Goal: Task Accomplishment & Management: Use online tool/utility

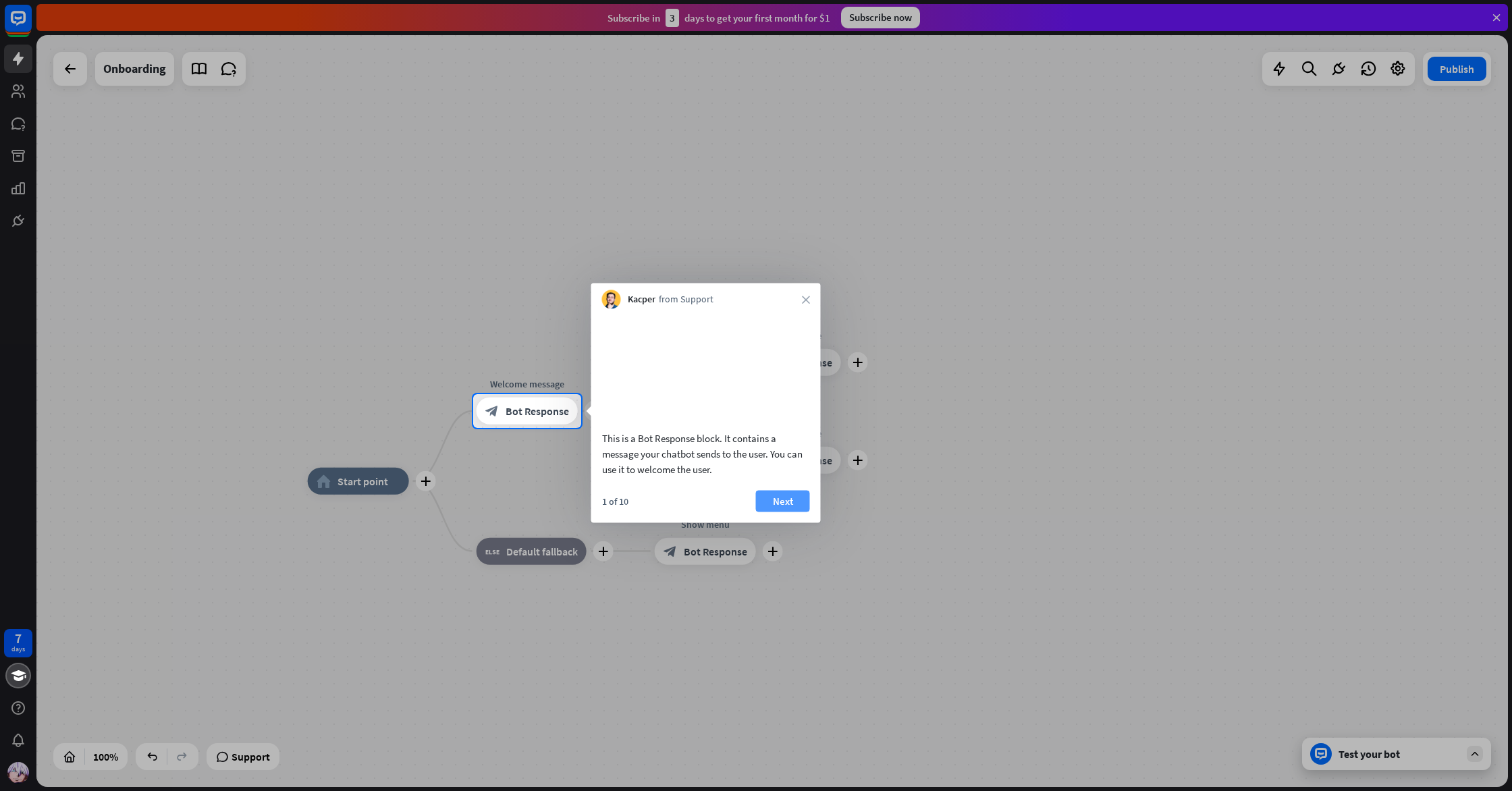
click at [787, 511] on button "Next" at bounding box center [783, 500] width 54 height 21
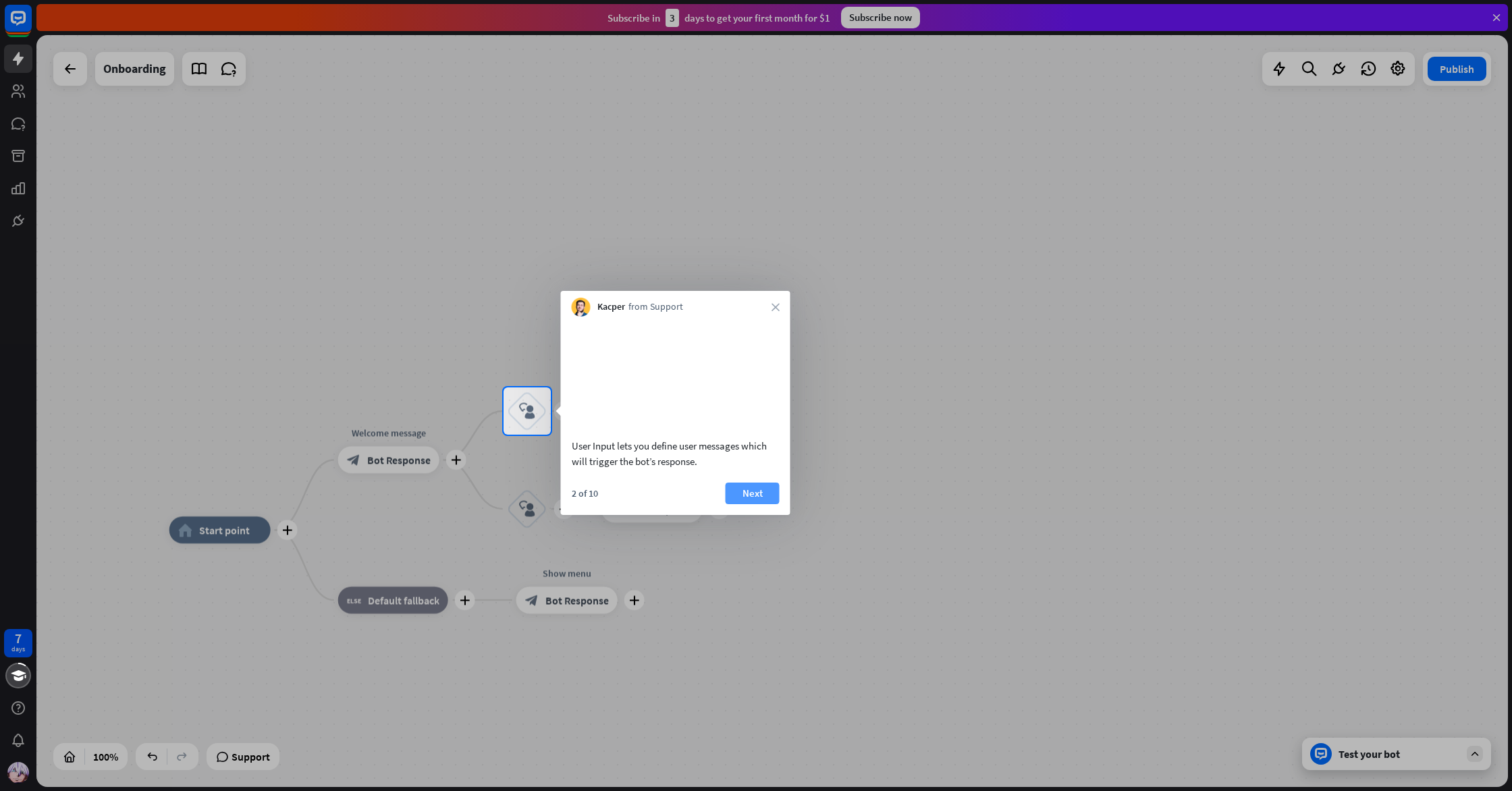
click at [762, 498] on button "Next" at bounding box center [752, 493] width 54 height 21
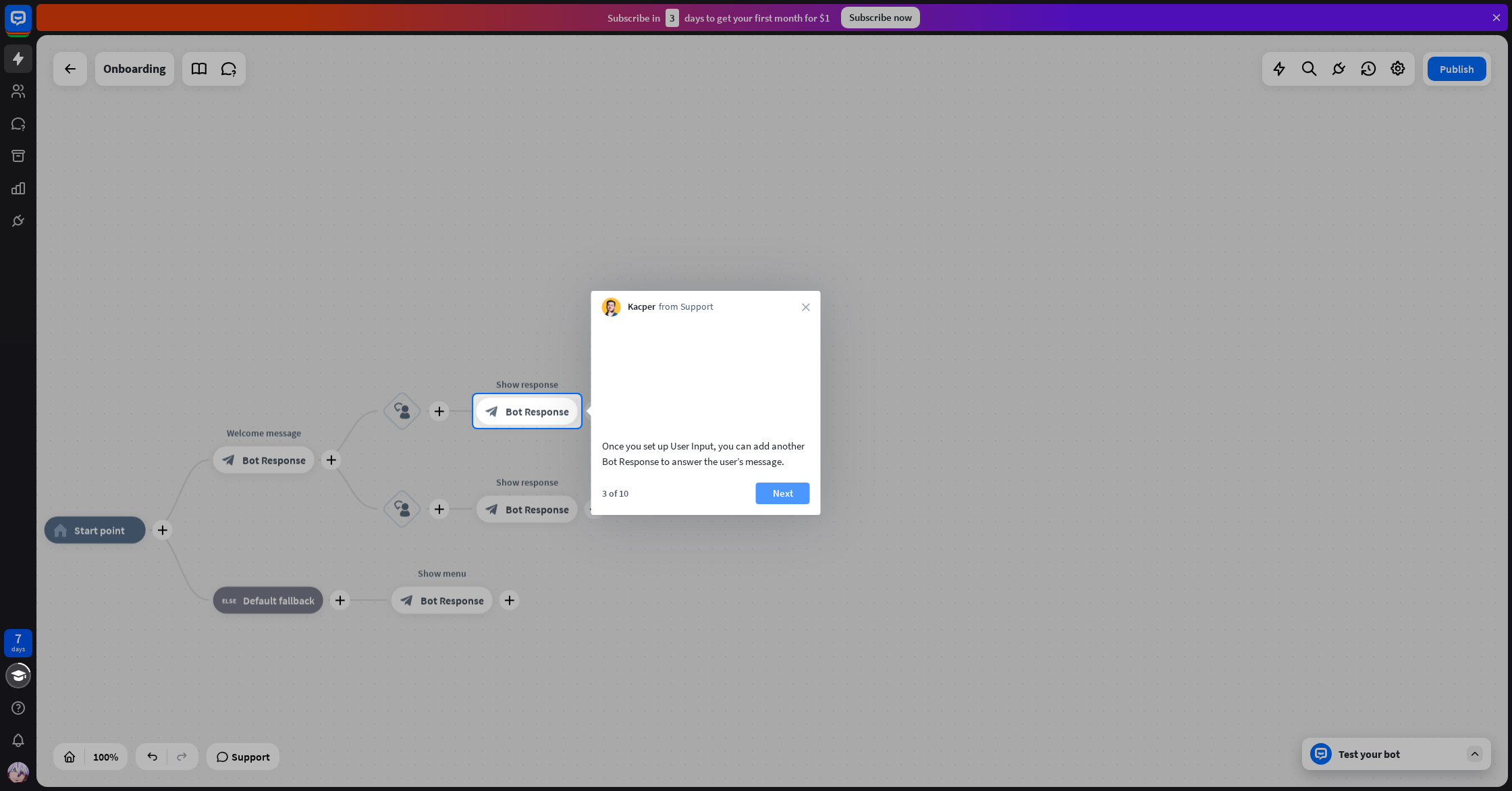
click at [785, 504] on button "Next" at bounding box center [783, 493] width 54 height 21
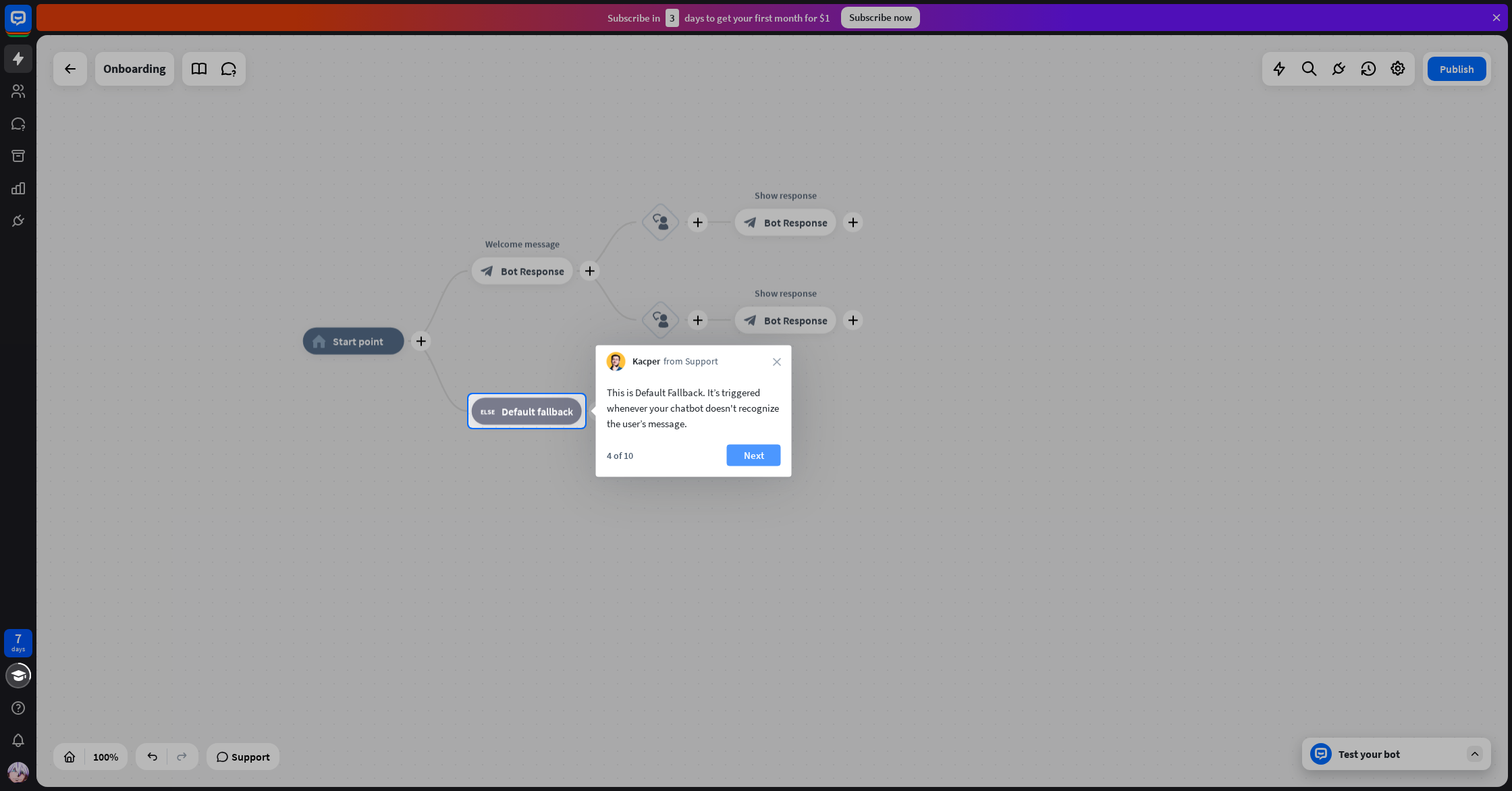
click at [755, 451] on button "Next" at bounding box center [754, 455] width 54 height 21
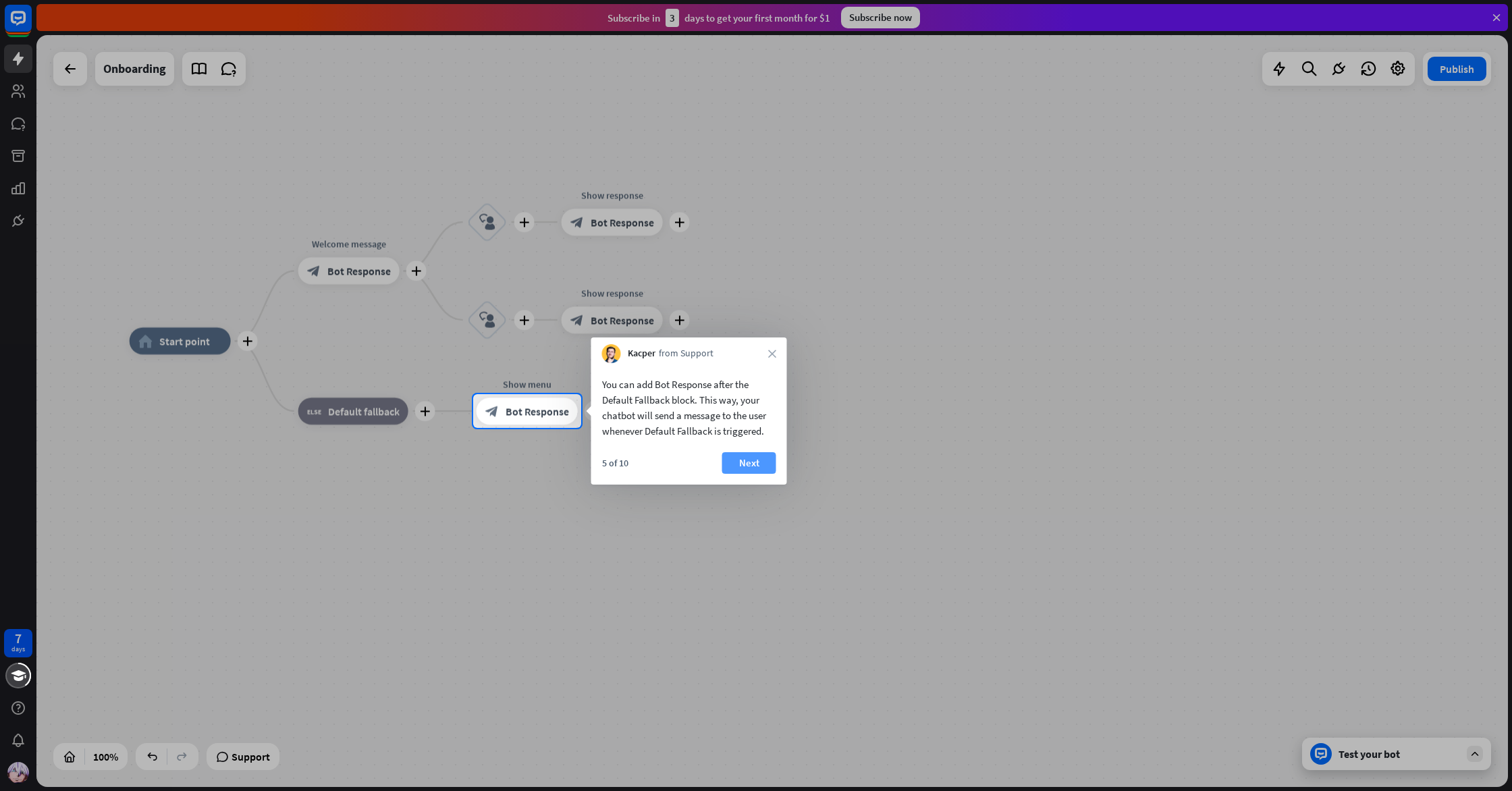
click at [749, 460] on button "Next" at bounding box center [749, 462] width 54 height 21
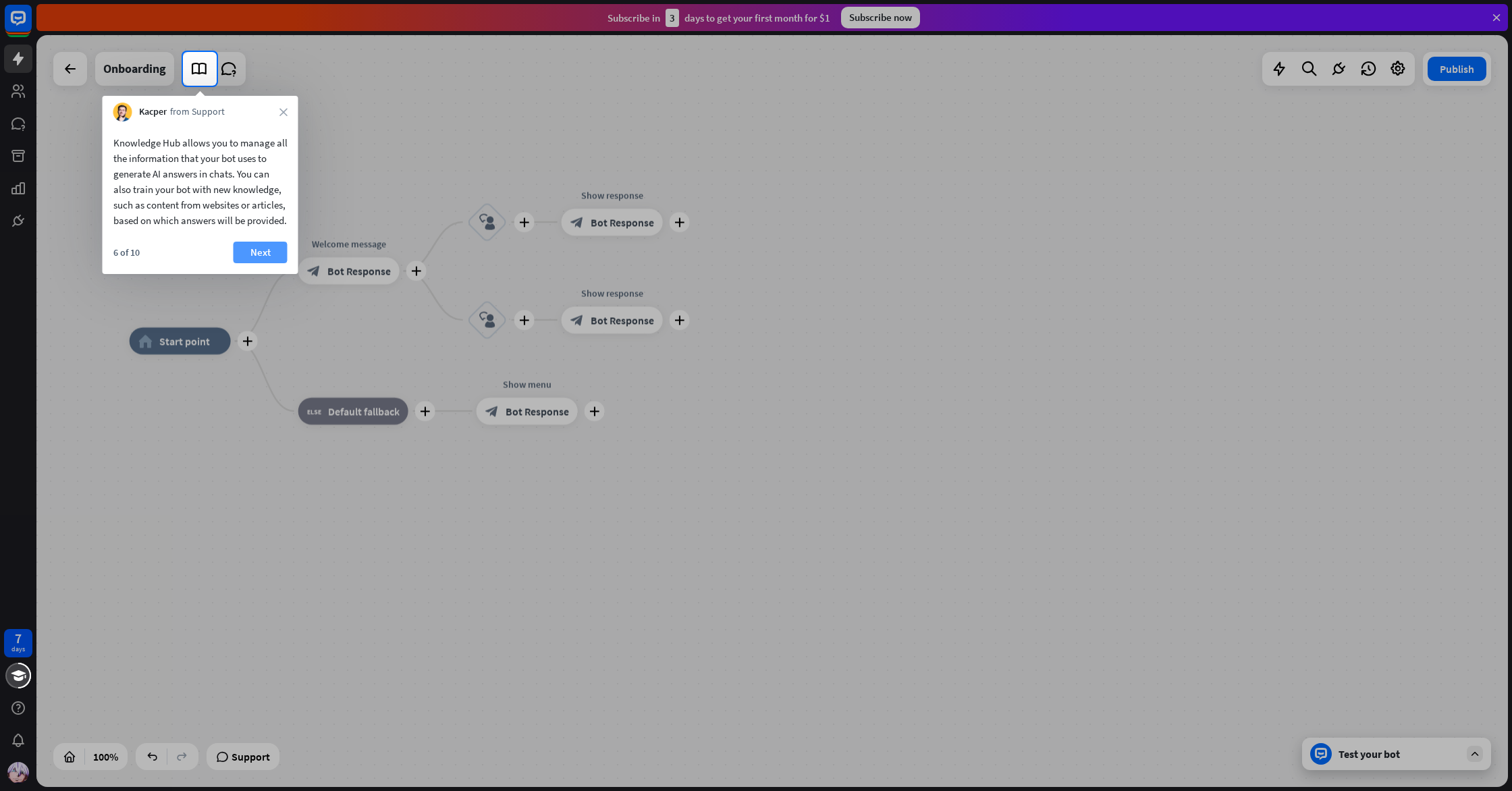
click at [267, 263] on button "Next" at bounding box center [260, 252] width 54 height 21
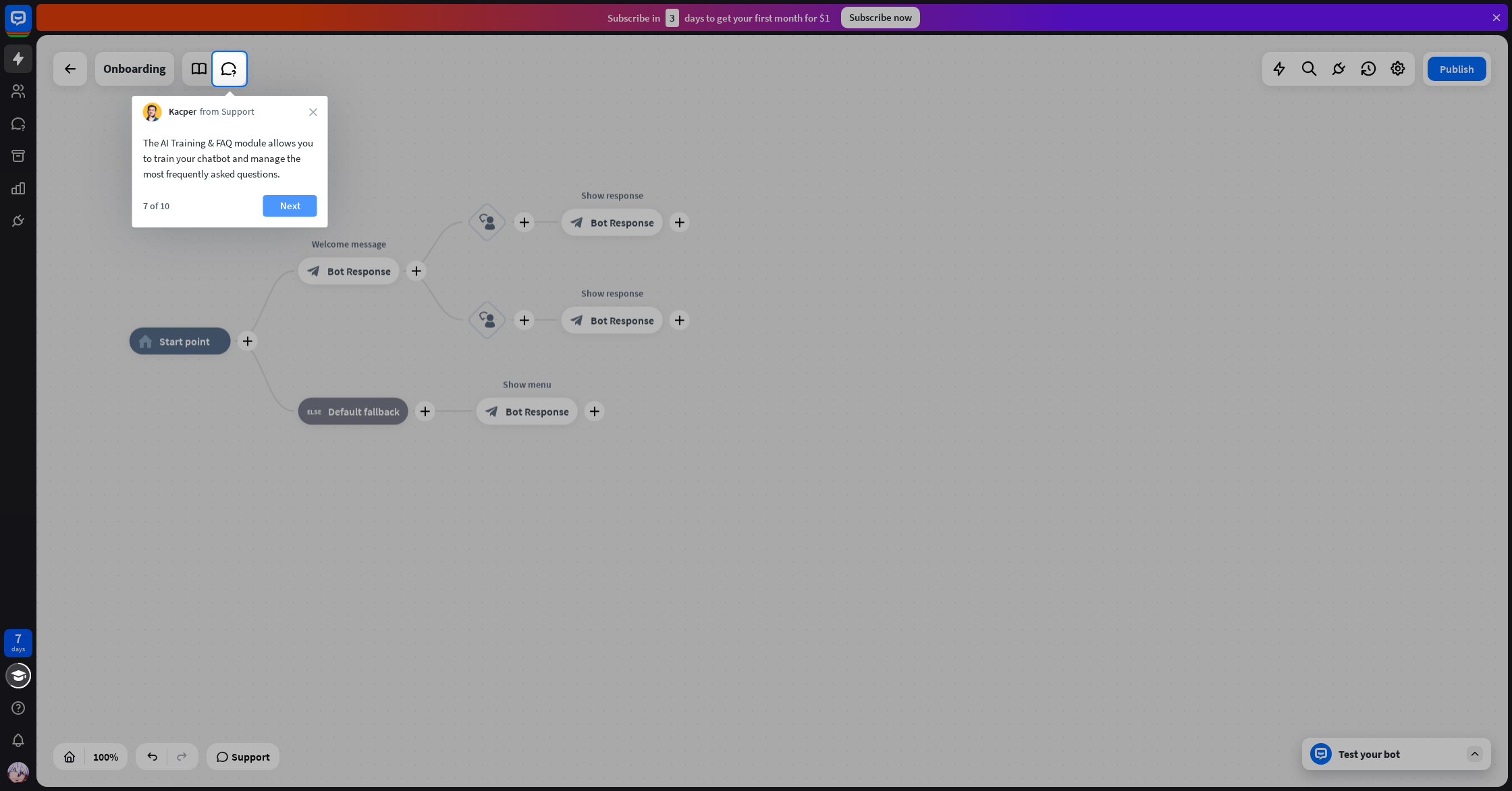
click at [292, 213] on button "Next" at bounding box center [290, 205] width 54 height 21
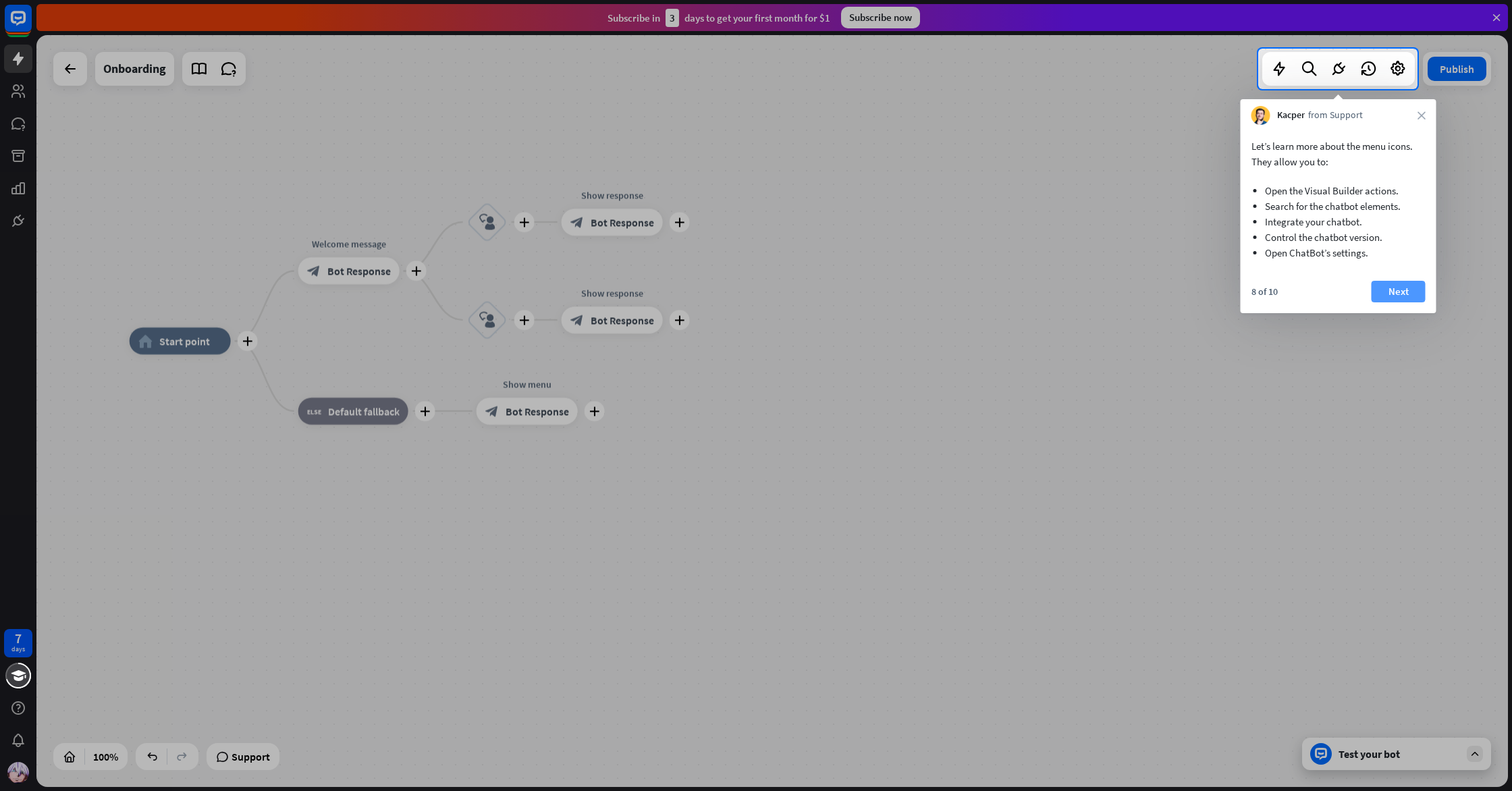
click at [1412, 291] on button "Next" at bounding box center [1399, 291] width 54 height 21
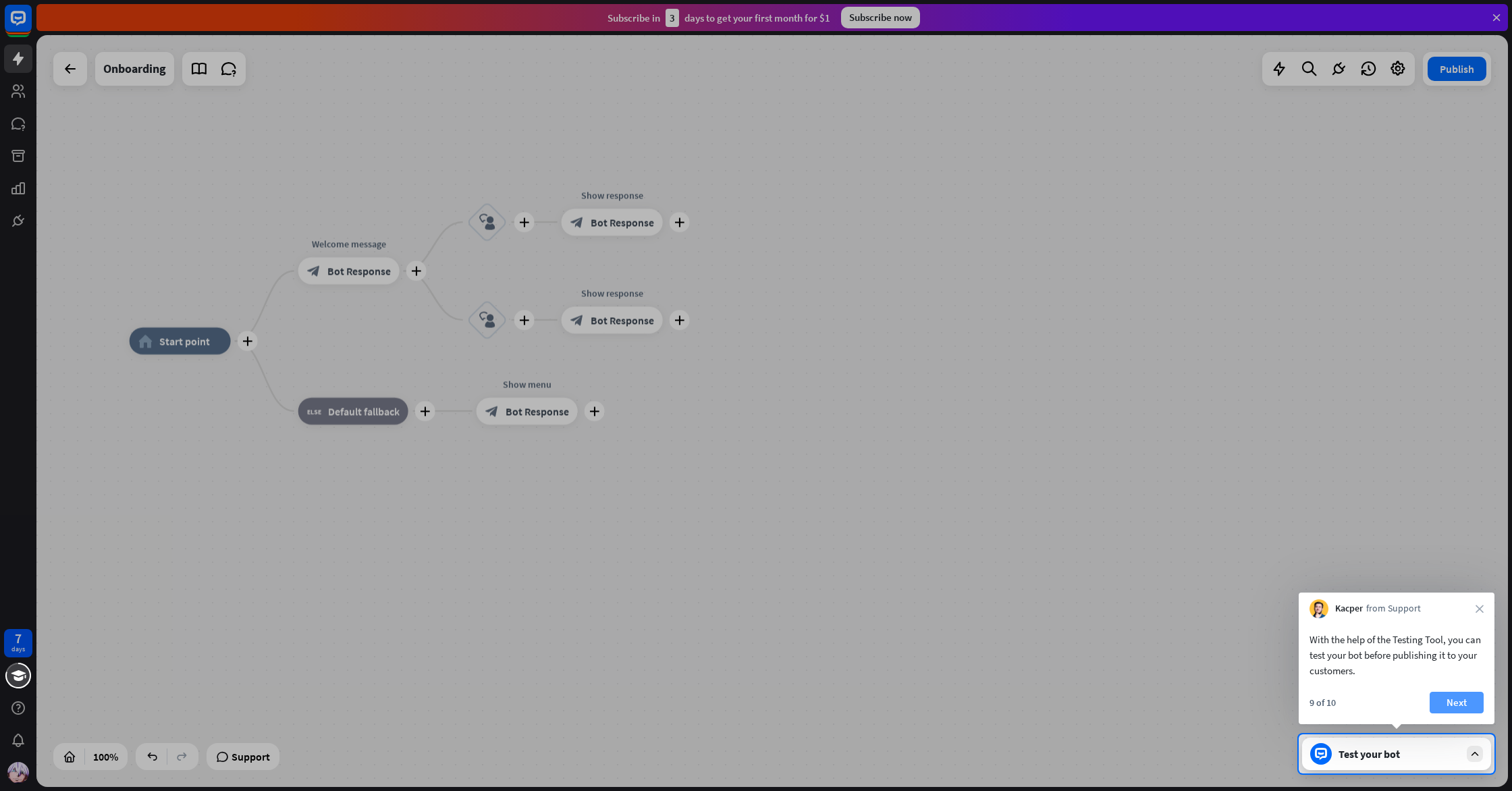
click at [1445, 695] on button "Next" at bounding box center [1456, 702] width 54 height 21
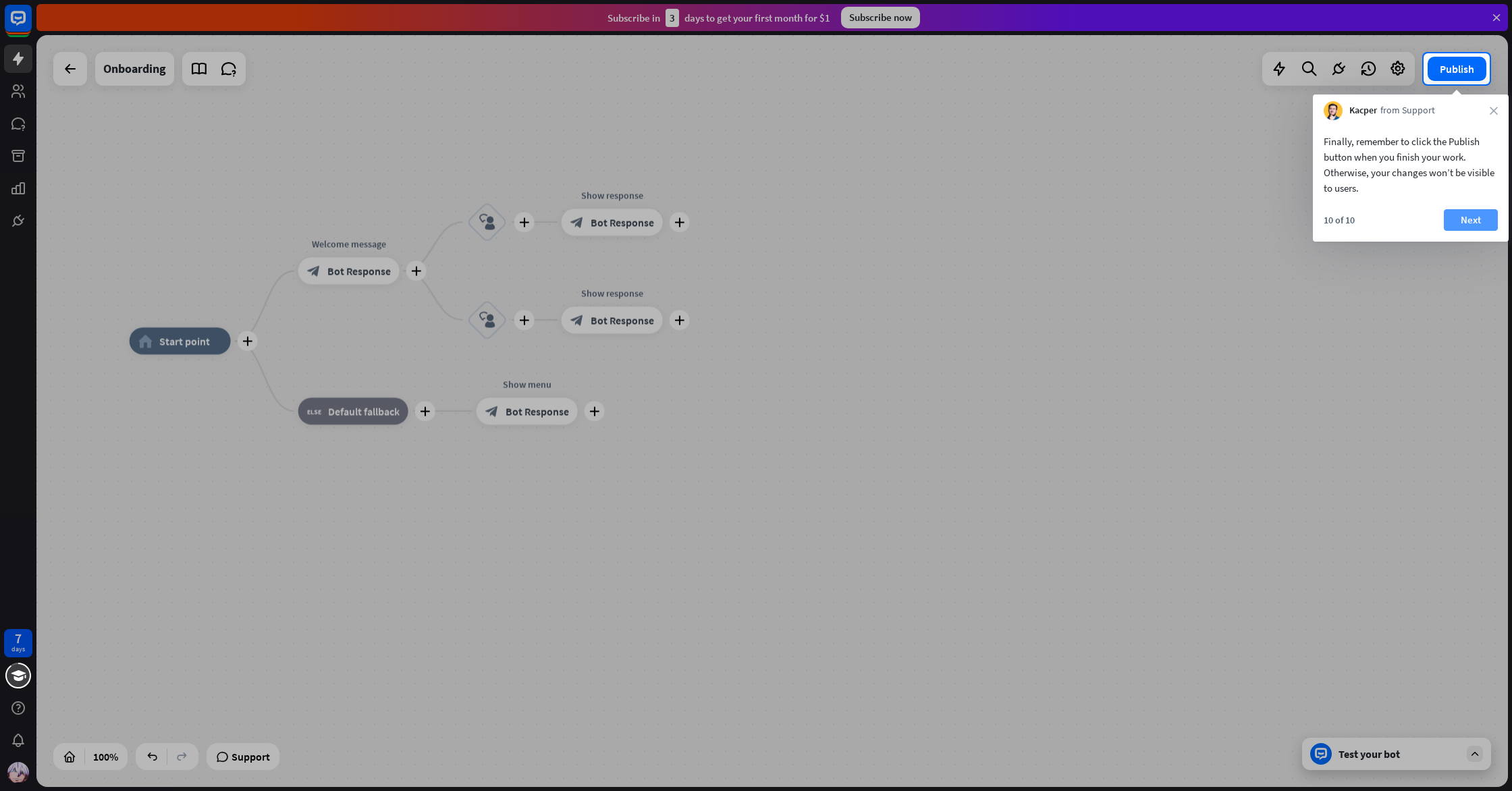
click at [1487, 221] on button "Next" at bounding box center [1471, 219] width 54 height 21
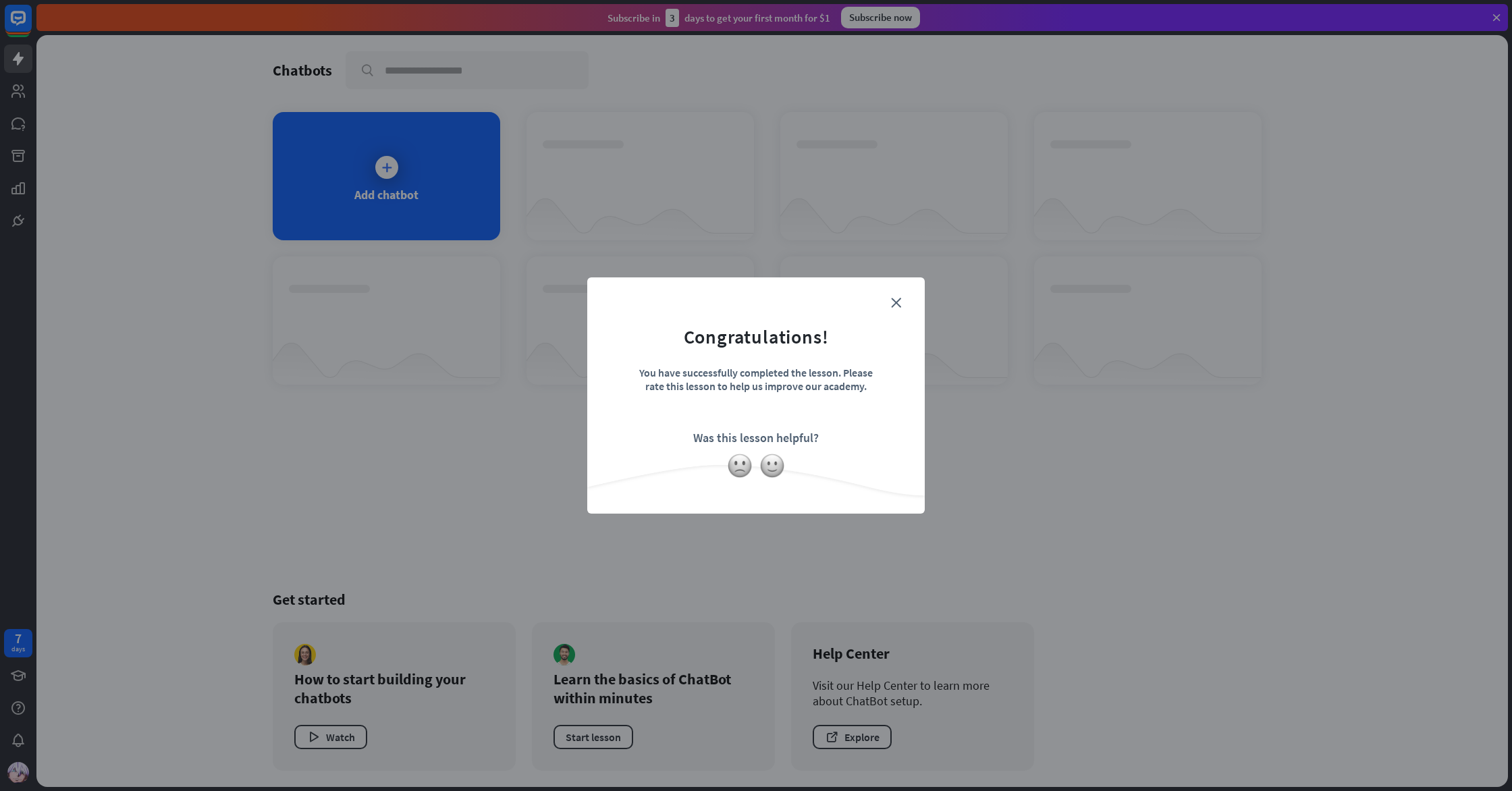
click at [902, 294] on form "Congratulations! You have successfully completed the lesson. Please rate this l…" at bounding box center [756, 375] width 304 height 161
click at [897, 299] on icon "close" at bounding box center [897, 302] width 10 height 10
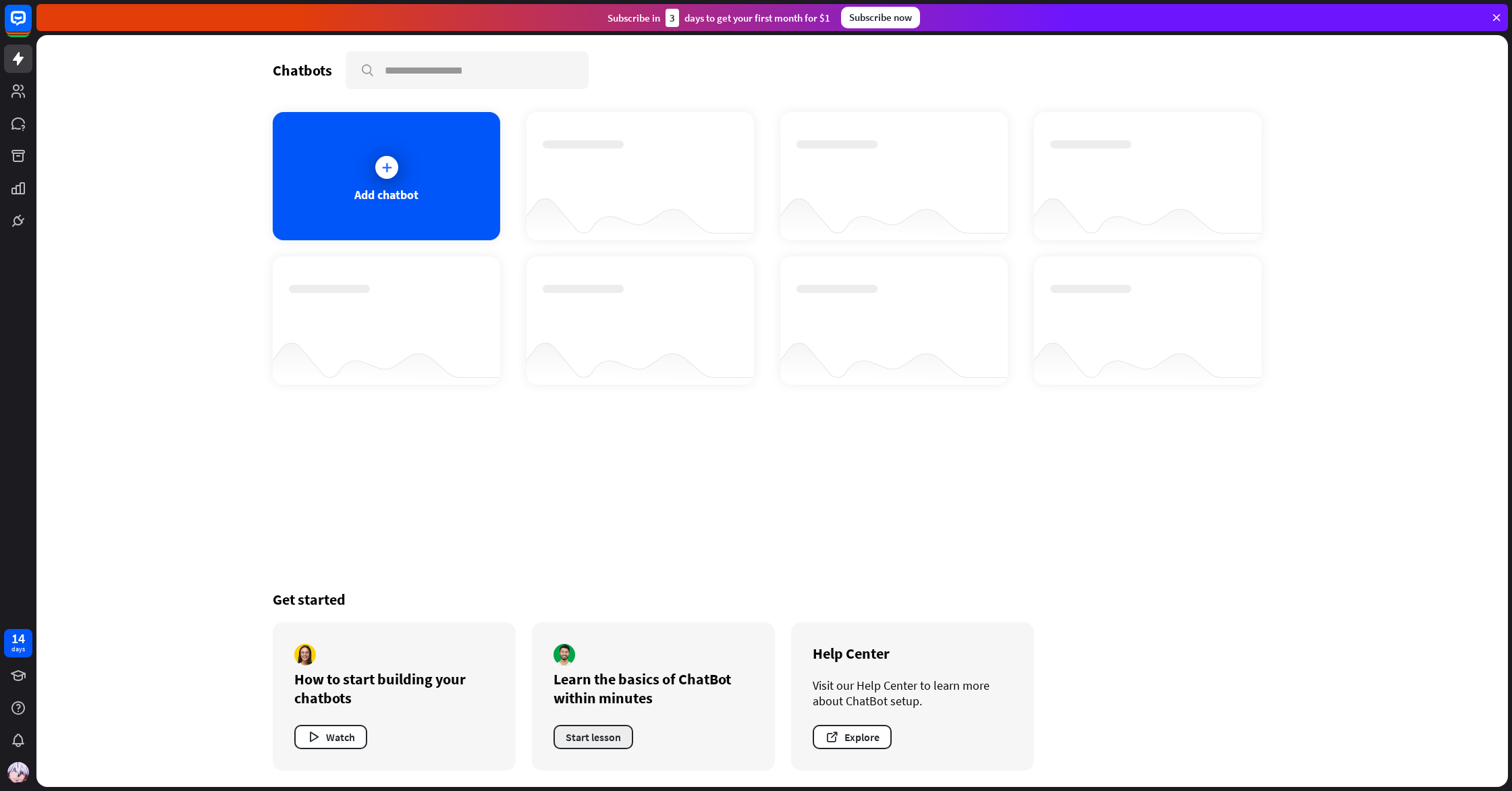
click at [597, 738] on button "Start lesson" at bounding box center [593, 737] width 80 height 24
click at [341, 725] on button "Watch" at bounding box center [331, 737] width 73 height 24
click at [339, 728] on div "loader" at bounding box center [756, 395] width 1512 height 791
click at [339, 730] on button "Watch" at bounding box center [331, 737] width 73 height 24
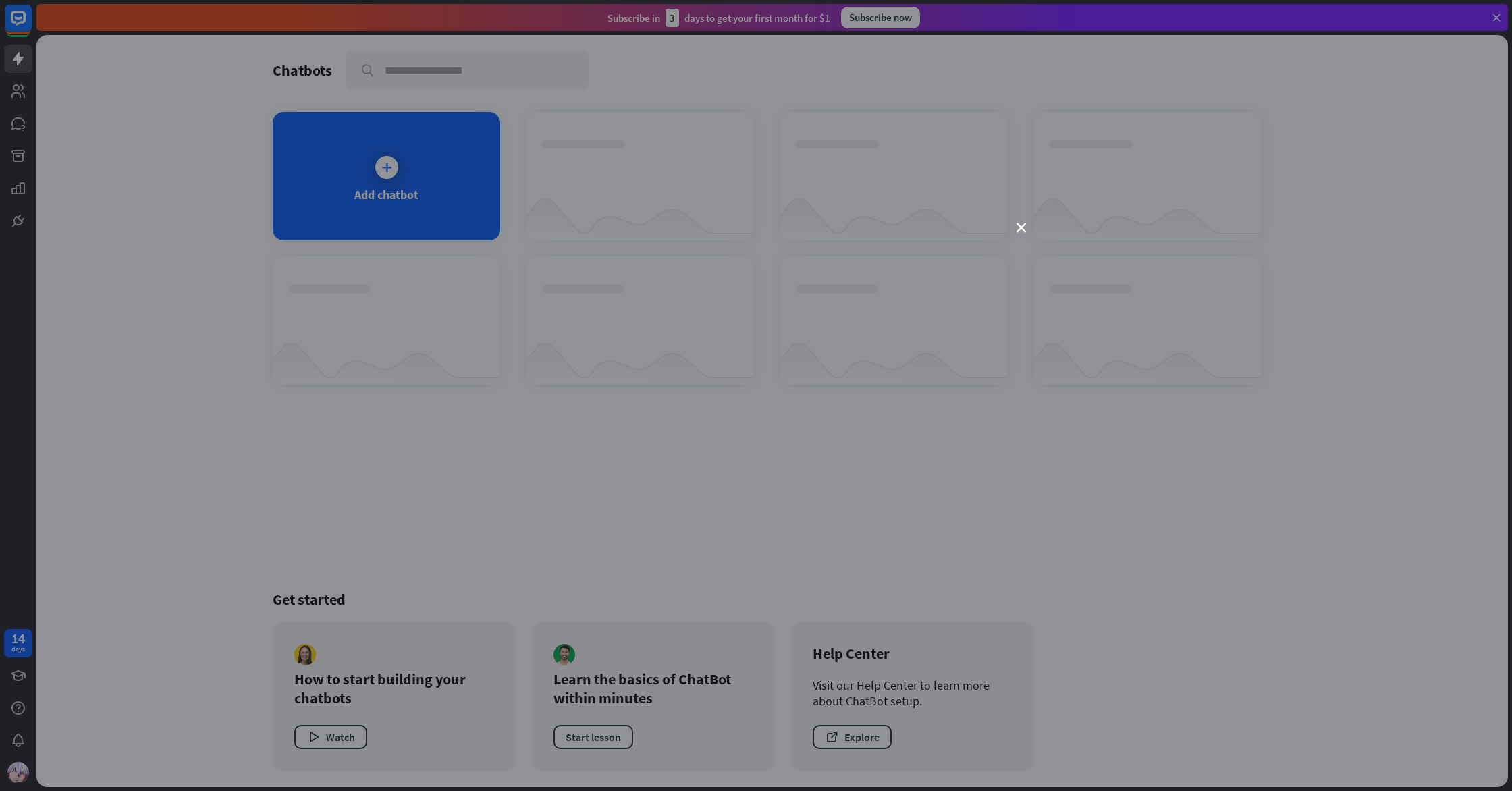
click at [1078, 383] on div "close" at bounding box center [756, 395] width 1512 height 791
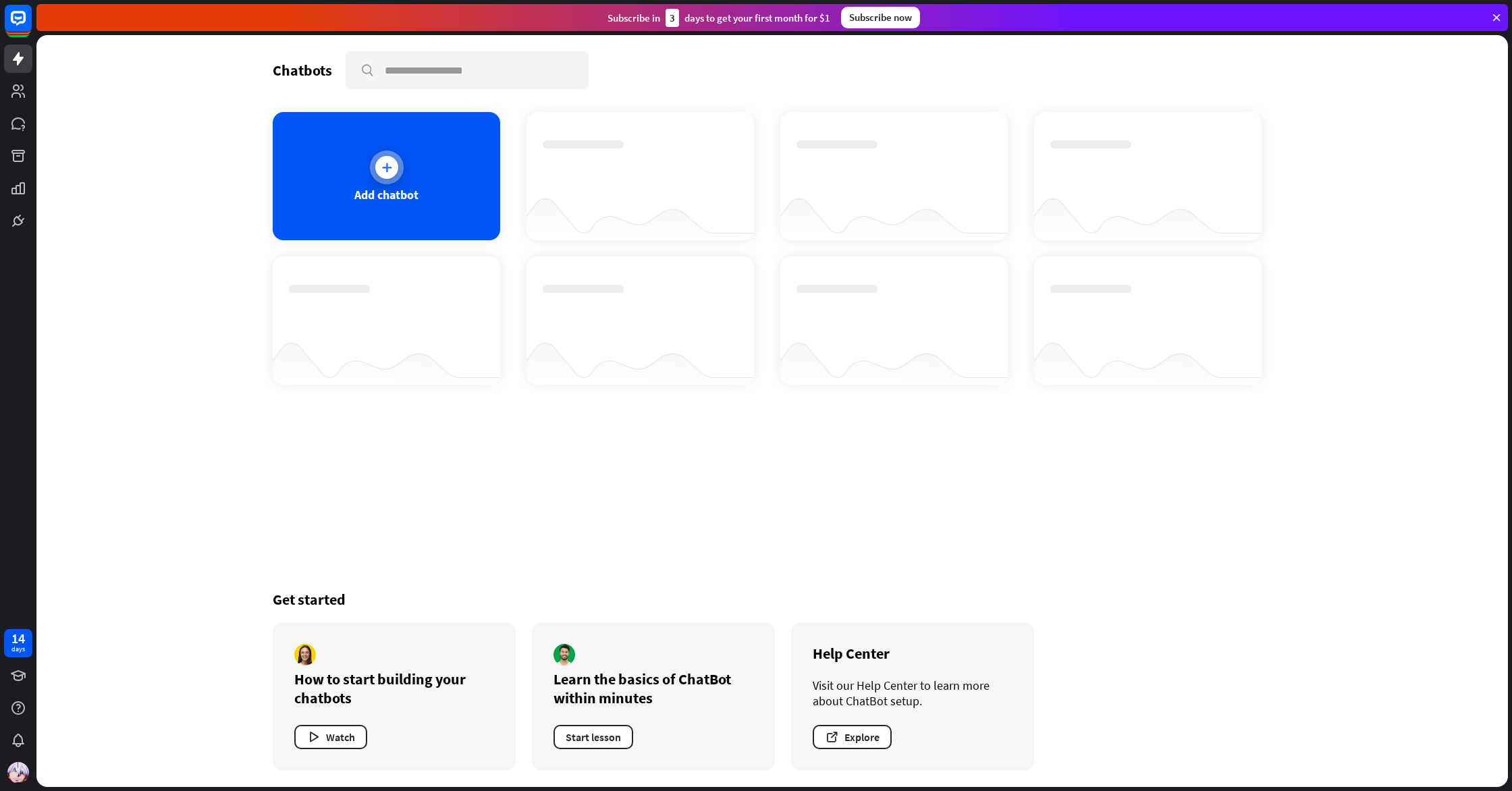
click at [410, 184] on div "Add chatbot" at bounding box center [386, 176] width 227 height 128
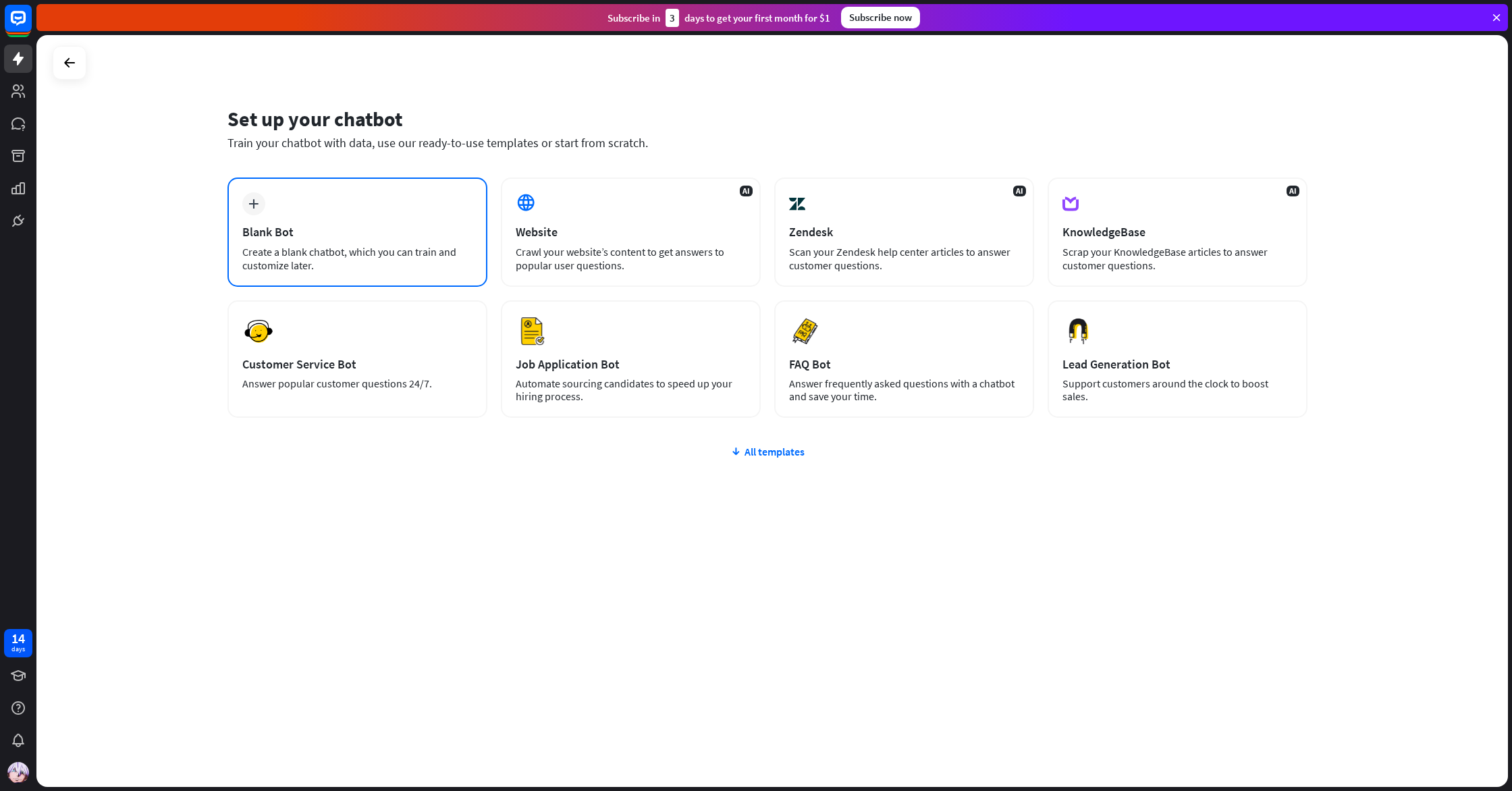
click at [370, 271] on div "Create a blank chatbot, which you can train and customize later." at bounding box center [357, 258] width 230 height 27
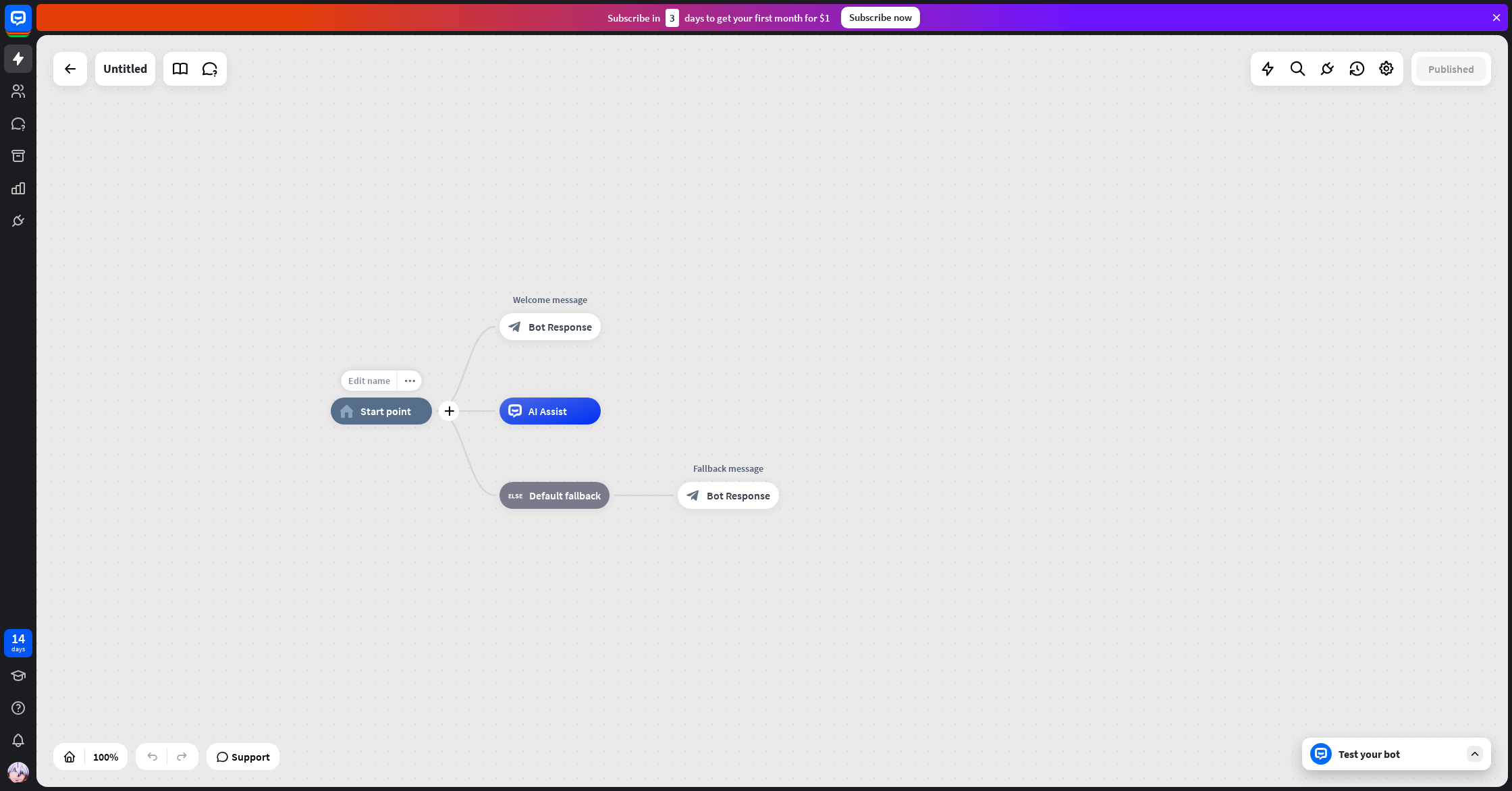
click at [381, 374] on div "Edit name" at bounding box center [369, 380] width 55 height 21
click at [409, 360] on div "home_2 Start point Welcome message block_bot_response Bot Response AI Assist bl…" at bounding box center [772, 411] width 1472 height 752
click at [1270, 65] on icon at bounding box center [1268, 69] width 18 height 18
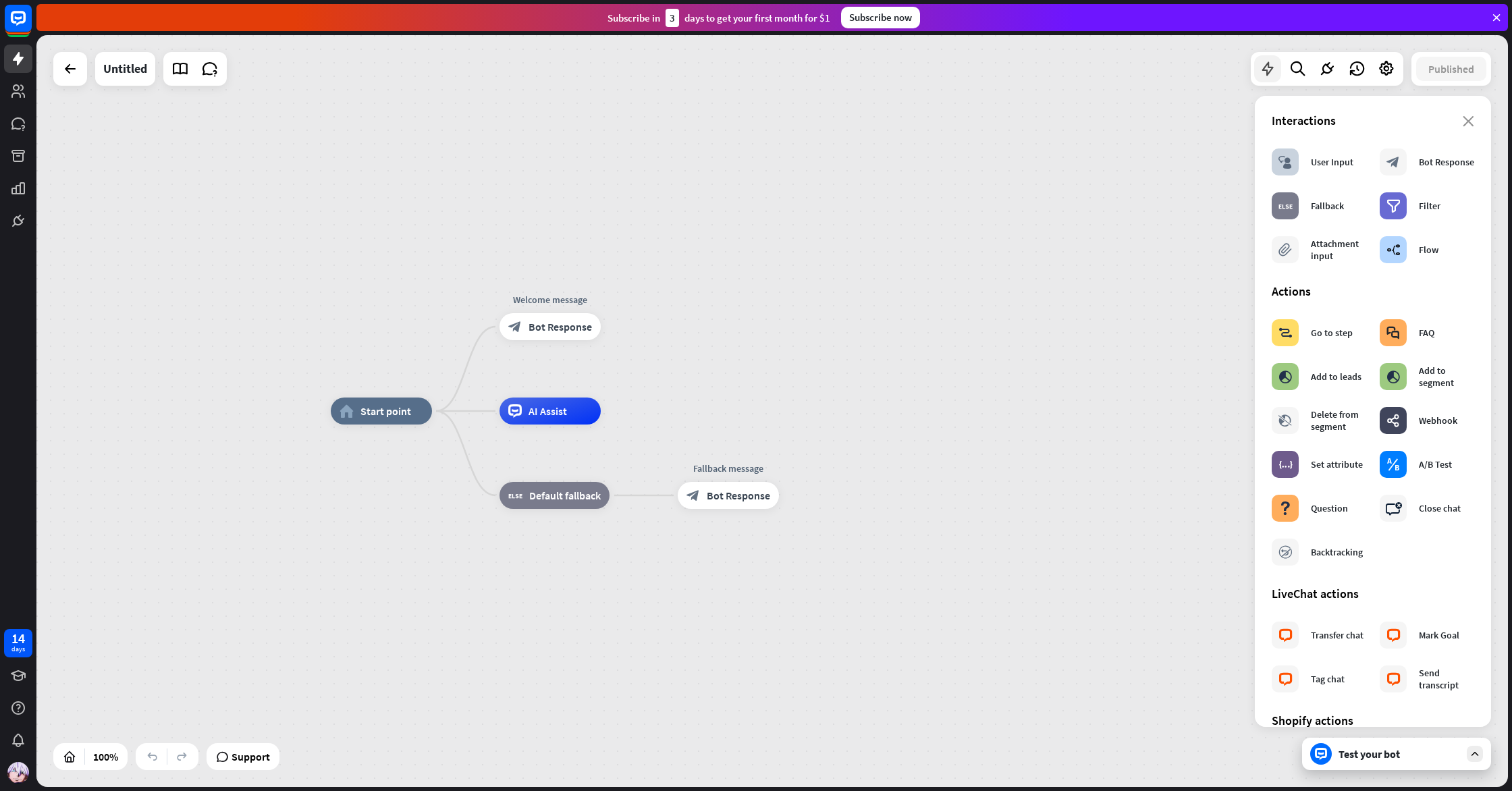
click at [1271, 65] on icon at bounding box center [1268, 69] width 18 height 18
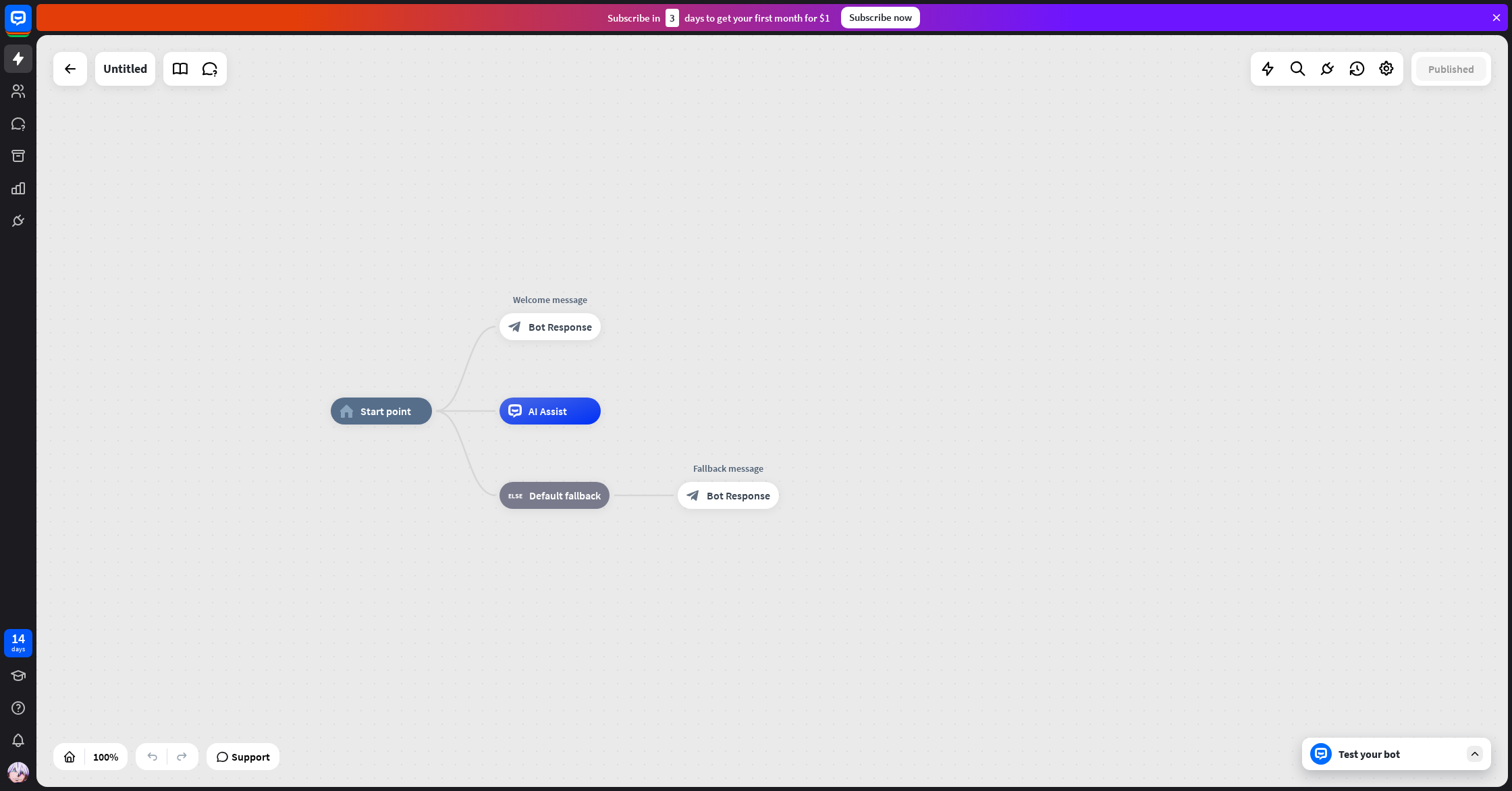
click at [1371, 756] on div "Test your bot" at bounding box center [1399, 753] width 121 height 13
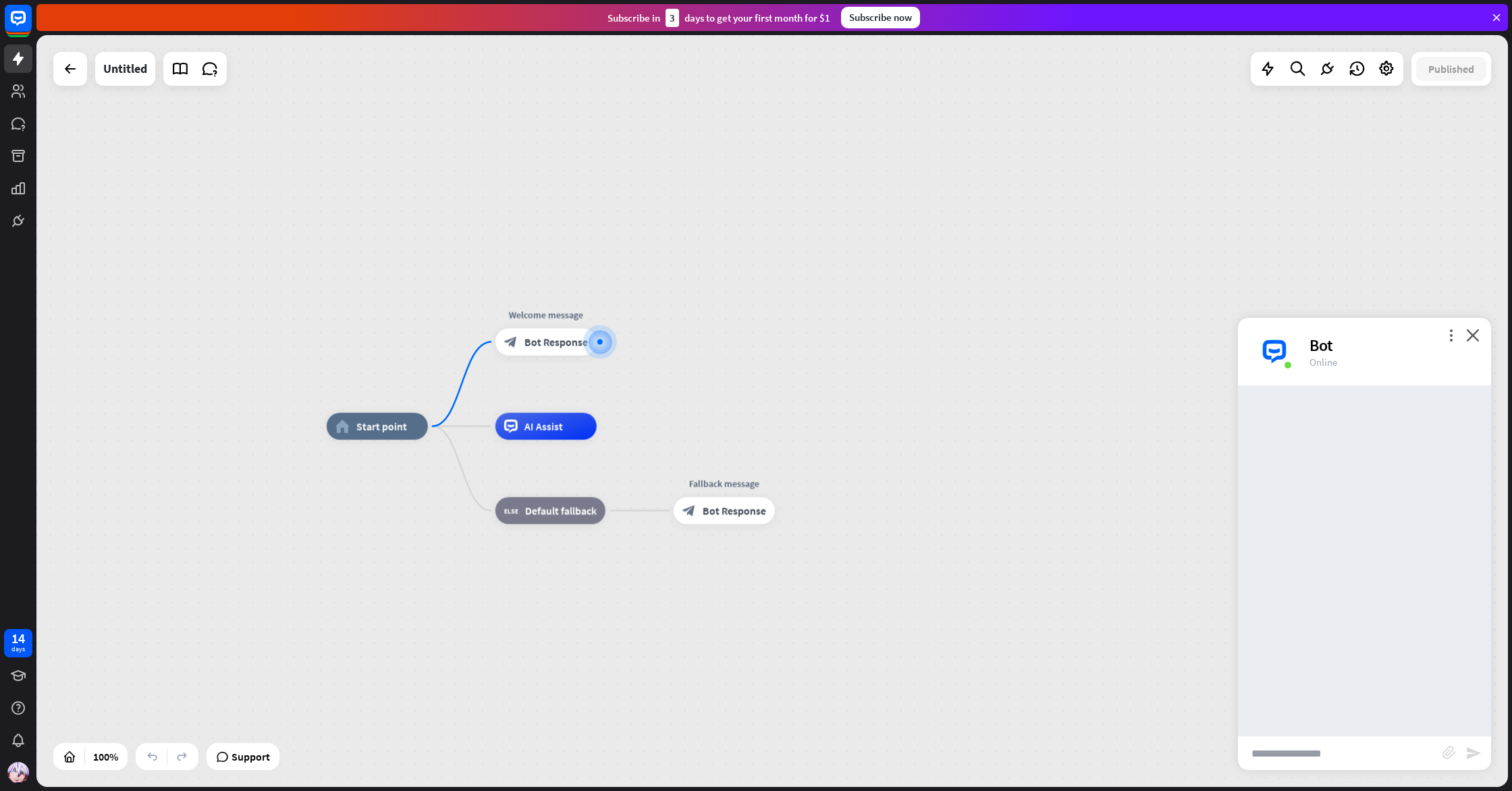
click at [1357, 750] on input "text" at bounding box center [1340, 753] width 205 height 34
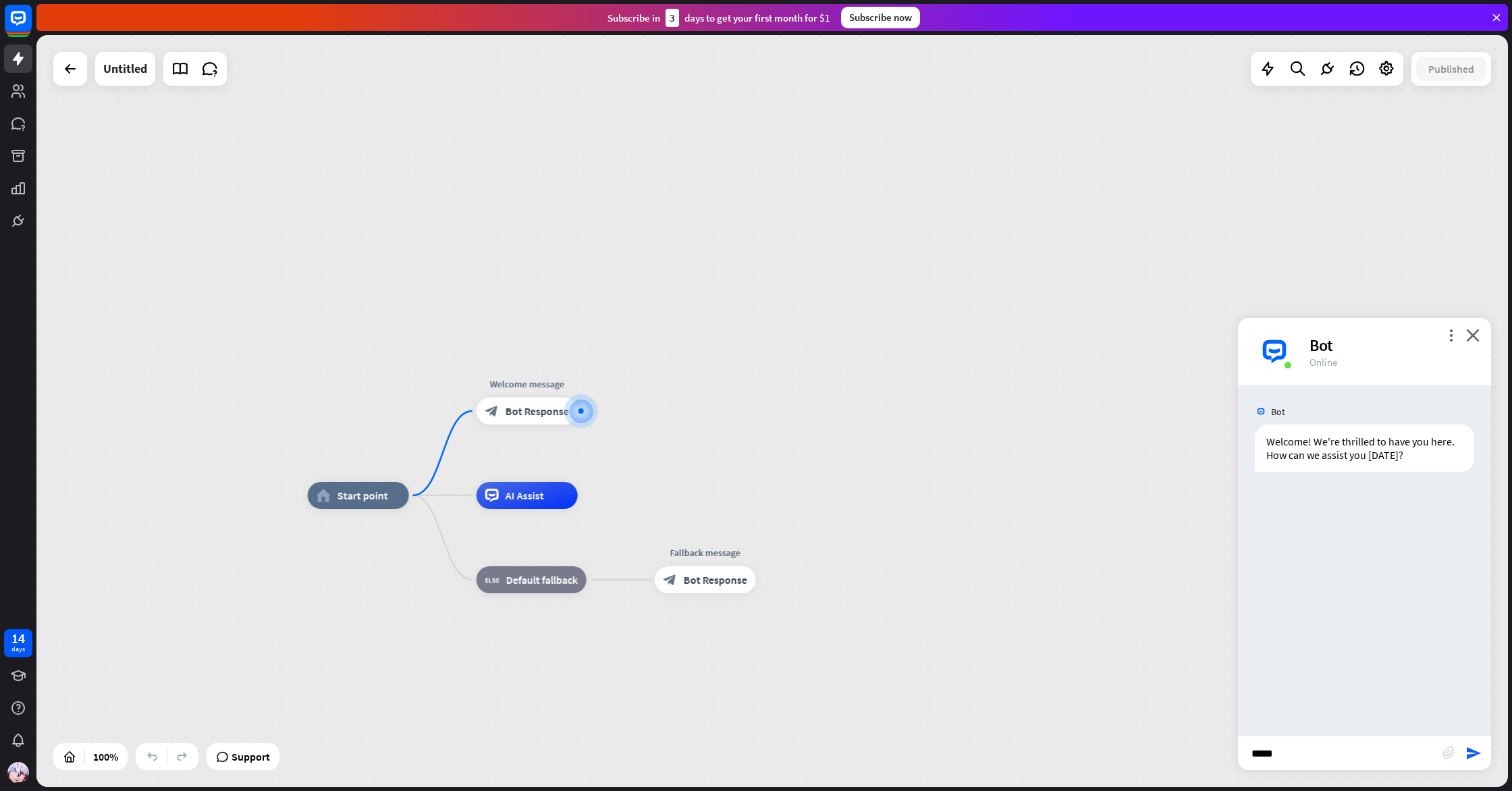
type input "******"
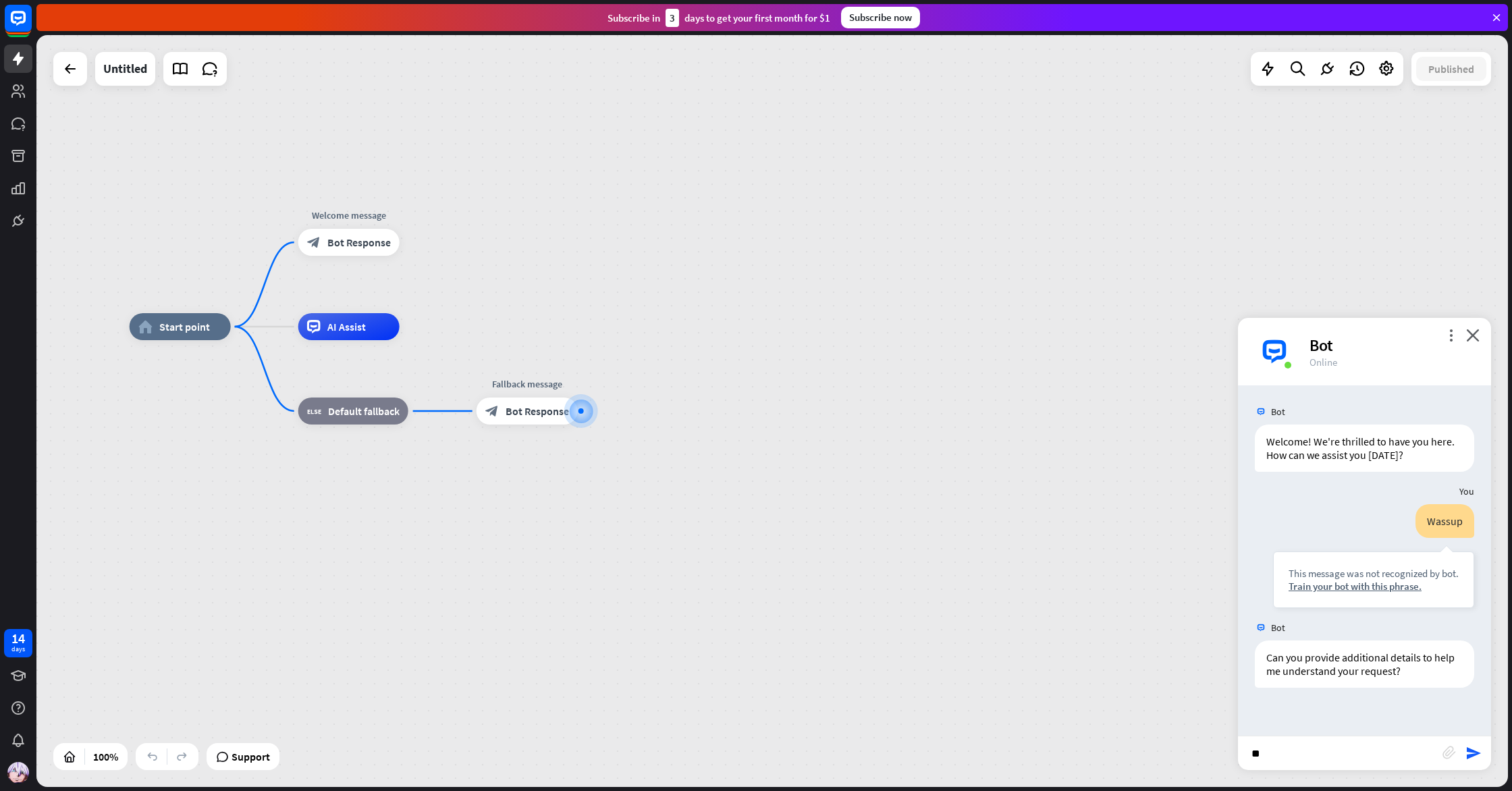
type input "*"
type input "*******"
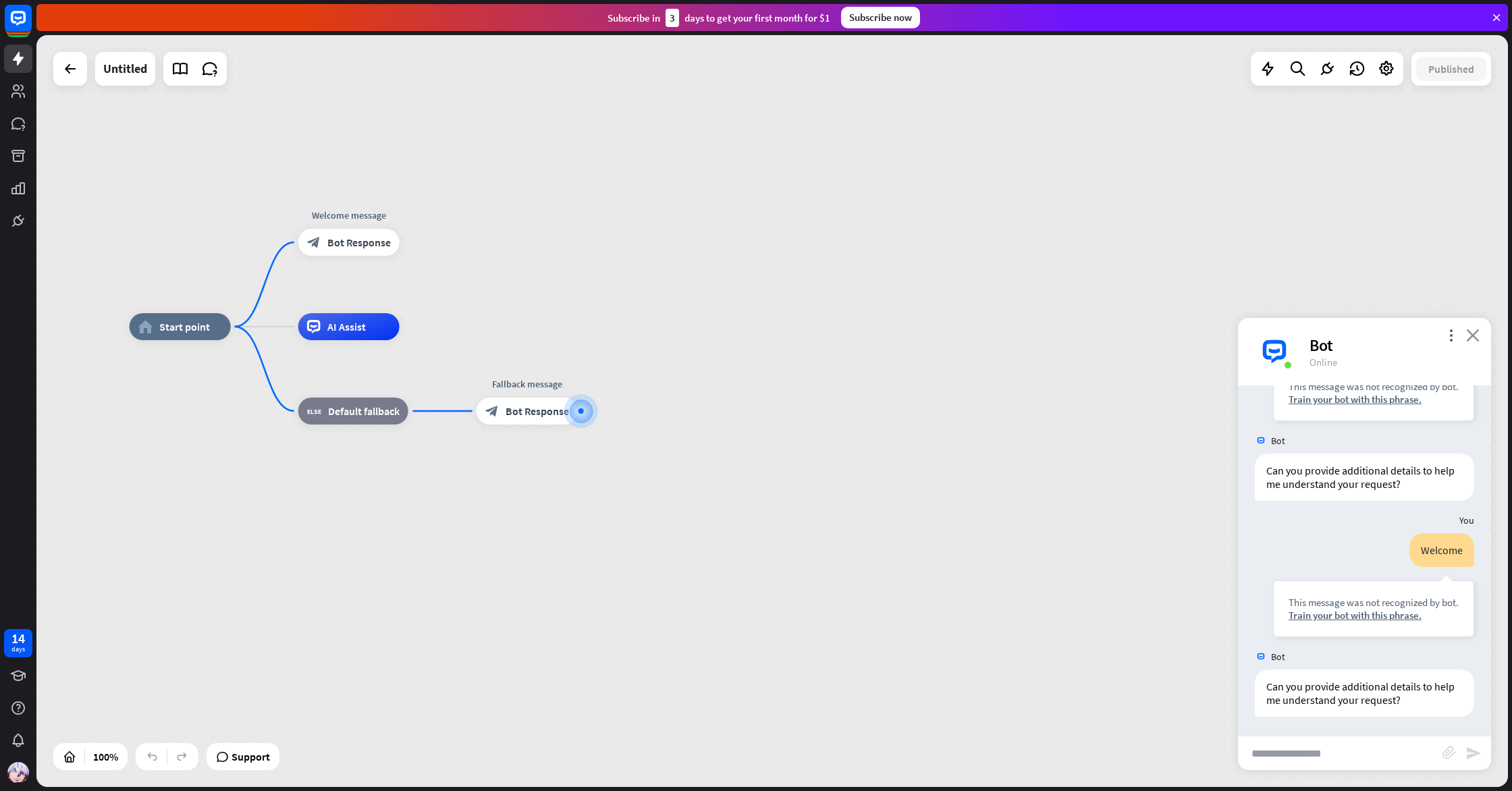
scroll to position [188, 0]
click at [1474, 338] on icon "close" at bounding box center [1473, 335] width 13 height 13
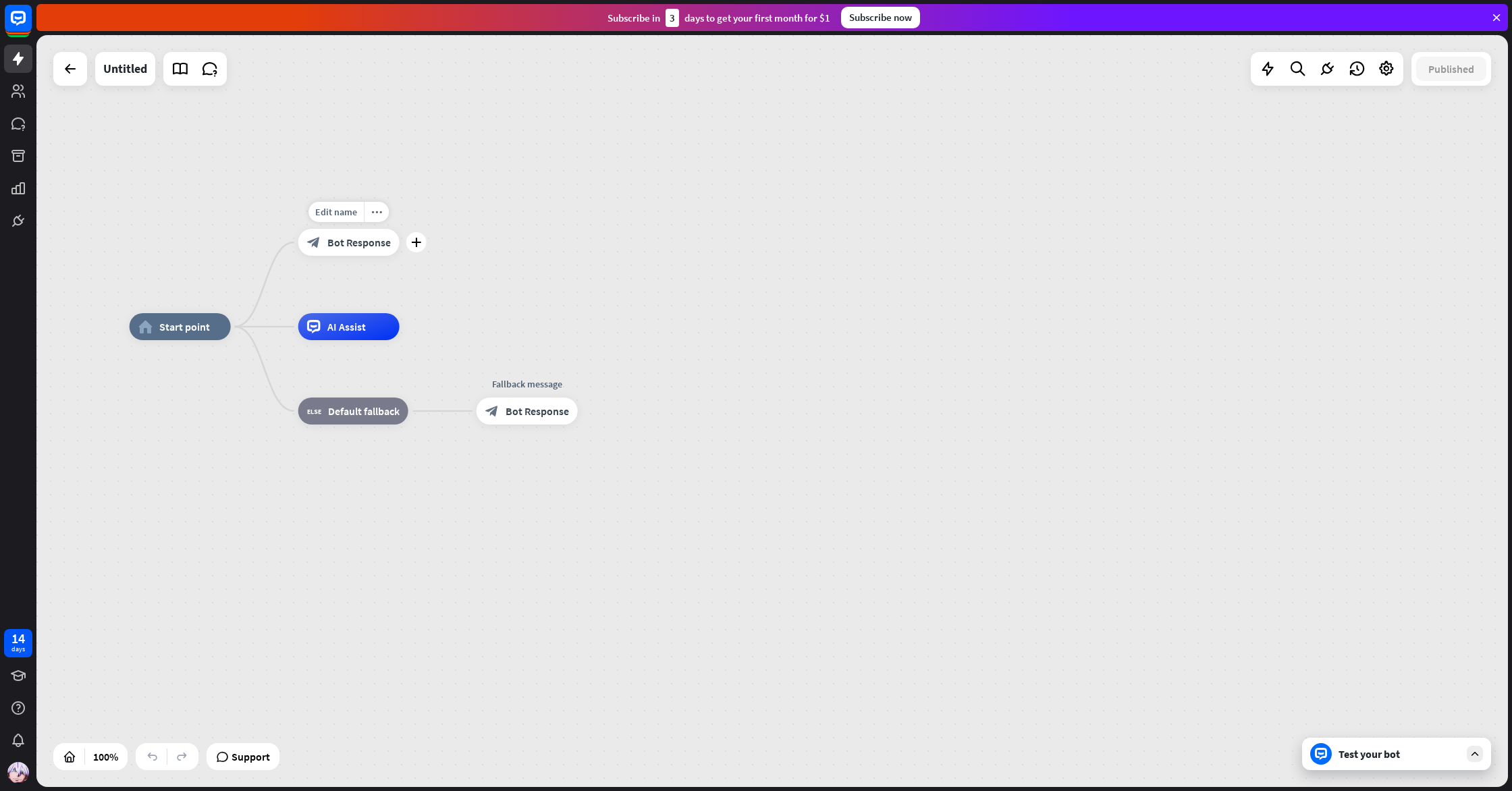
click at [353, 249] on div "block_bot_response Bot Response" at bounding box center [349, 242] width 102 height 27
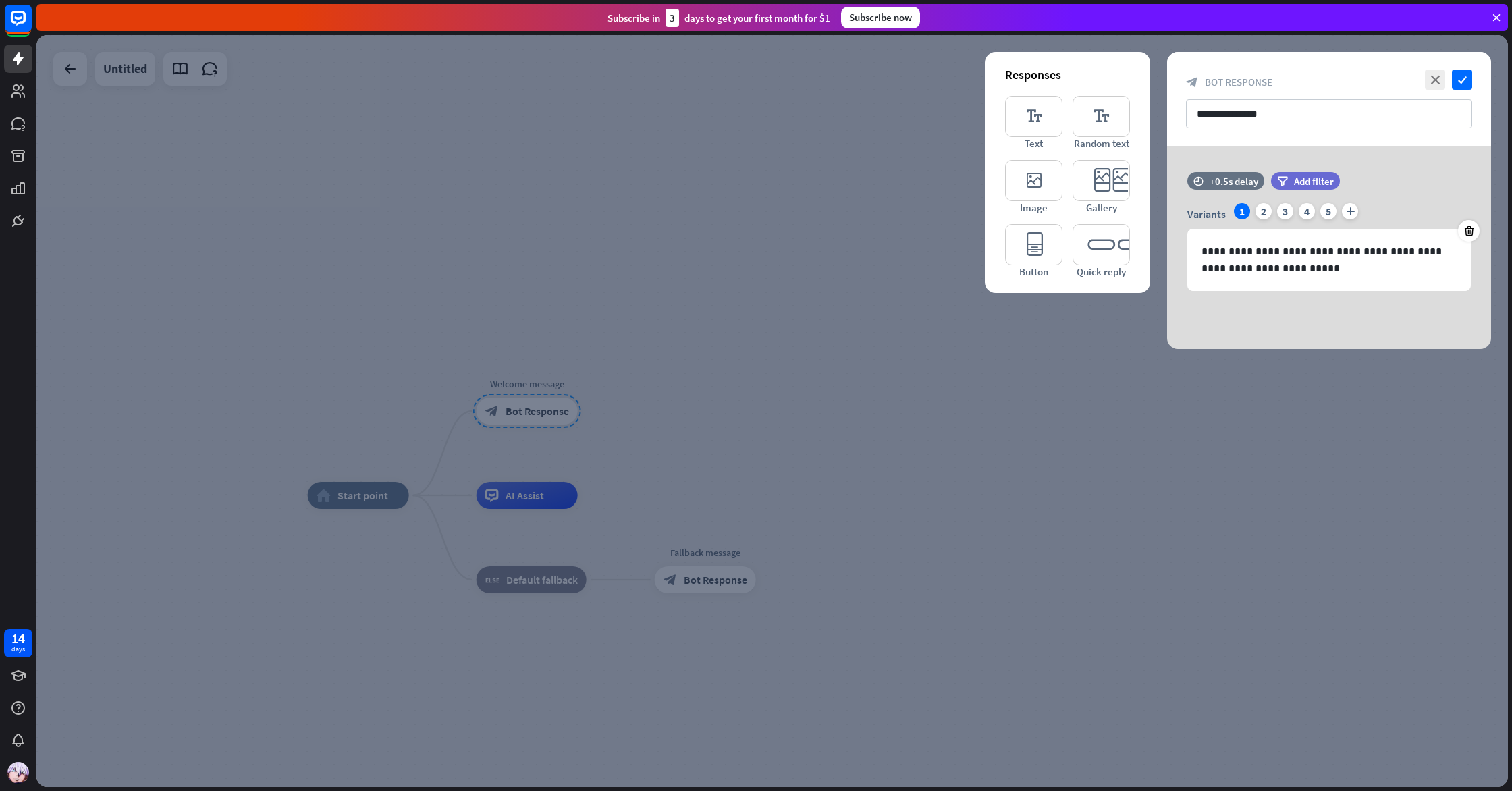
click at [606, 308] on div at bounding box center [772, 411] width 1472 height 752
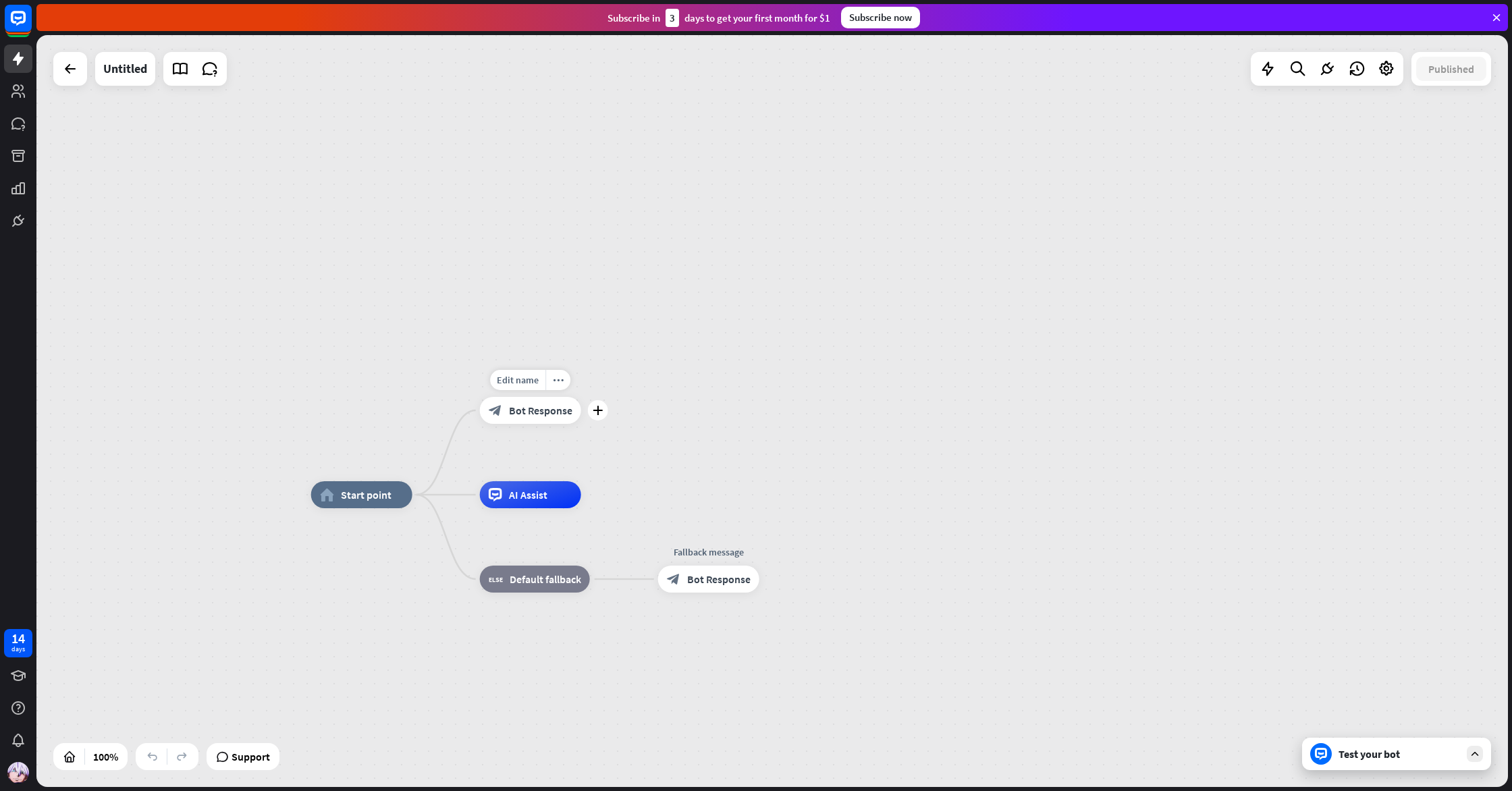
click at [526, 399] on div "block_bot_response Bot Response" at bounding box center [531, 410] width 102 height 27
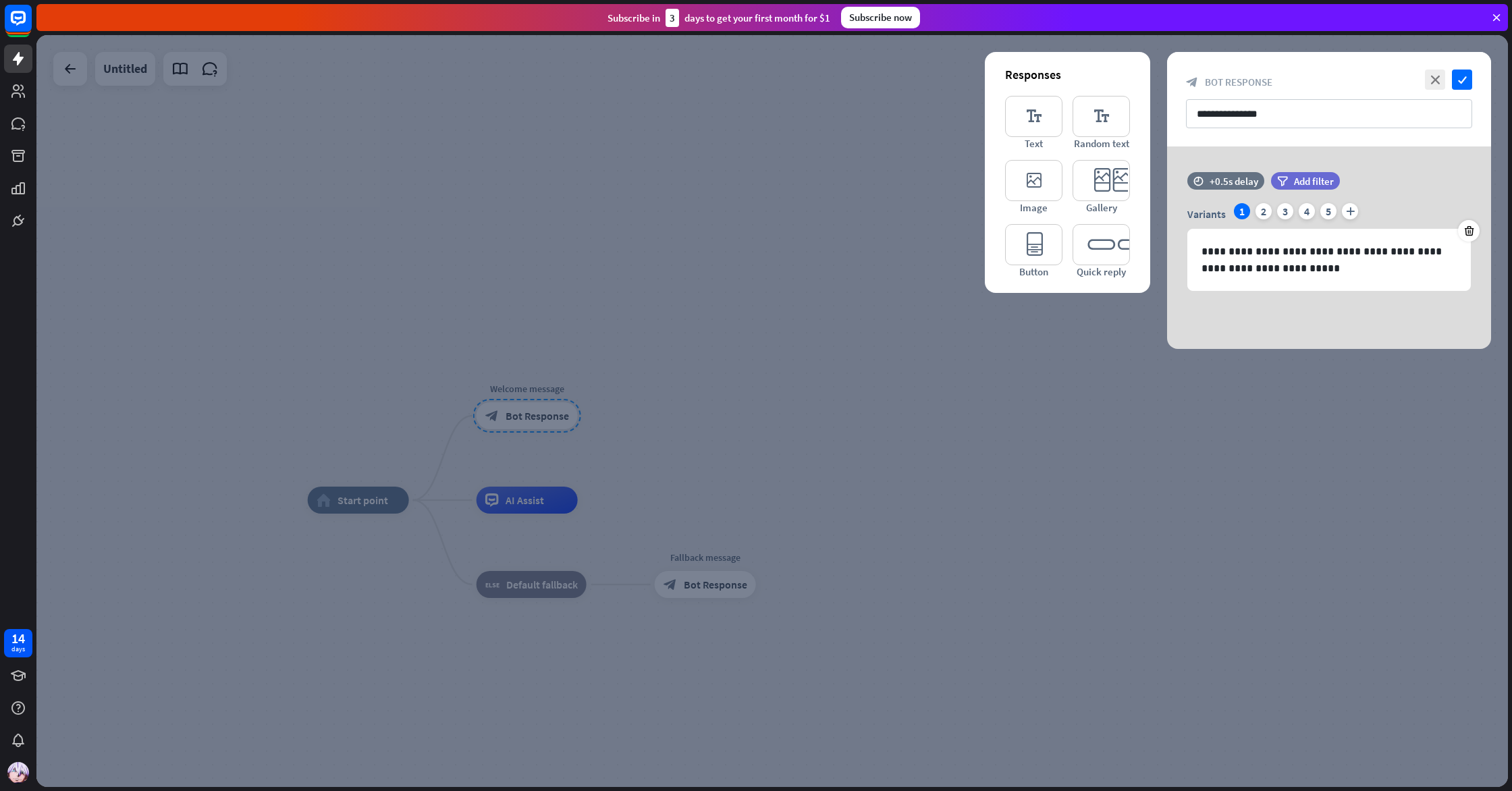
click at [600, 396] on div at bounding box center [772, 411] width 1472 height 752
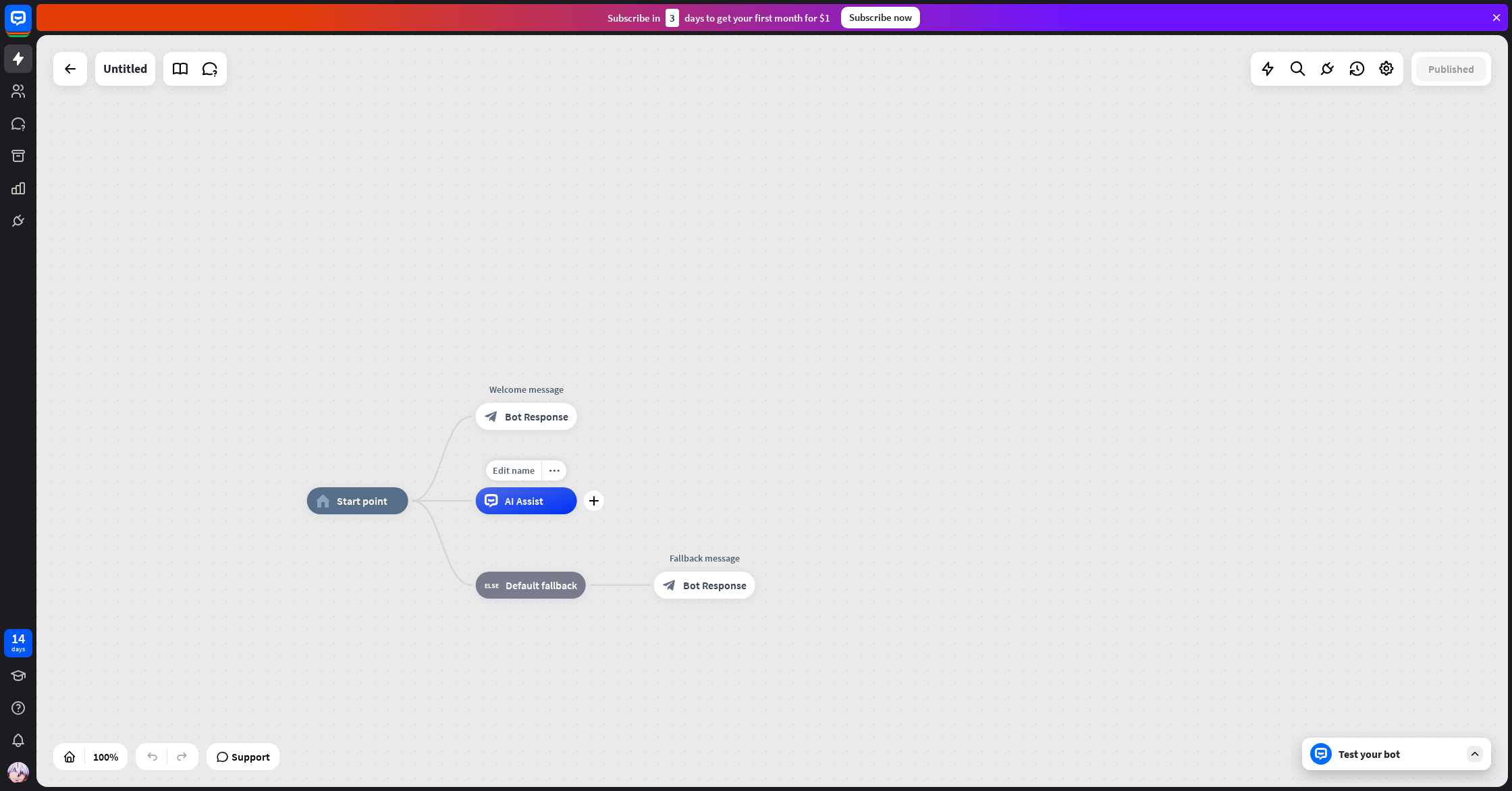
click at [556, 492] on div "AI Assist" at bounding box center [527, 500] width 102 height 27
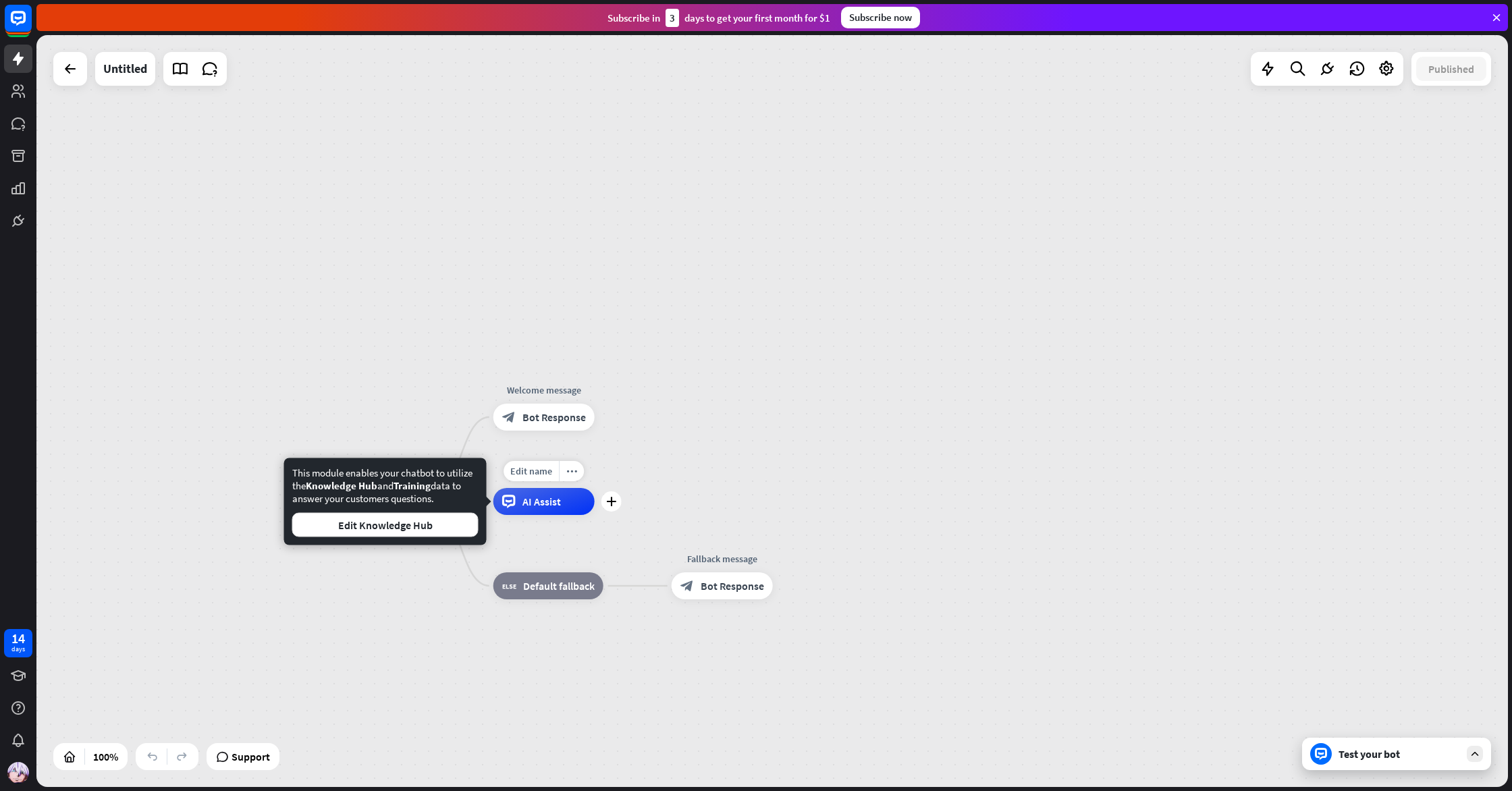
click at [544, 505] on span "AI Assist" at bounding box center [542, 501] width 38 height 13
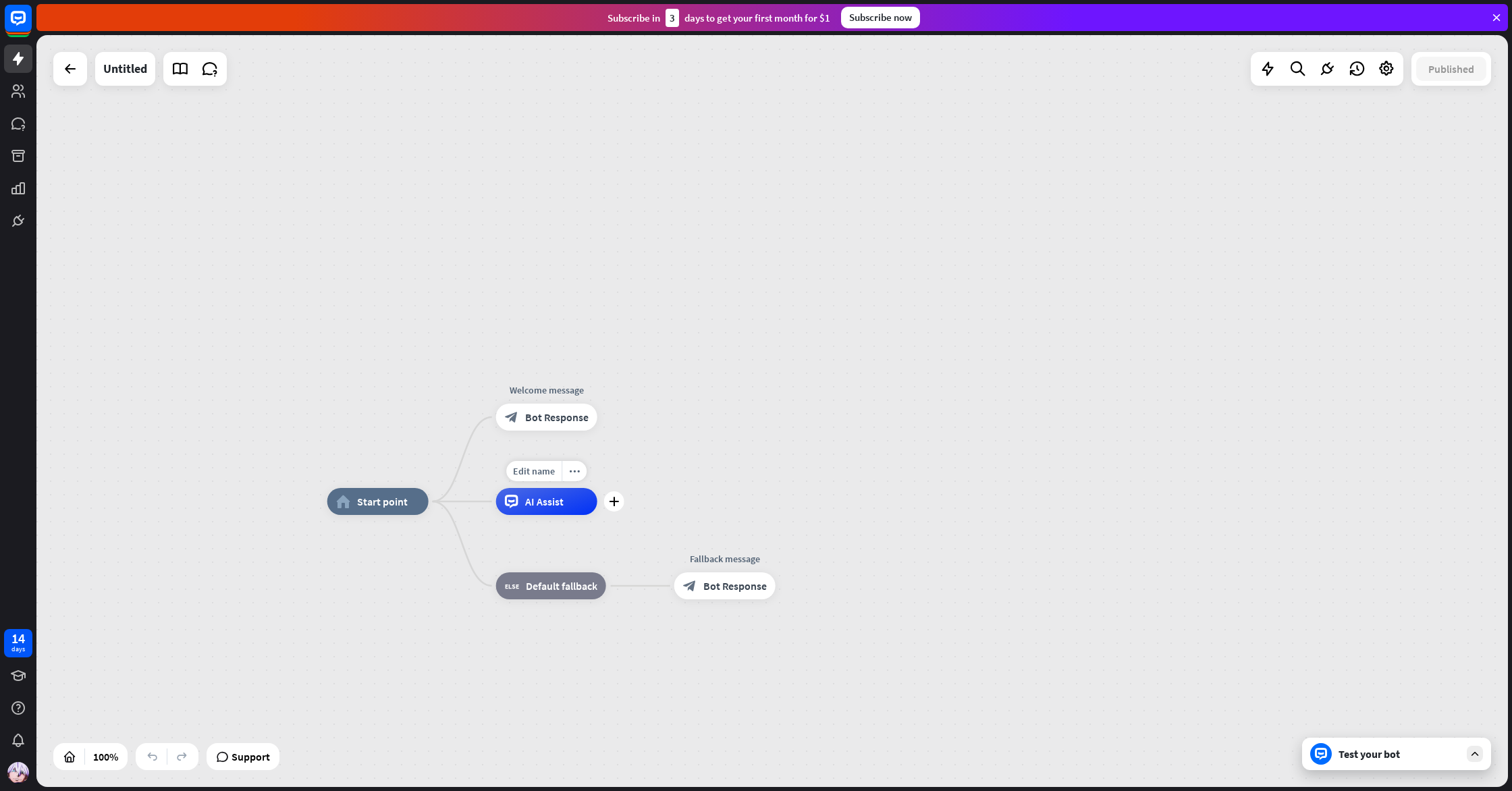
click at [557, 504] on span "AI Assist" at bounding box center [545, 501] width 38 height 13
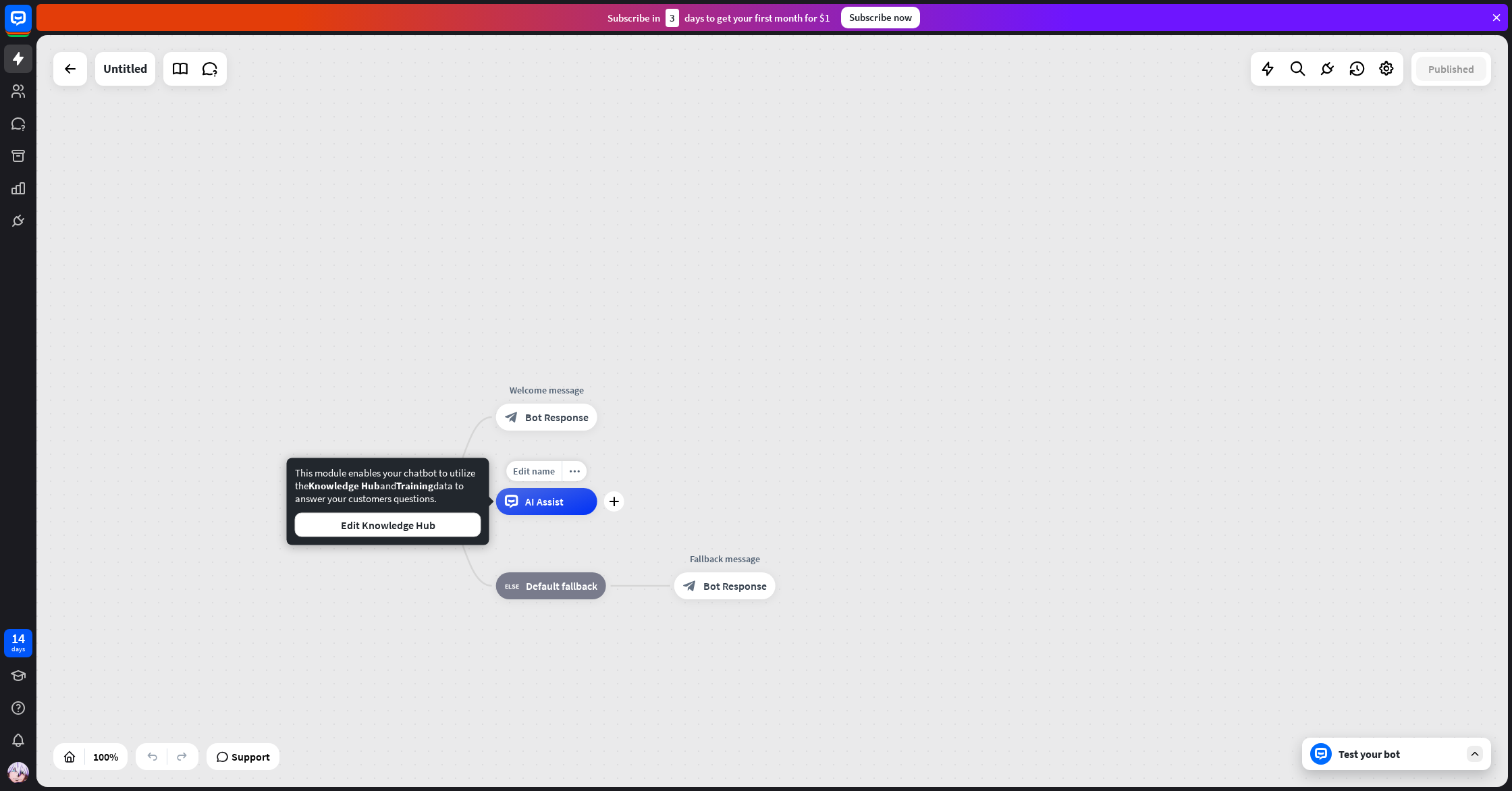
click at [537, 503] on span "AI Assist" at bounding box center [545, 501] width 38 height 13
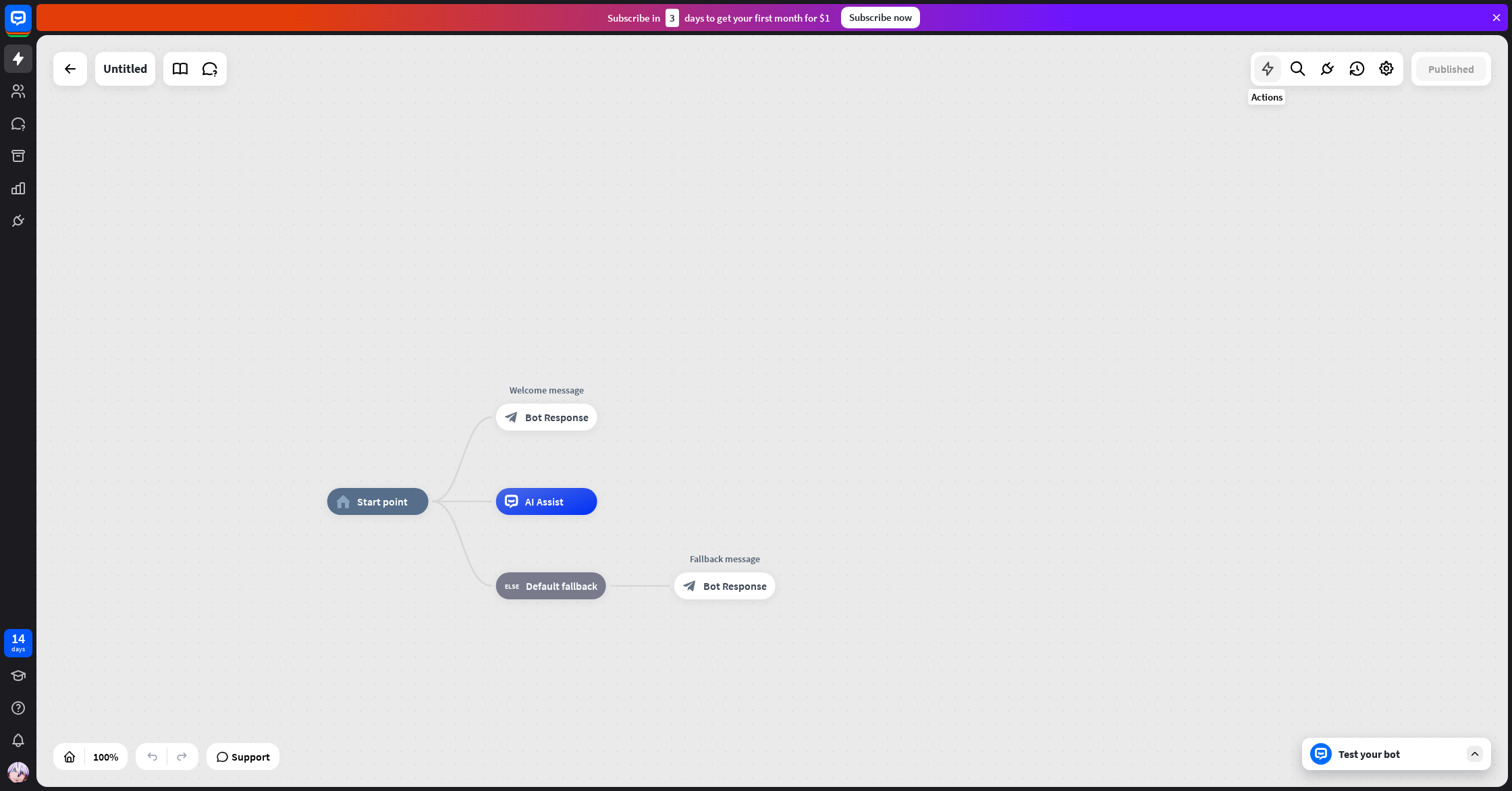
click at [1276, 71] on div at bounding box center [1268, 68] width 27 height 27
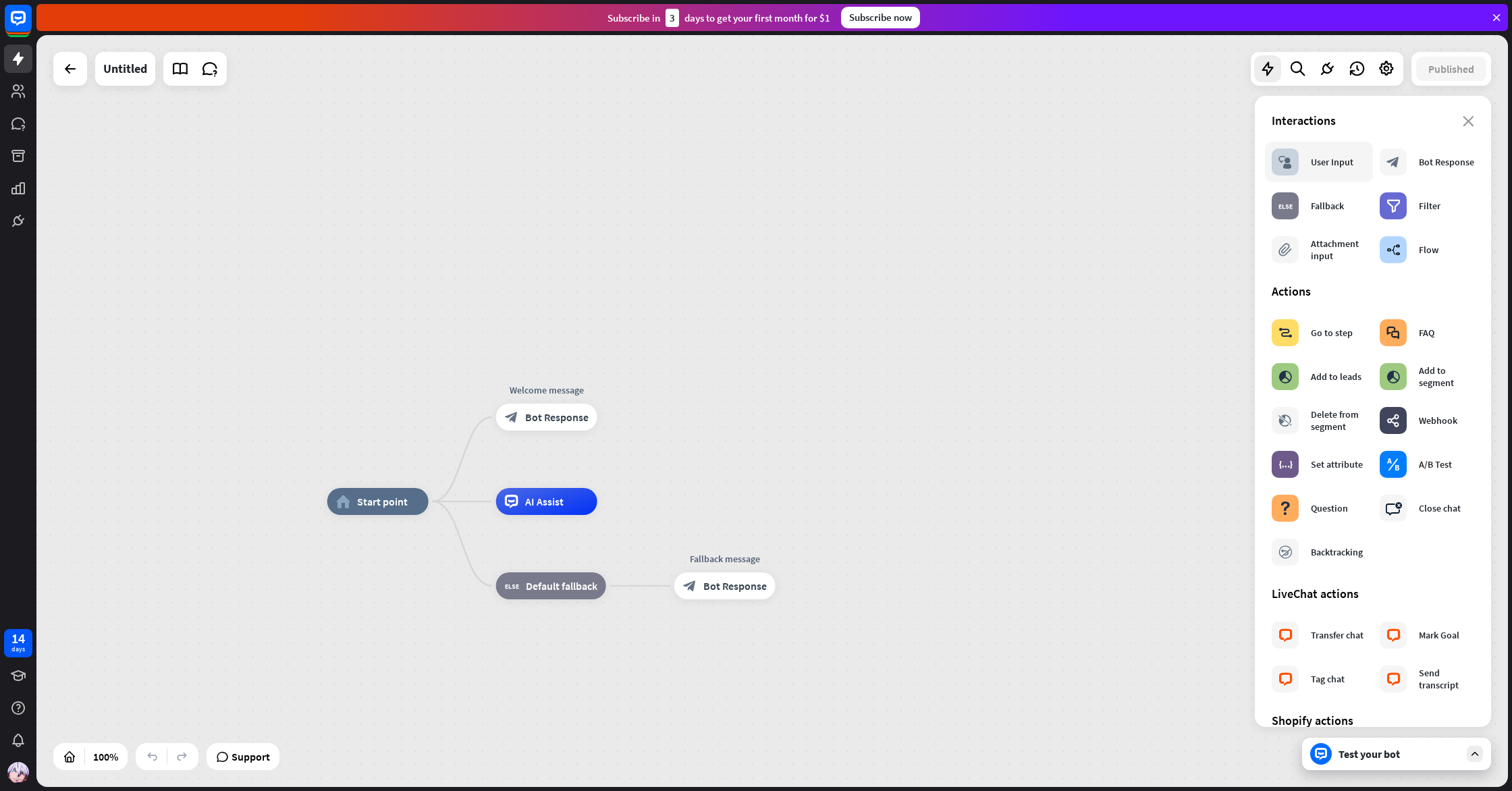
click at [1329, 161] on div "User Input" at bounding box center [1332, 162] width 43 height 13
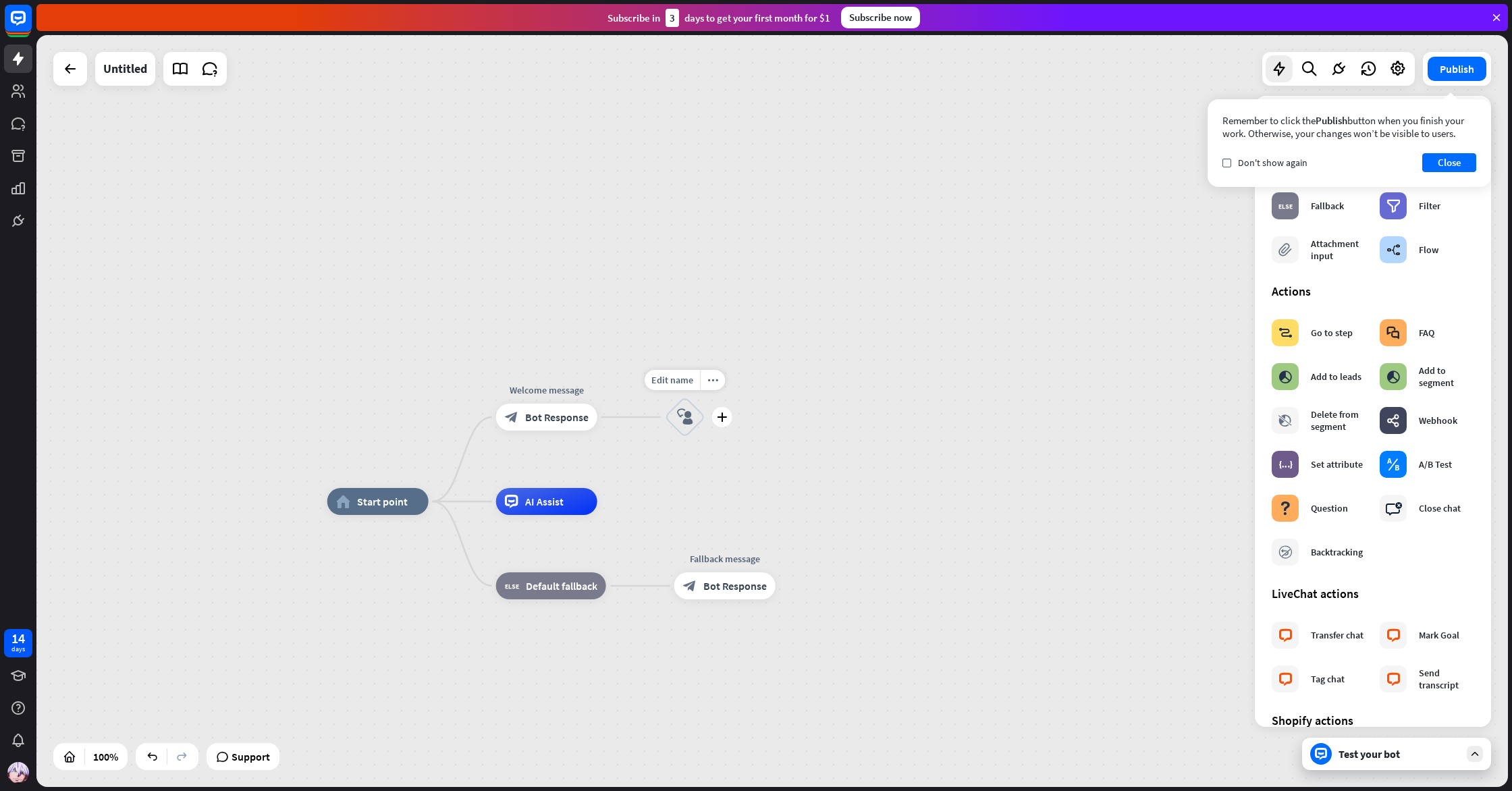
click at [682, 400] on div "block_user_input" at bounding box center [685, 416] width 40 height 40
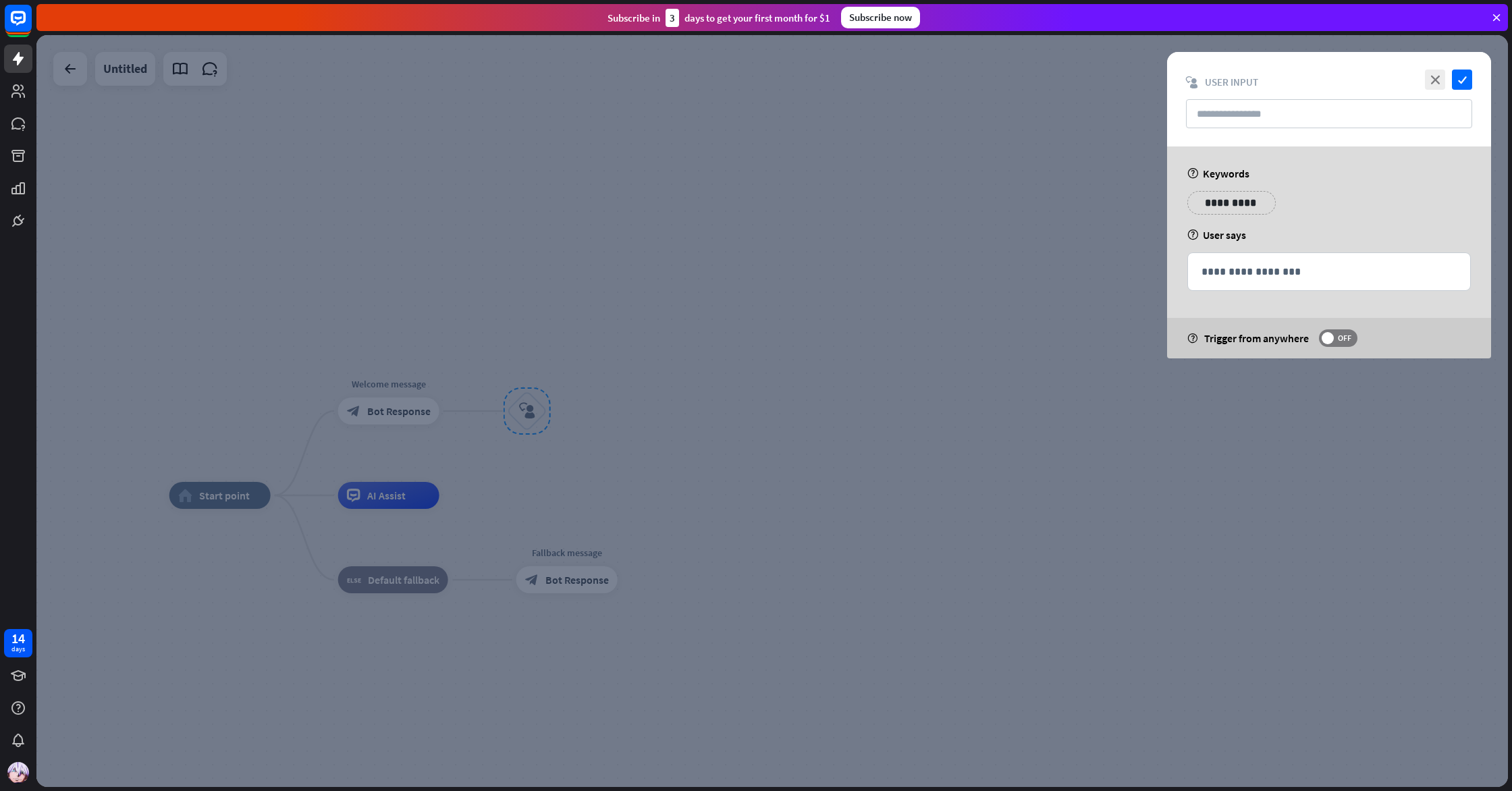
click at [1218, 93] on div "close check block_user_input User Input" at bounding box center [1329, 99] width 324 height 94
click at [1224, 108] on input "text" at bounding box center [1329, 113] width 286 height 29
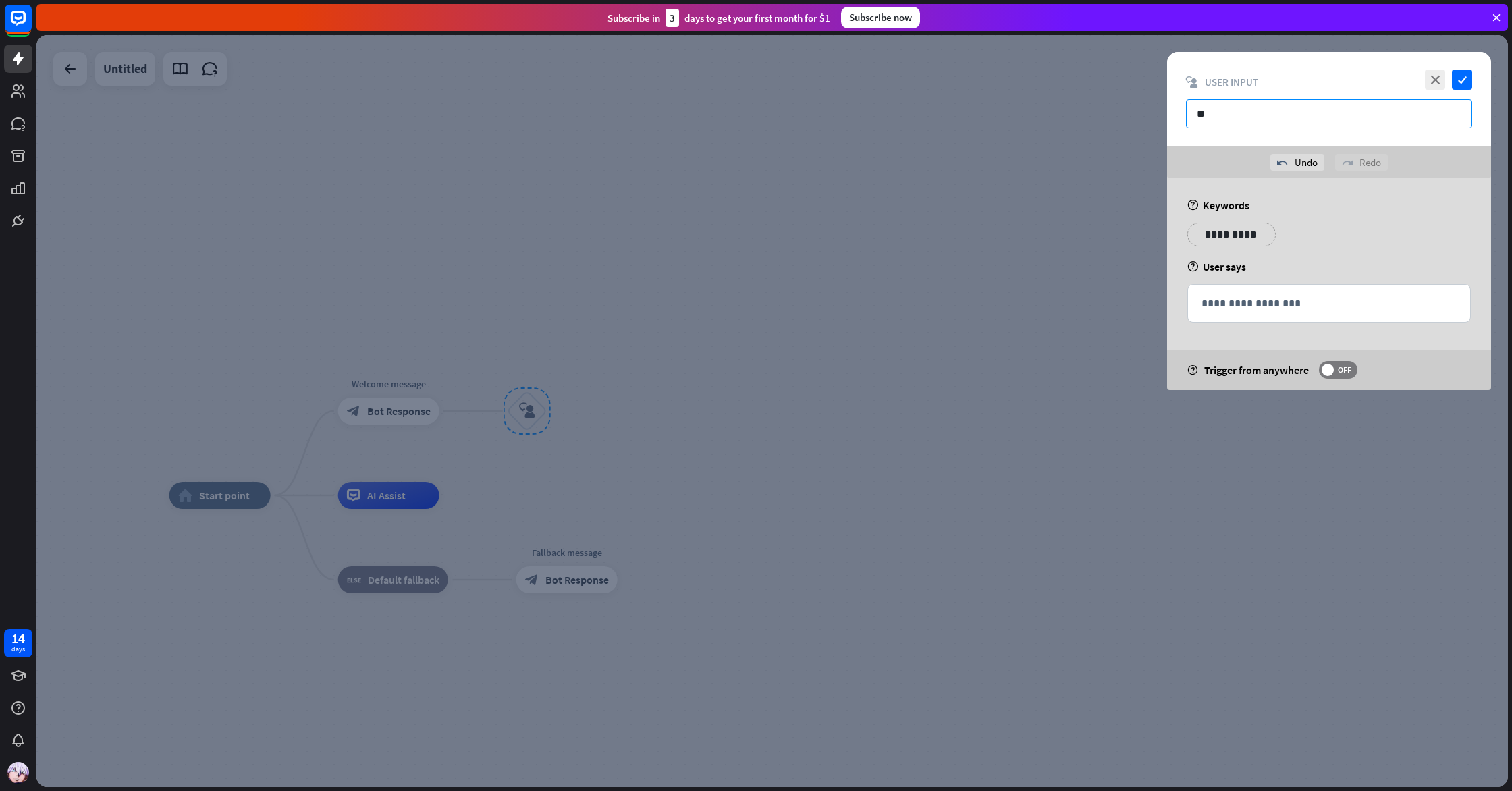
type input "*"
click at [696, 185] on div at bounding box center [772, 411] width 1472 height 752
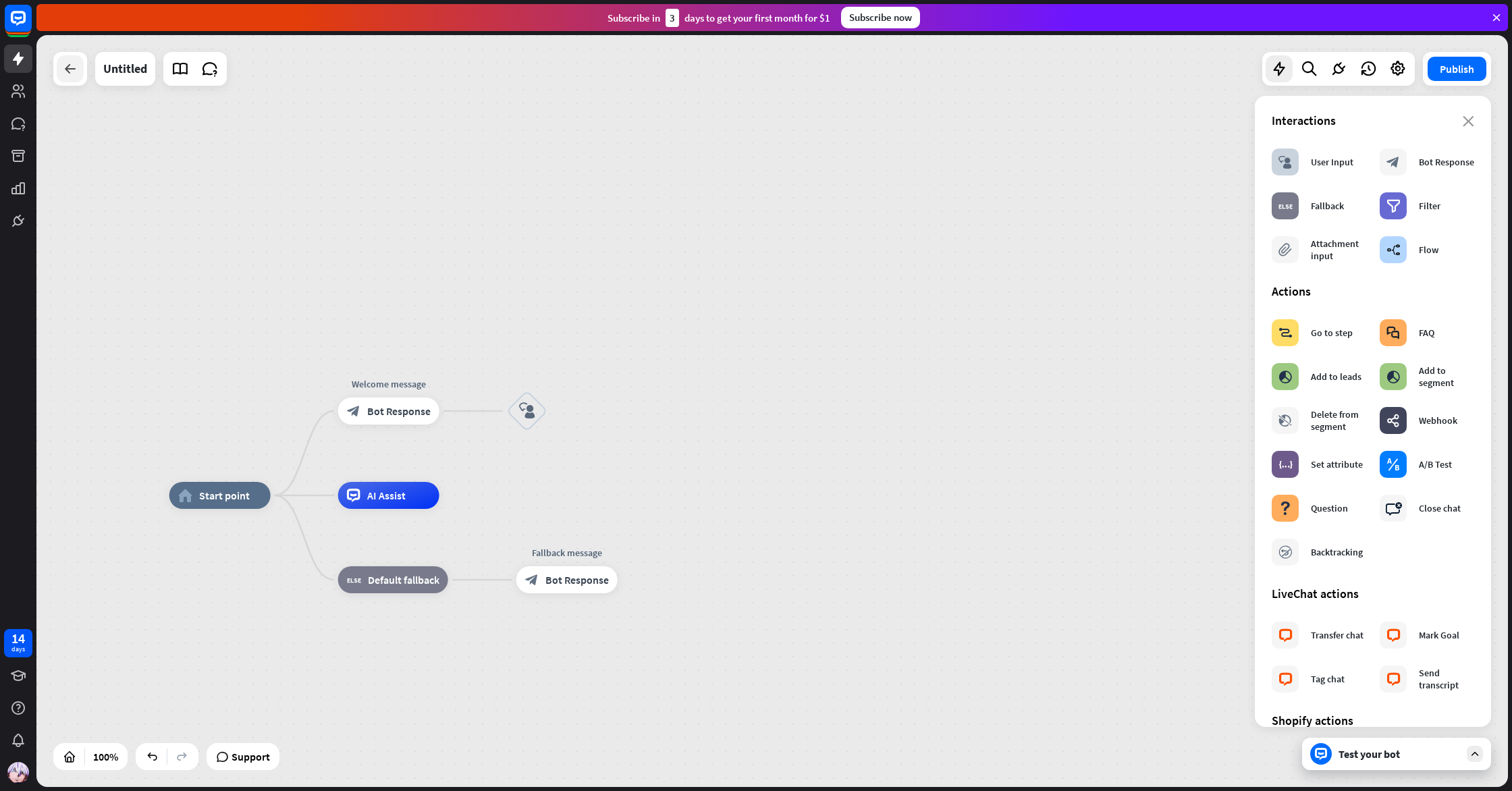
click at [81, 73] on div at bounding box center [70, 68] width 27 height 27
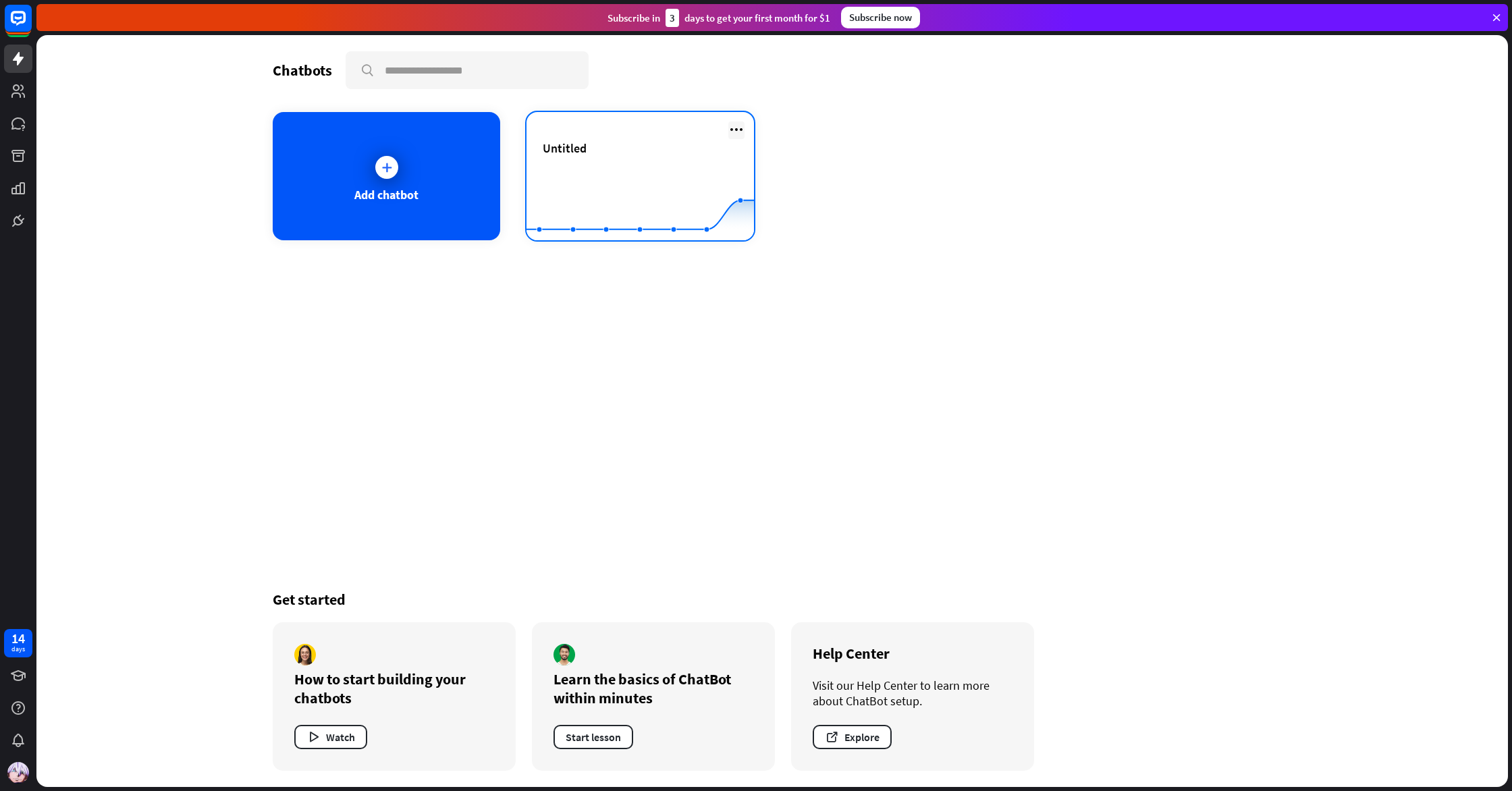
click at [737, 129] on icon at bounding box center [737, 130] width 16 height 16
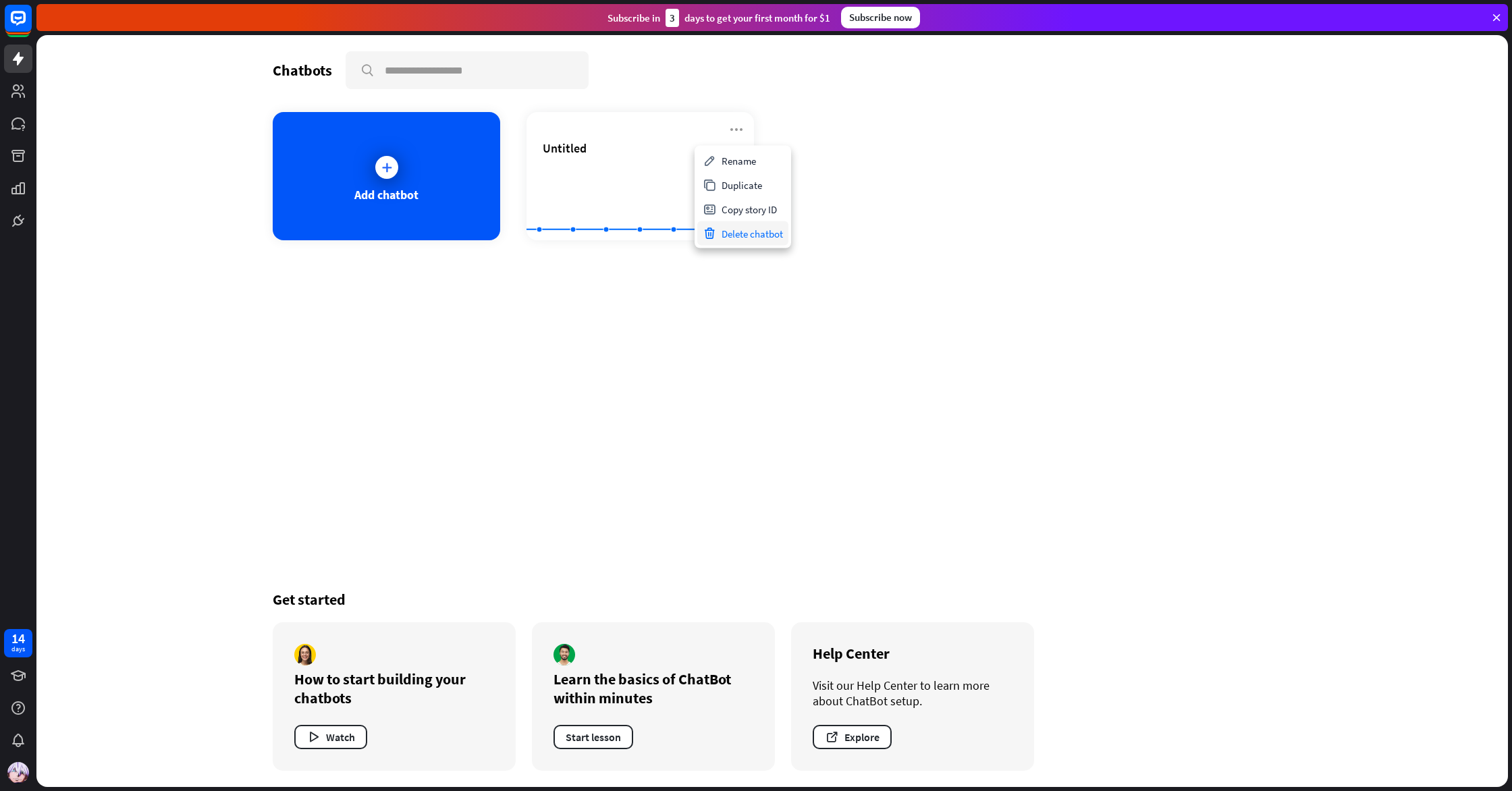
click at [732, 235] on div "Delete chatbot" at bounding box center [743, 233] width 91 height 24
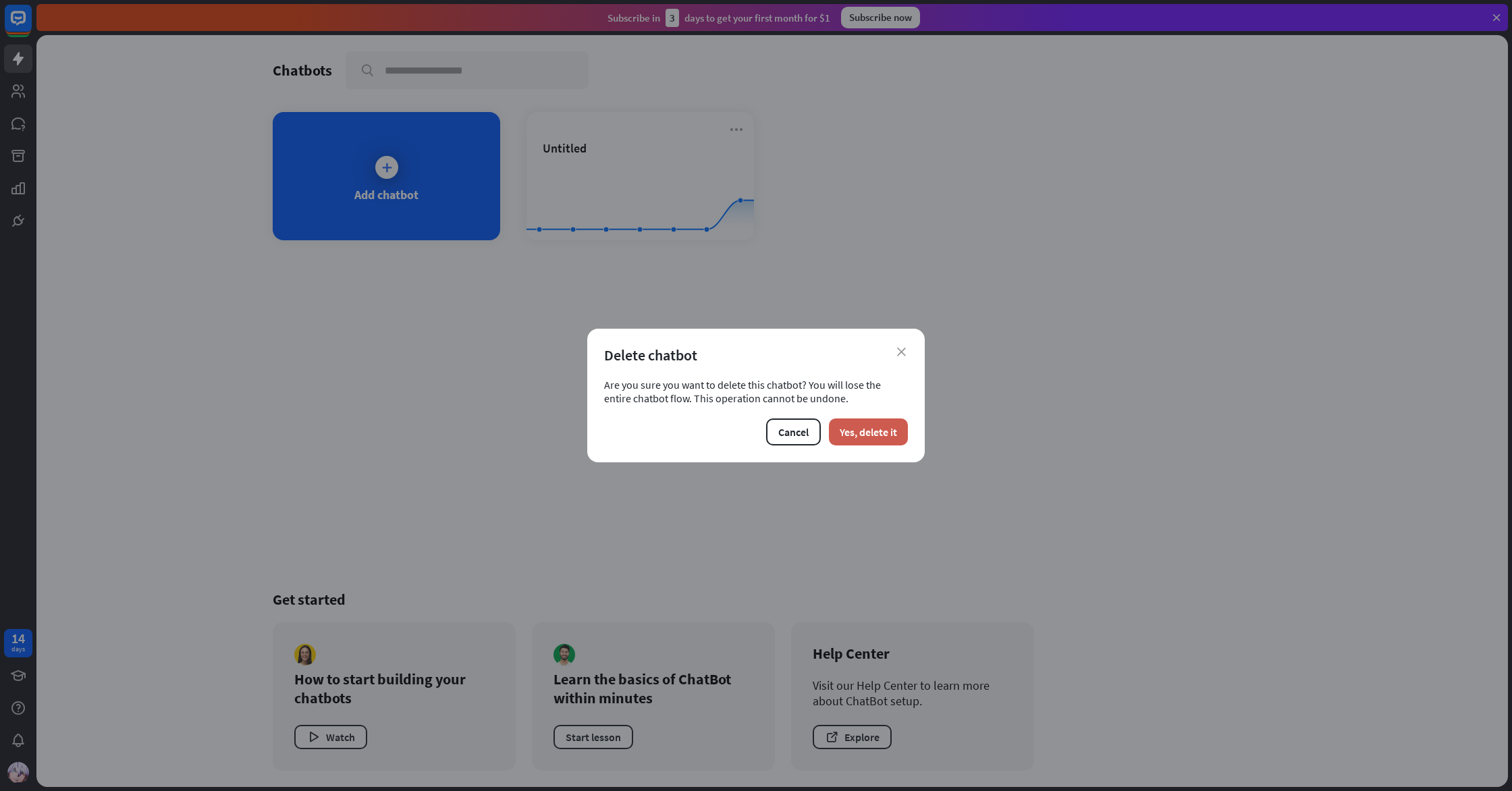
click at [875, 444] on button "Yes, delete it" at bounding box center [868, 432] width 79 height 27
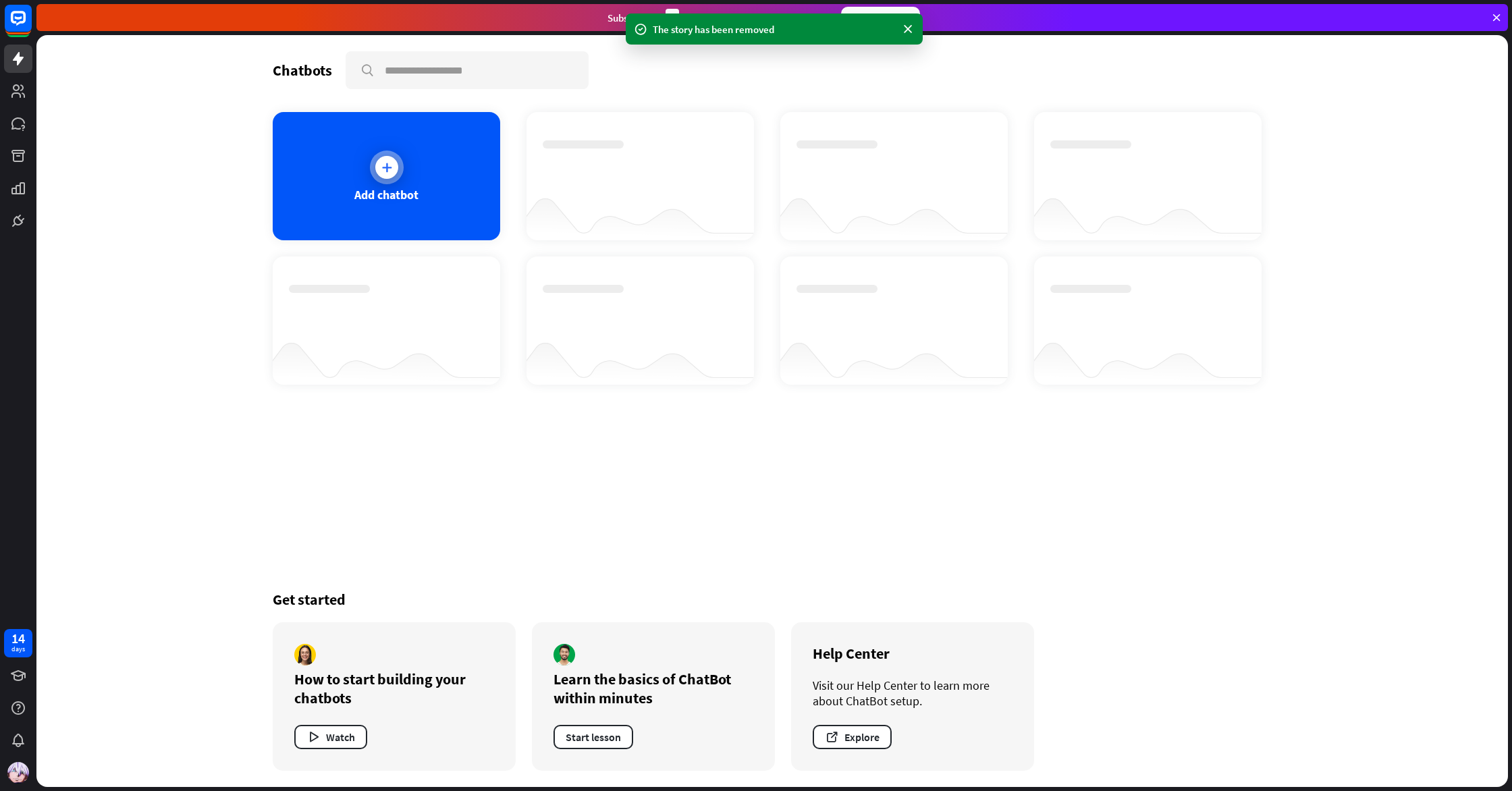
click at [449, 230] on div "Add chatbot" at bounding box center [386, 176] width 227 height 128
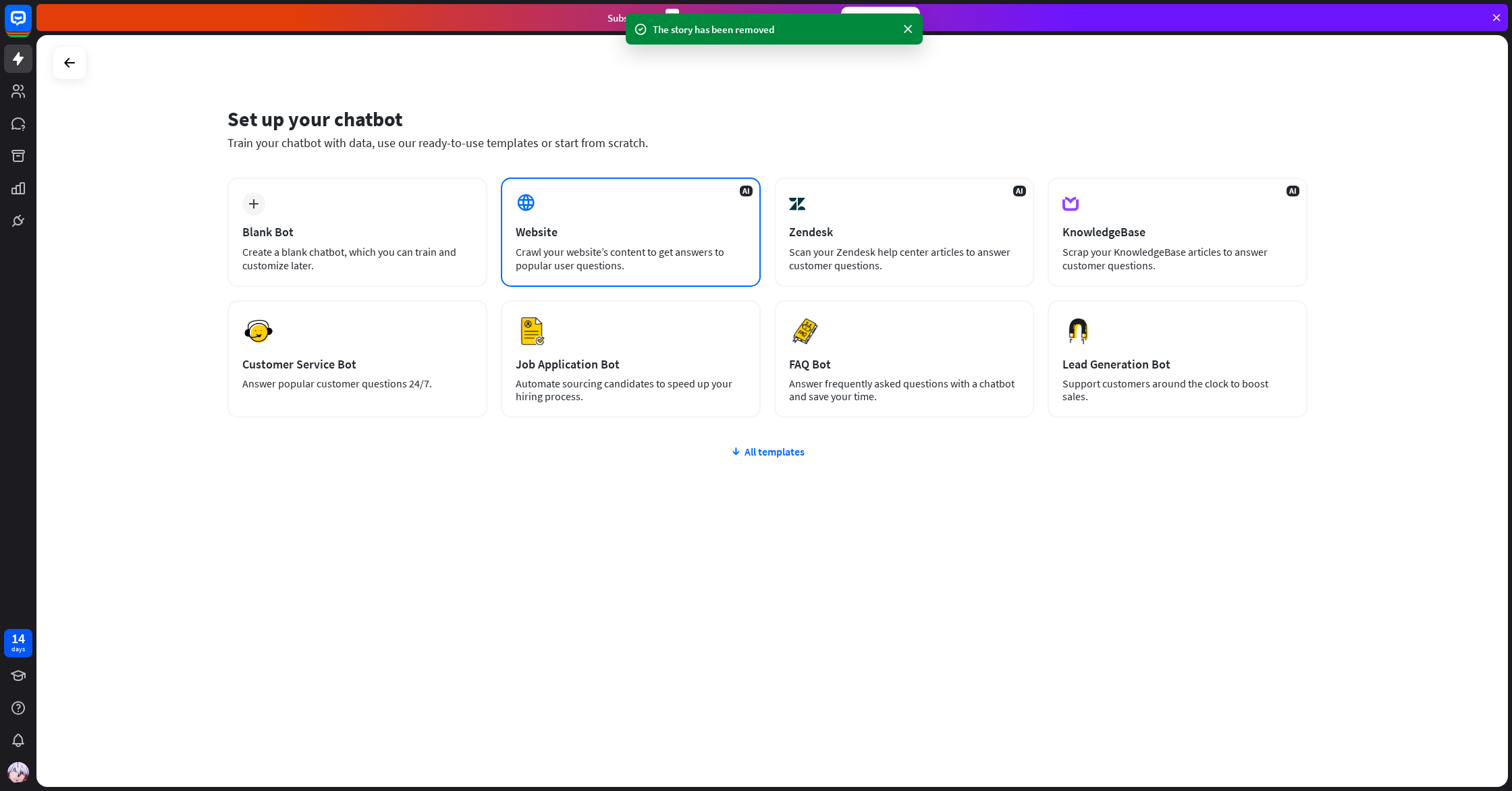
click at [700, 230] on div "Website" at bounding box center [631, 231] width 230 height 15
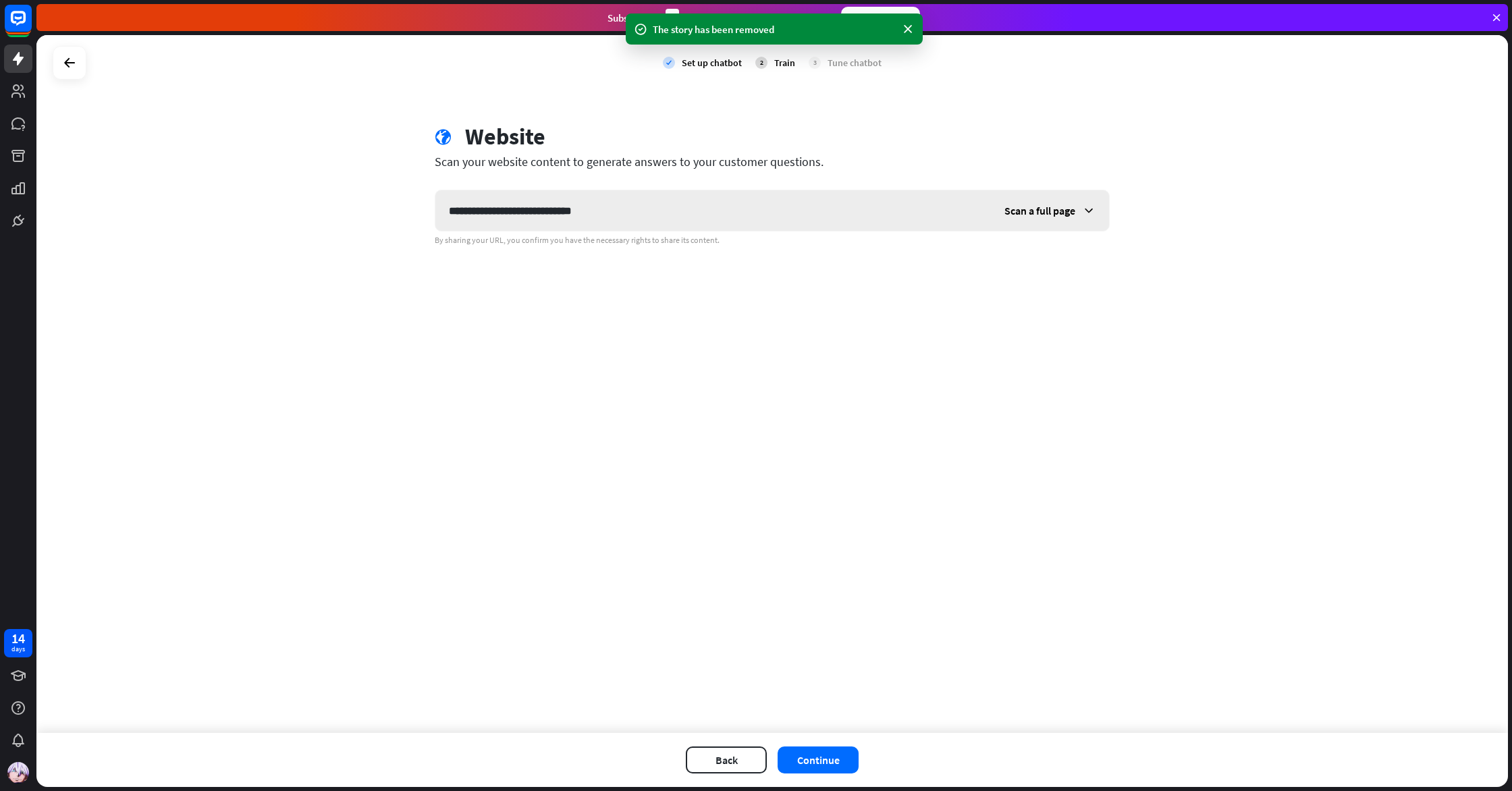
type input "**********"
click at [1083, 209] on icon at bounding box center [1089, 210] width 13 height 13
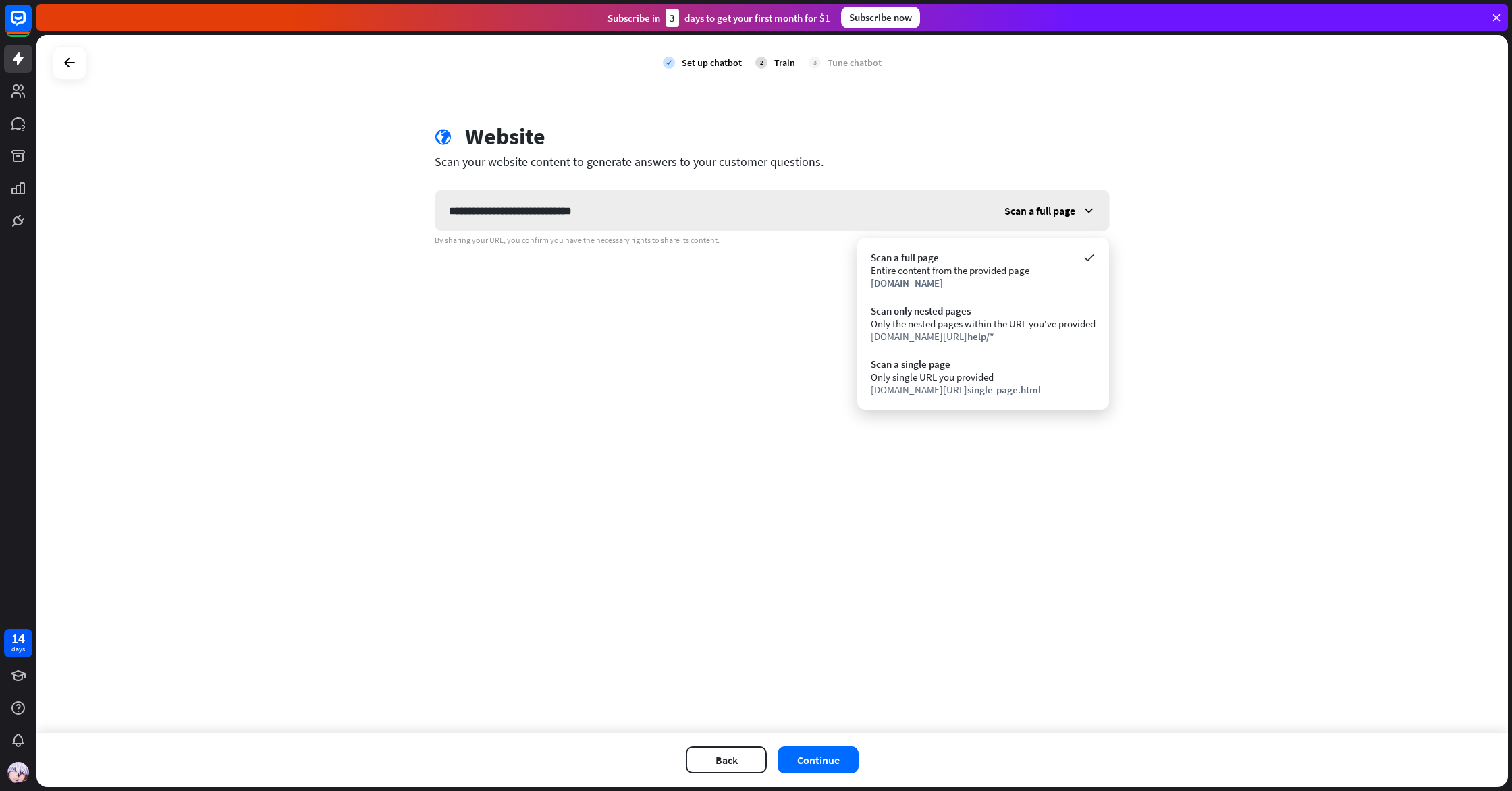
click at [1091, 209] on icon at bounding box center [1089, 210] width 13 height 13
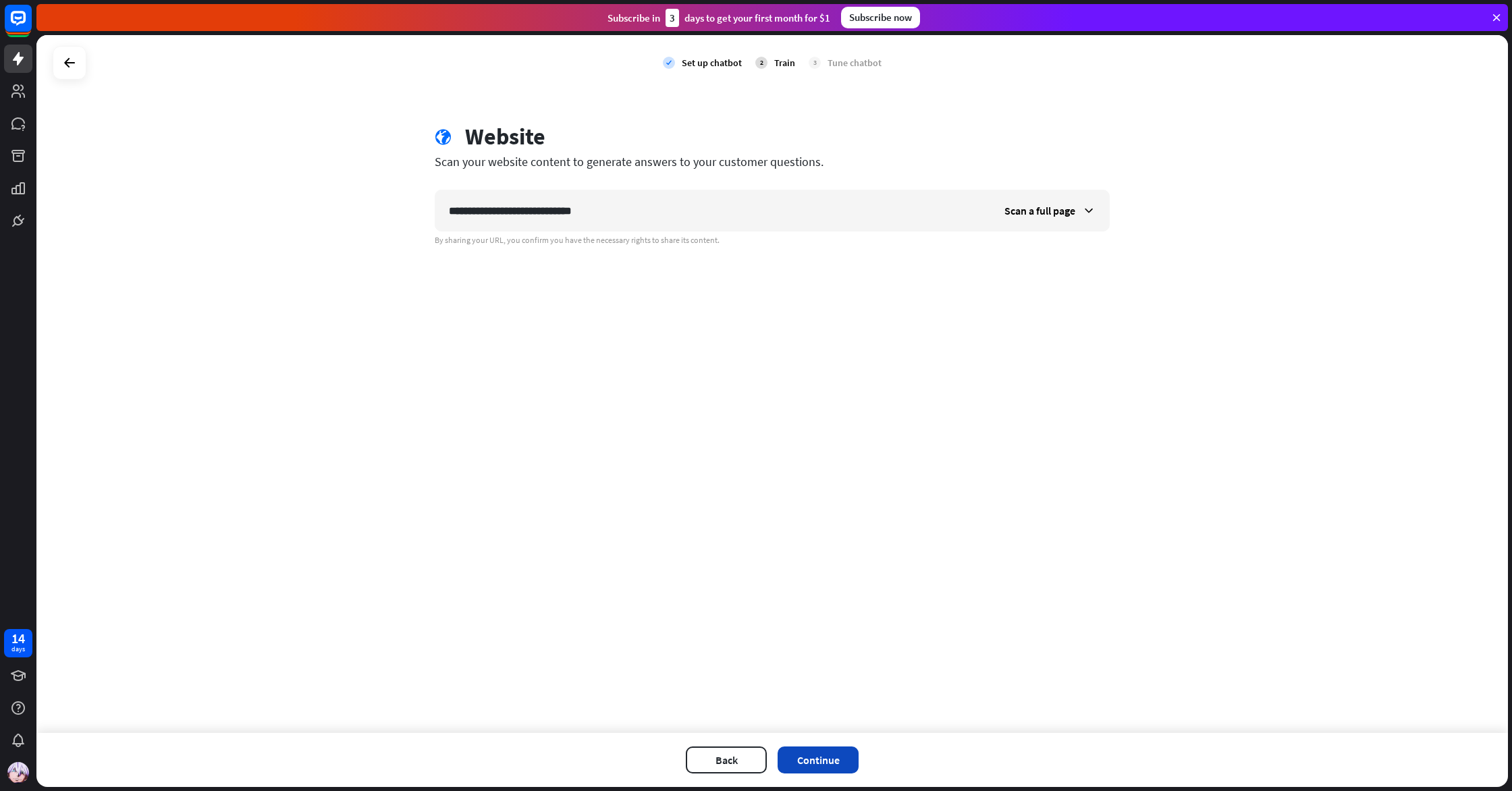
click at [793, 766] on button "Continue" at bounding box center [819, 759] width 81 height 27
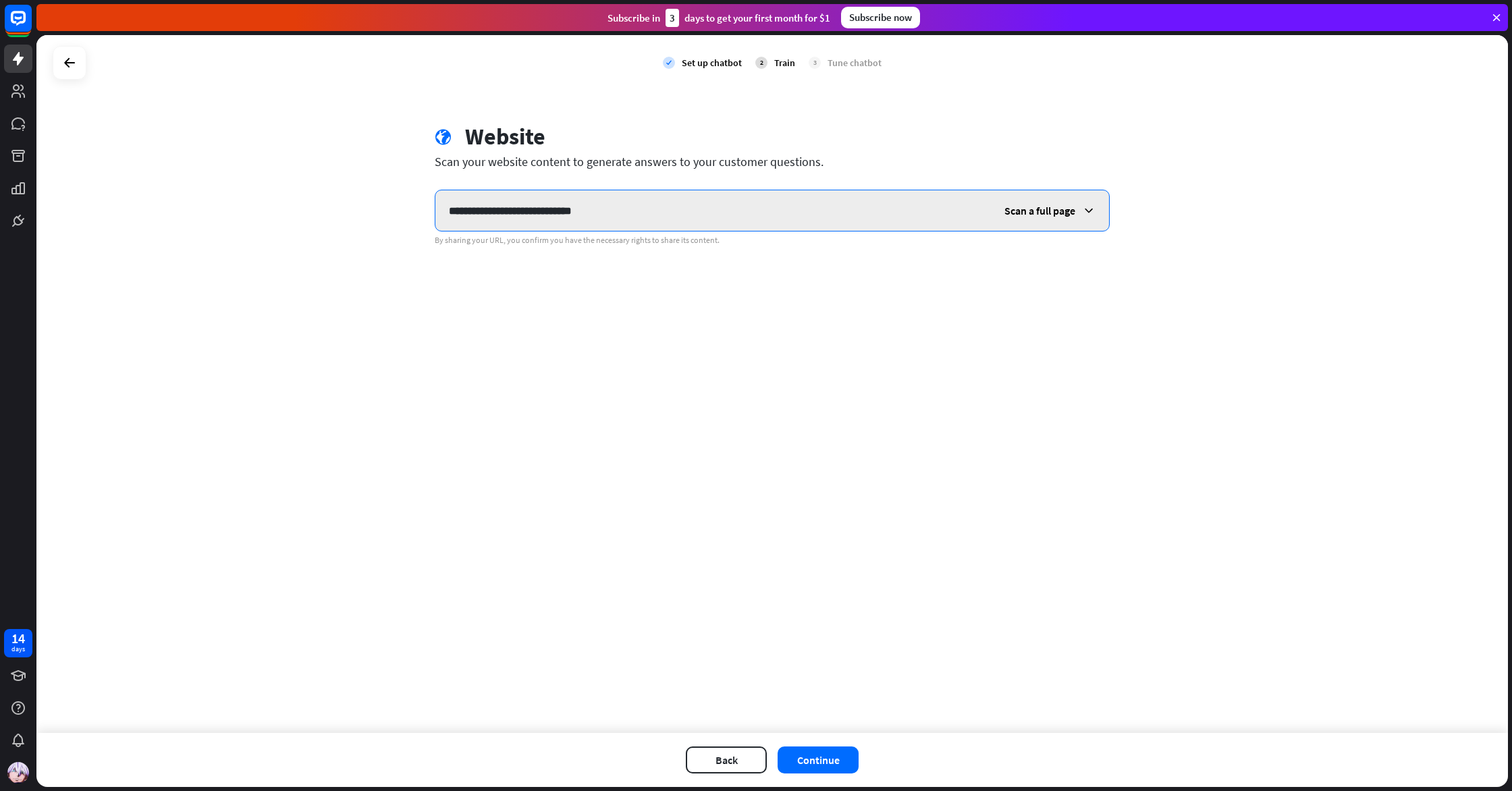
drag, startPoint x: 642, startPoint y: 211, endPoint x: 603, endPoint y: 216, distance: 39.3
click at [603, 216] on input "**********" at bounding box center [713, 210] width 556 height 40
drag, startPoint x: 511, startPoint y: 213, endPoint x: 387, endPoint y: 198, distance: 124.9
click at [385, 199] on div "**********" at bounding box center [772, 384] width 1472 height 698
type input "**********"
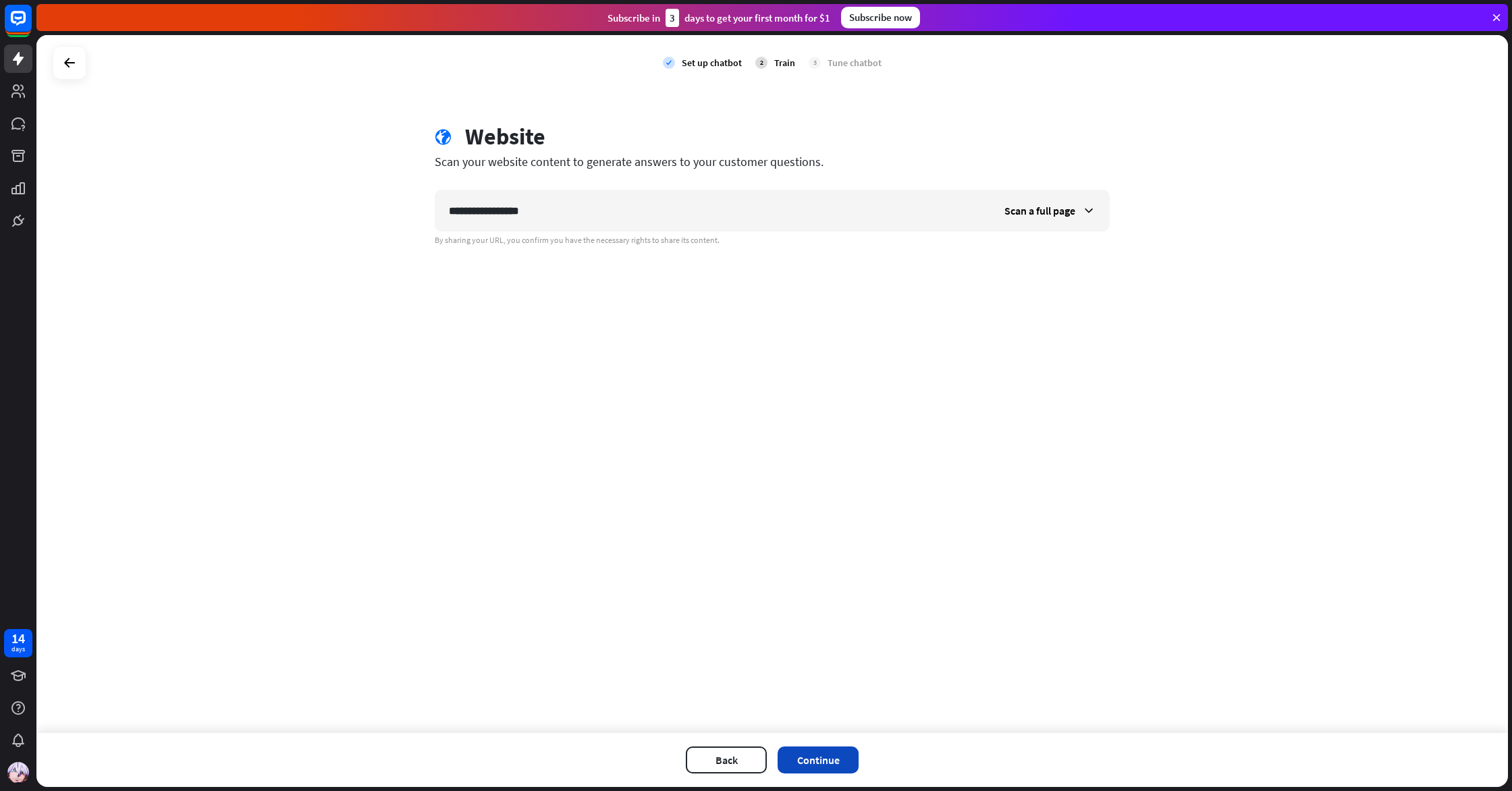
click at [829, 761] on button "Continue" at bounding box center [819, 759] width 81 height 27
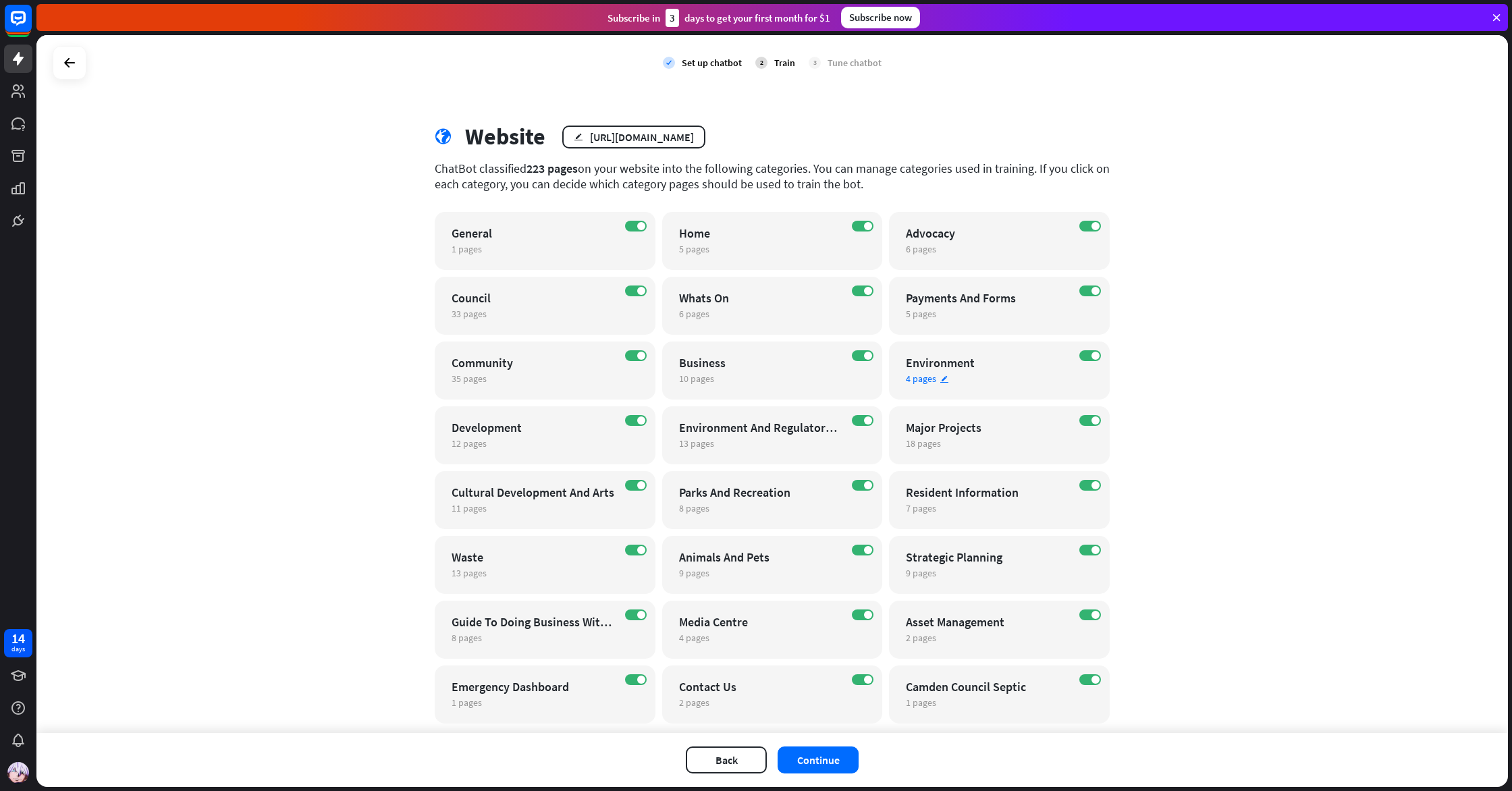
scroll to position [34, 0]
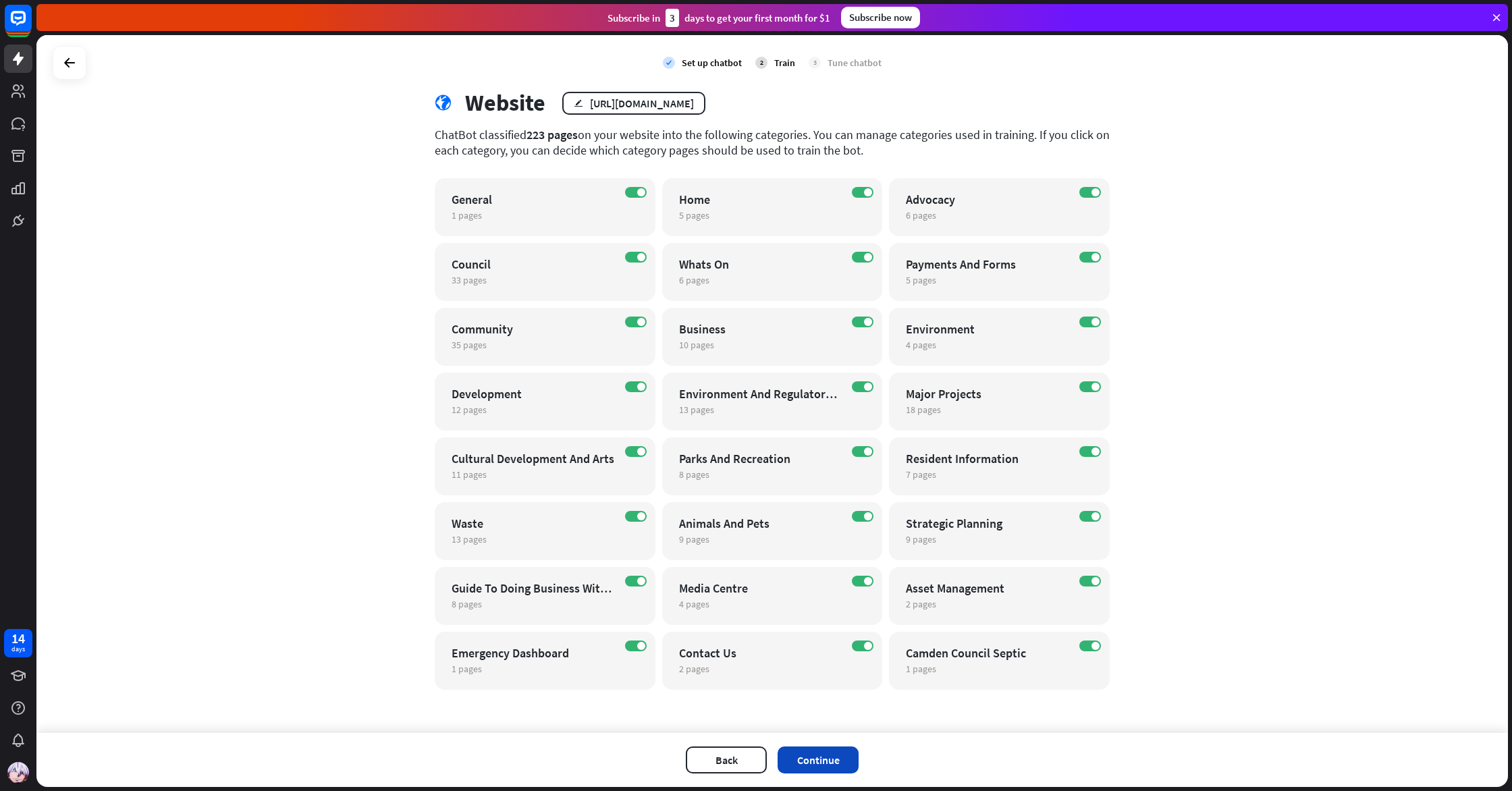
click at [831, 748] on button "Continue" at bounding box center [819, 759] width 81 height 27
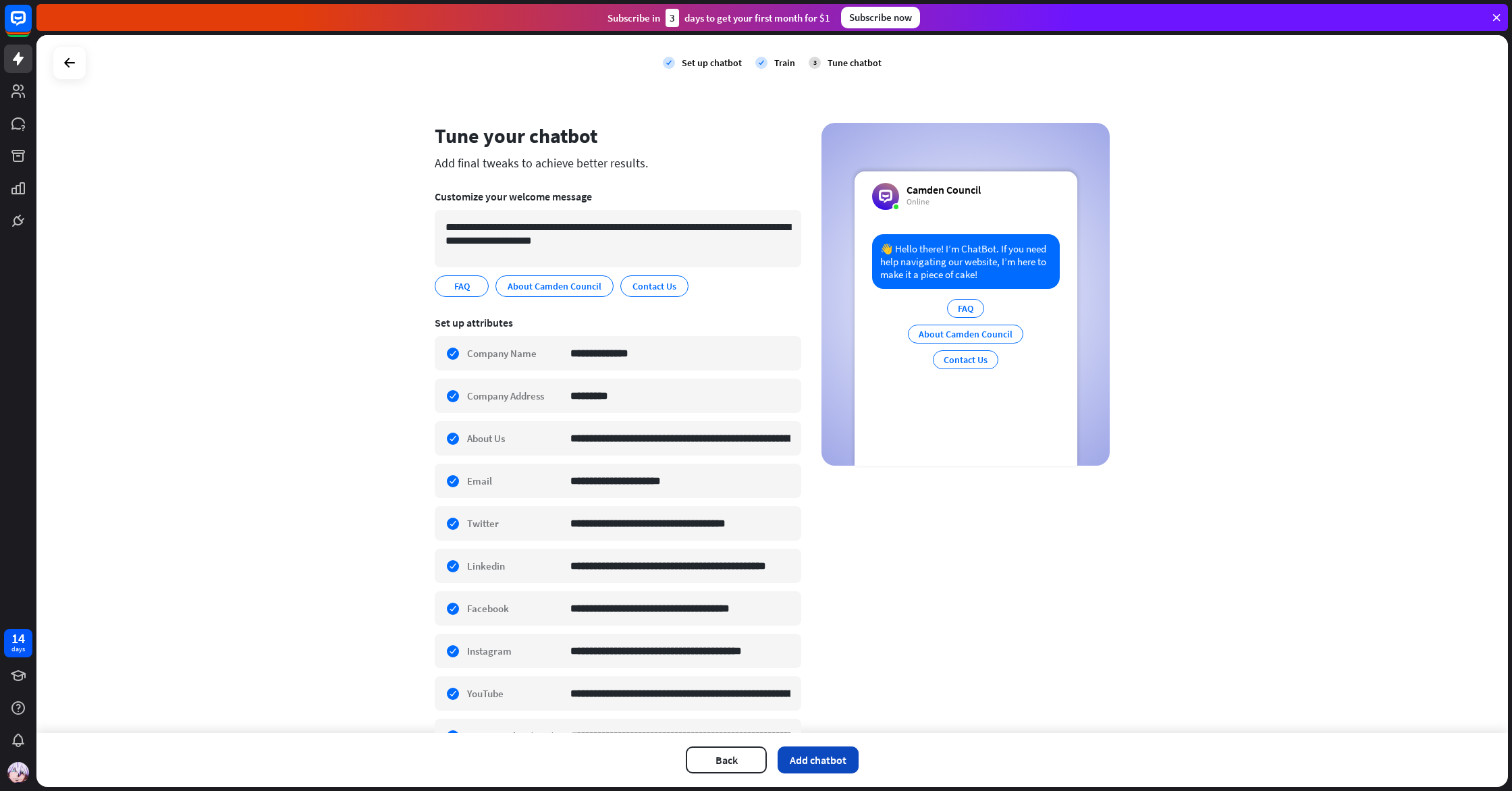
click at [838, 752] on button "Add chatbot" at bounding box center [819, 759] width 81 height 27
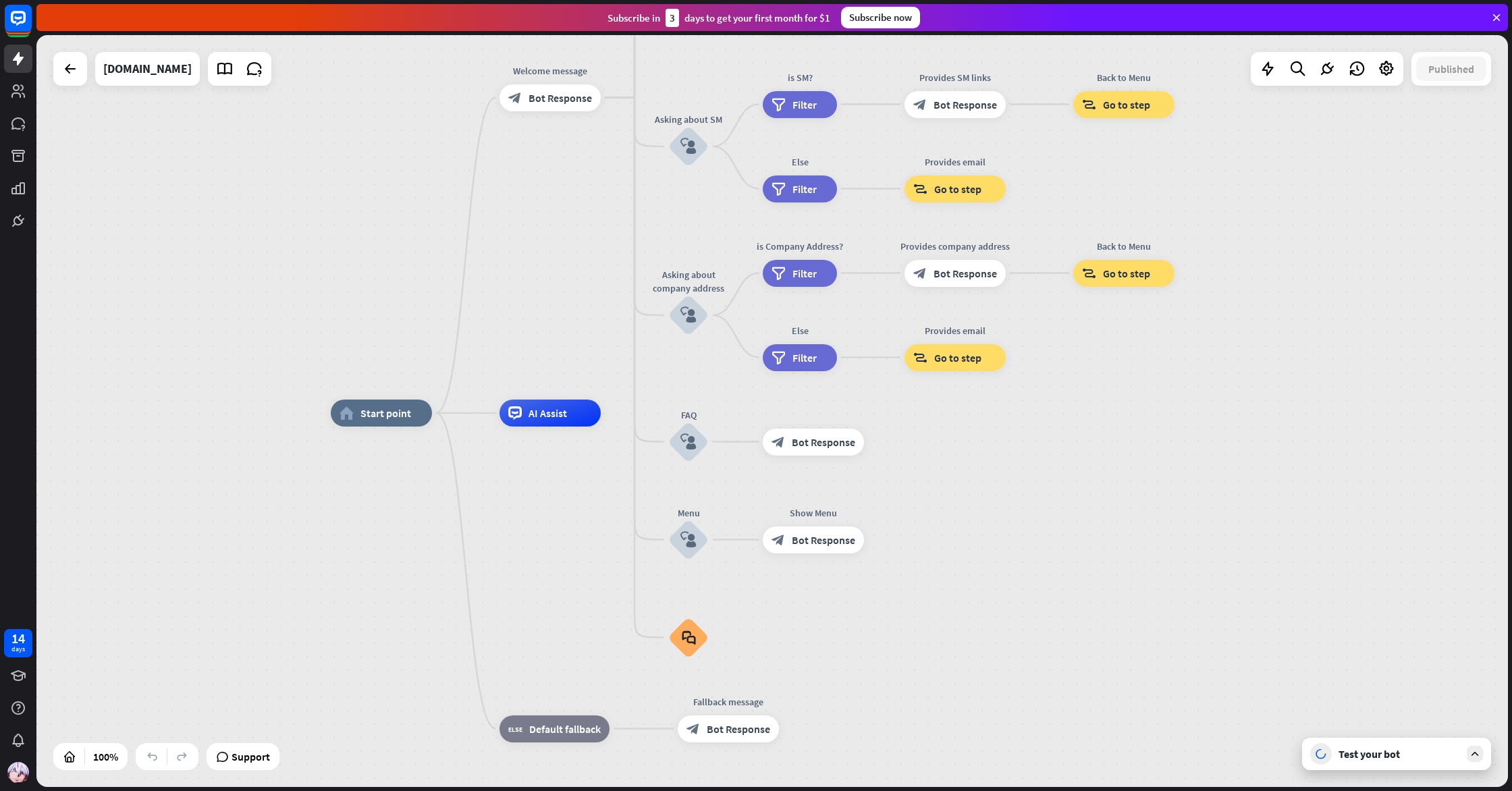
click at [1430, 756] on div "Test your bot" at bounding box center [1399, 753] width 121 height 13
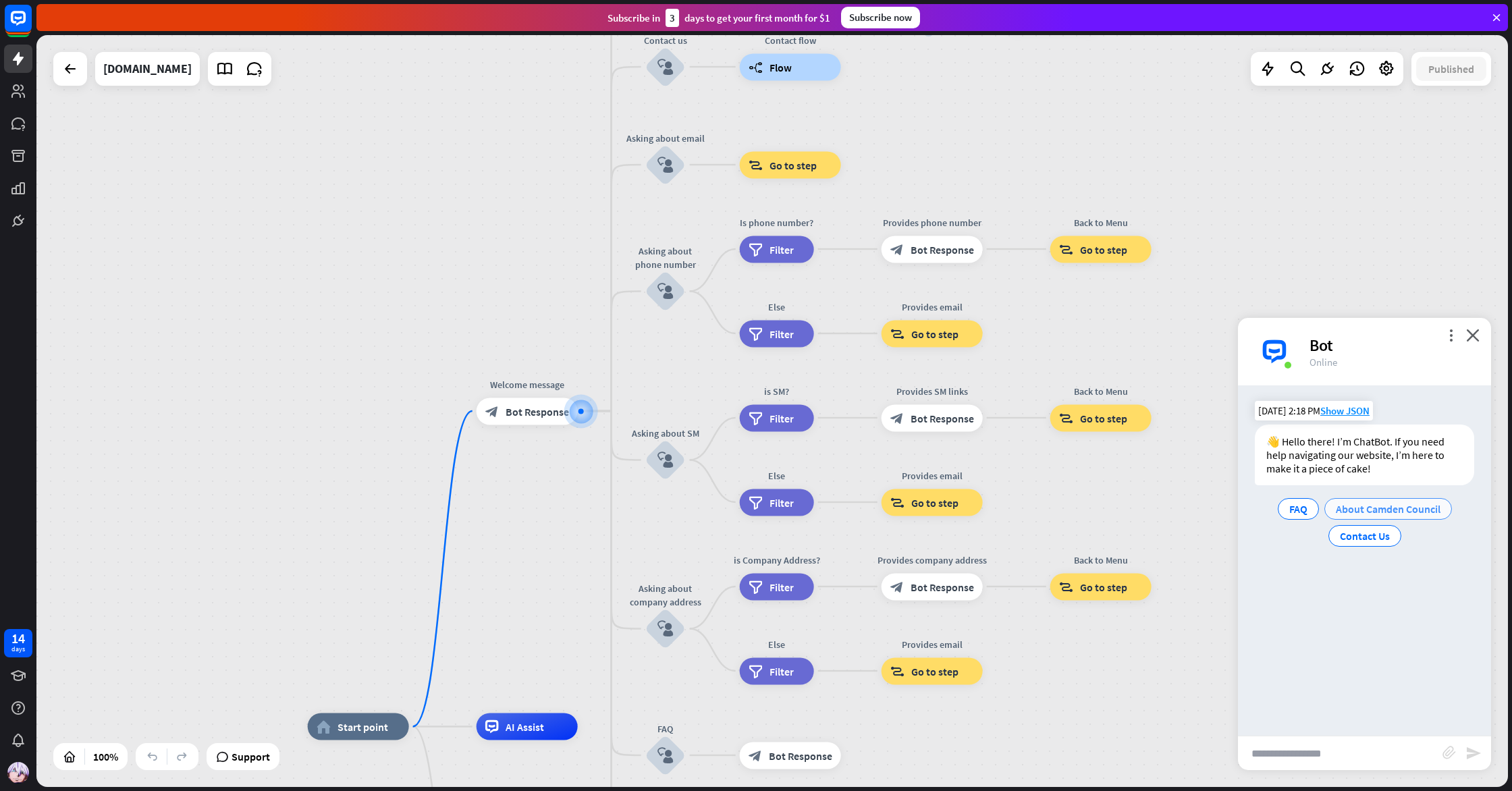
click at [1373, 511] on span "About Camden Council" at bounding box center [1388, 508] width 105 height 13
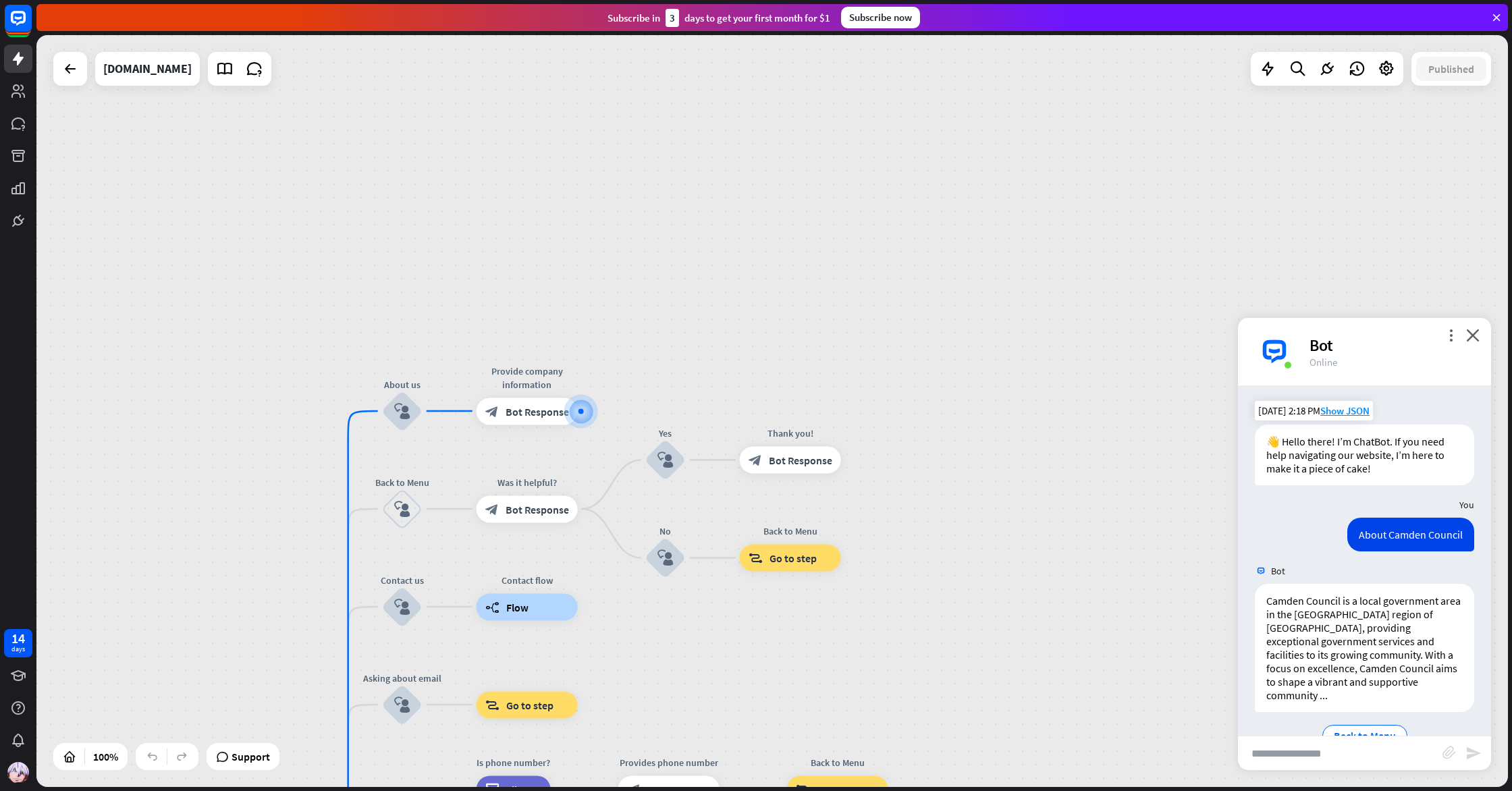
scroll to position [21, 0]
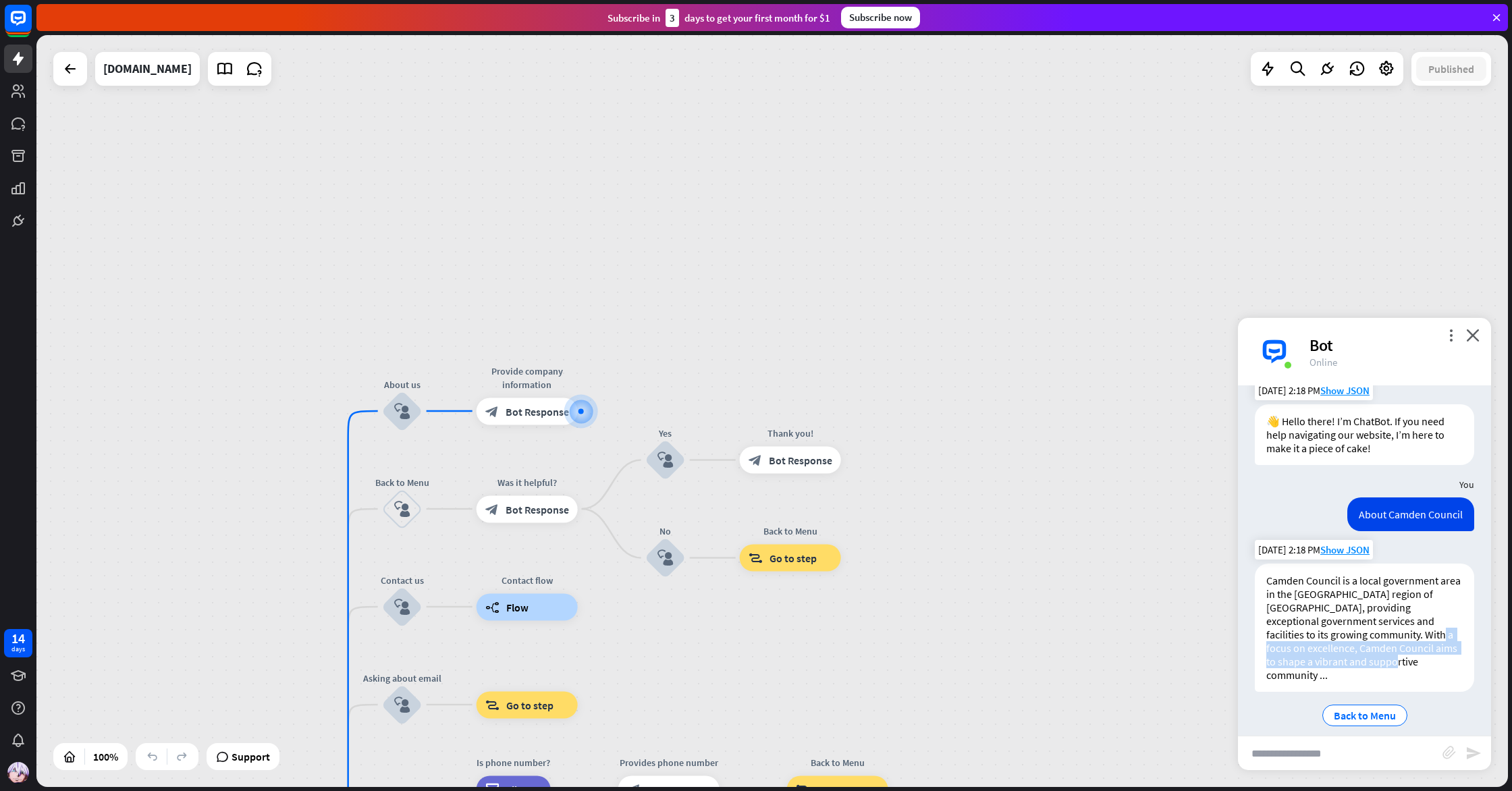
drag, startPoint x: 1413, startPoint y: 656, endPoint x: 1368, endPoint y: 634, distance: 50.1
click at [1370, 634] on div "Camden Council is a local government area in the [GEOGRAPHIC_DATA] region of [G…" at bounding box center [1365, 628] width 219 height 128
drag, startPoint x: 1368, startPoint y: 634, endPoint x: 1371, endPoint y: 648, distance: 14.3
click at [1368, 634] on div "Camden Council is a local government area in the [GEOGRAPHIC_DATA] region of [G…" at bounding box center [1365, 628] width 219 height 128
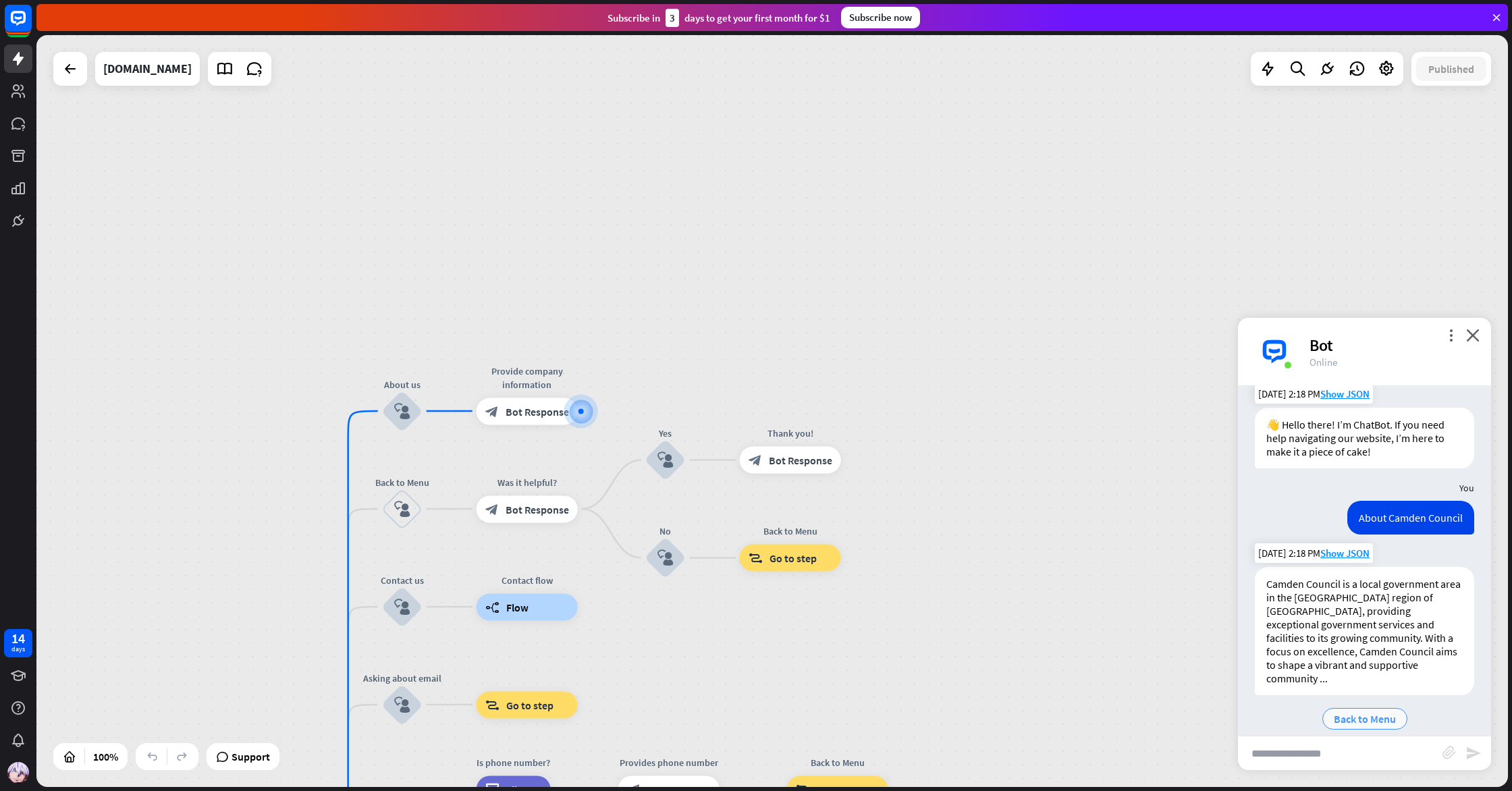
click at [1377, 712] on span "Back to Menu" at bounding box center [1365, 719] width 62 height 13
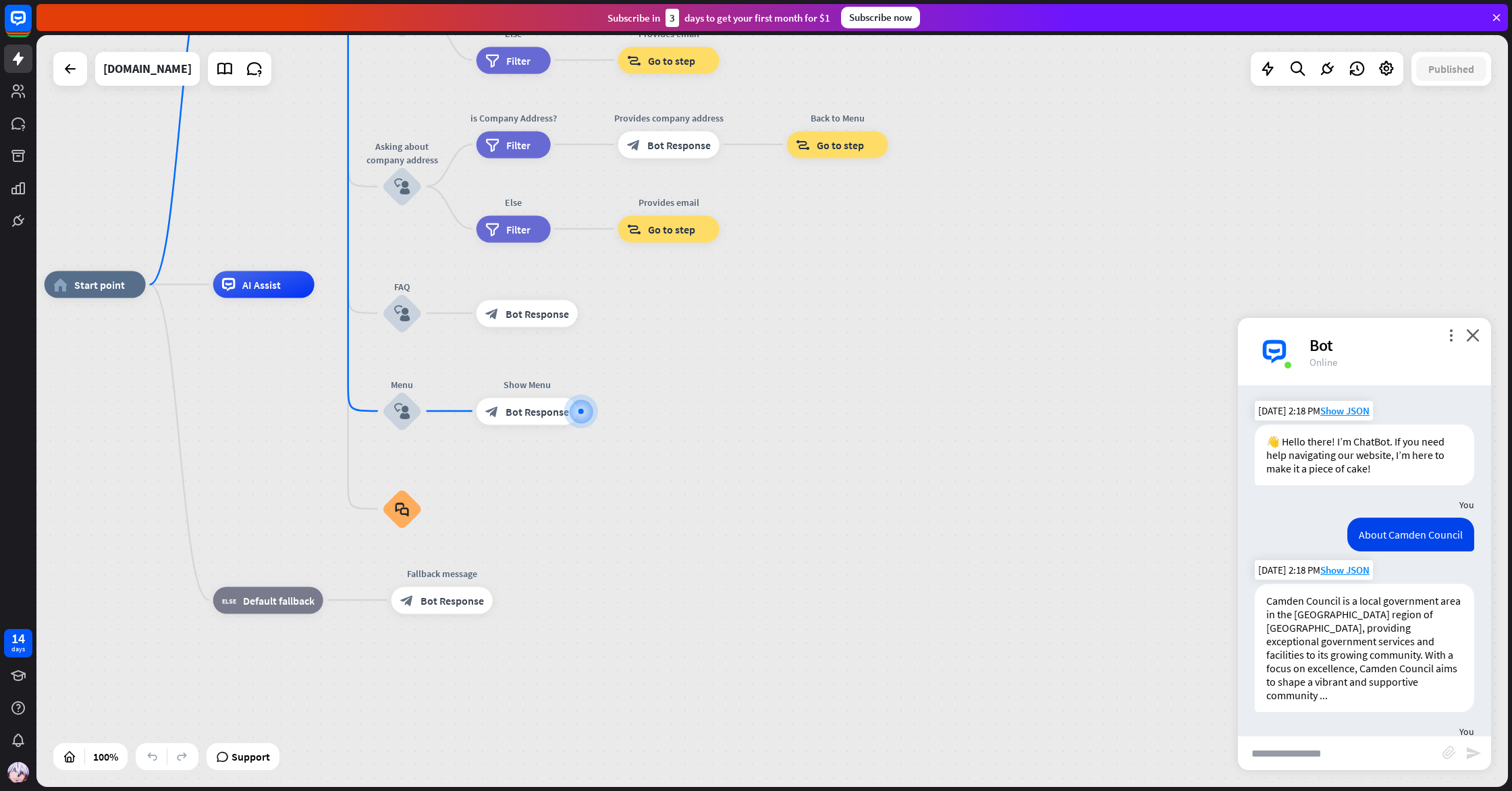
scroll to position [116, 0]
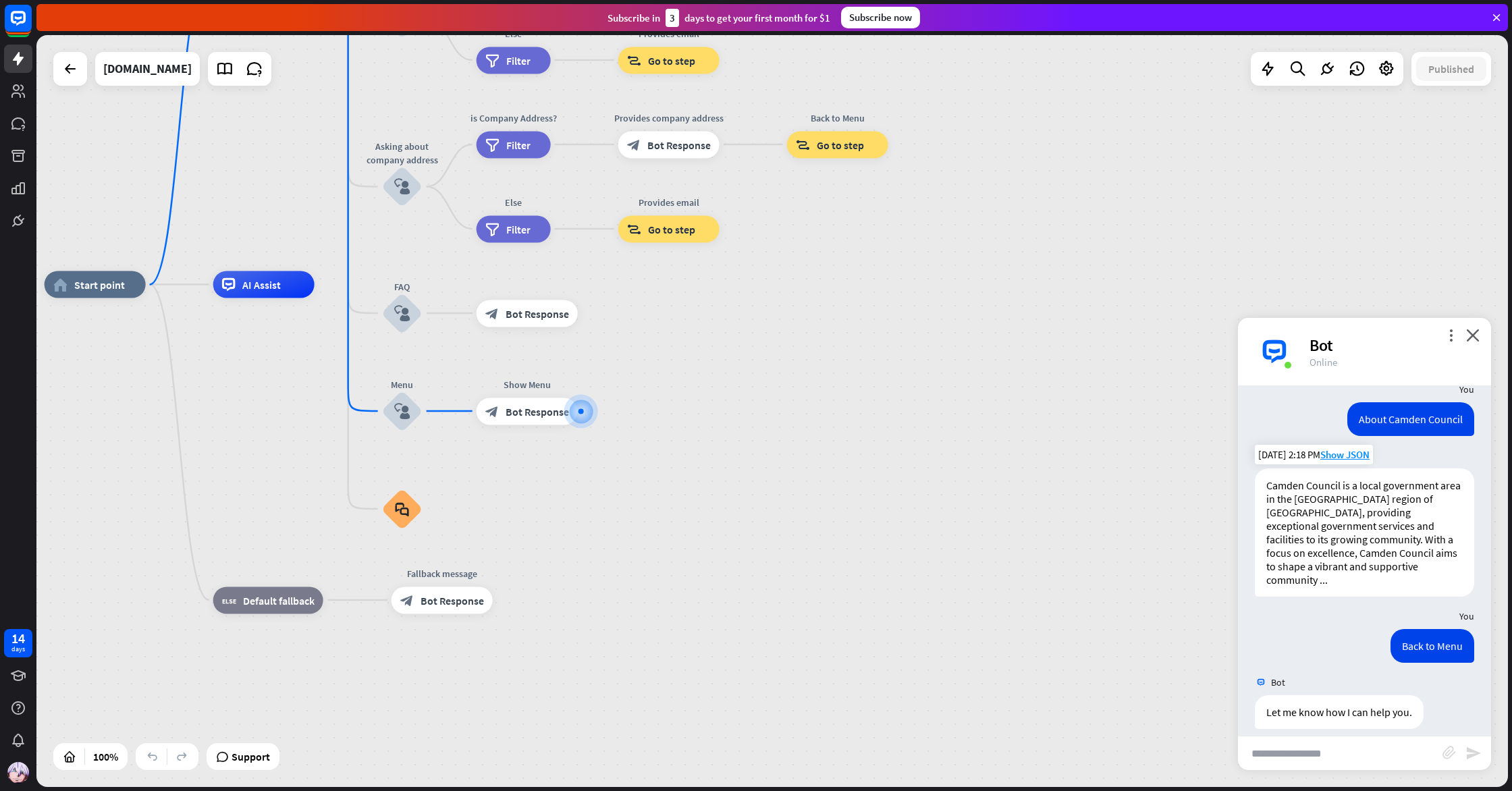
drag, startPoint x: 1386, startPoint y: 740, endPoint x: 1377, endPoint y: 731, distance: 12.7
click at [1386, 739] on input "text" at bounding box center [1340, 753] width 205 height 34
click at [1418, 680] on div "Bot 👋 Hello there! I’m ChatBot. If you need help navigating our website, I’m he…" at bounding box center [1365, 561] width 253 height 350
click at [1386, 751] on input "text" at bounding box center [1340, 753] width 205 height 34
type input "**********"
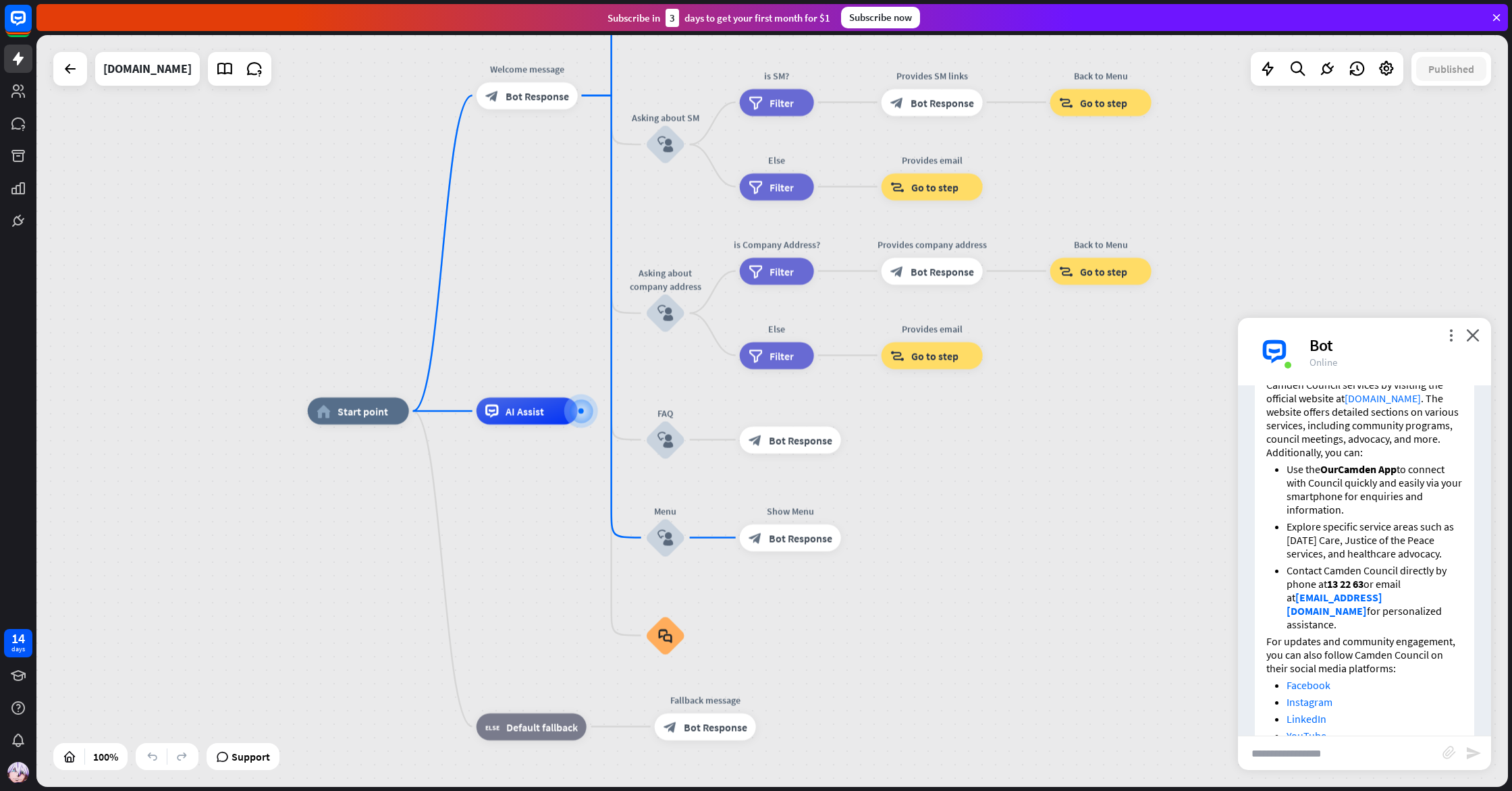
scroll to position [580, 0]
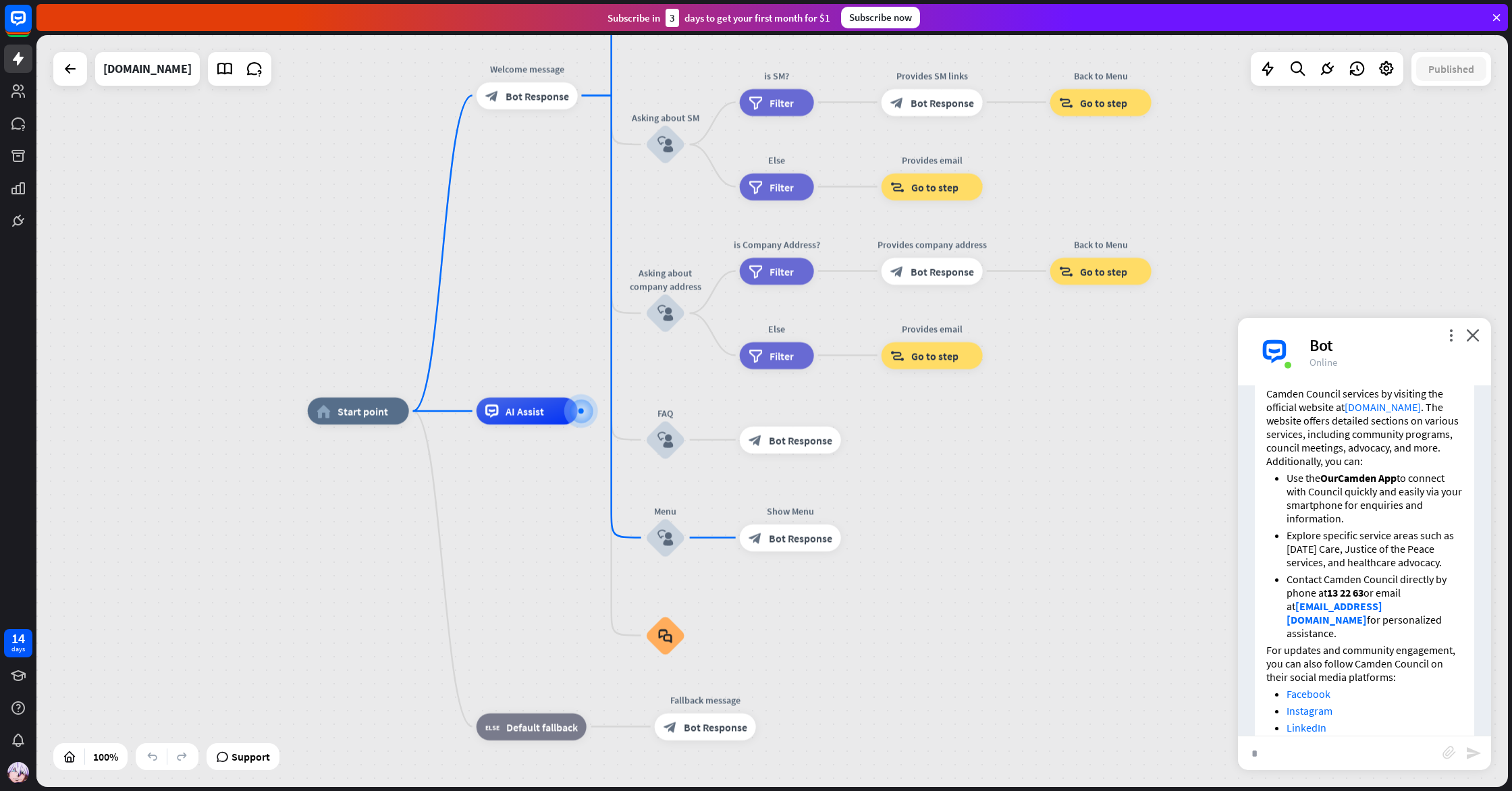
type input "*"
type input "**********"
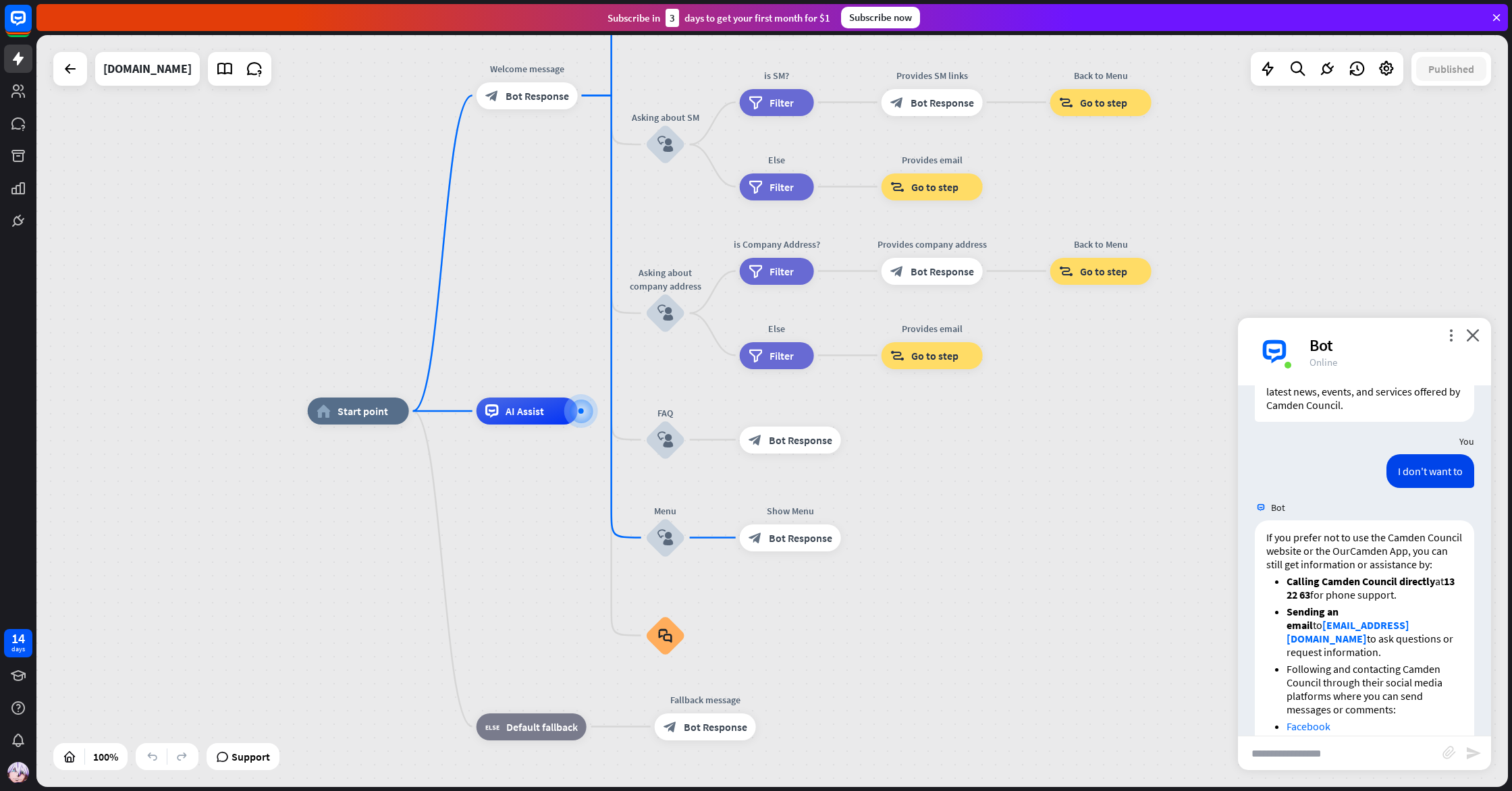
scroll to position [1045, 0]
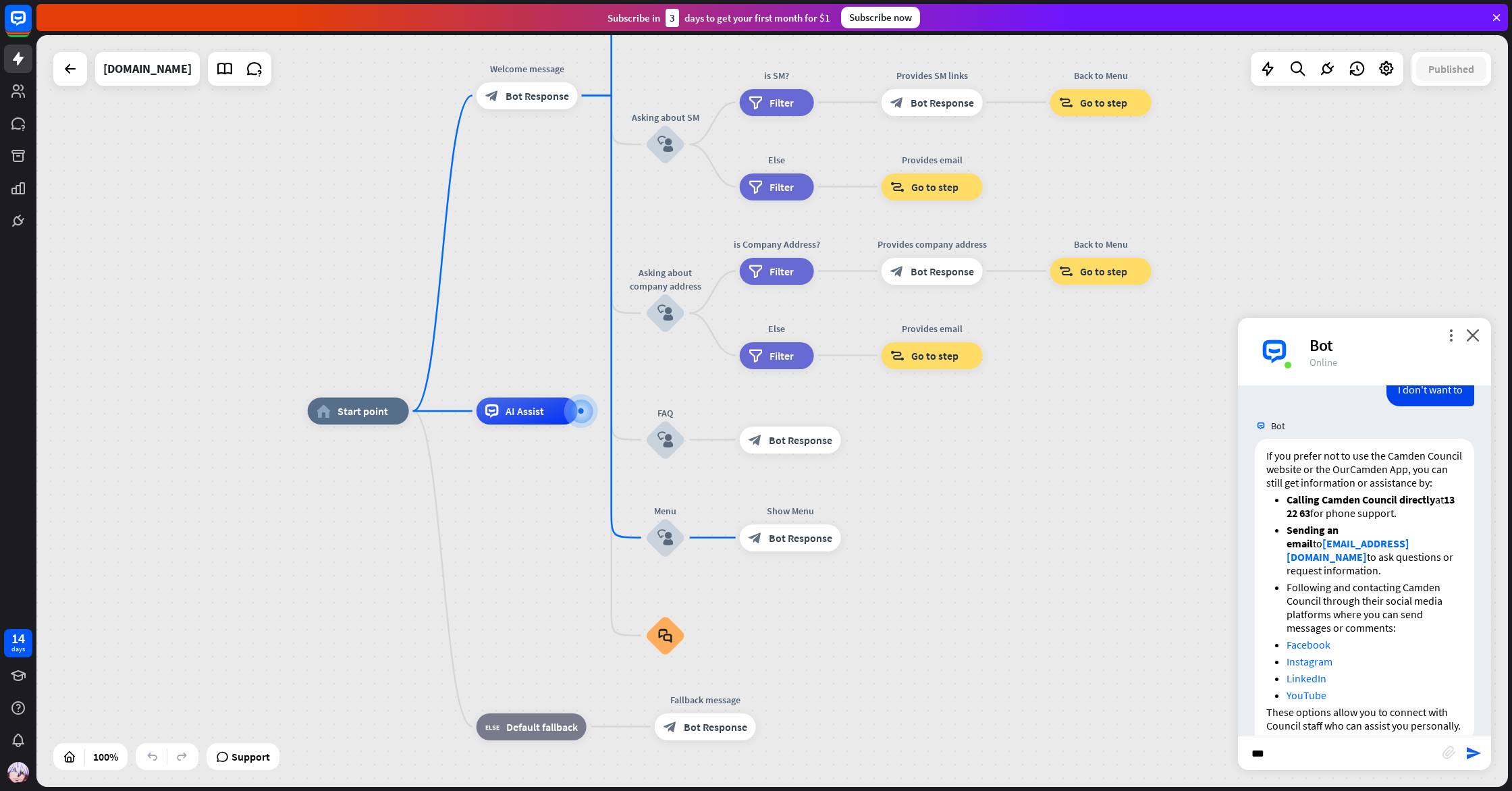
type input "*"
type input "**********"
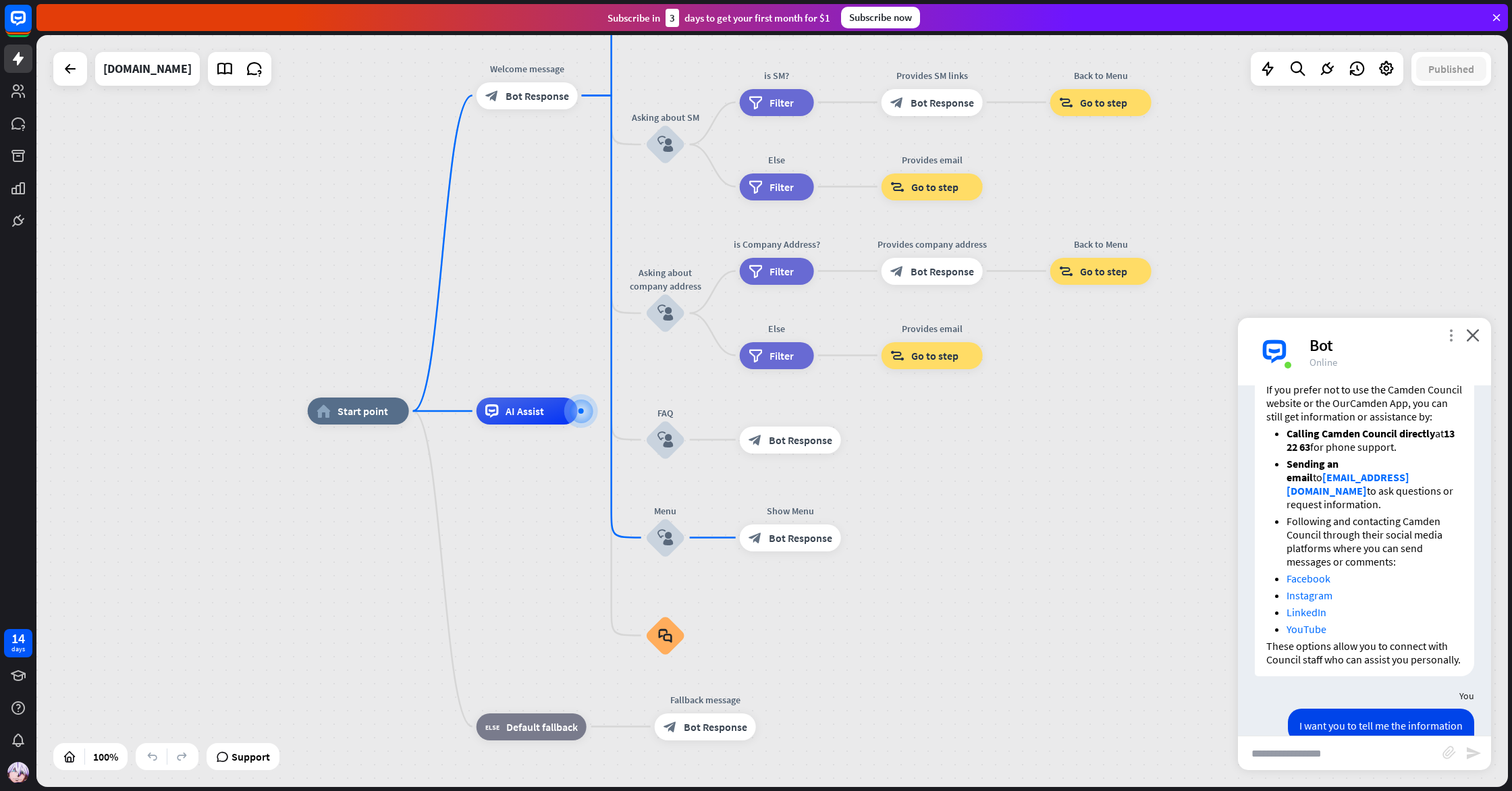
scroll to position [1625, 0]
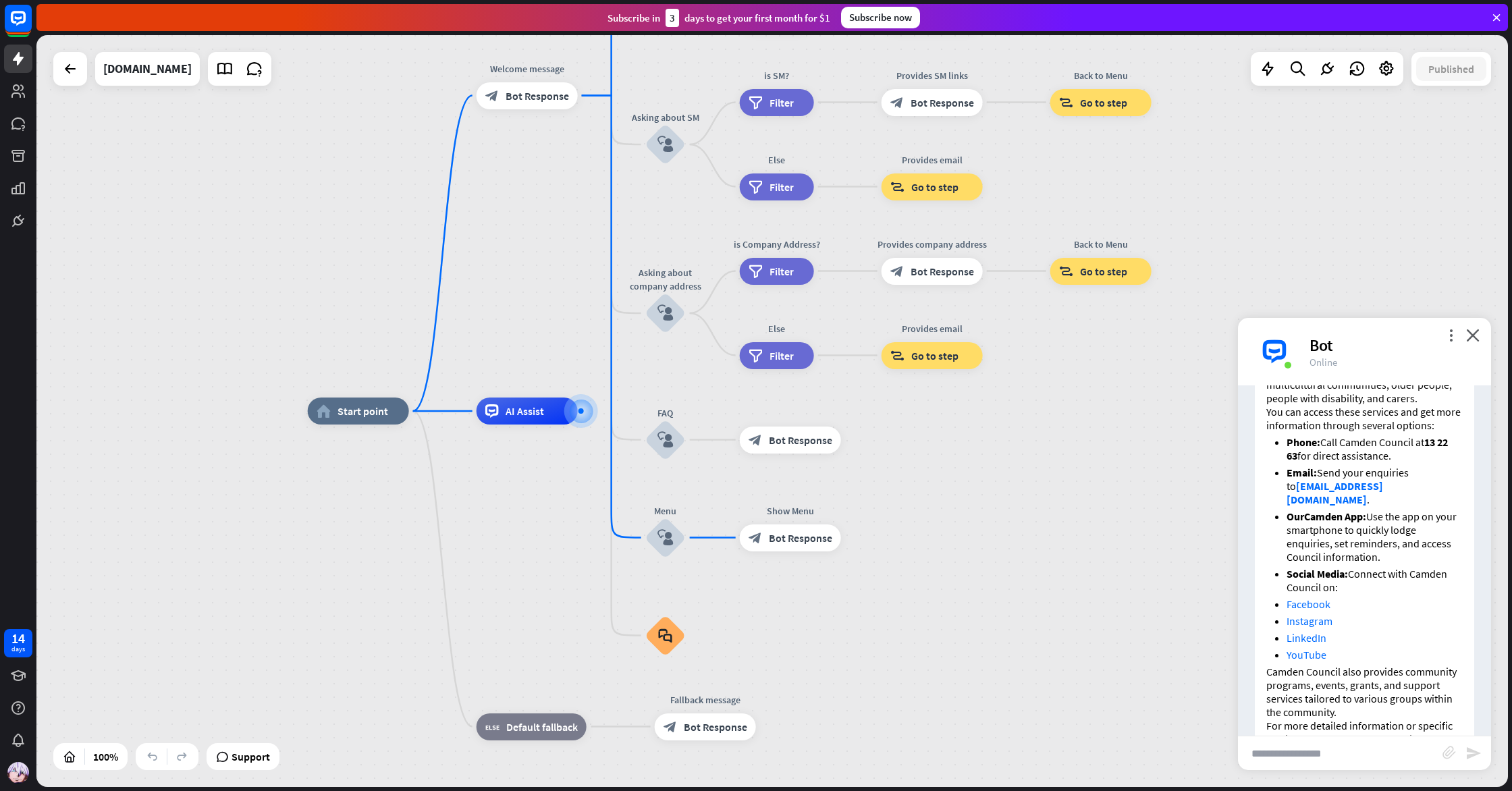
click at [1499, 19] on icon at bounding box center [1497, 18] width 13 height 13
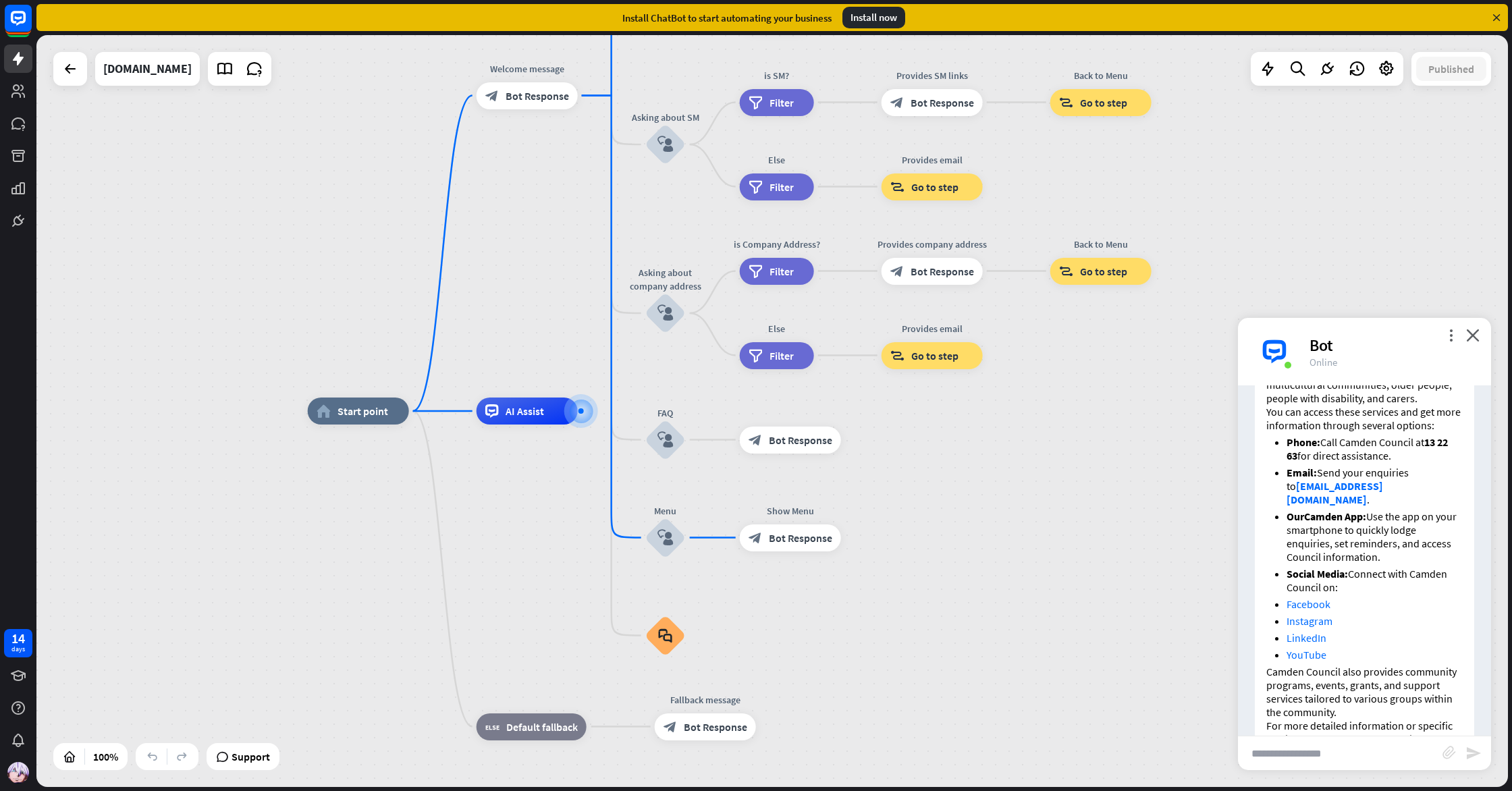
click at [1499, 19] on icon at bounding box center [1497, 18] width 13 height 13
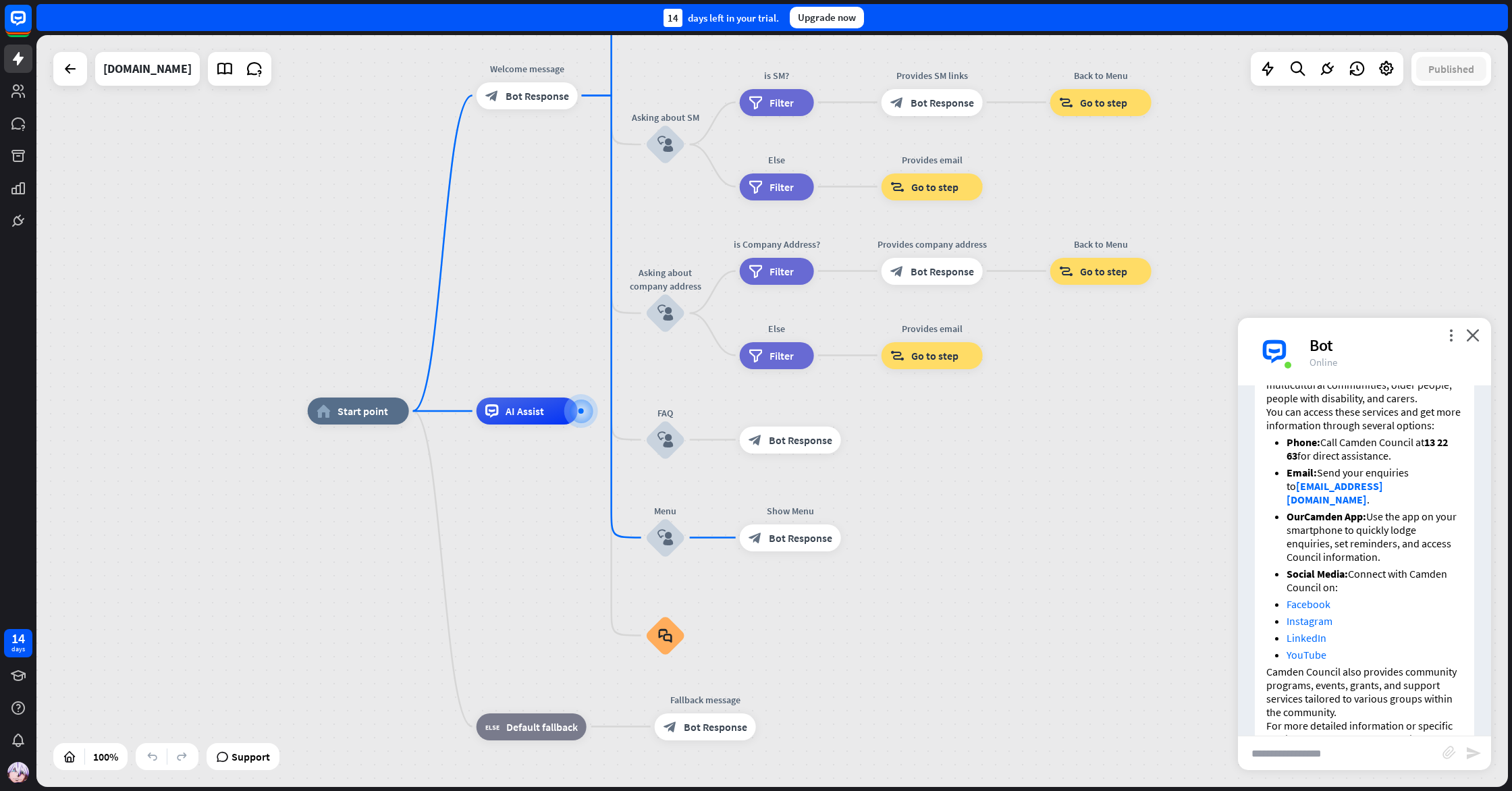
click at [1324, 748] on input "text" at bounding box center [1340, 753] width 205 height 34
type input "**********"
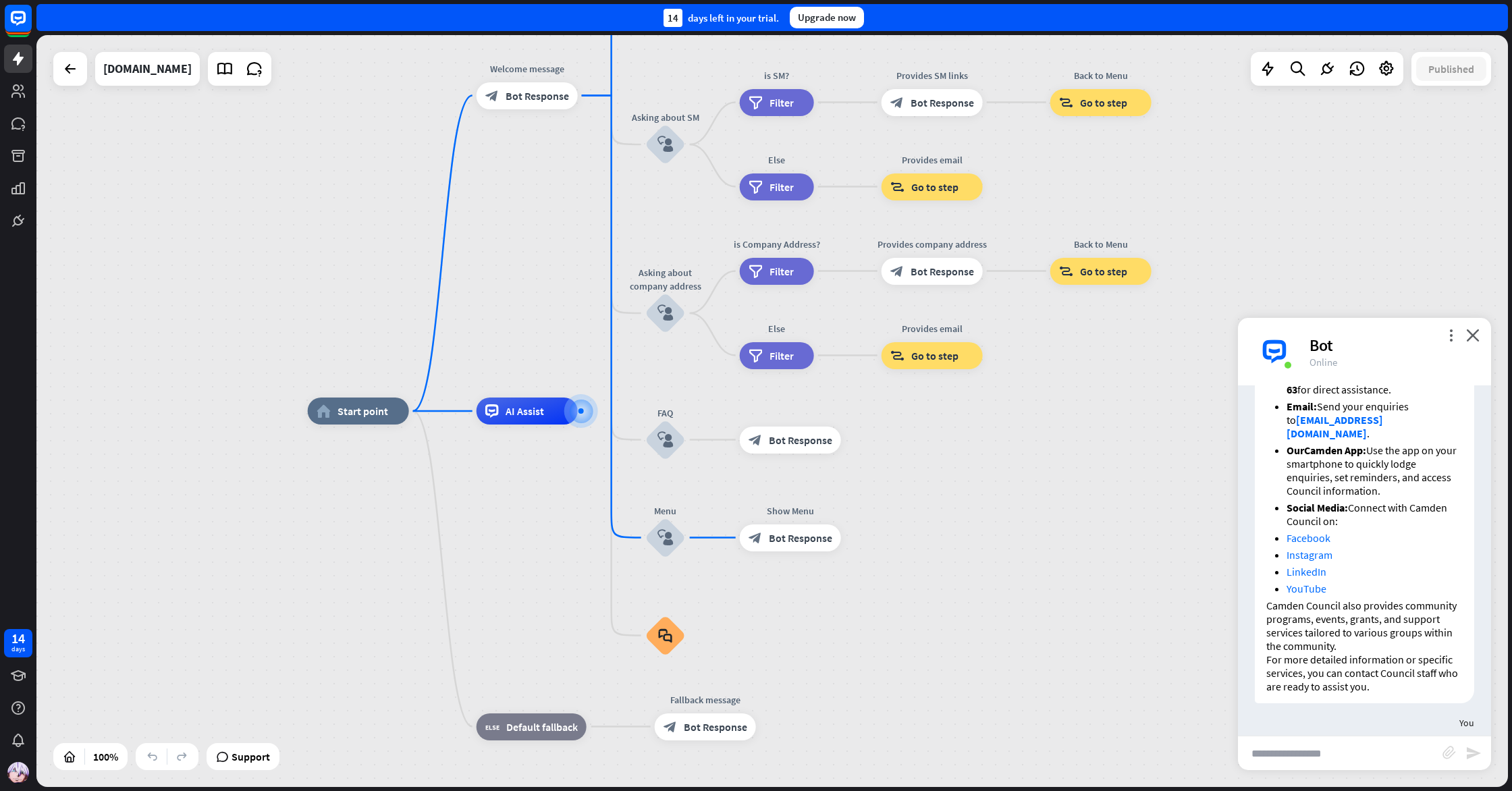
scroll to position [2578, 0]
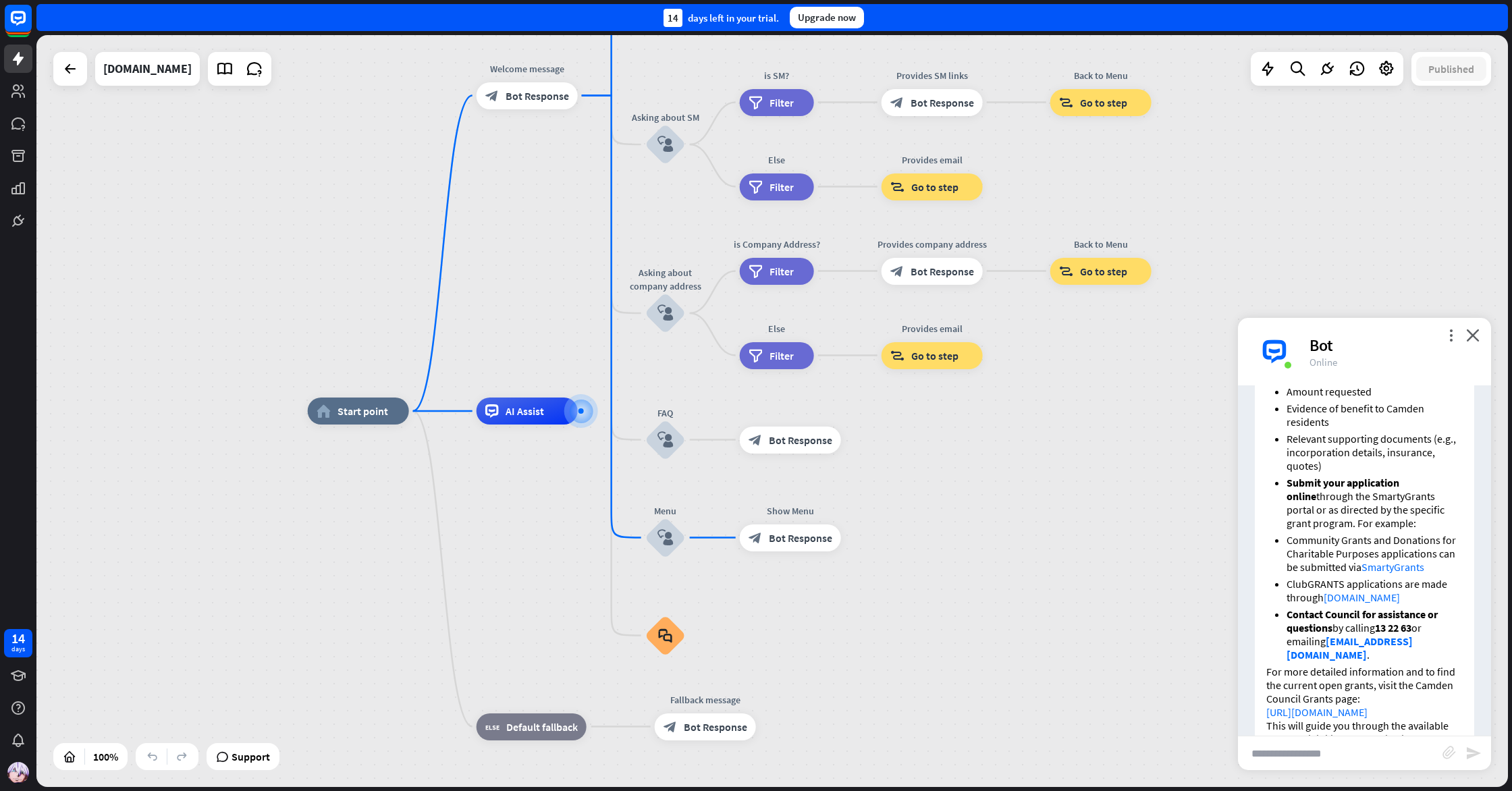
type input "*"
type input "**********"
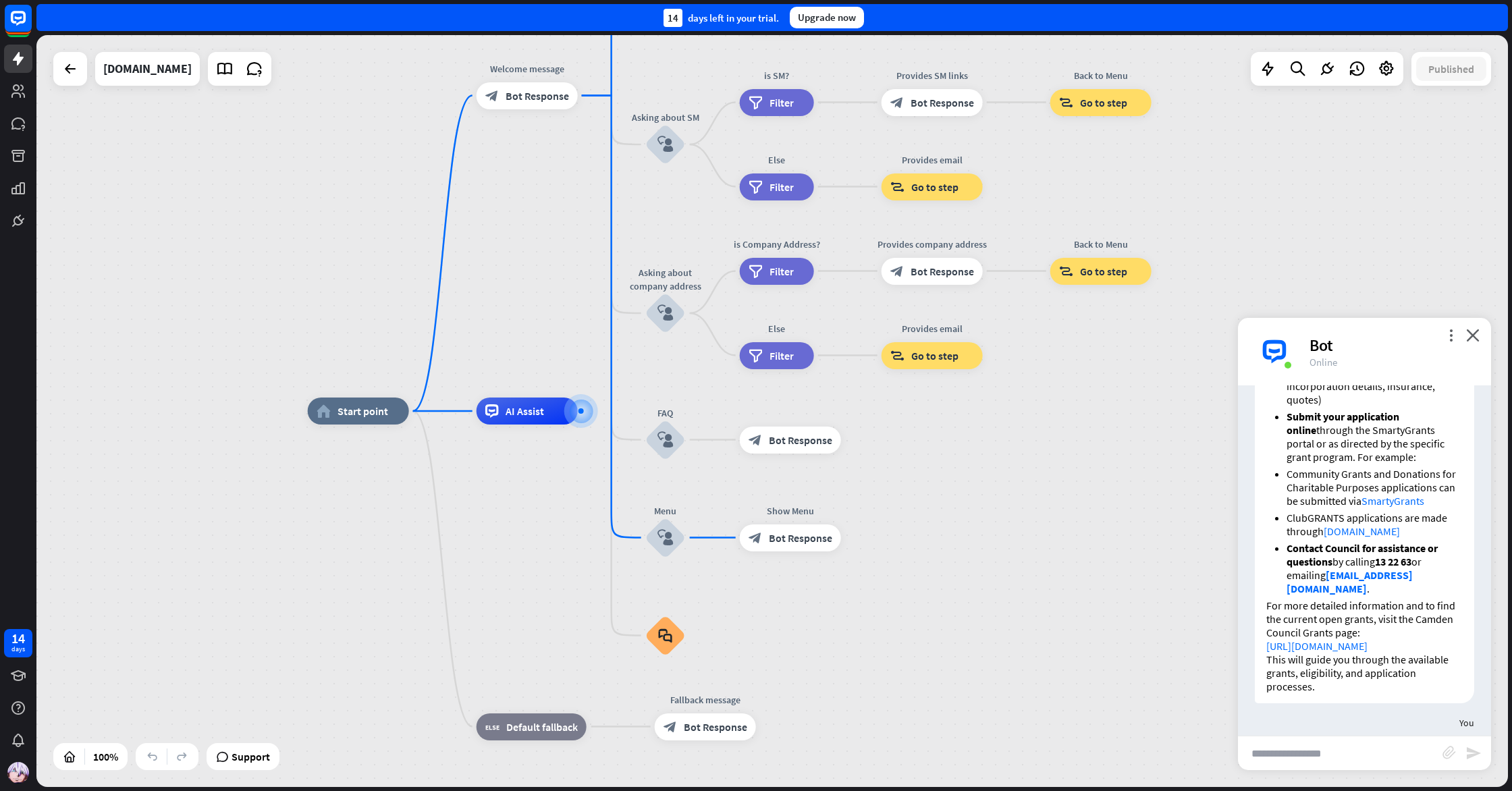
scroll to position [2764, 0]
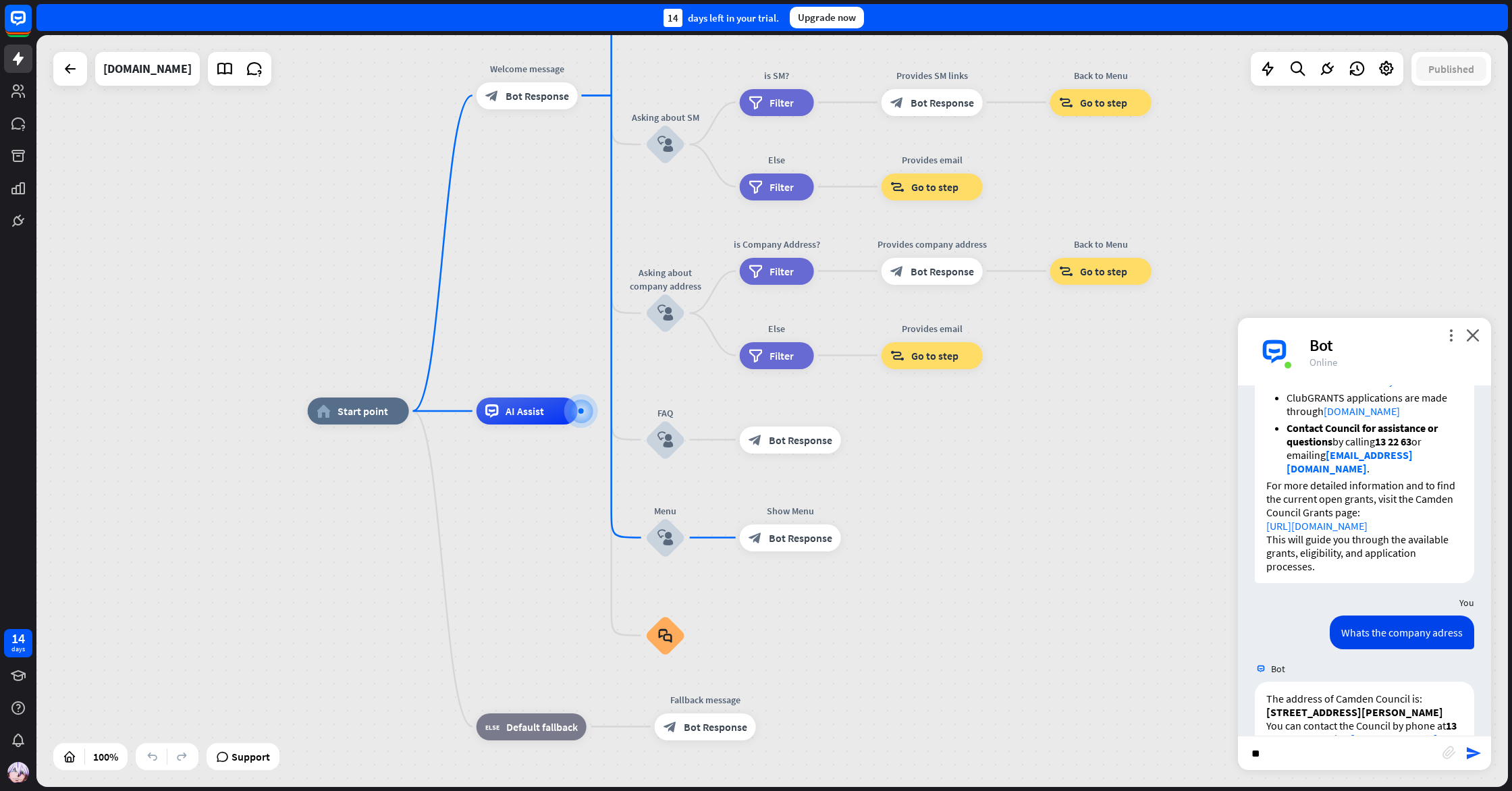
type input "*"
type input "**********"
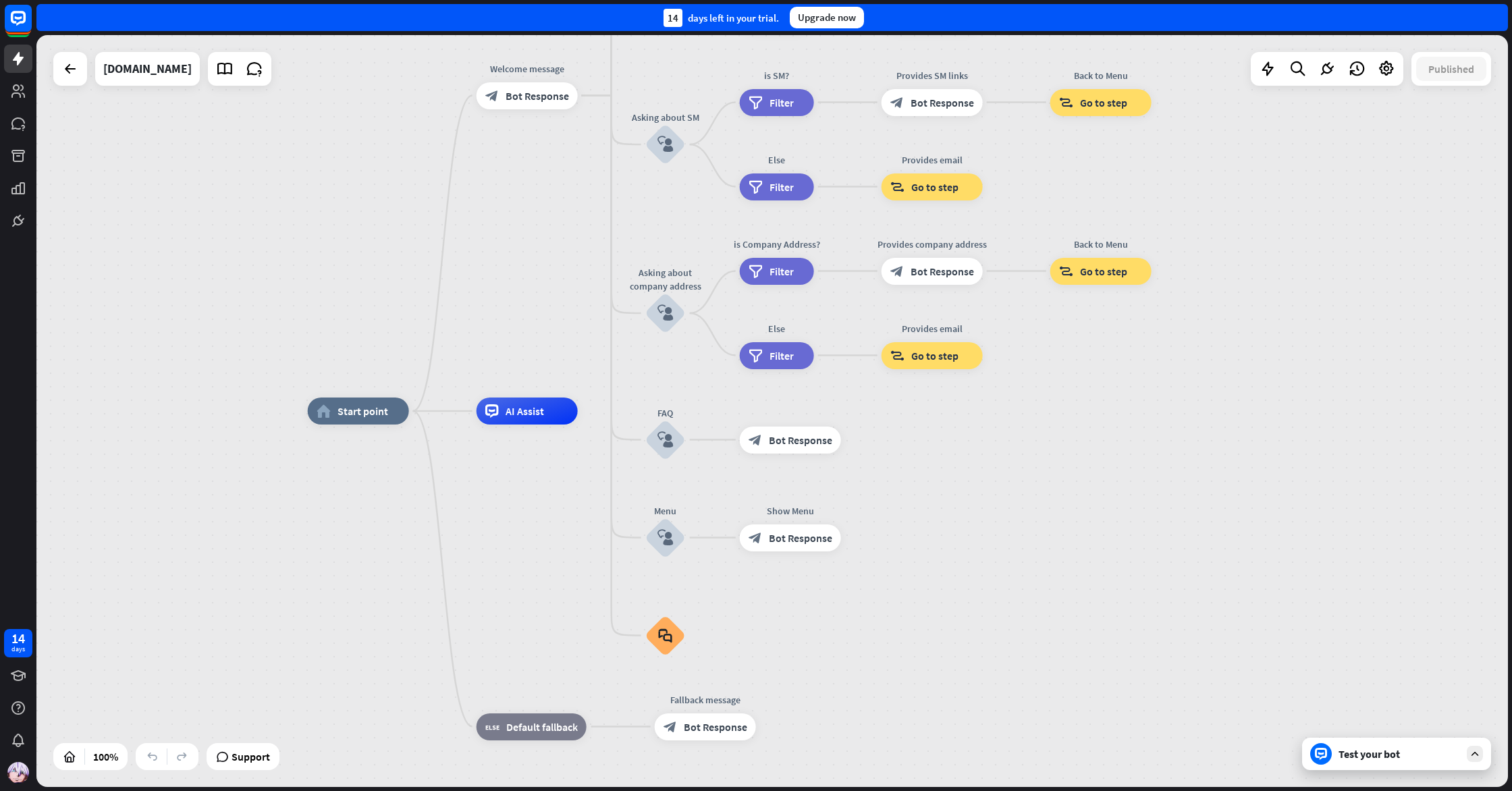
scroll to position [0, 0]
click at [1379, 750] on div "Test your bot" at bounding box center [1399, 753] width 121 height 13
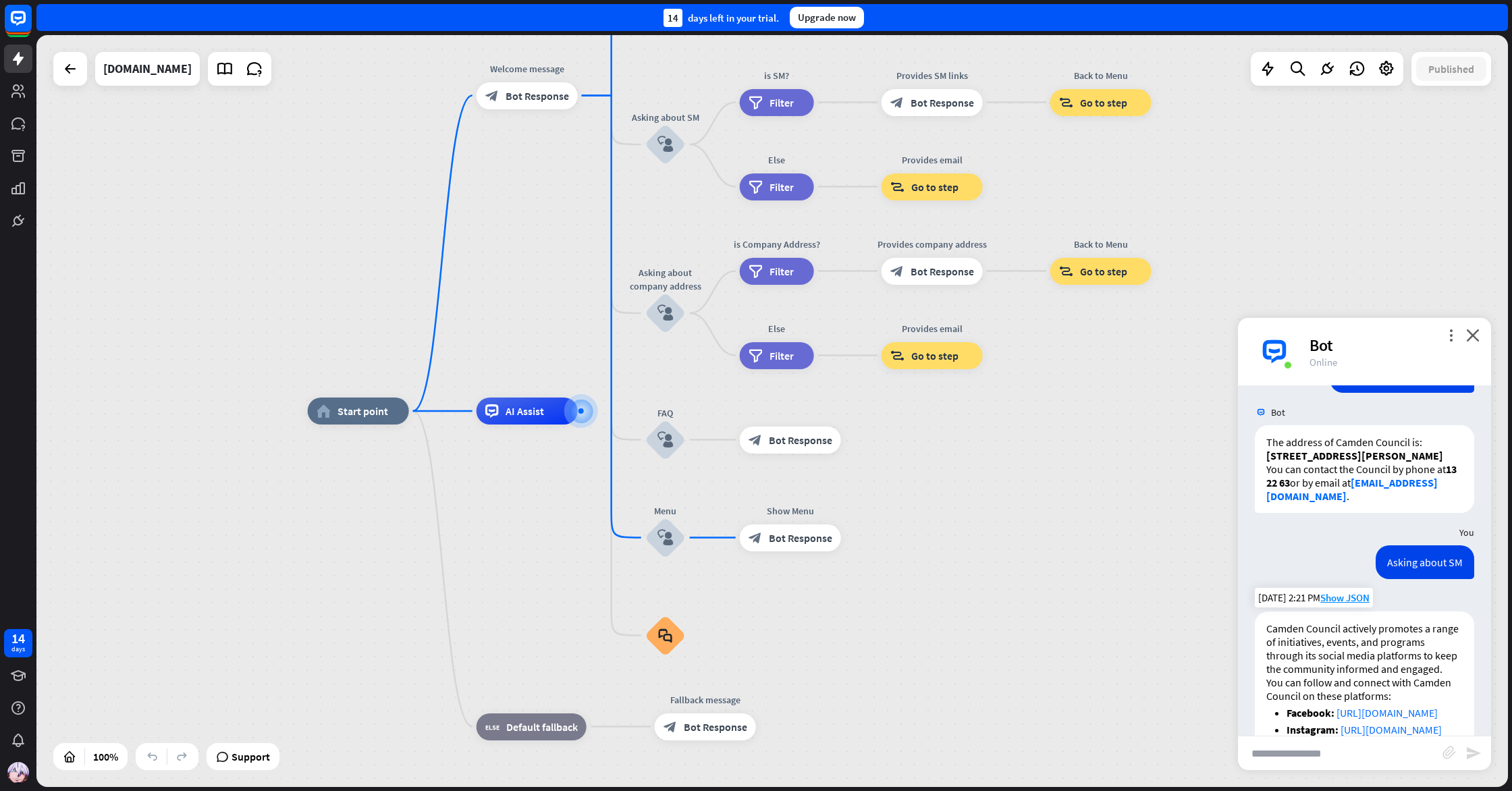
scroll to position [3020, 0]
click at [1340, 592] on span "Show JSON" at bounding box center [1345, 597] width 49 height 13
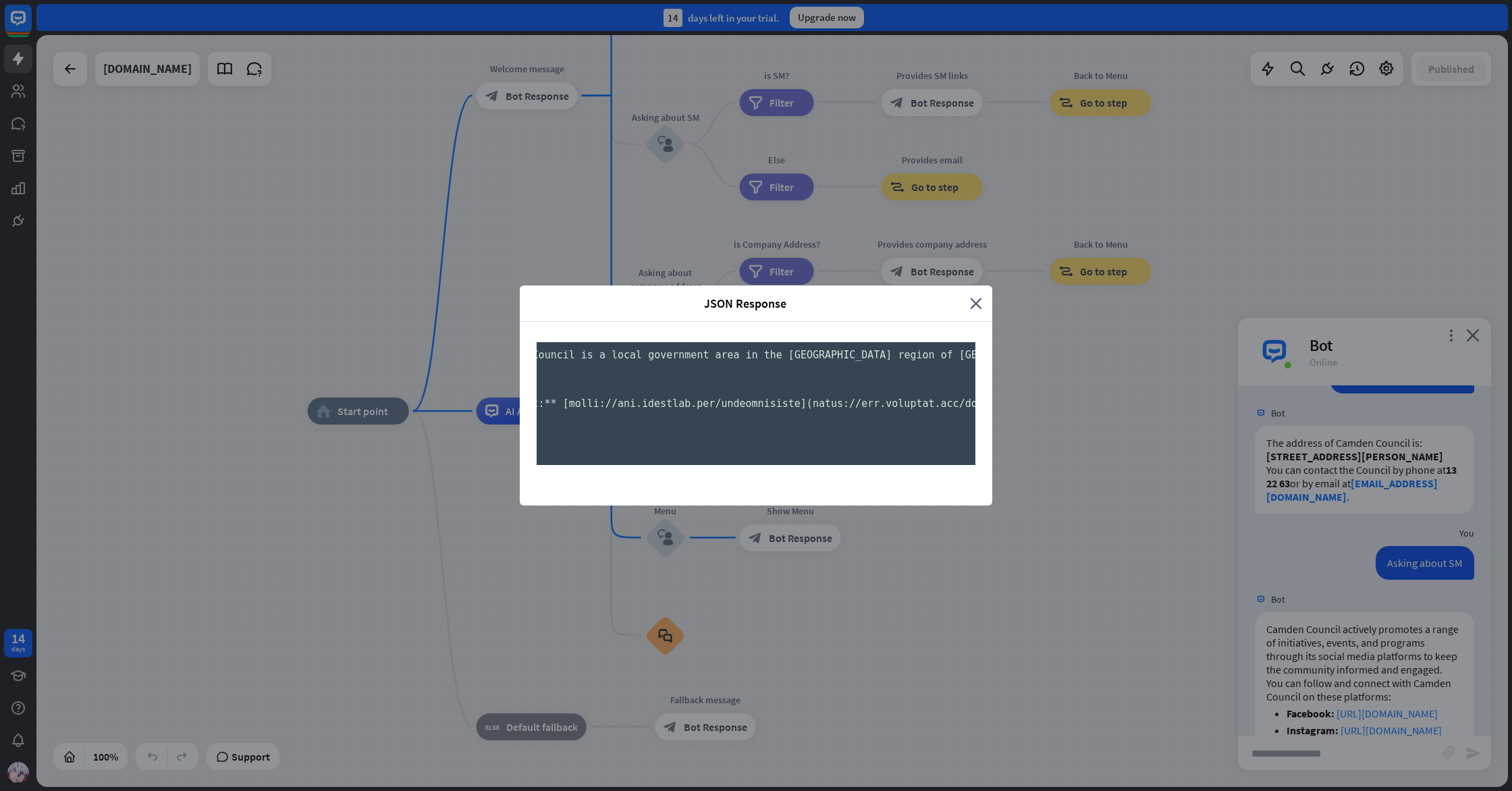
scroll to position [0, 0]
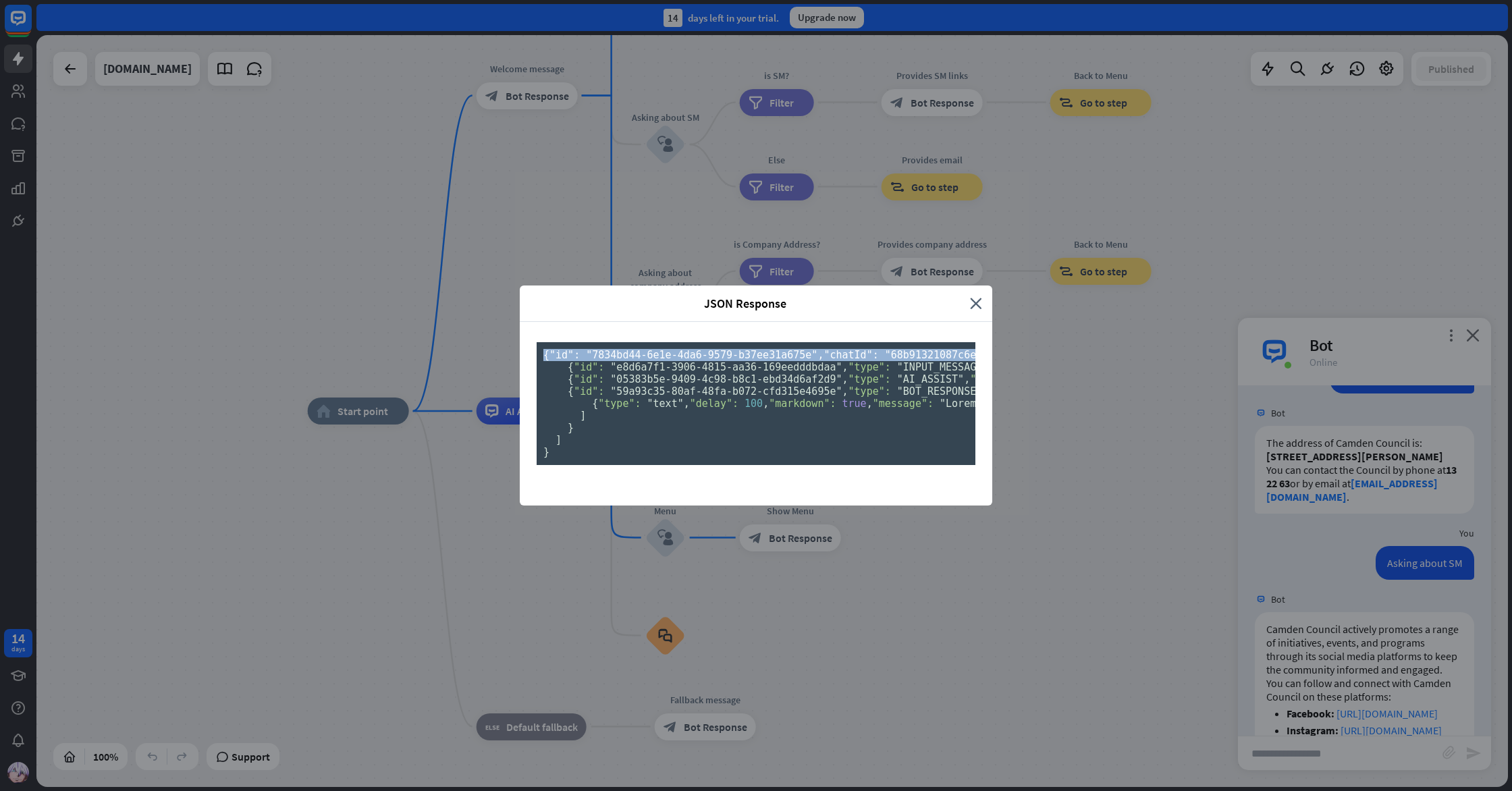
drag, startPoint x: 540, startPoint y: 100, endPoint x: 678, endPoint y: 291, distance: 235.6
click at [676, 342] on pre "{ "id": "7834bd44-6e1e-4da6-9579-b37ee31a675e" , "chatId": "68b91321087c6e0007e…" at bounding box center [756, 403] width 439 height 123
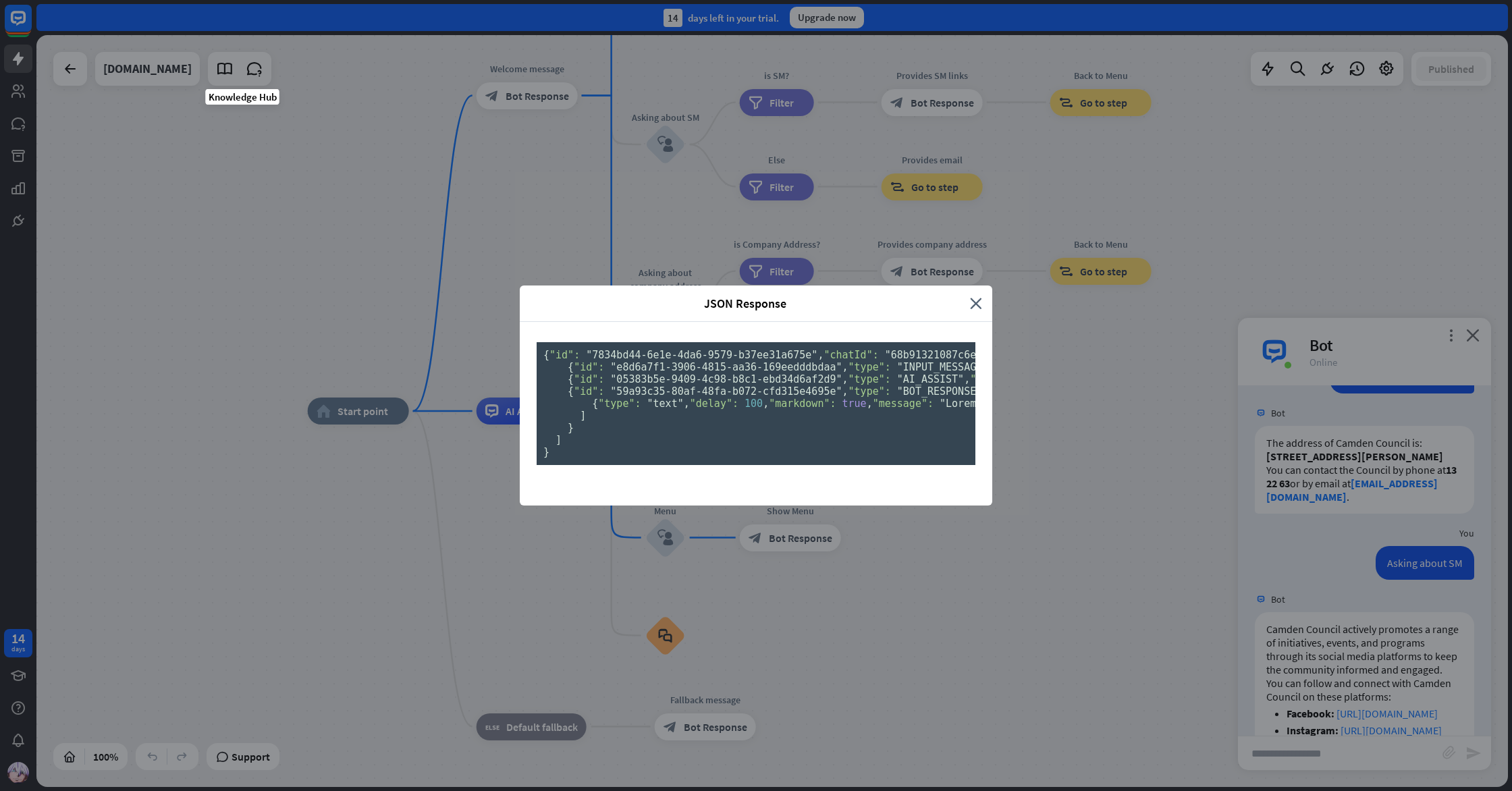
scroll to position [1, 0]
drag, startPoint x: 679, startPoint y: 292, endPoint x: 668, endPoint y: 288, distance: 11.7
click at [670, 342] on pre "{ "id": "7834bd44-6e1e-4da6-9579-b37ee31a675e" , "chatId": "68b91321087c6e0007e…" at bounding box center [756, 403] width 439 height 123
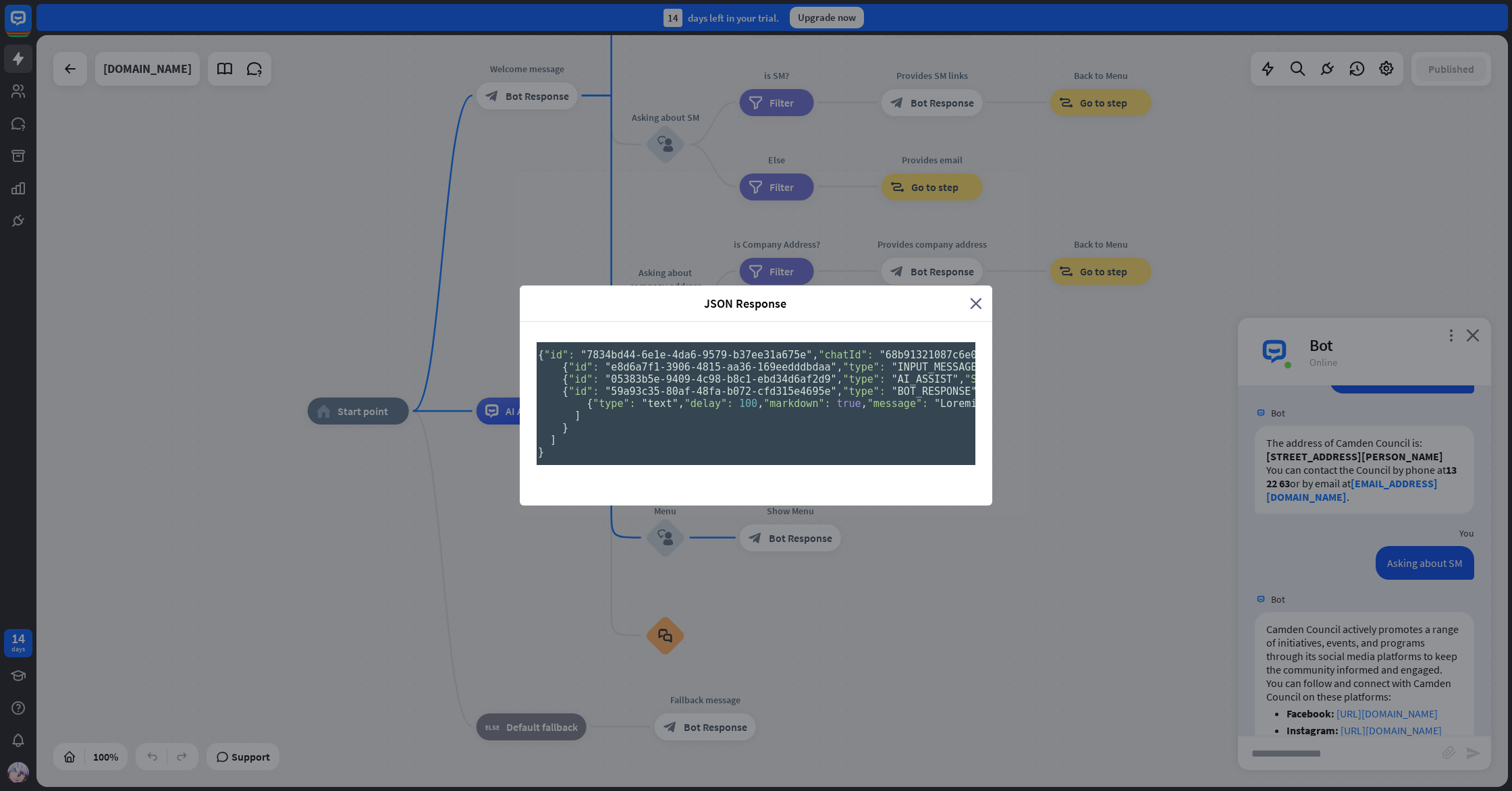
scroll to position [0, 4]
drag, startPoint x: 902, startPoint y: 285, endPoint x: 812, endPoint y: 299, distance: 91.1
click at [812, 342] on pre "{ "id": "7834bd44-6e1e-4da6-9579-b37ee31a675e" , "chatId": "68b91321087c6e0007e…" at bounding box center [756, 403] width 439 height 123
drag, startPoint x: 732, startPoint y: 342, endPoint x: 665, endPoint y: 319, distance: 70.8
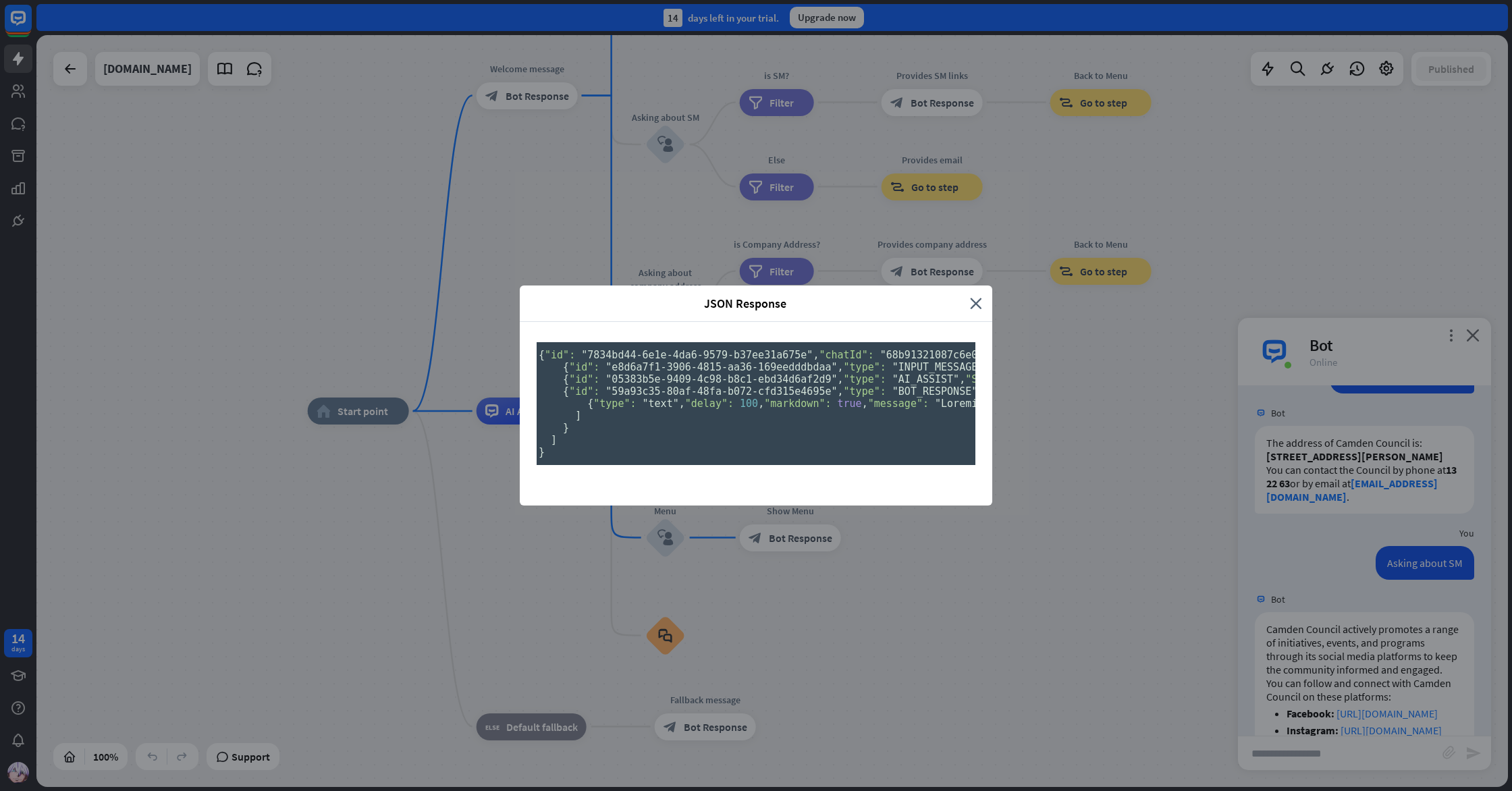
click at [653, 342] on pre "{ "id": "7834bd44-6e1e-4da6-9579-b37ee31a675e" , "chatId": "68b91321087c6e0007e…" at bounding box center [756, 403] width 439 height 123
click at [701, 342] on pre "{ "id": "7834bd44-6e1e-4da6-9579-b37ee31a675e" , "chatId": "68b91321087c6e0007e…" at bounding box center [756, 403] width 439 height 123
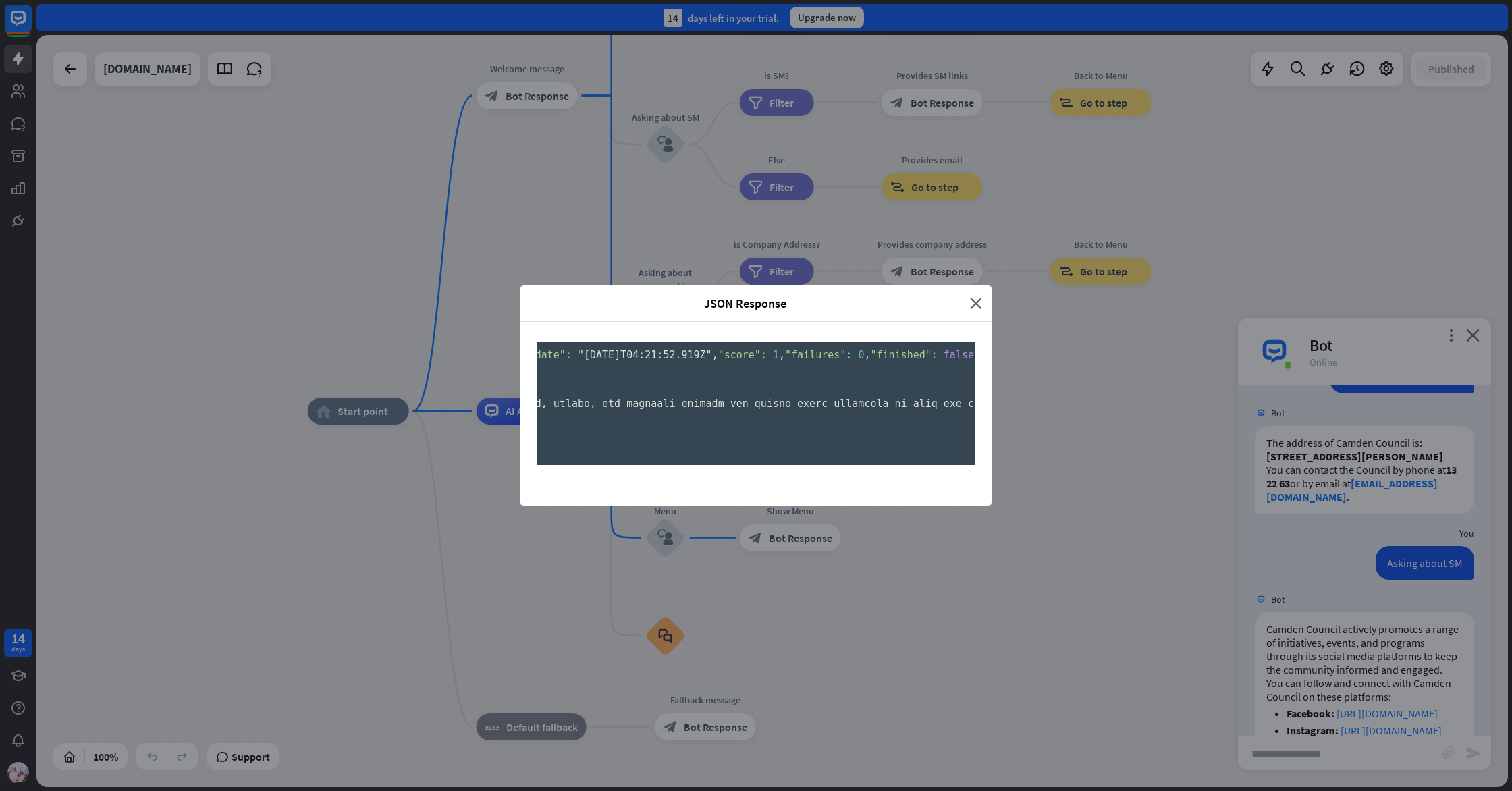
scroll to position [0, 0]
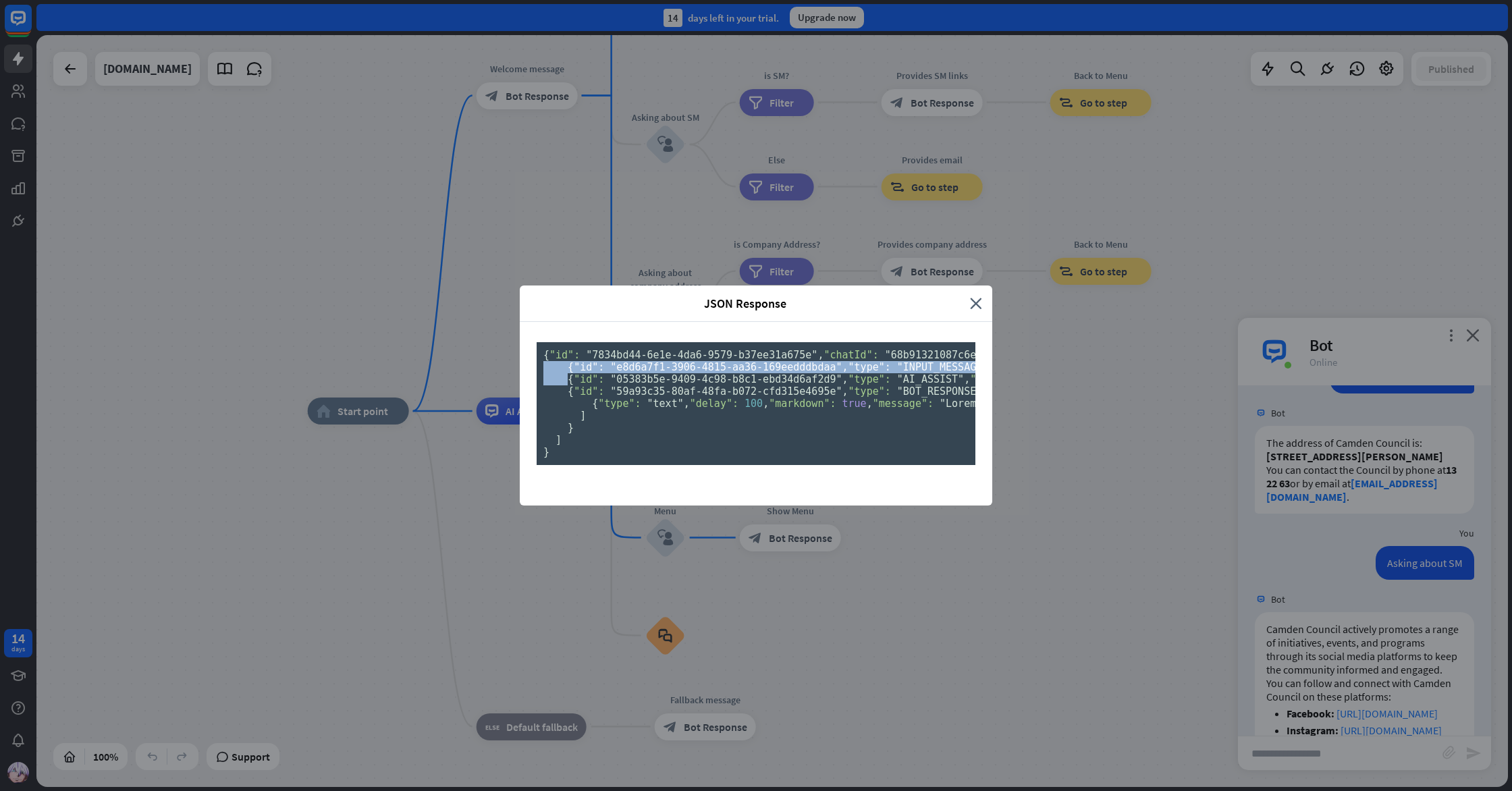
drag, startPoint x: 692, startPoint y: 325, endPoint x: 517, endPoint y: 488, distance: 239.2
click at [502, 484] on div "JSON Response close { "id": "7834bd44-6e1e-4da6-9579-b37ee31a675e" , "chatId": …" at bounding box center [756, 395] width 1512 height 791
click at [683, 410] on span ""text"" at bounding box center [666, 403] width 37 height 13
click at [677, 410] on span ""text"" at bounding box center [666, 403] width 37 height 13
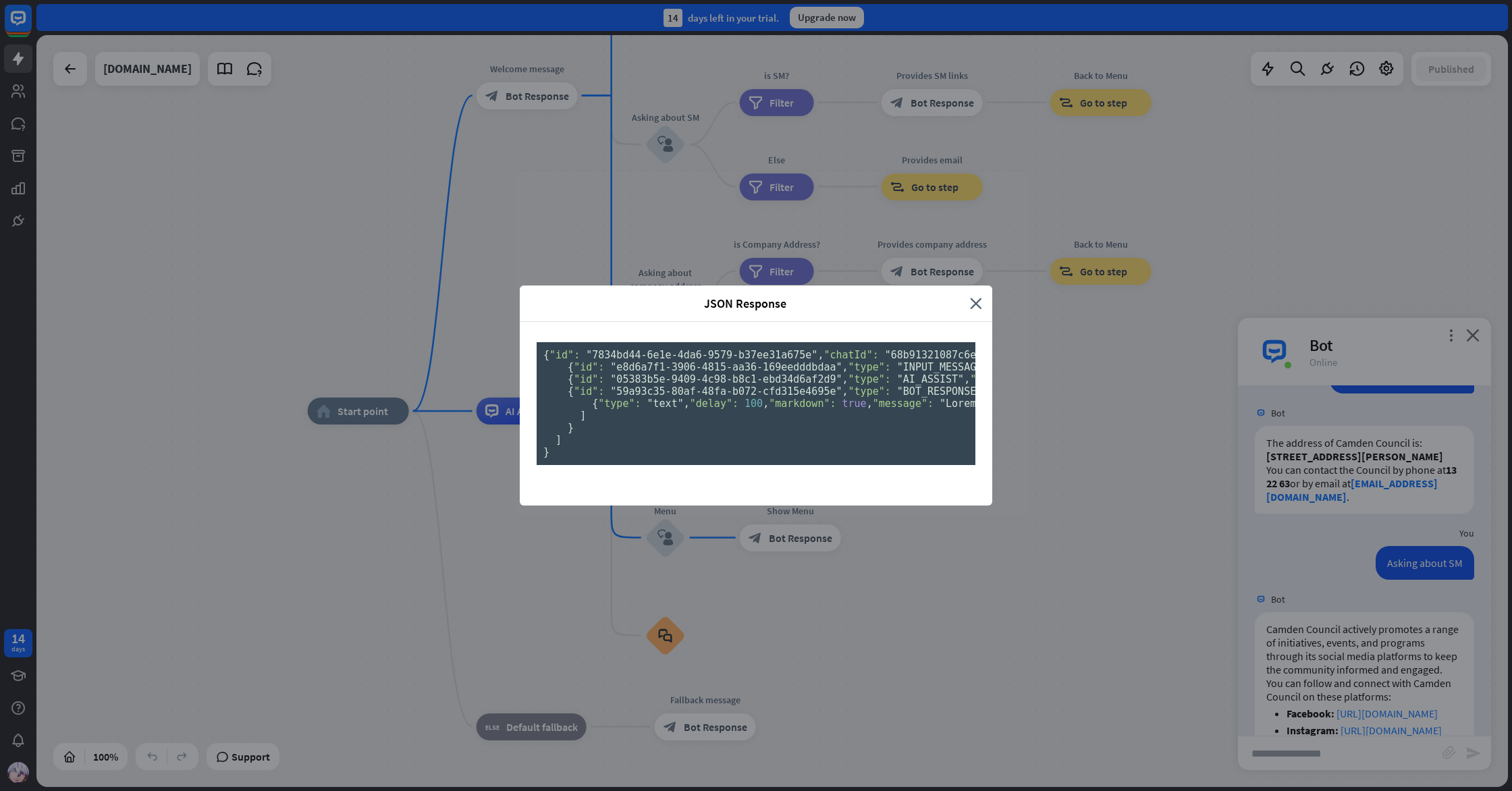
click at [745, 410] on span "100" at bounding box center [754, 403] width 18 height 13
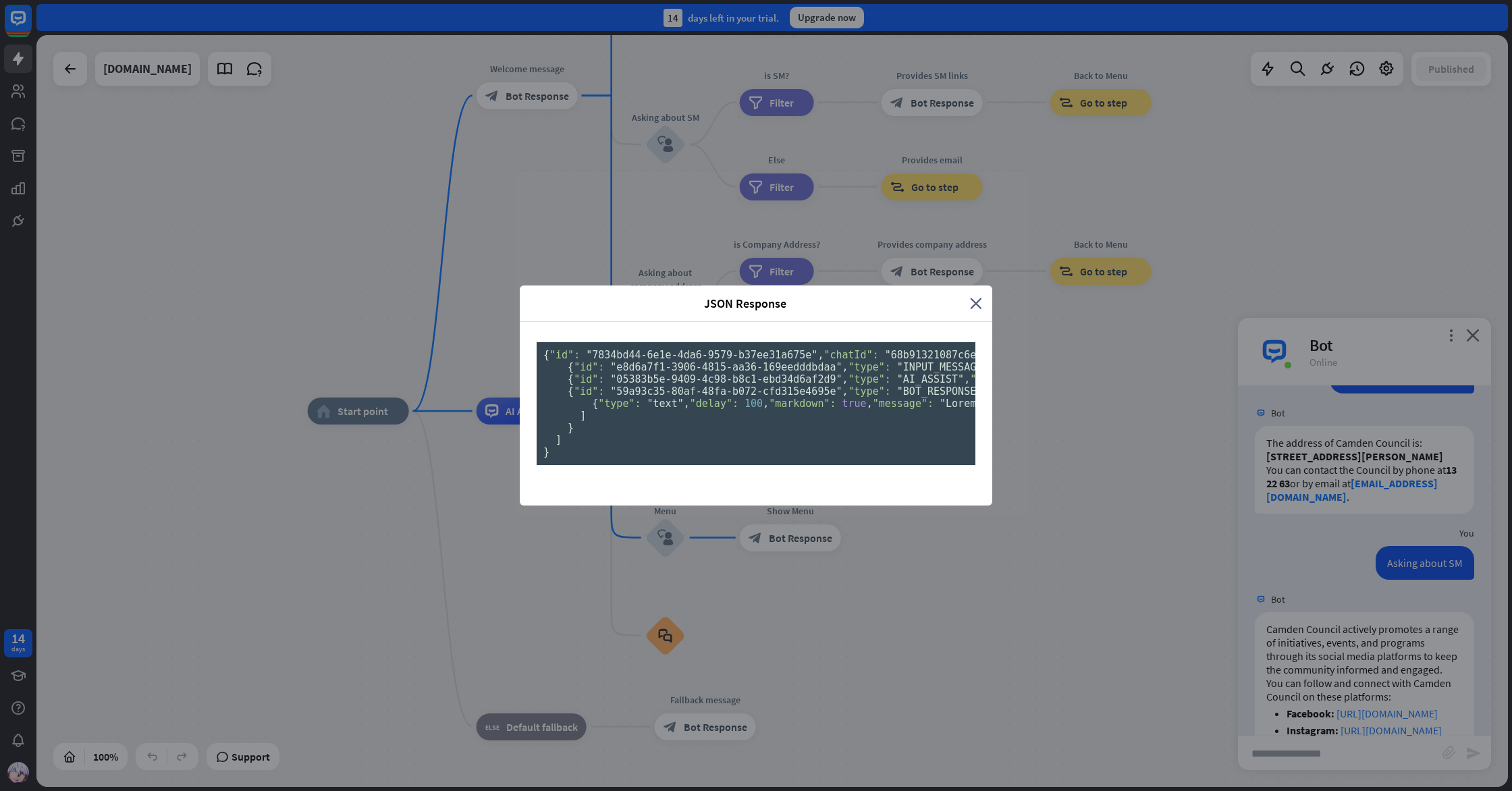
drag, startPoint x: 1193, startPoint y: 535, endPoint x: 1193, endPoint y: 525, distance: 10.0
click at [1193, 525] on div "JSON Response close { "id": "7834bd44-6e1e-4da6-9579-b37ee31a675e" , "chatId": …" at bounding box center [756, 395] width 1512 height 791
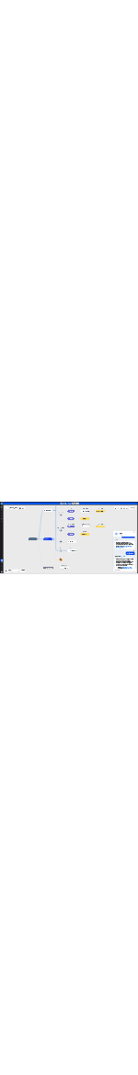
scroll to position [4134, 0]
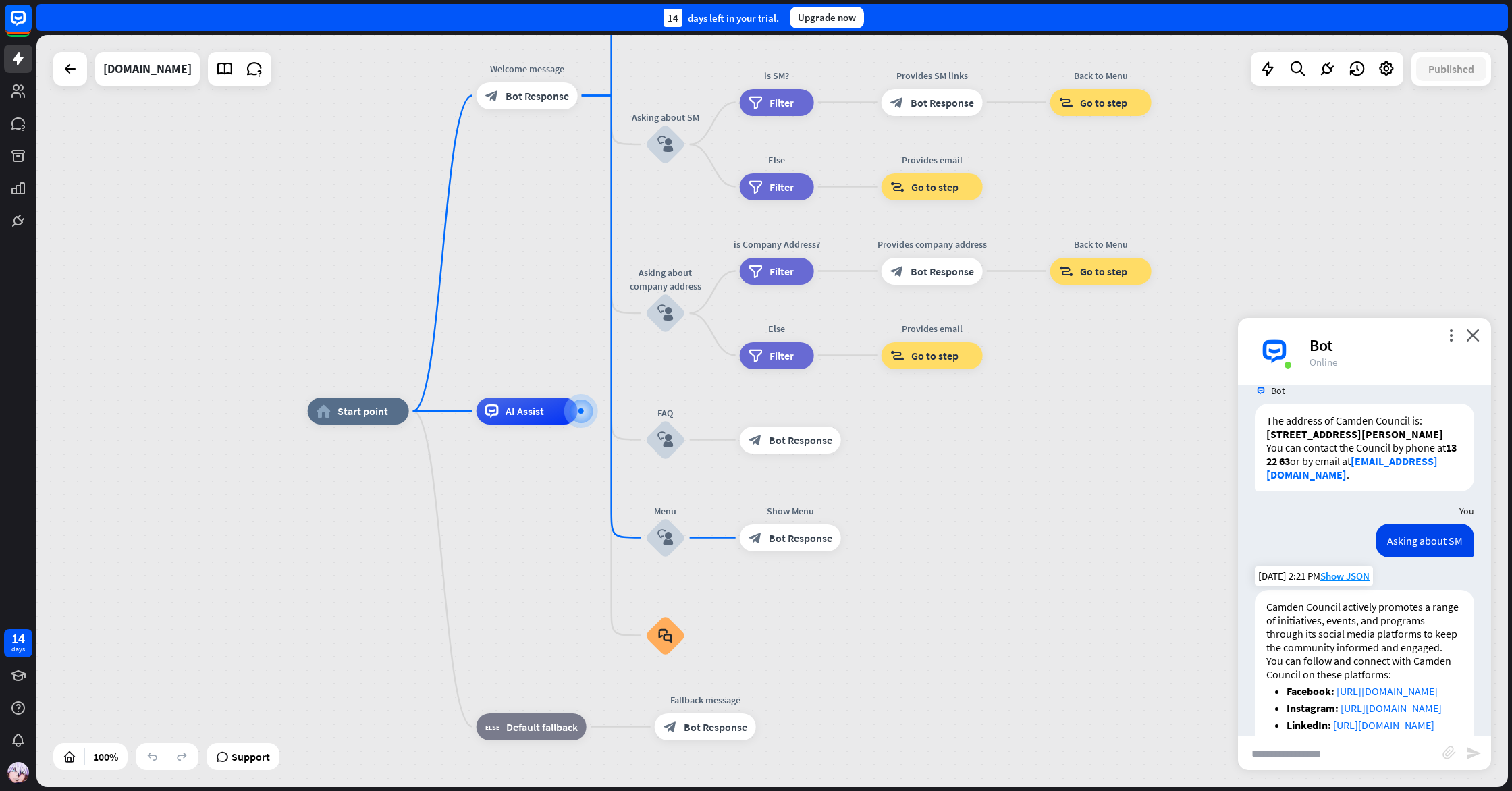
click at [1293, 600] on p "Camden Council actively promotes a range of initiatives, events, and programs t…" at bounding box center [1365, 626] width 197 height 54
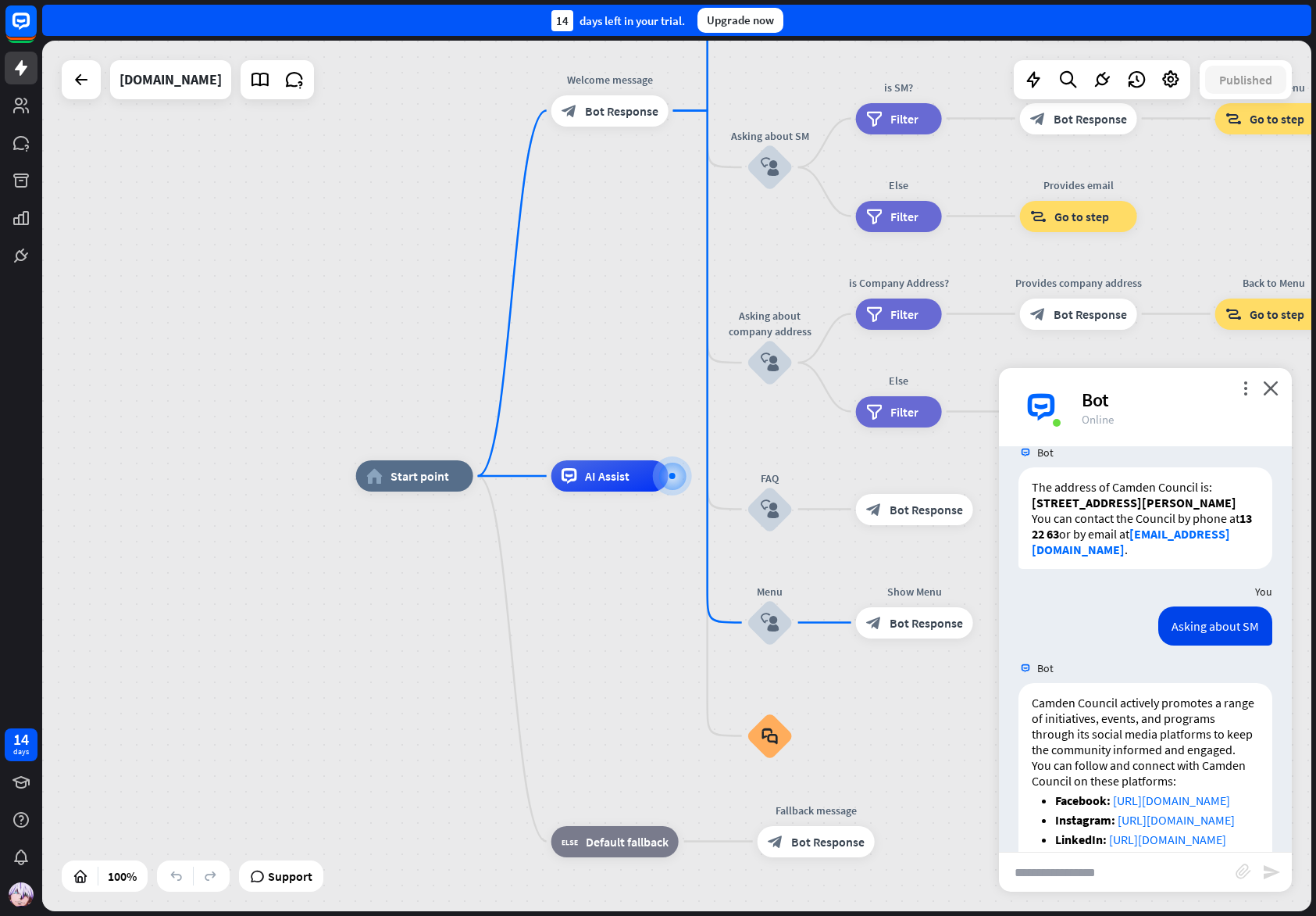
click at [1315, 364] on div "home_2 Start point Welcome message block_bot_response Bot Response About us blo…" at bounding box center [680, 478] width 1274 height 875
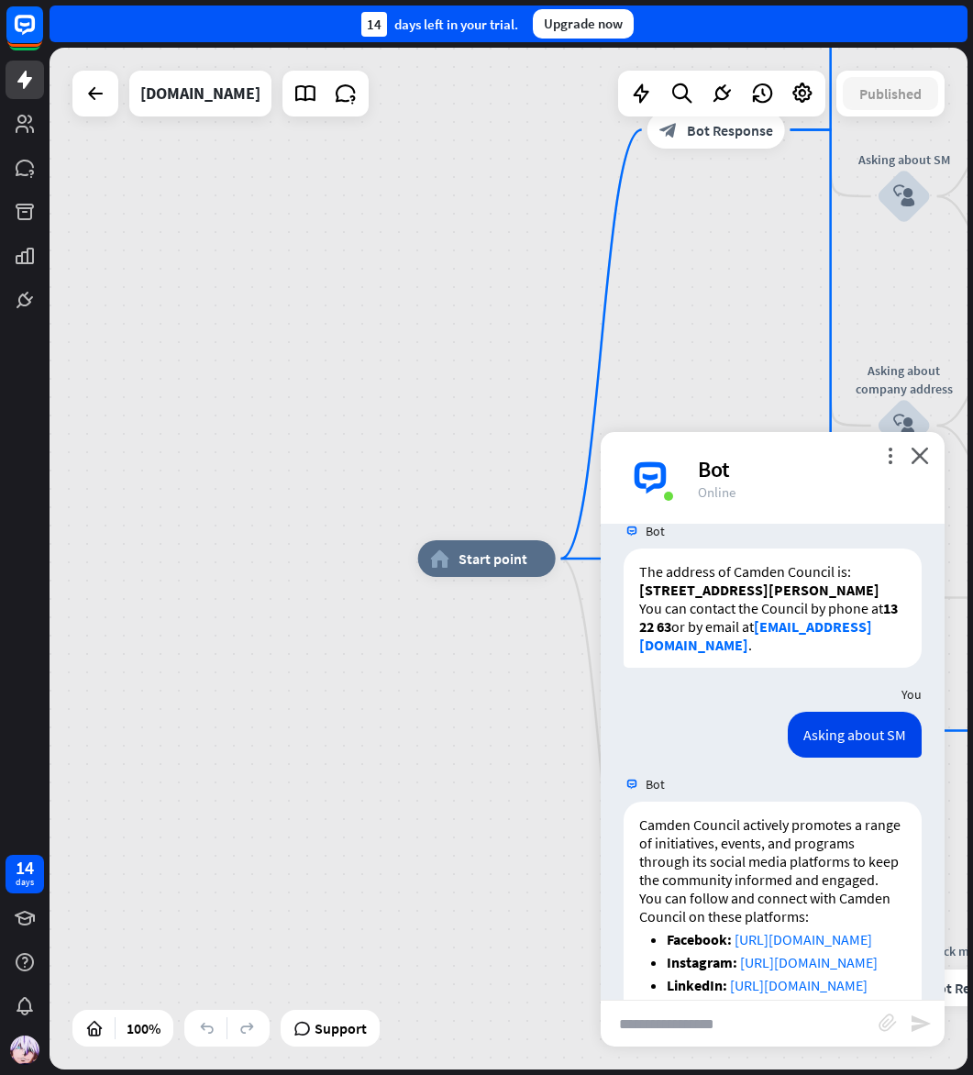
click at [869, 499] on div "Online" at bounding box center [810, 491] width 225 height 17
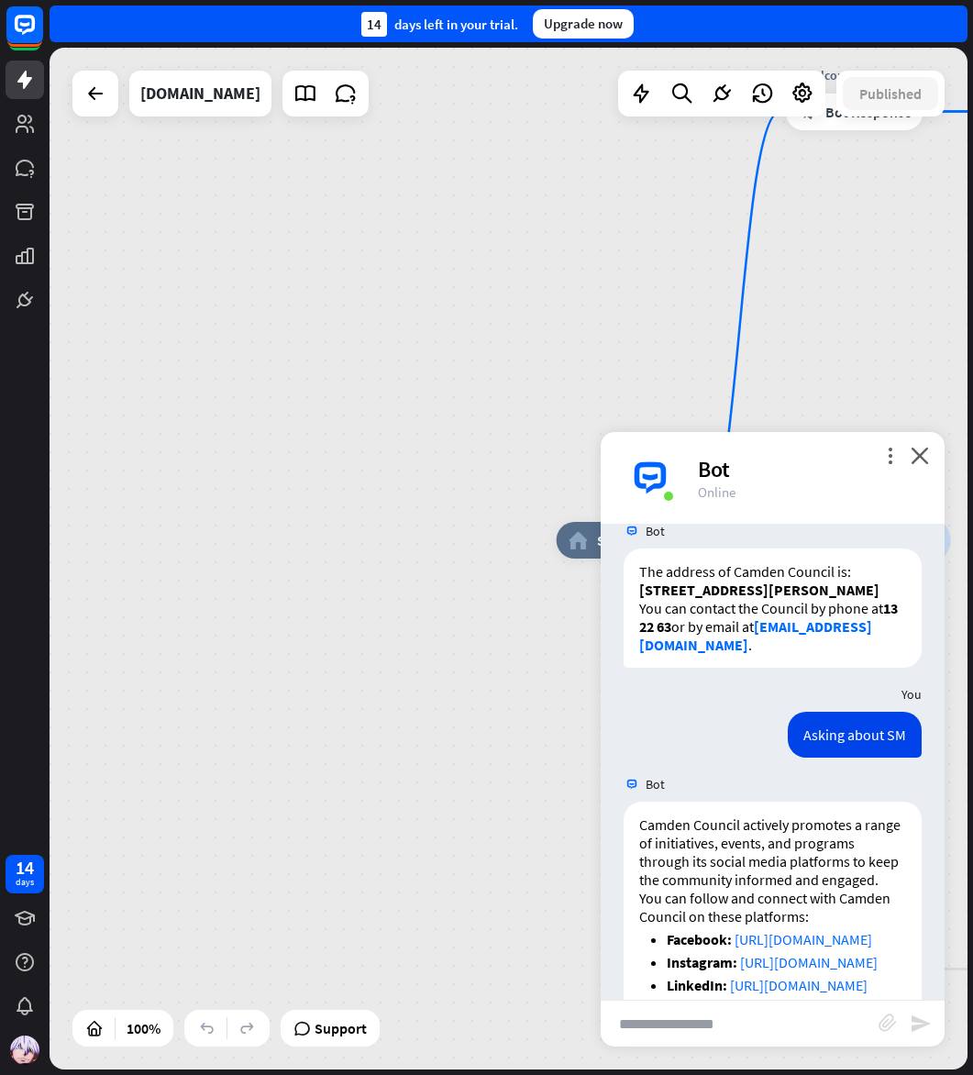
drag, startPoint x: 966, startPoint y: 481, endPoint x: 1111, endPoint y: 459, distance: 146.6
click at [973, 459] on html "14 days close Product Help First steps Get started with ChatBot Help Center Fol…" at bounding box center [486, 537] width 973 height 1075
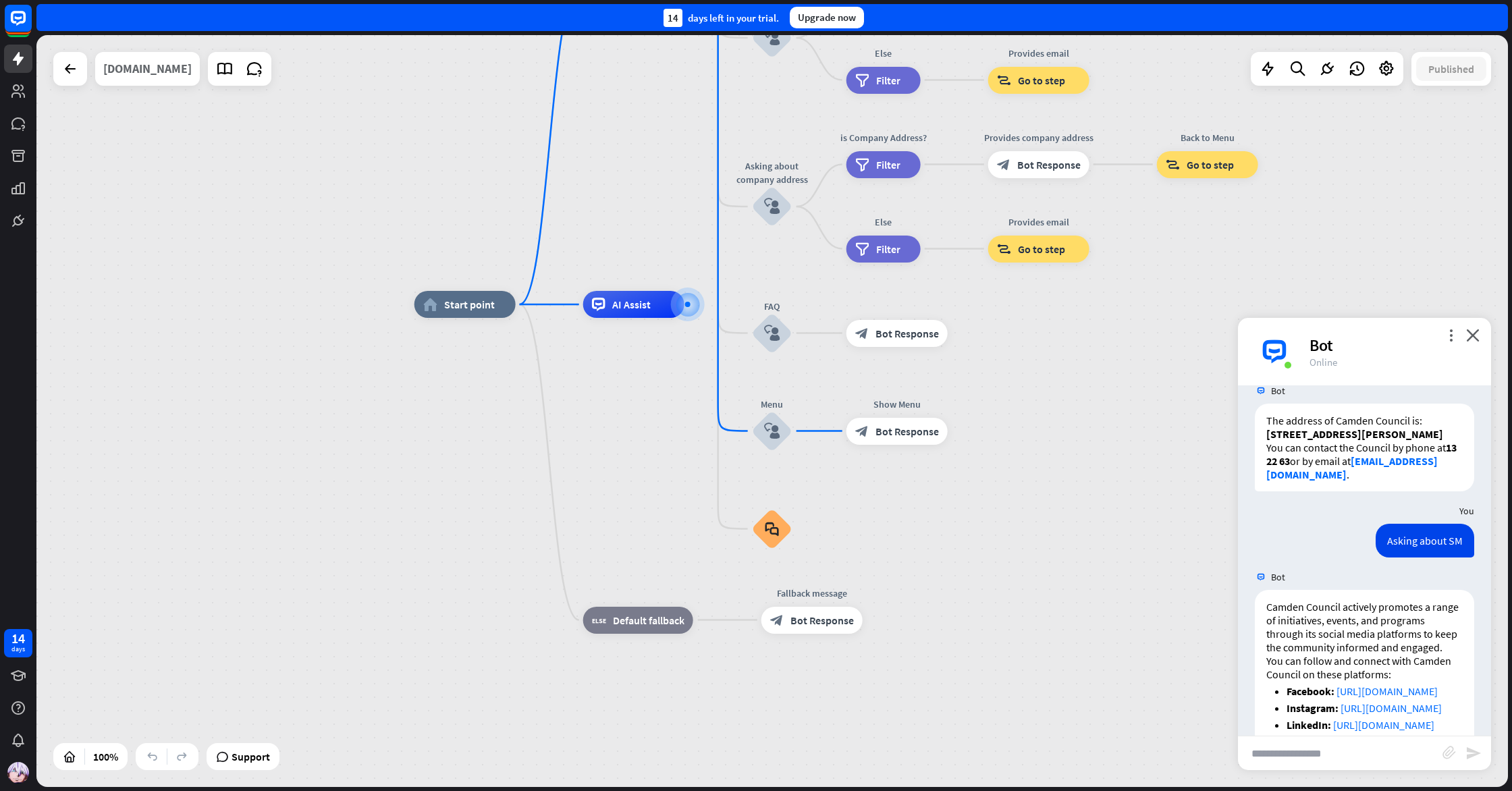
click at [146, 77] on div "[DOMAIN_NAME]" at bounding box center [147, 69] width 88 height 34
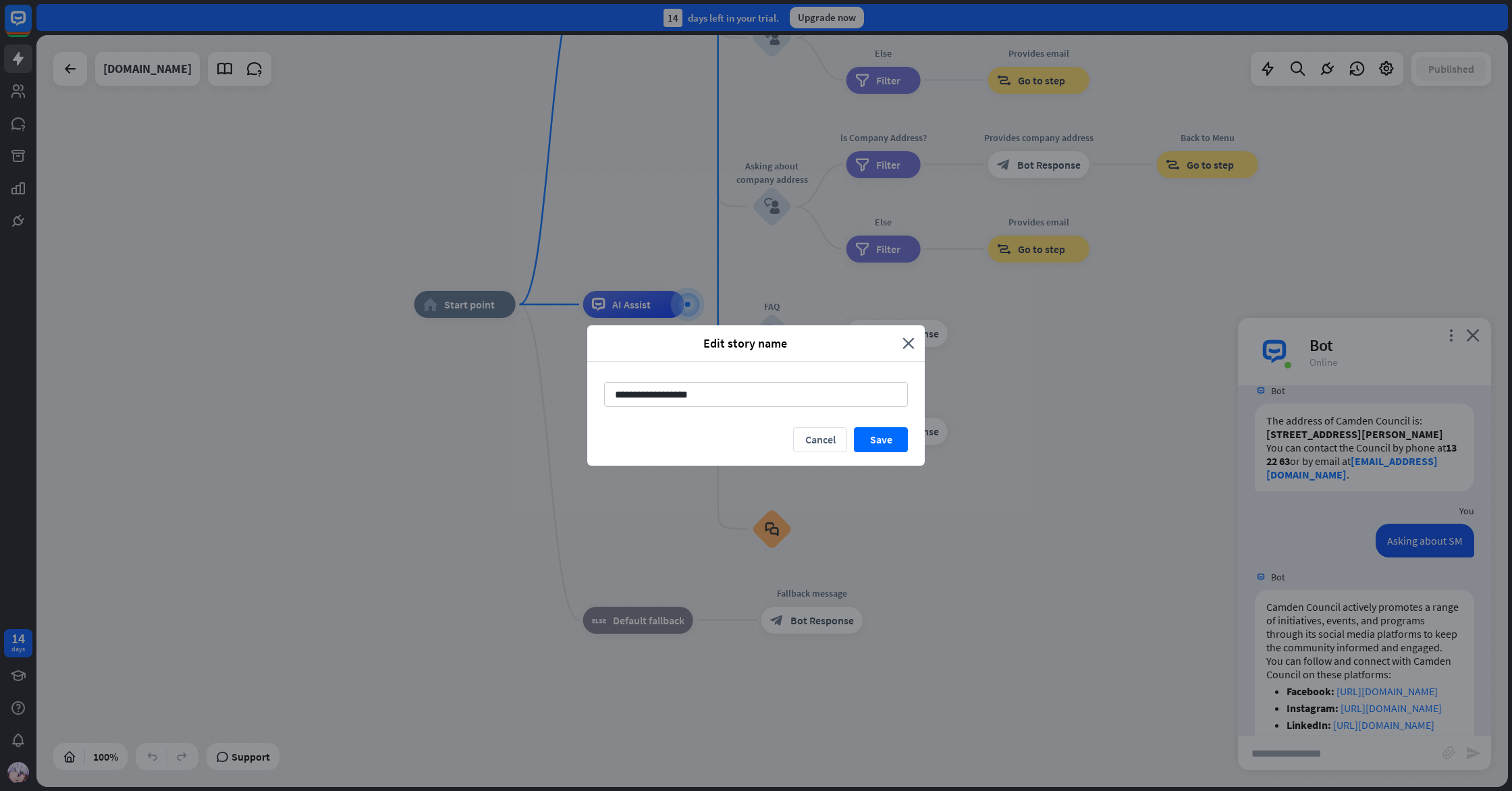
type input "**********"
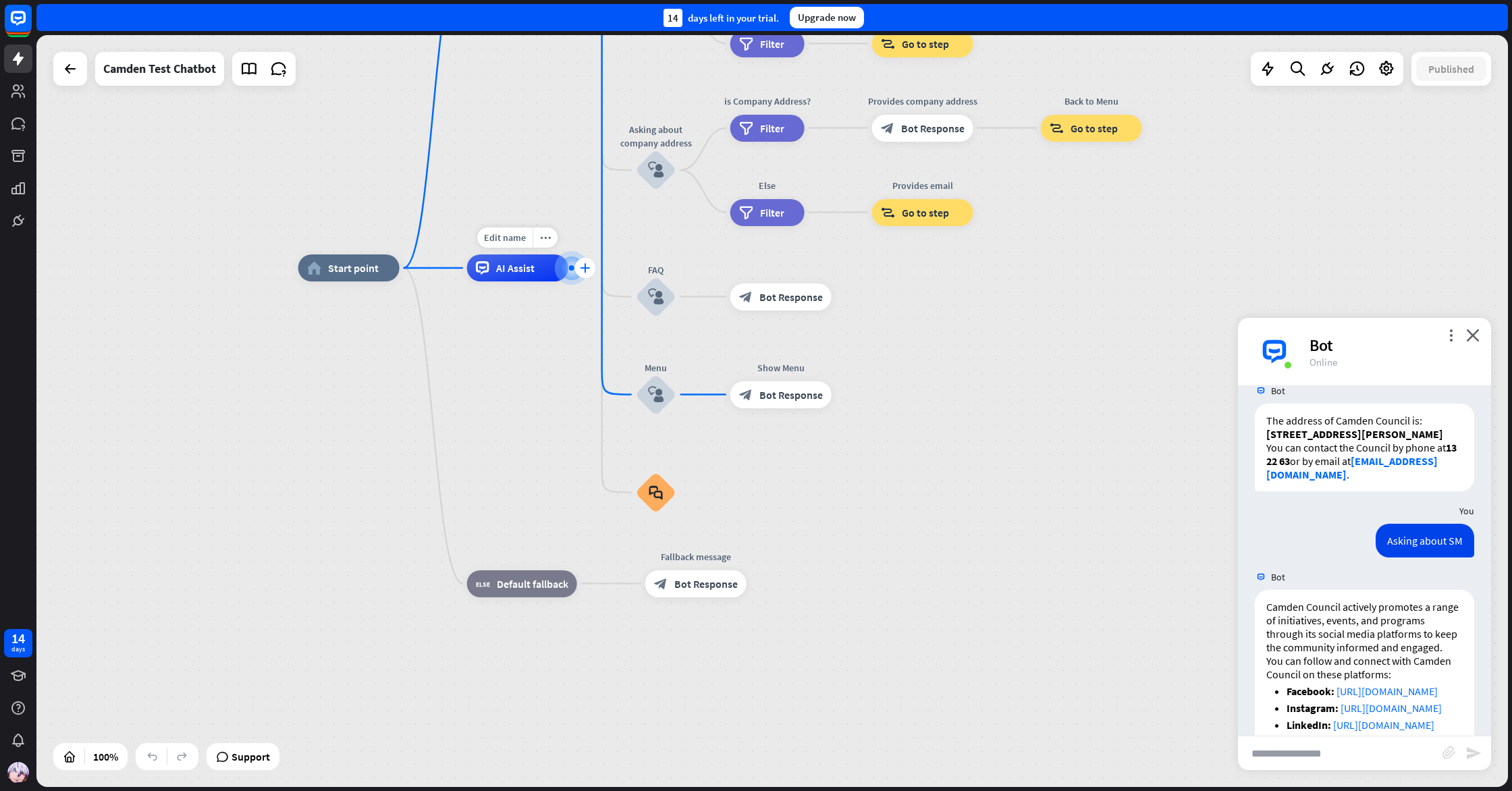
click at [589, 269] on icon "plus" at bounding box center [585, 268] width 10 height 10
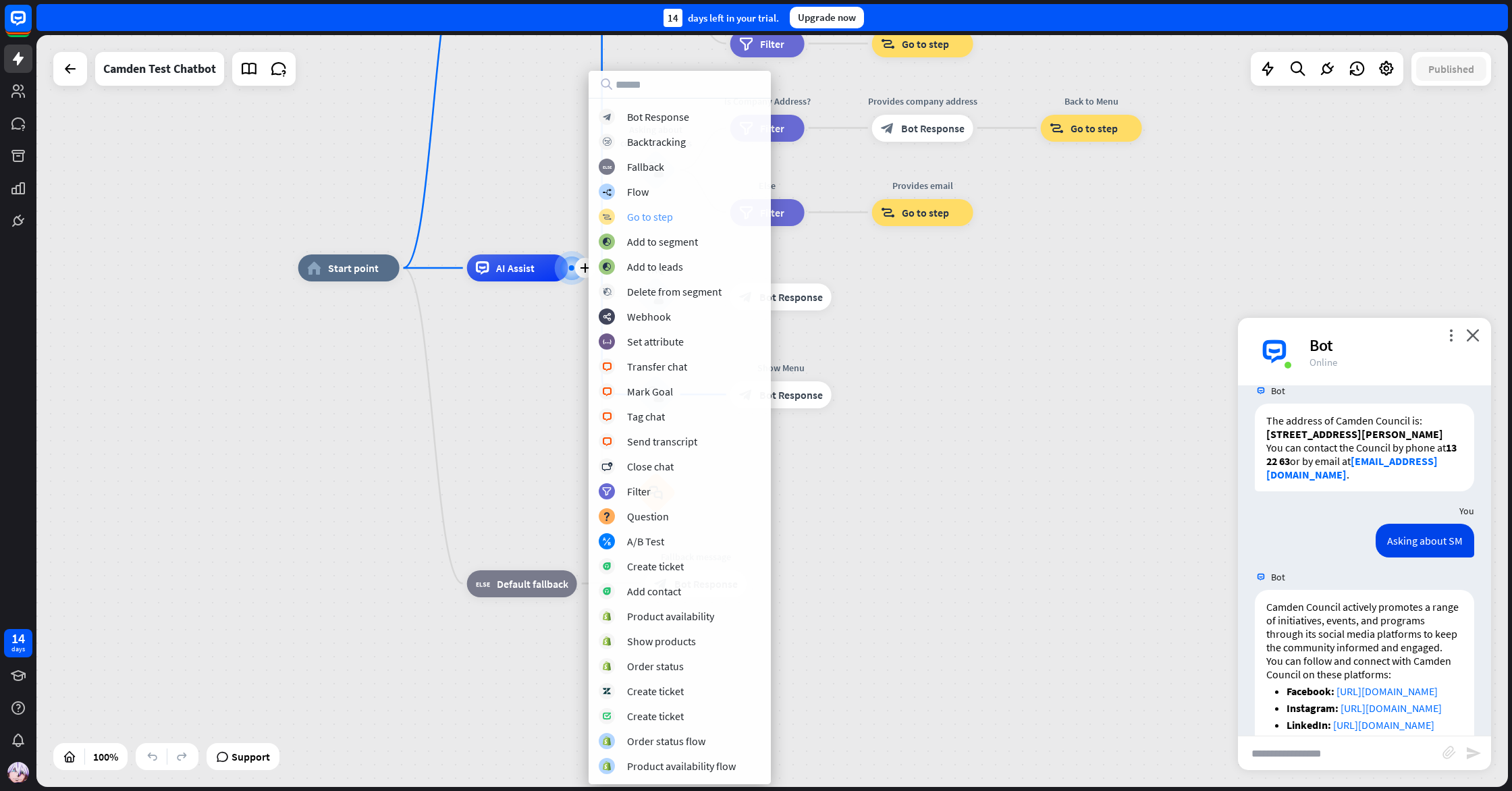
click at [639, 222] on div "Go to step" at bounding box center [650, 216] width 46 height 13
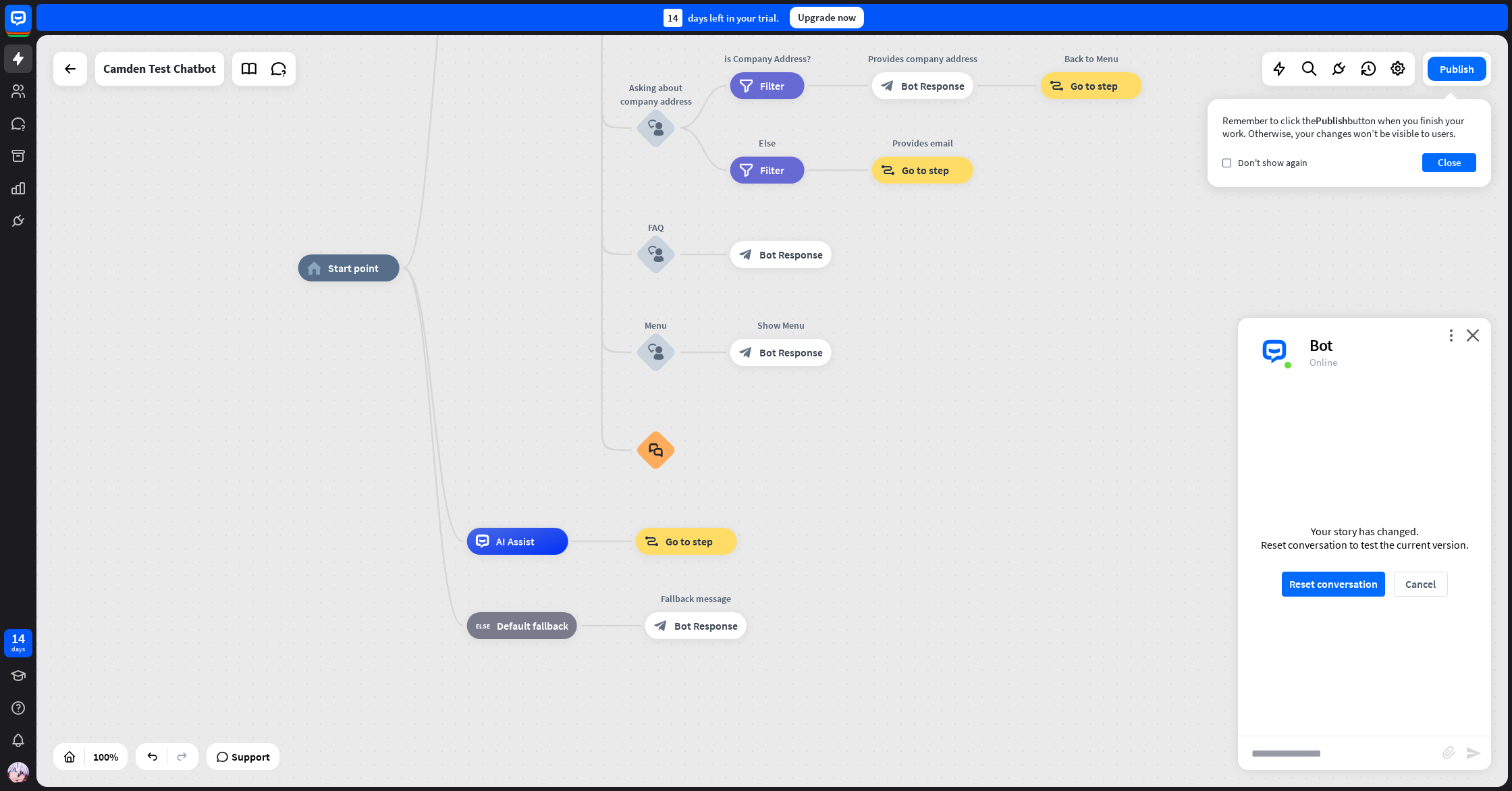
drag, startPoint x: 708, startPoint y: 550, endPoint x: 504, endPoint y: 408, distance: 248.6
click at [504, 408] on div "home_2 Start point Welcome message block_bot_response Bot Response About us blo…" at bounding box center [1034, 644] width 1472 height 752
click at [721, 555] on div "Edit name more_horiz block_goto Go to step" at bounding box center [687, 541] width 102 height 27
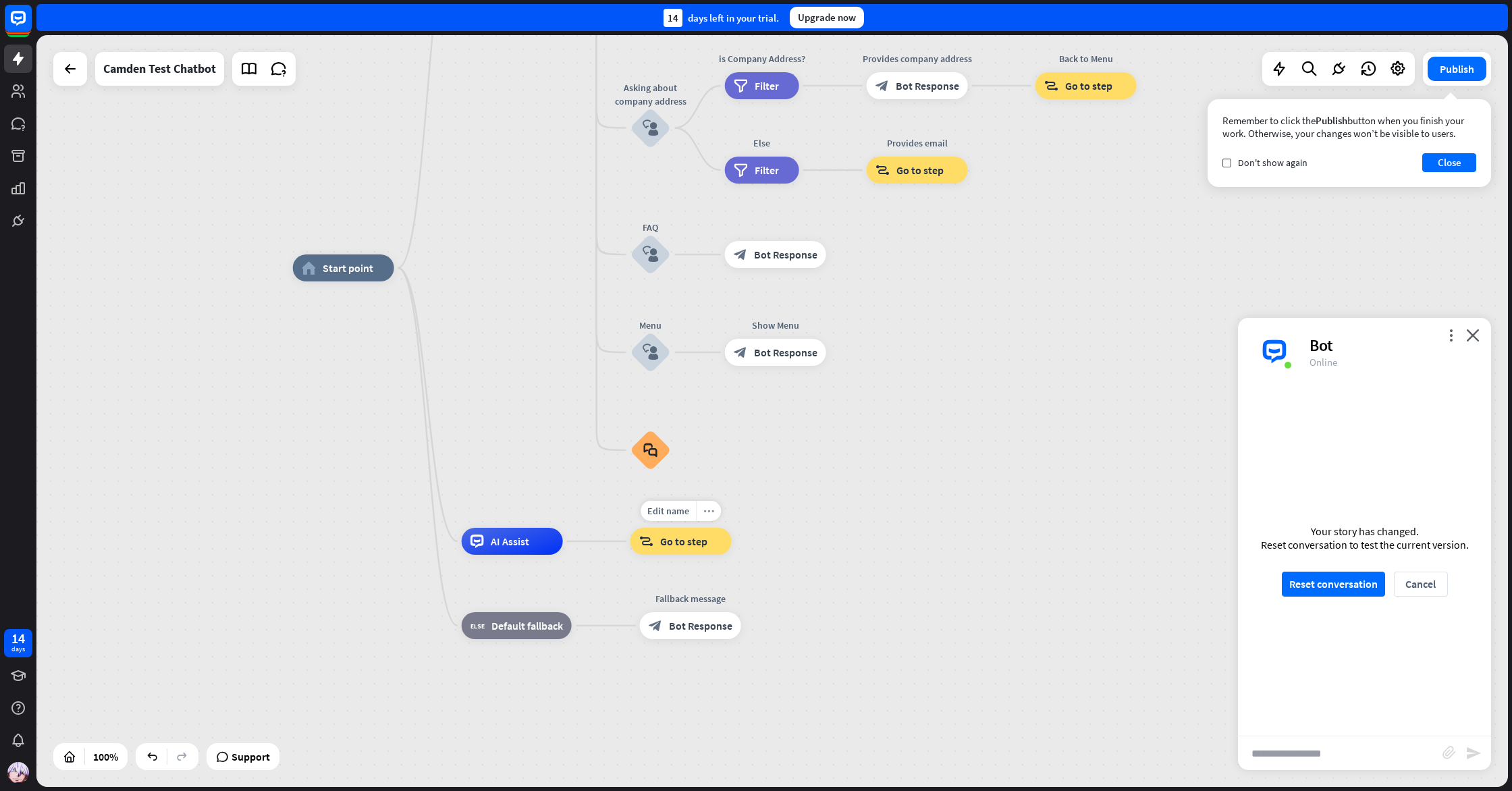
click at [710, 509] on icon "more_horiz" at bounding box center [709, 511] width 11 height 10
click at [710, 509] on icon "more_horiz" at bounding box center [713, 511] width 11 height 10
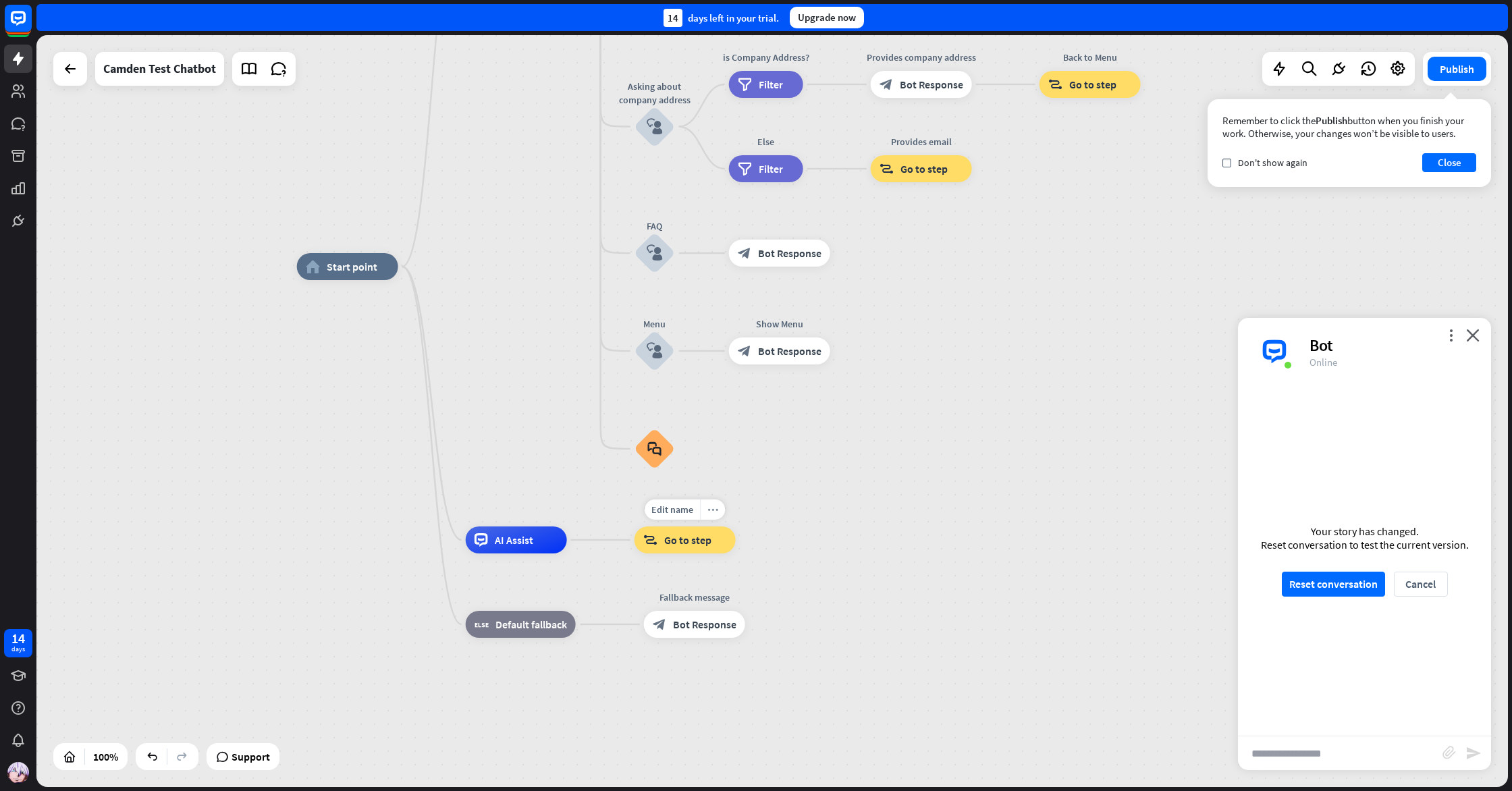
click at [713, 513] on icon "more_horiz" at bounding box center [713, 510] width 11 height 10
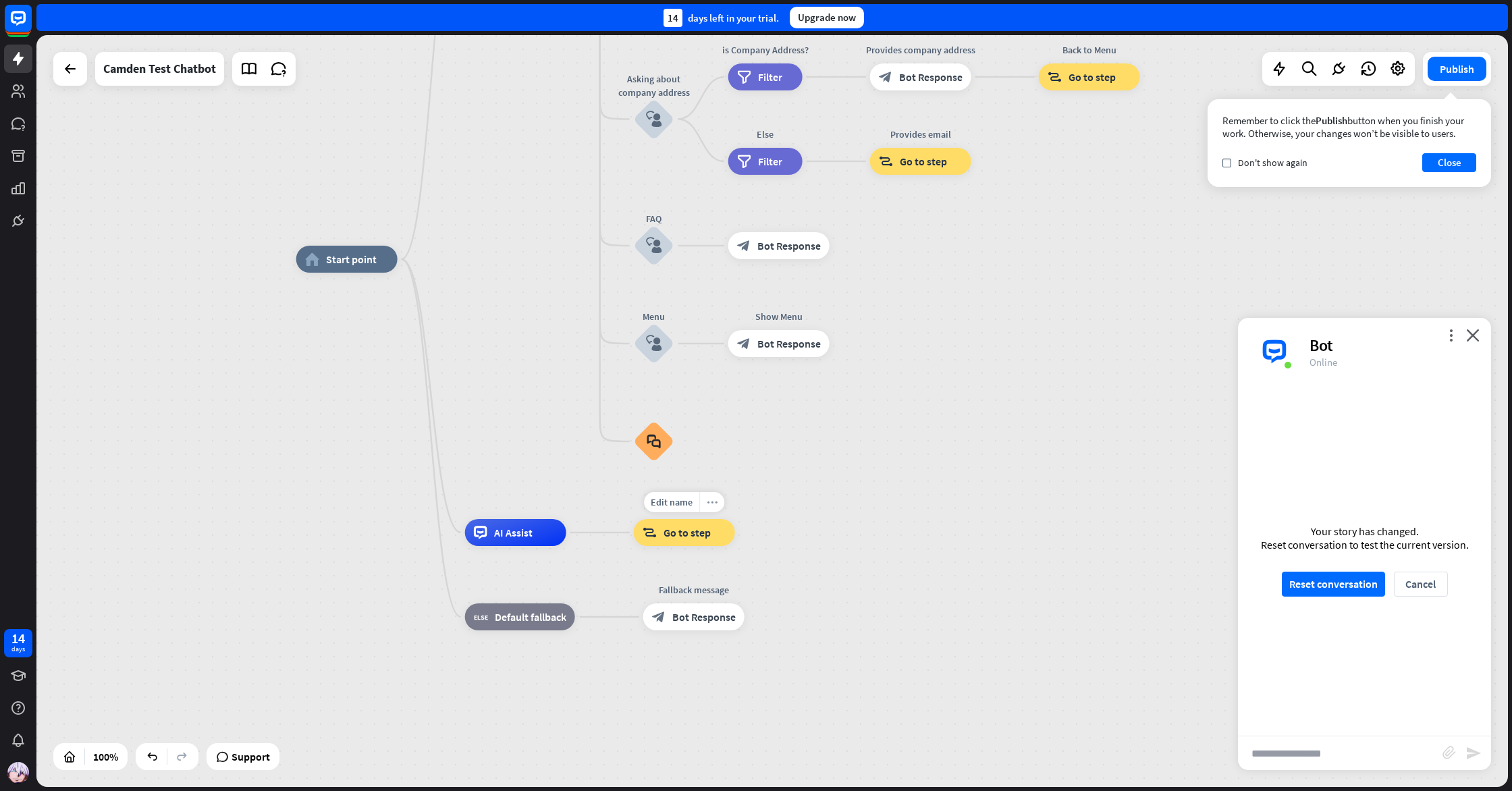
click at [713, 504] on icon "more_horiz" at bounding box center [712, 503] width 11 height 10
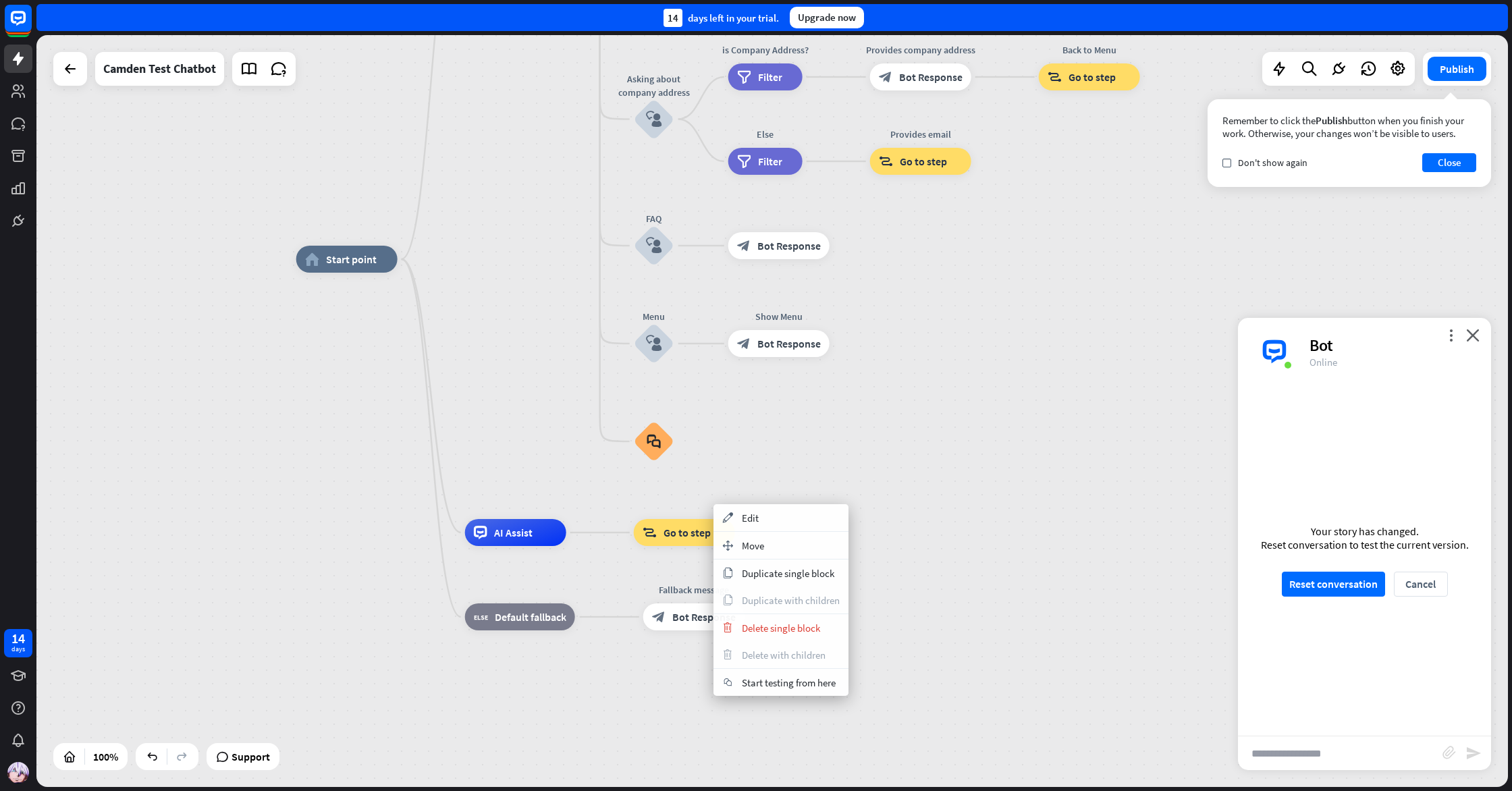
click at [690, 532] on span "Go to step" at bounding box center [688, 532] width 47 height 13
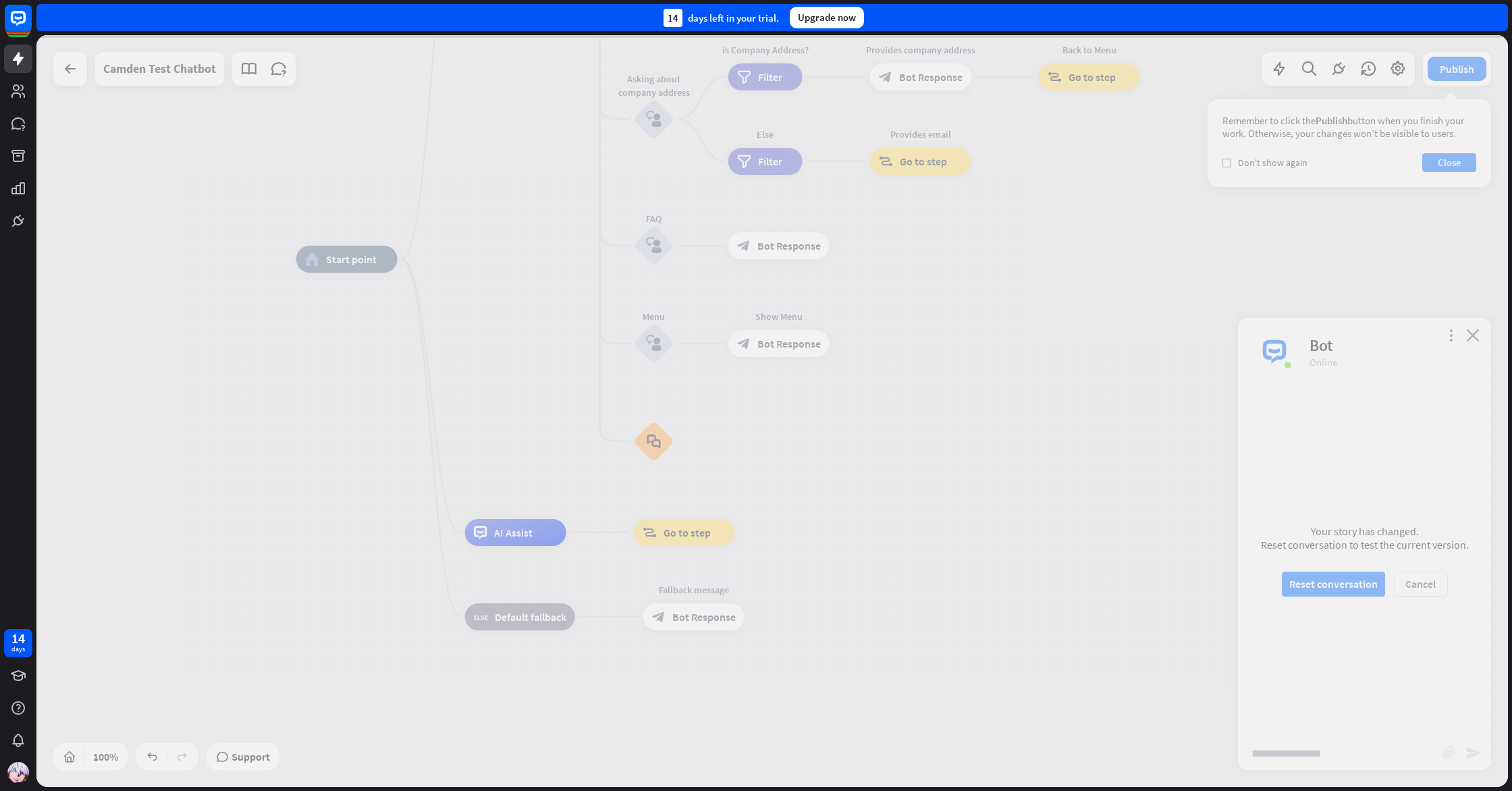
click at [690, 532] on div at bounding box center [772, 411] width 1472 height 752
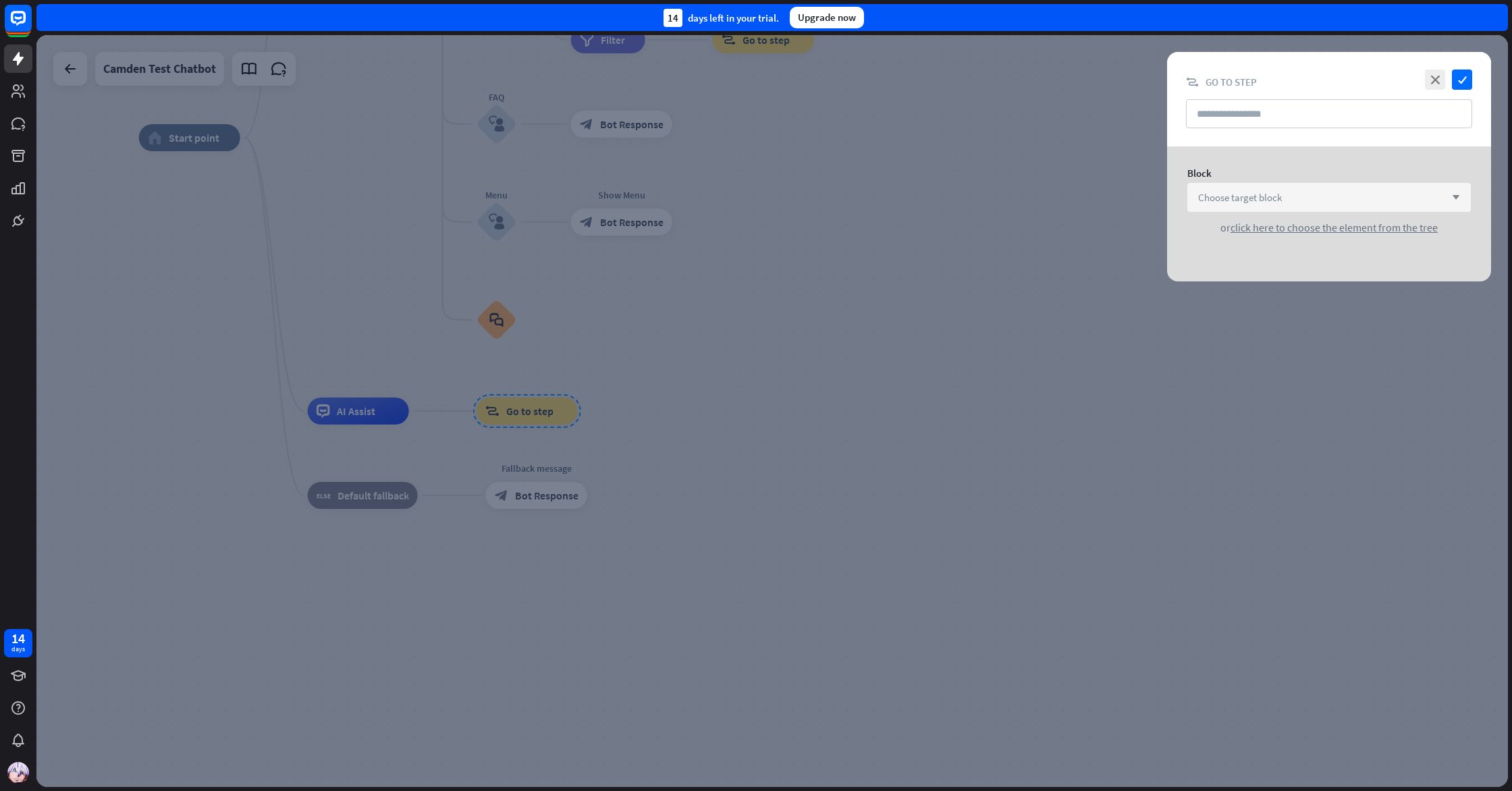
click at [1388, 186] on div "Choose target block arrow_down" at bounding box center [1329, 197] width 283 height 29
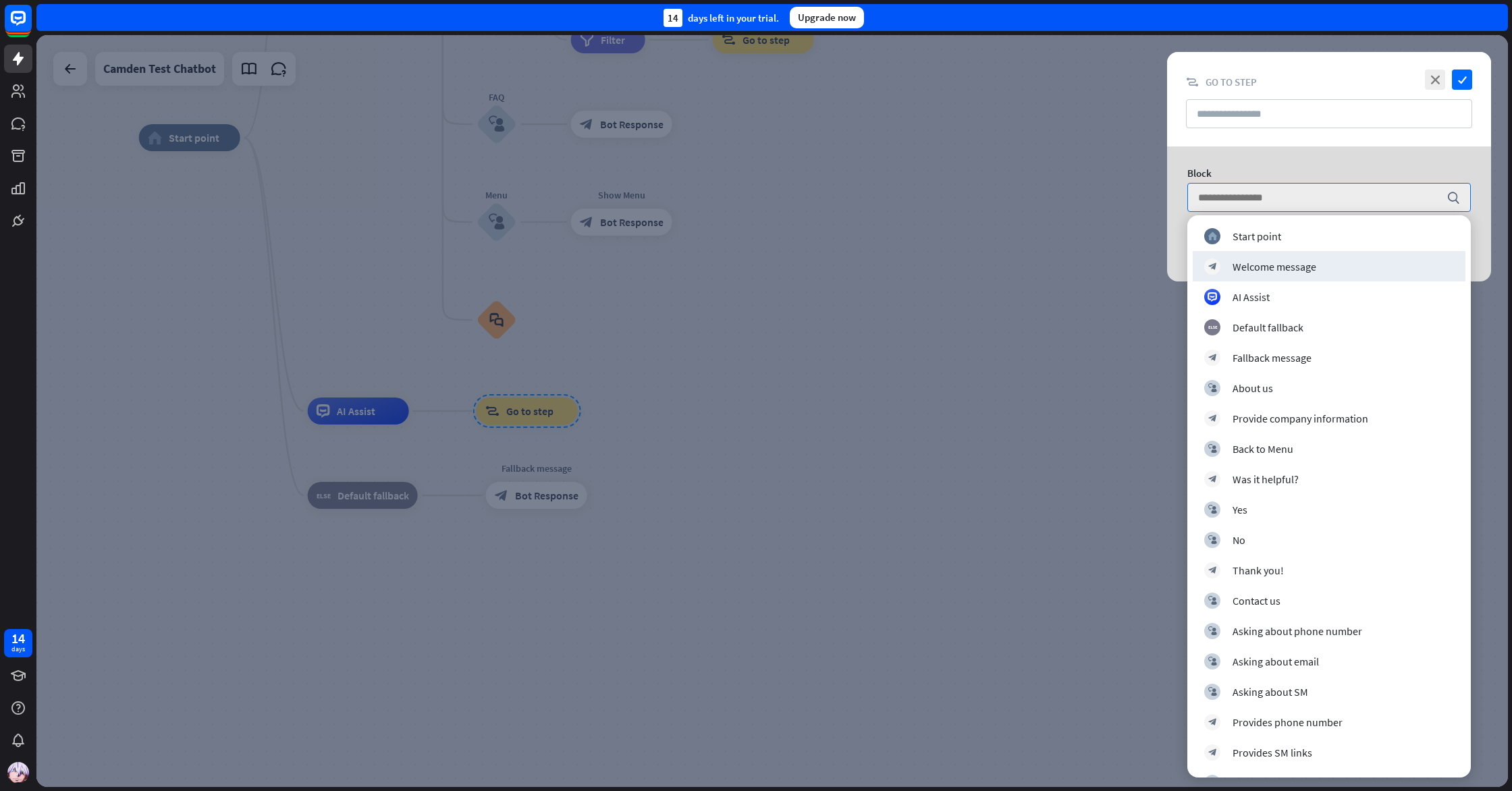
drag, startPoint x: 1346, startPoint y: 257, endPoint x: 1271, endPoint y: 277, distance: 77.6
click at [1271, 278] on div "block_bot_response Welcome message" at bounding box center [1329, 266] width 273 height 30
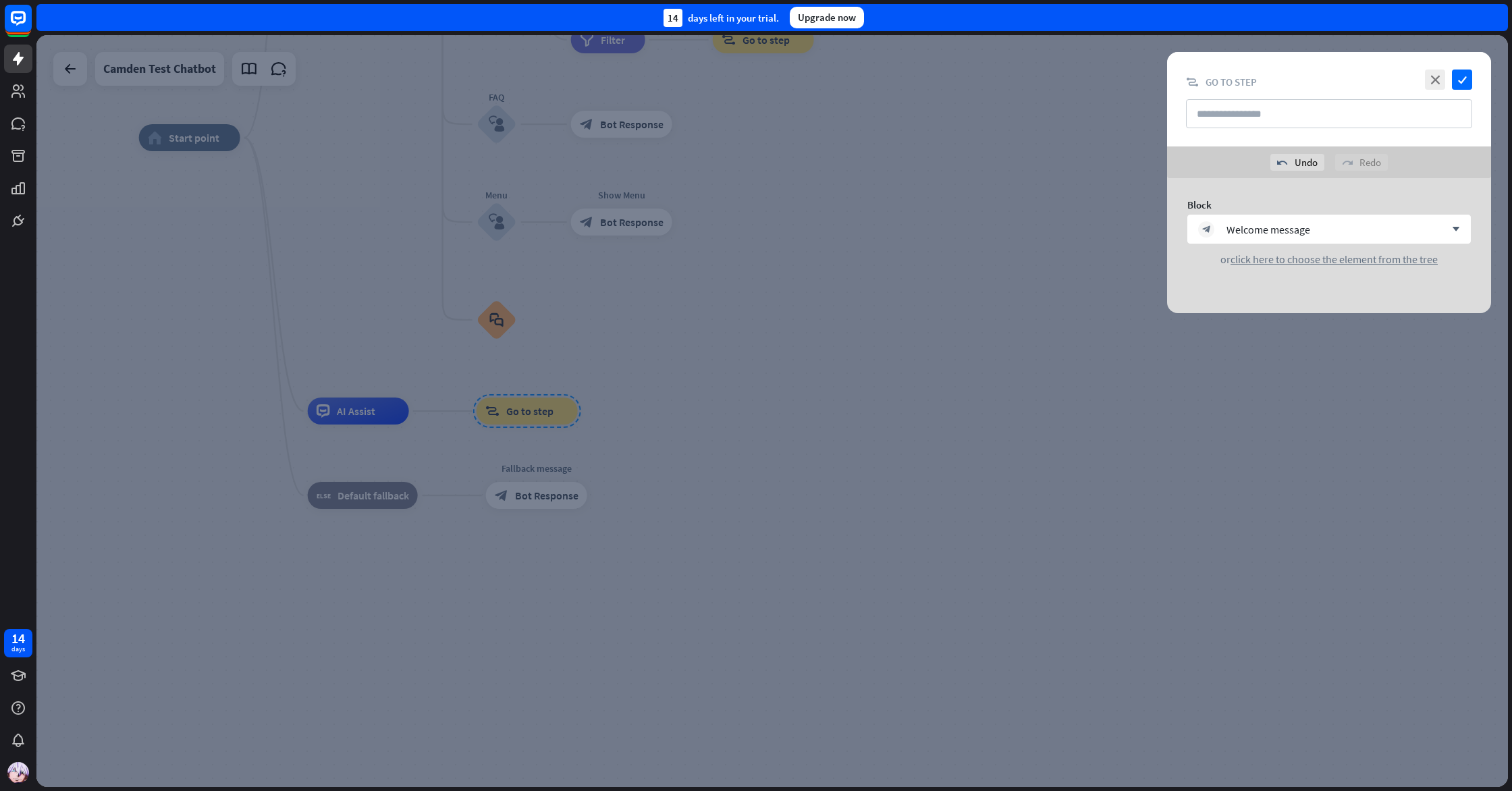
click at [900, 205] on div at bounding box center [772, 411] width 1472 height 752
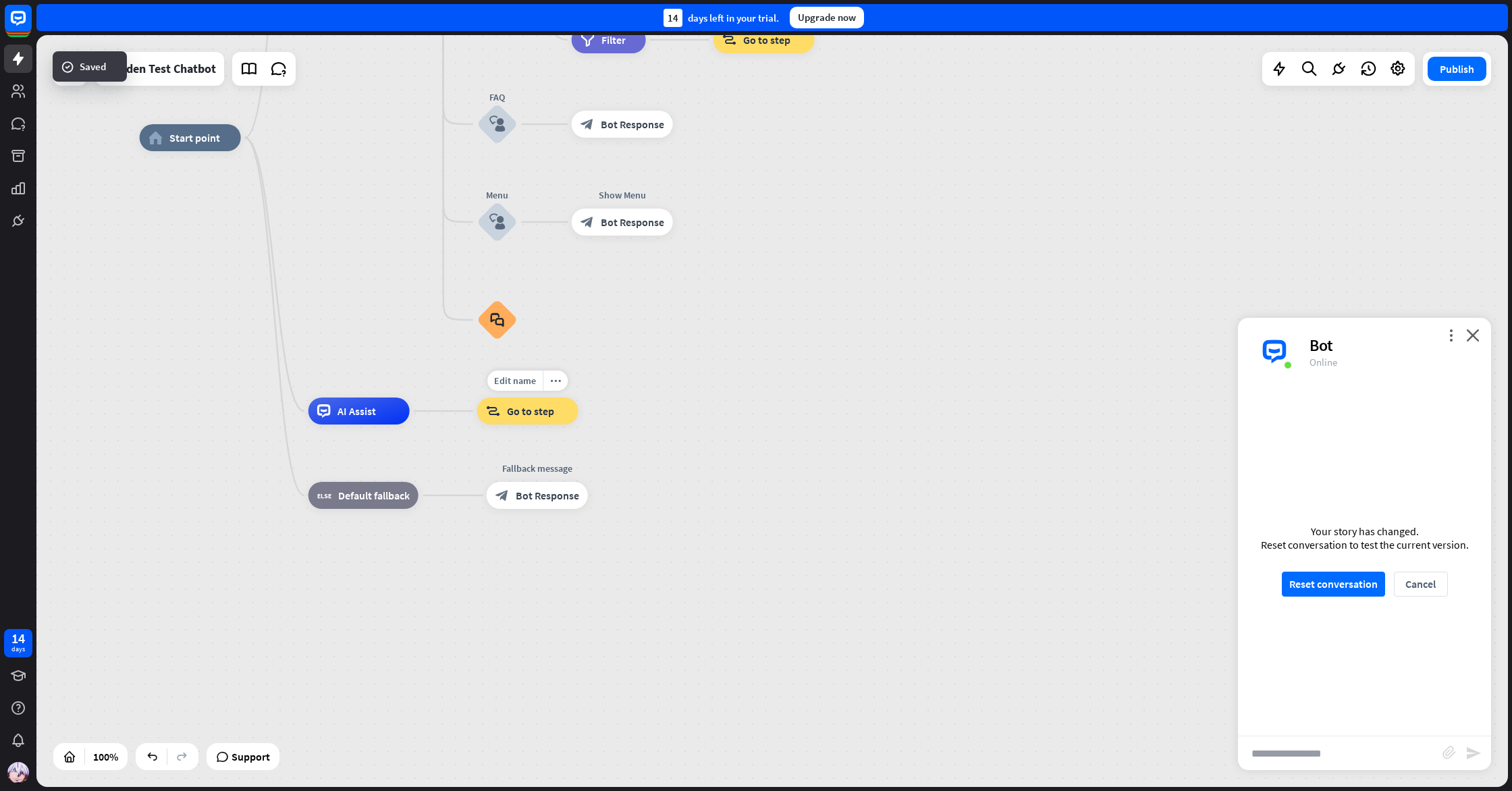
click at [562, 400] on div "block_goto Go to step" at bounding box center [528, 411] width 102 height 27
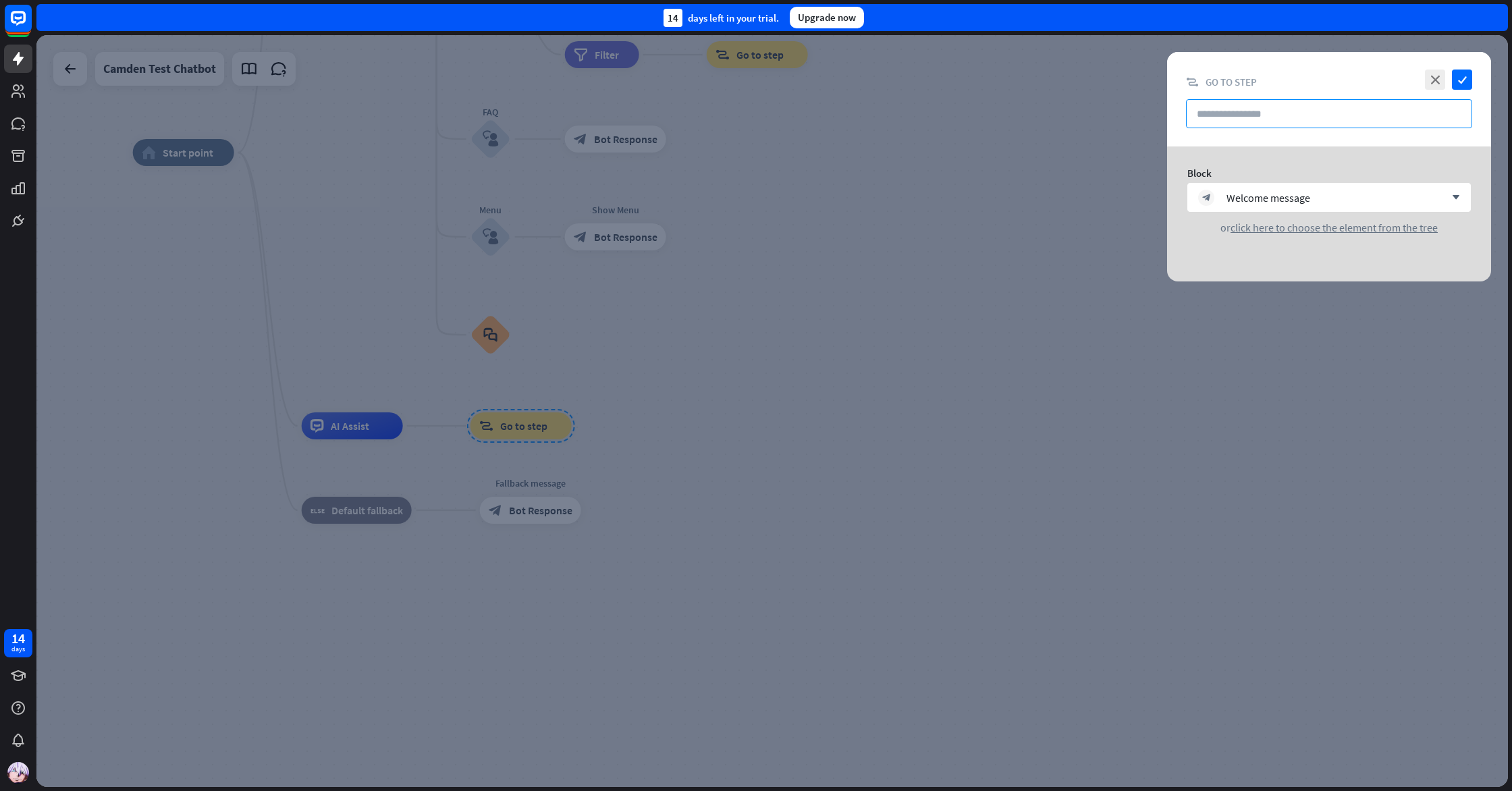
click at [1293, 107] on input "text" at bounding box center [1329, 113] width 286 height 29
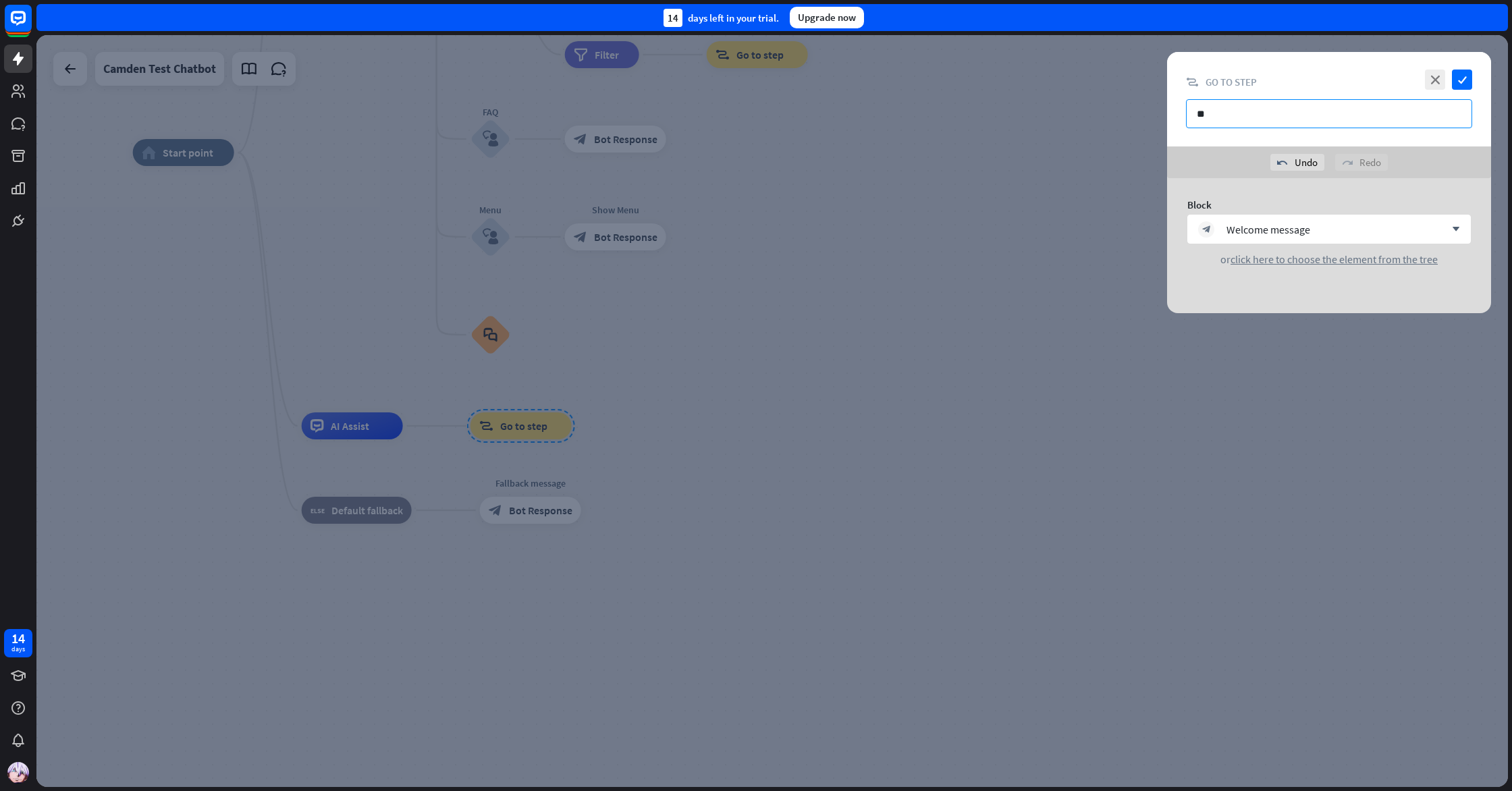
type input "*"
type input "***"
click at [1477, 82] on div "close check block_goto Go to step ***" at bounding box center [1329, 99] width 324 height 94
click at [1465, 80] on icon "check" at bounding box center [1463, 79] width 21 height 21
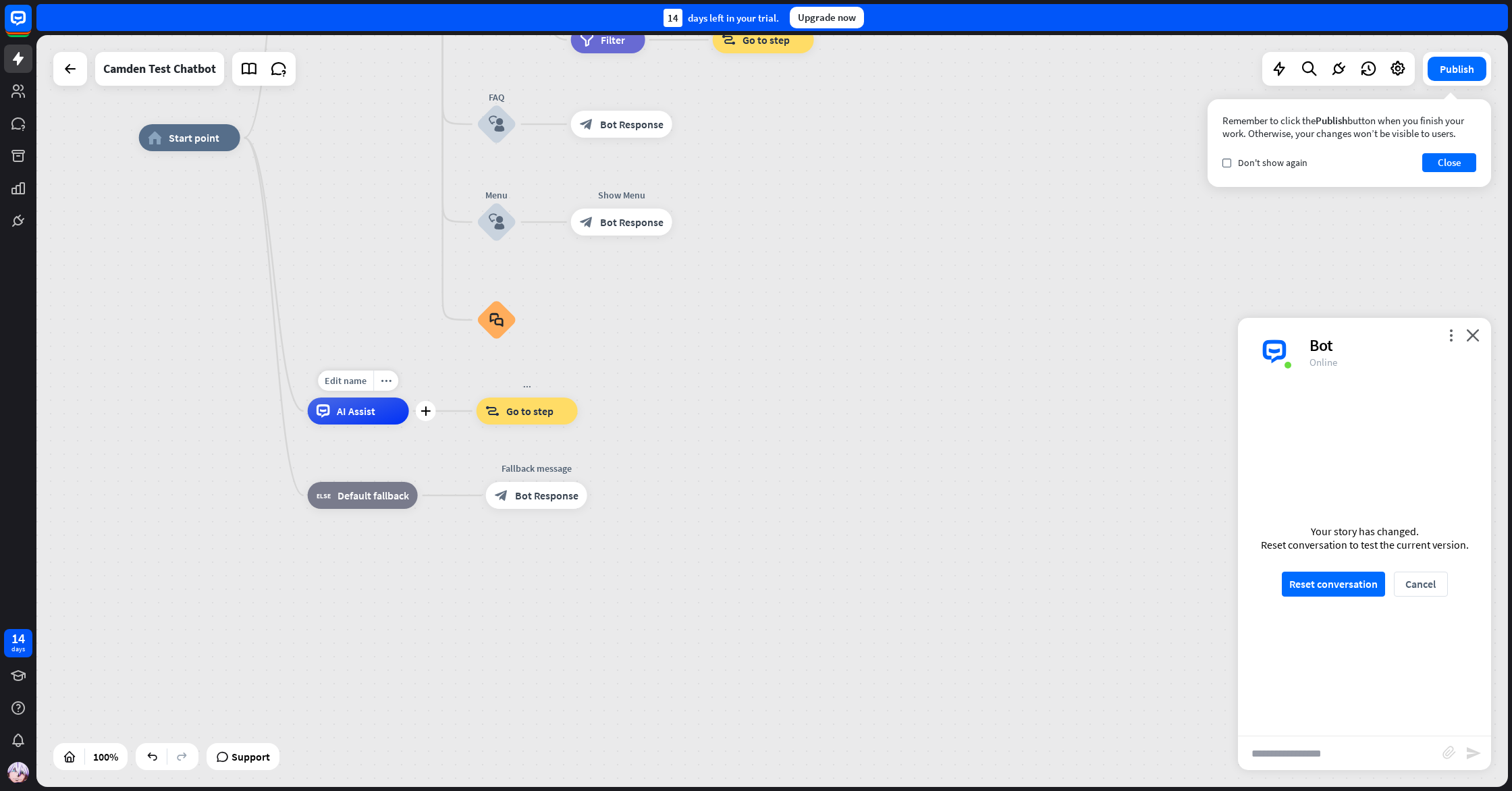
click at [361, 402] on div "AI Assist" at bounding box center [358, 411] width 102 height 27
click at [383, 403] on div "AI Assist" at bounding box center [358, 411] width 102 height 27
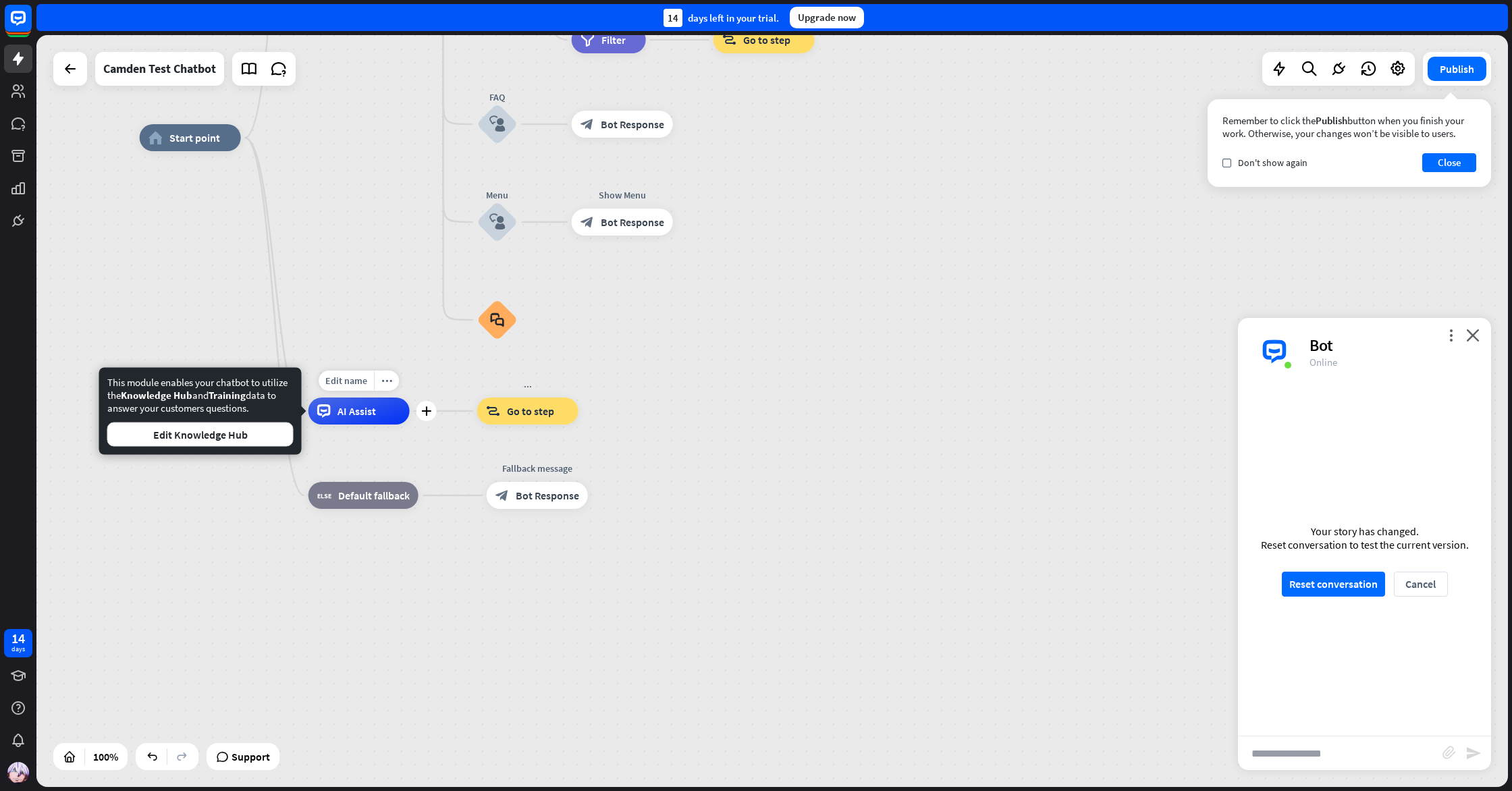
click at [371, 408] on span "AI Assist" at bounding box center [357, 411] width 38 height 13
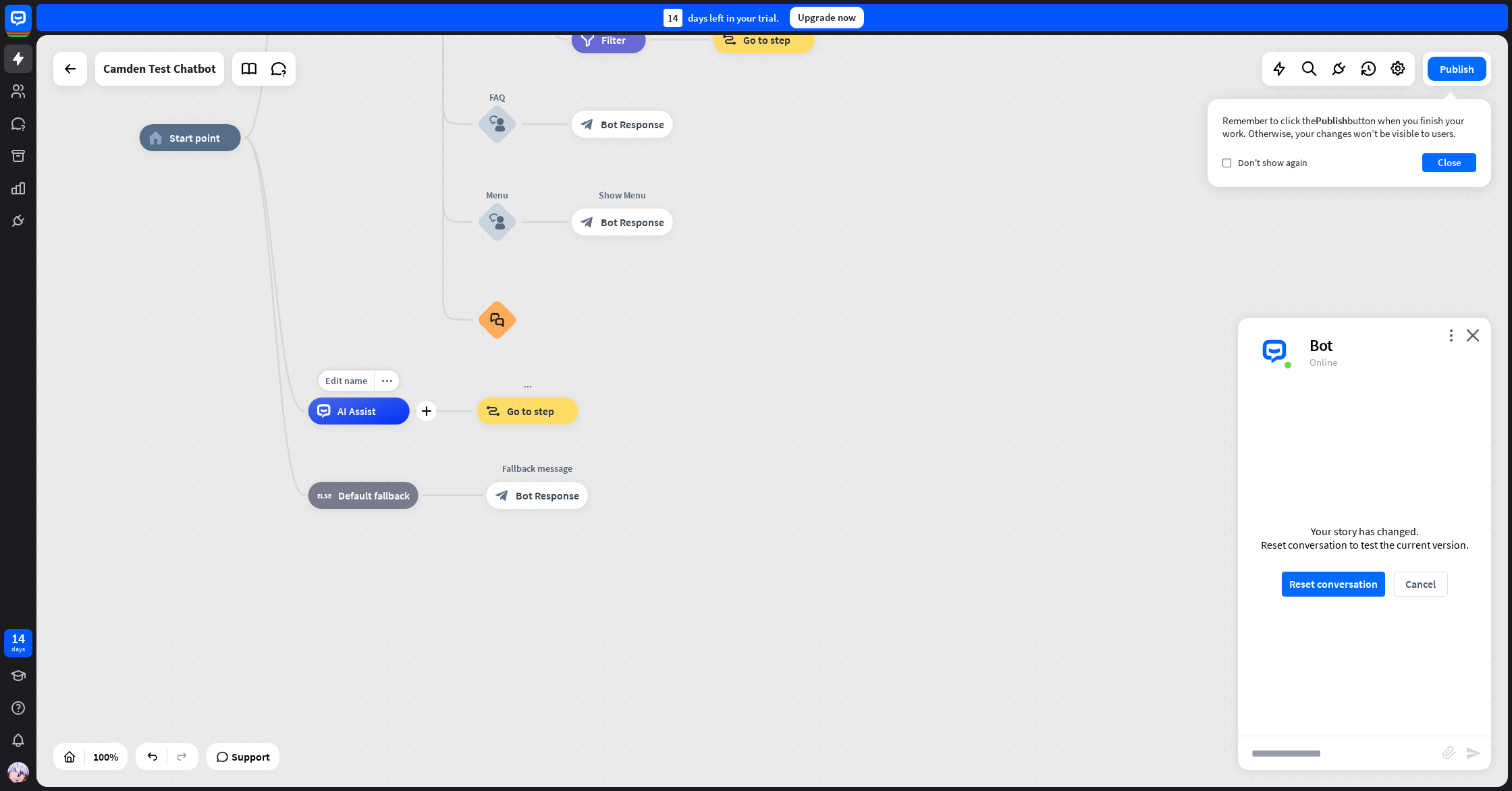
click at [400, 411] on div "AI Assist" at bounding box center [359, 411] width 102 height 27
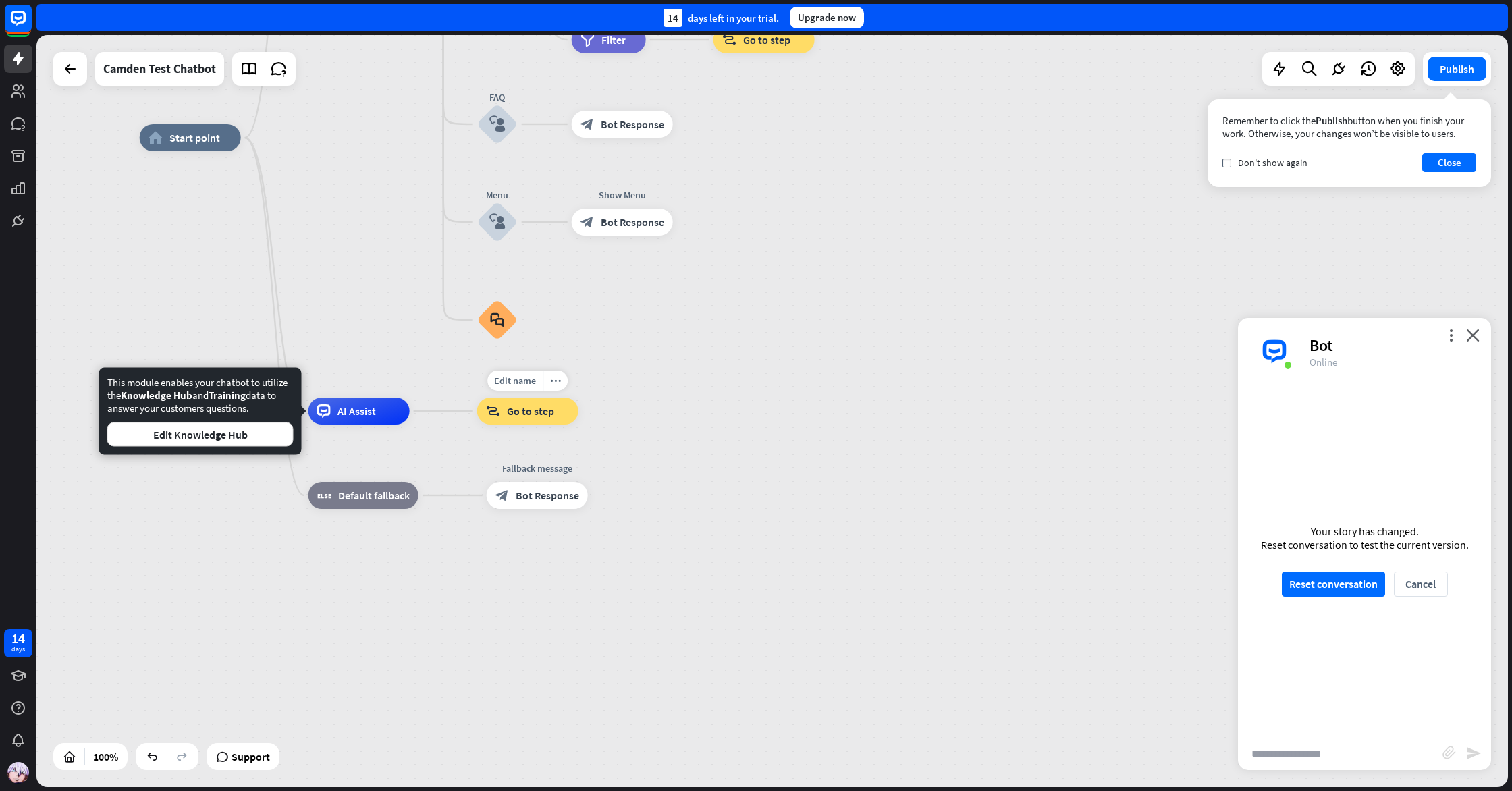
click at [531, 415] on span "Go to step" at bounding box center [531, 411] width 47 height 13
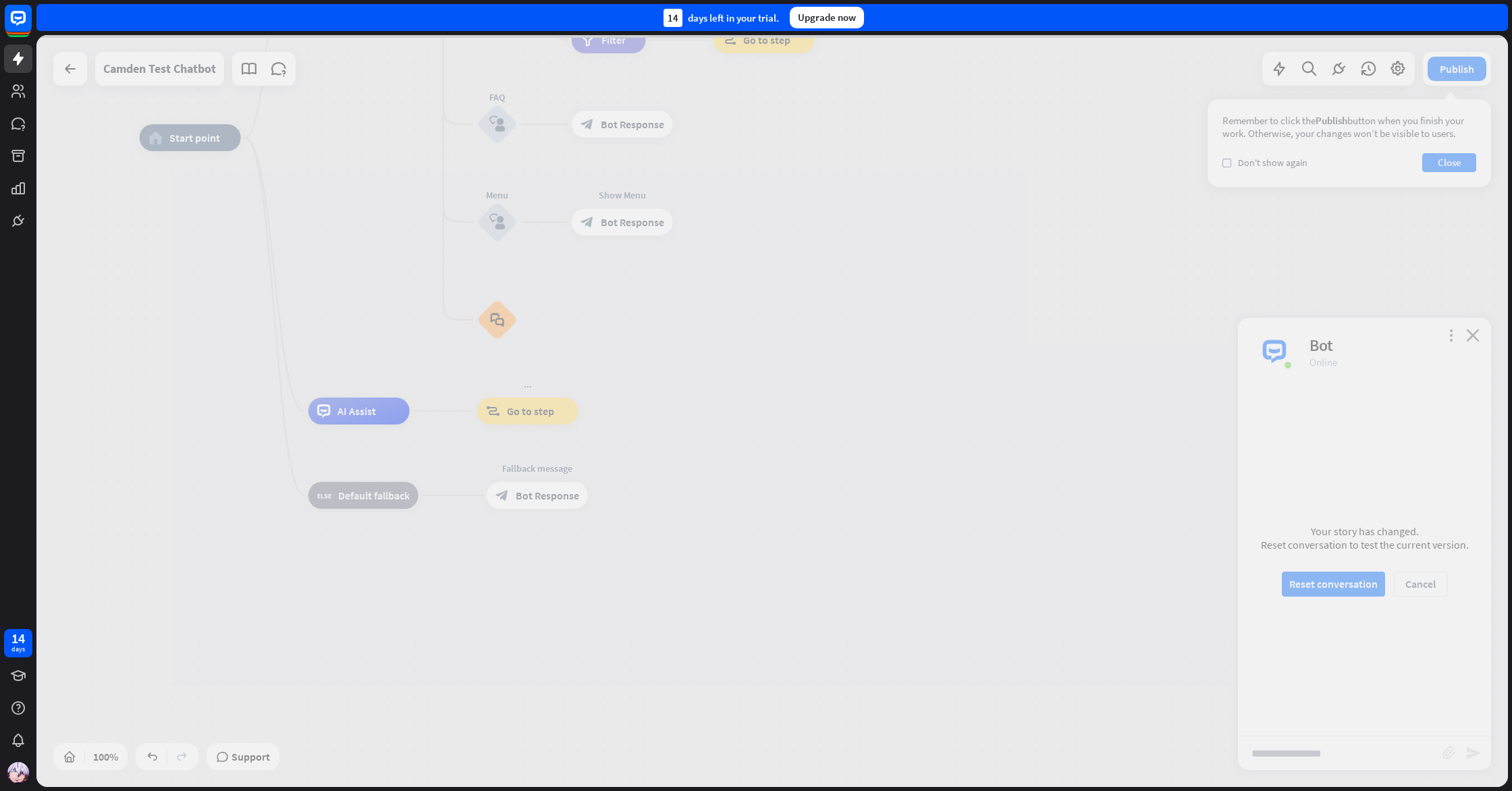
click at [531, 416] on div at bounding box center [772, 411] width 1472 height 752
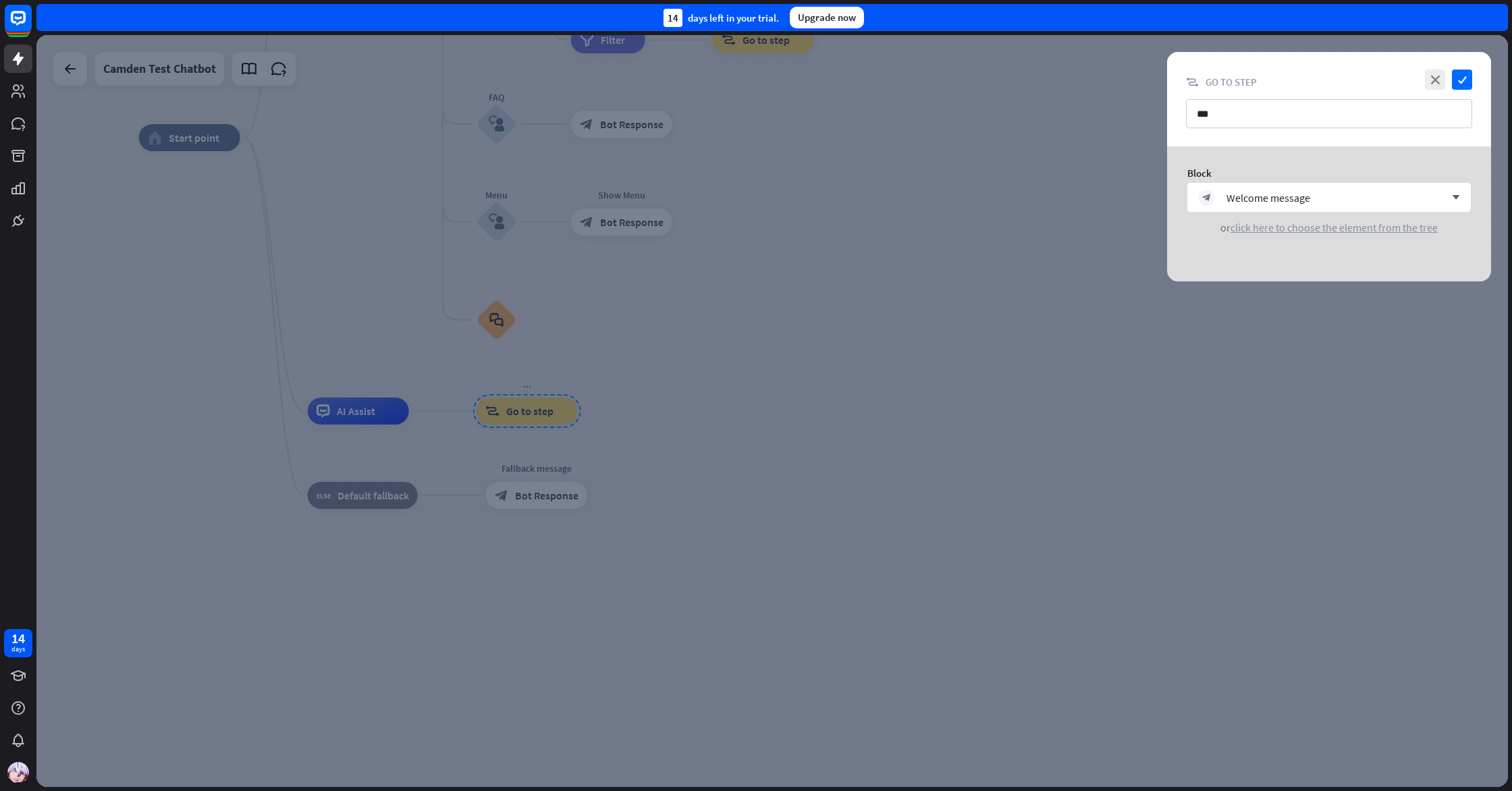
click at [1292, 224] on div "block_bot_response Welcome message arrow_down or click here to choose the eleme…" at bounding box center [1329, 209] width 283 height 52
click at [1293, 226] on span "click here to choose the element from the tree" at bounding box center [1335, 227] width 208 height 13
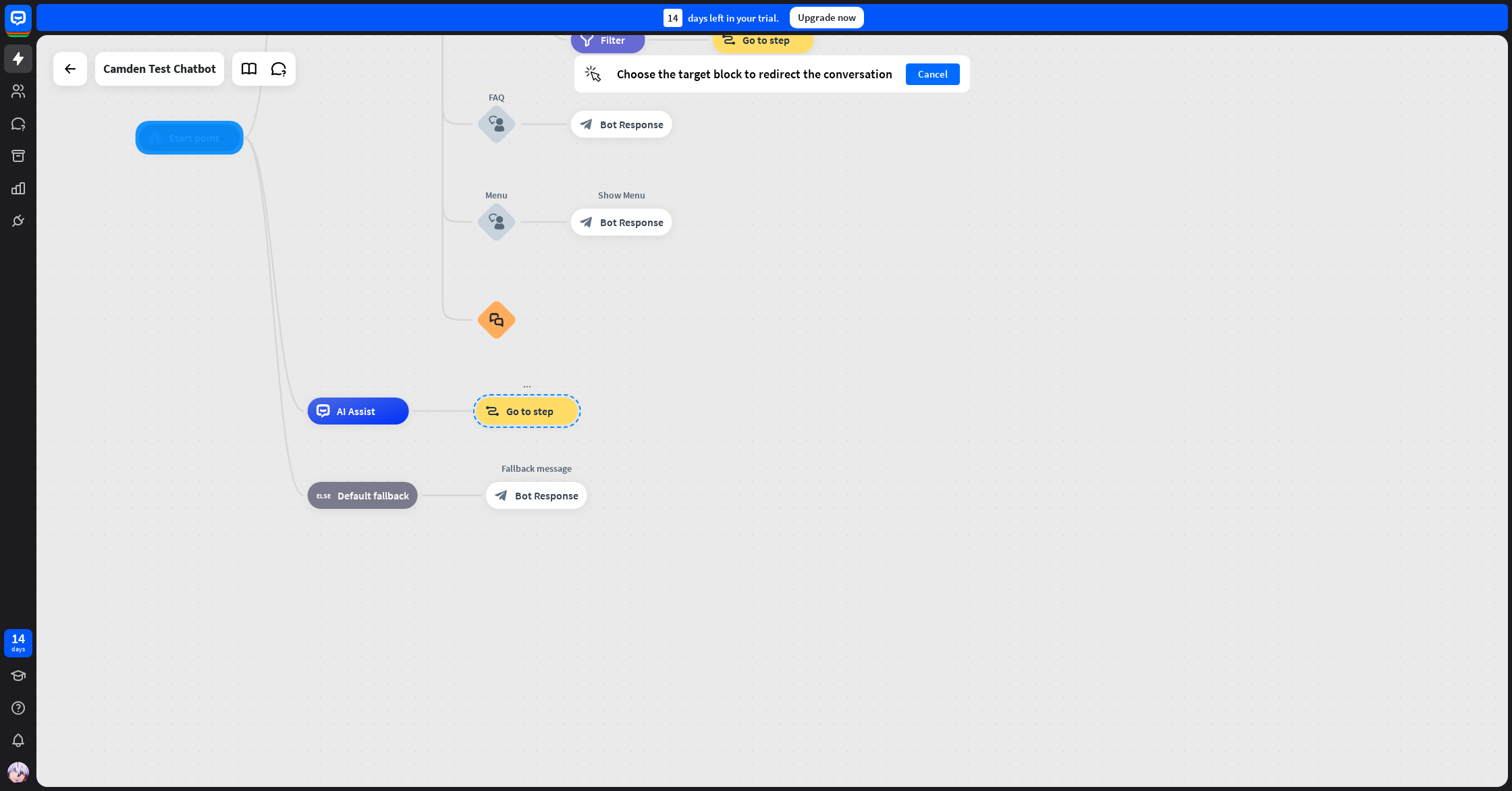
click at [209, 128] on div at bounding box center [189, 138] width 108 height 34
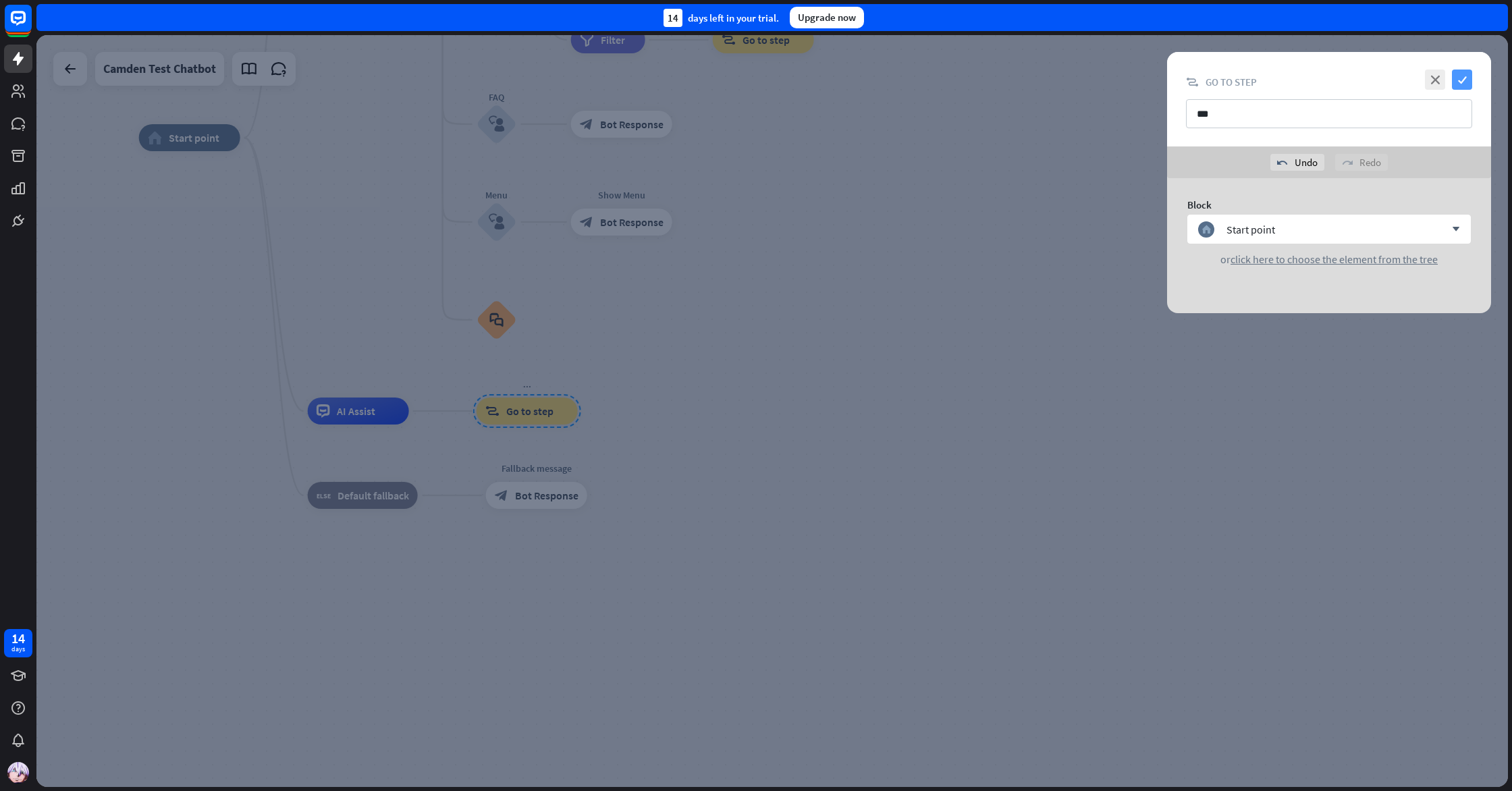
click at [1462, 77] on icon "check" at bounding box center [1463, 79] width 21 height 21
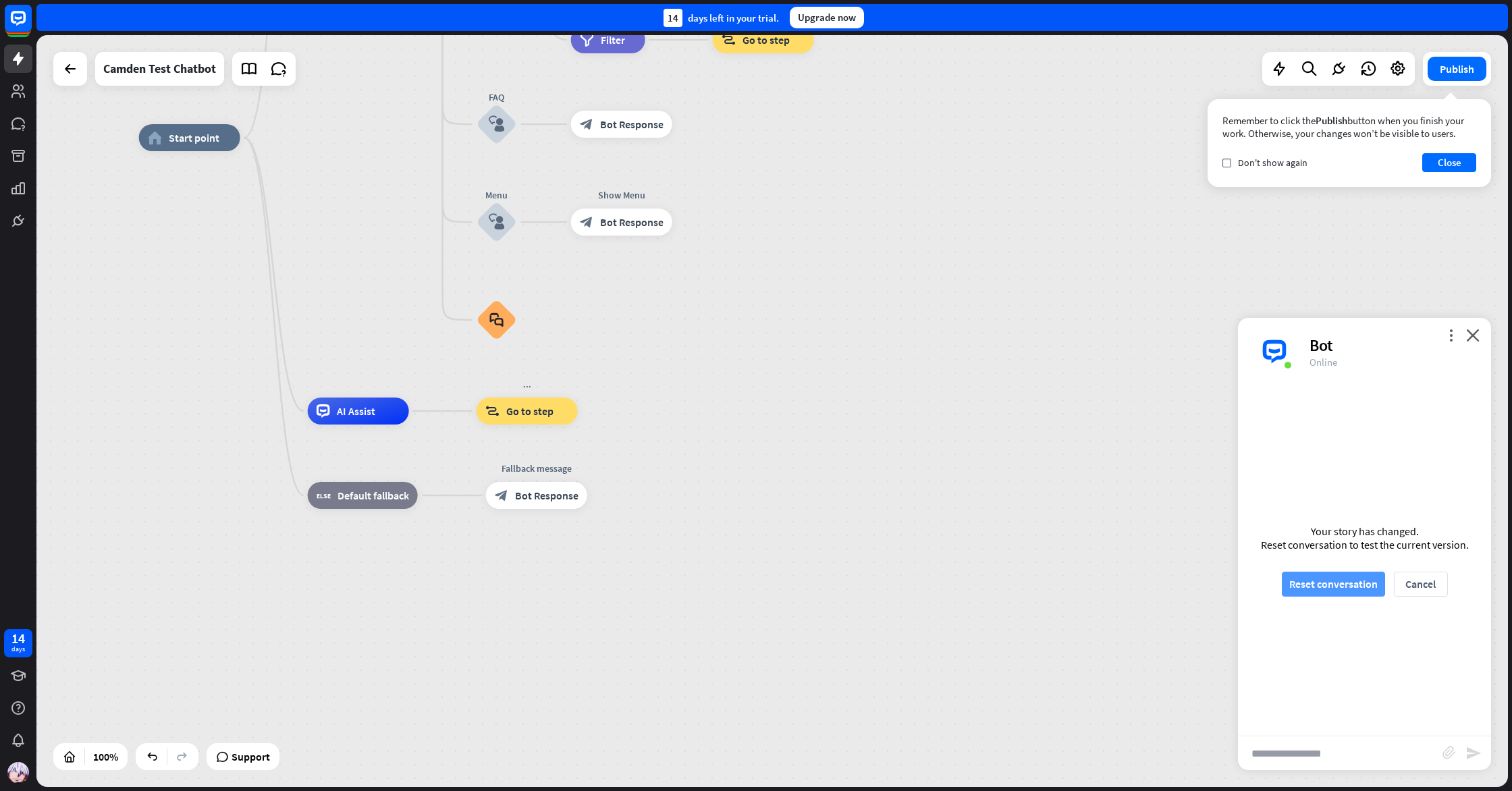
click at [1315, 586] on button "Reset conversation" at bounding box center [1334, 584] width 103 height 25
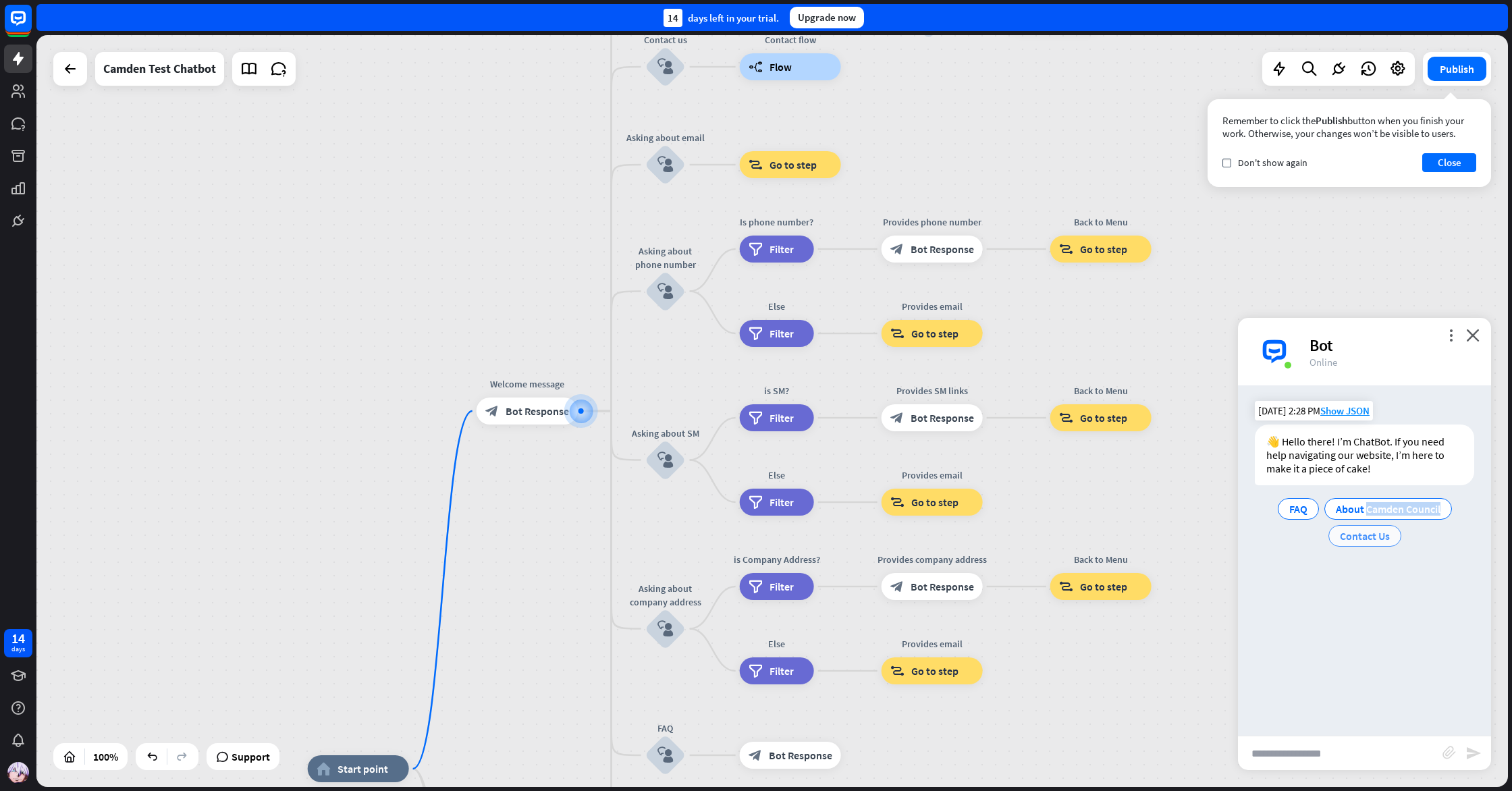
drag, startPoint x: 1366, startPoint y: 514, endPoint x: 1335, endPoint y: 528, distance: 34.0
click at [1335, 528] on div "FAQ About Camden Council Contact Us" at bounding box center [1365, 522] width 219 height 54
click at [1349, 498] on div "About Camden Council" at bounding box center [1388, 508] width 127 height 21
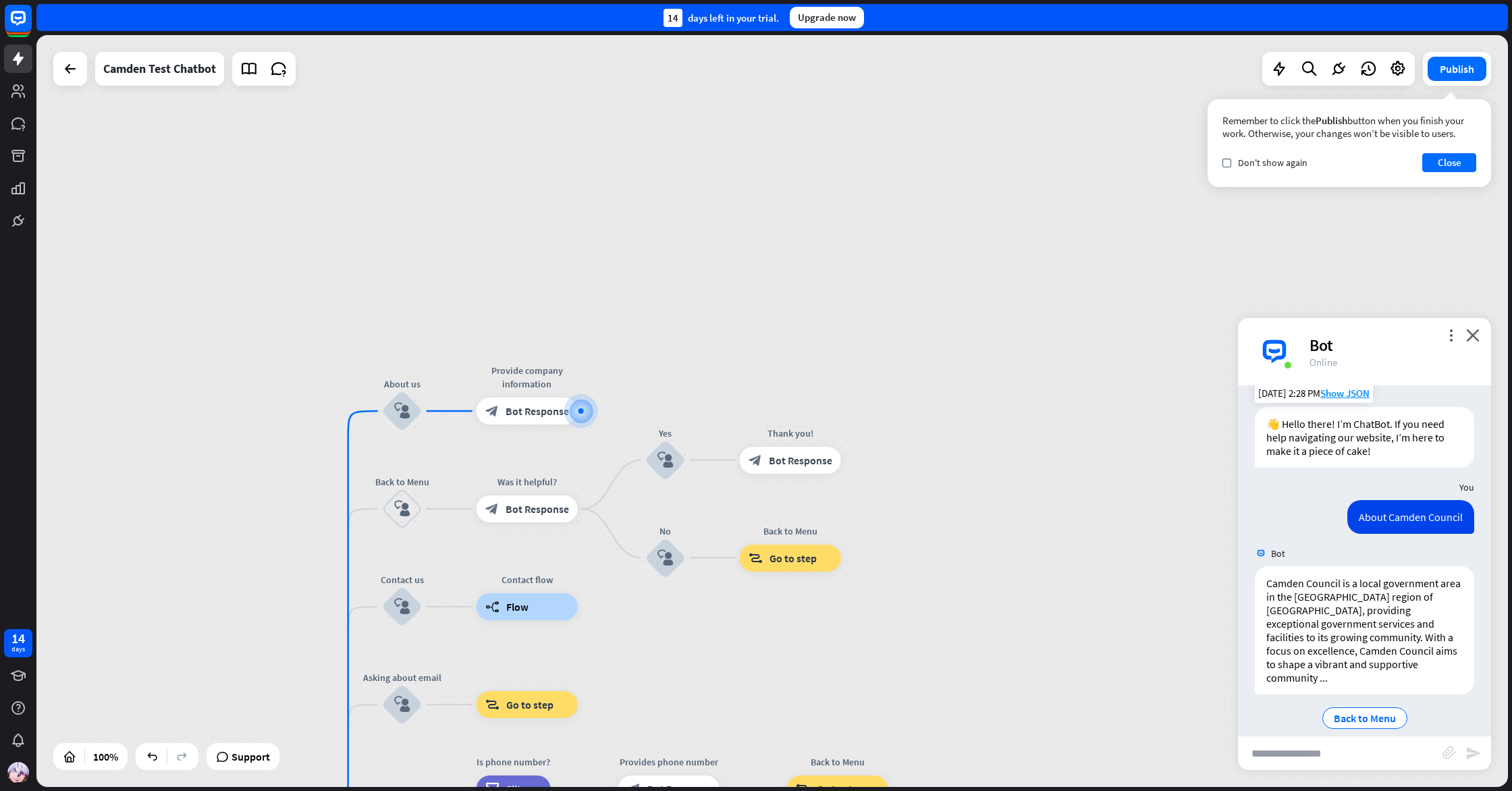
scroll to position [21, 0]
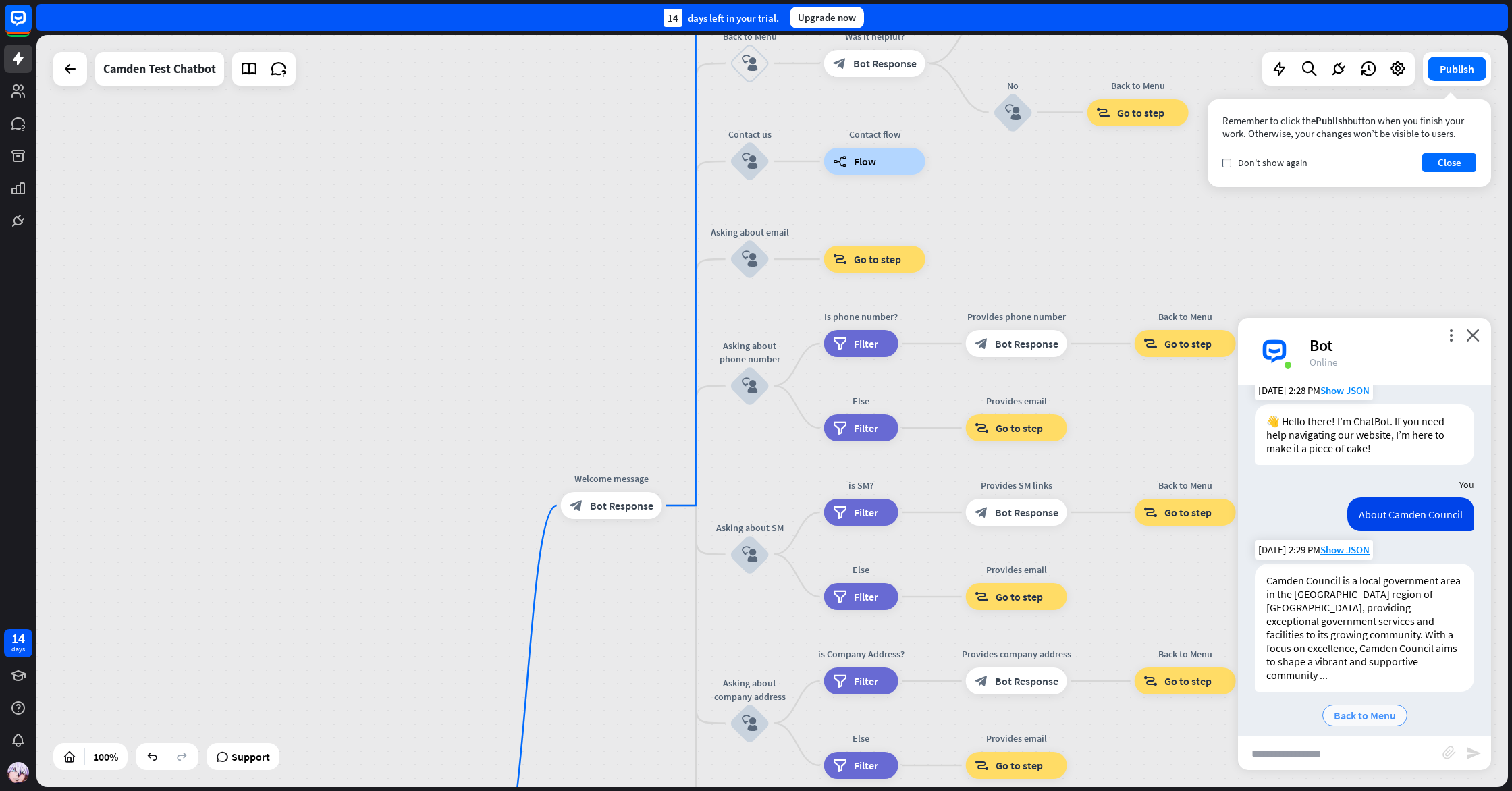
click at [1375, 709] on span "Back to Menu" at bounding box center [1365, 715] width 62 height 13
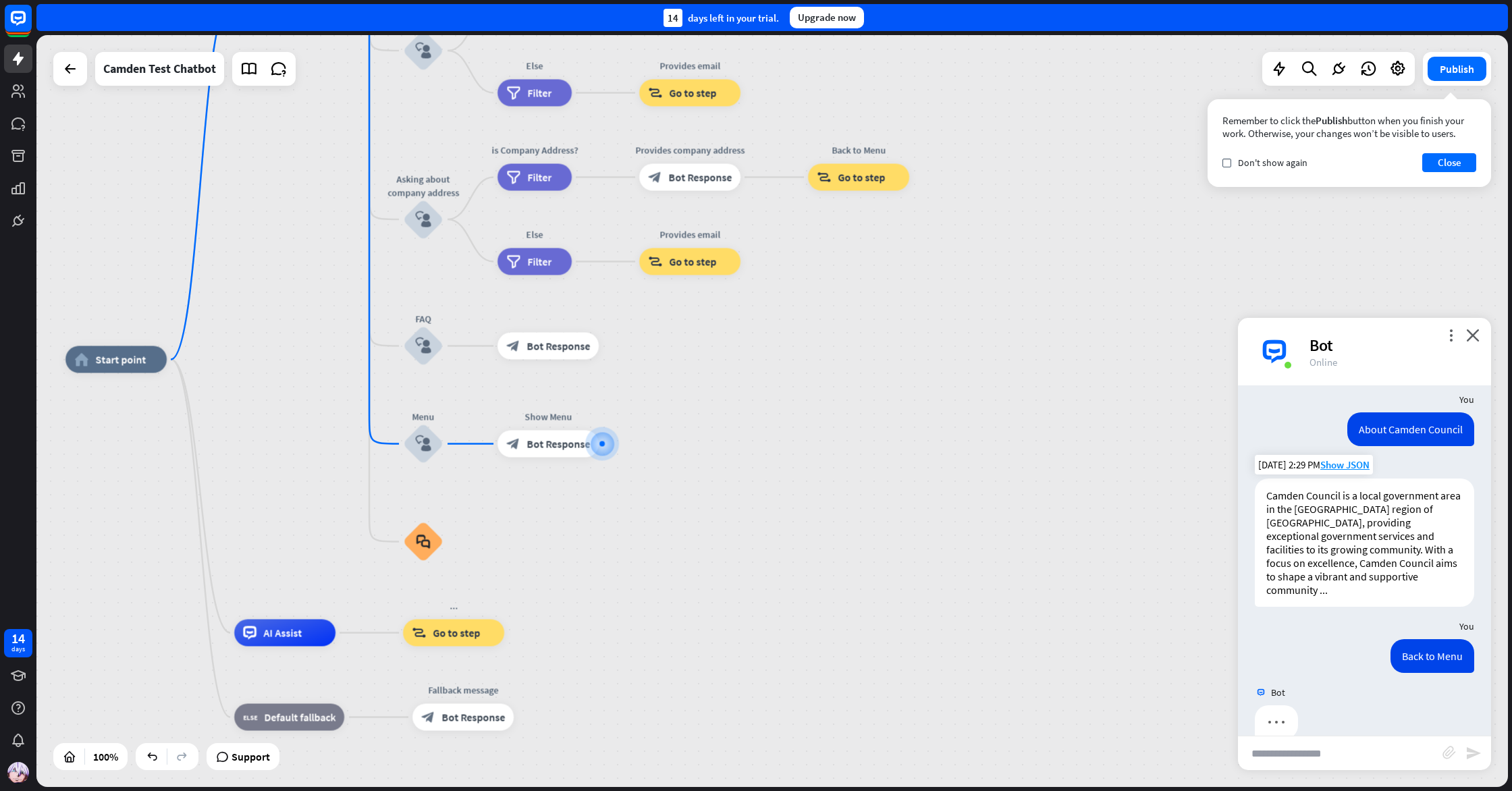
scroll to position [116, 0]
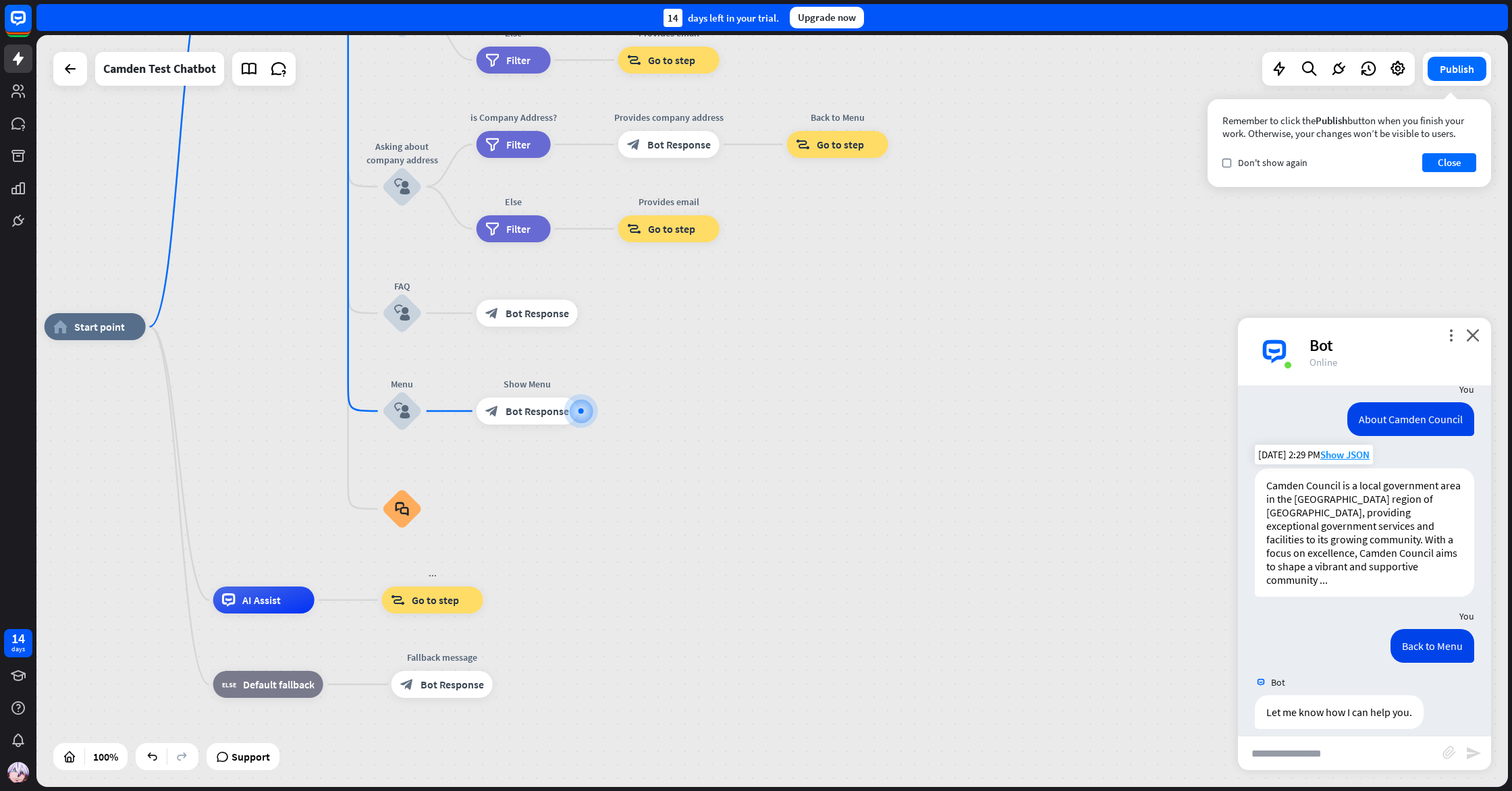
click at [1371, 745] on input "text" at bounding box center [1340, 753] width 205 height 34
type input "**********"
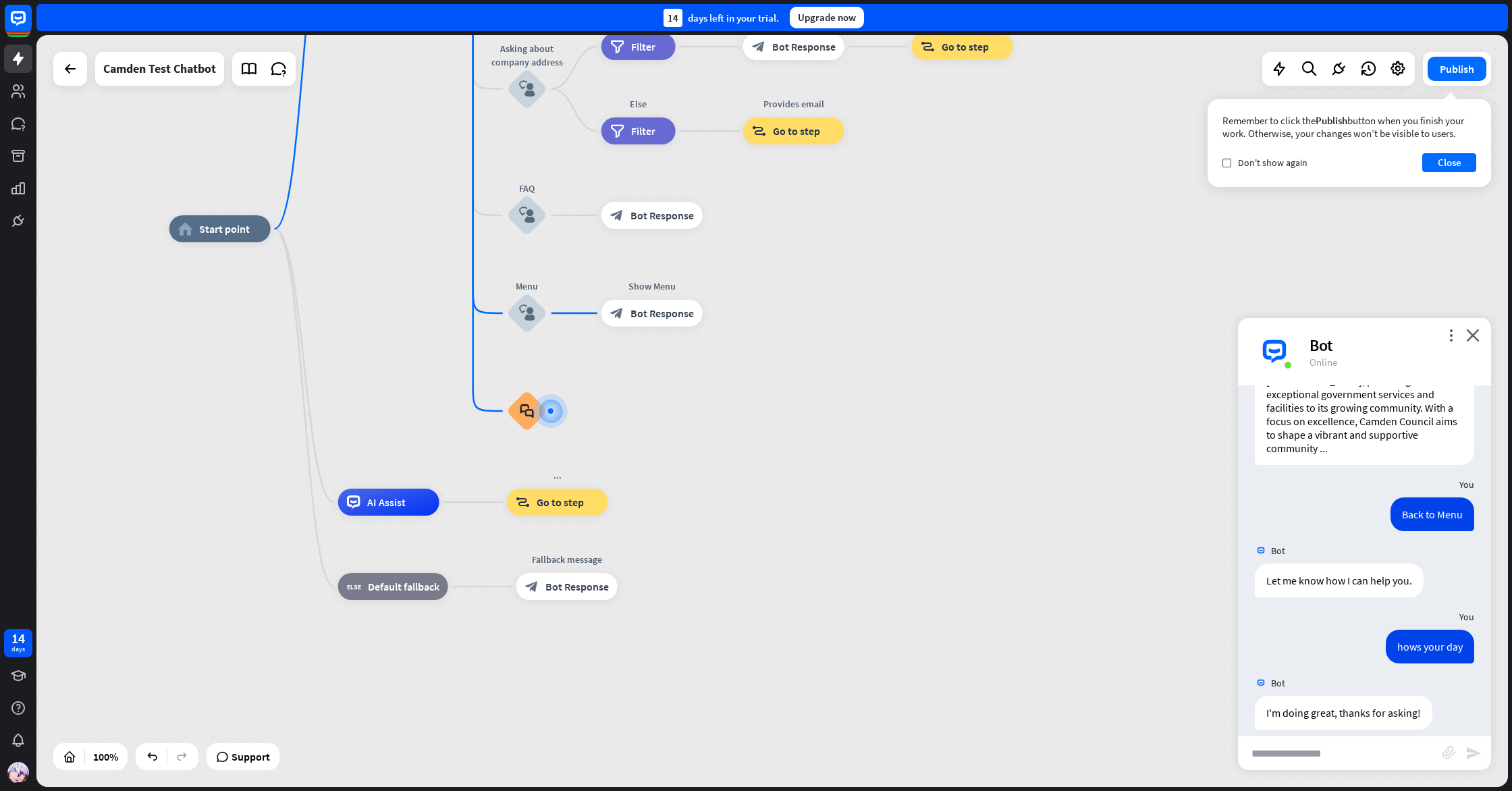
scroll to position [248, 0]
type input "**********"
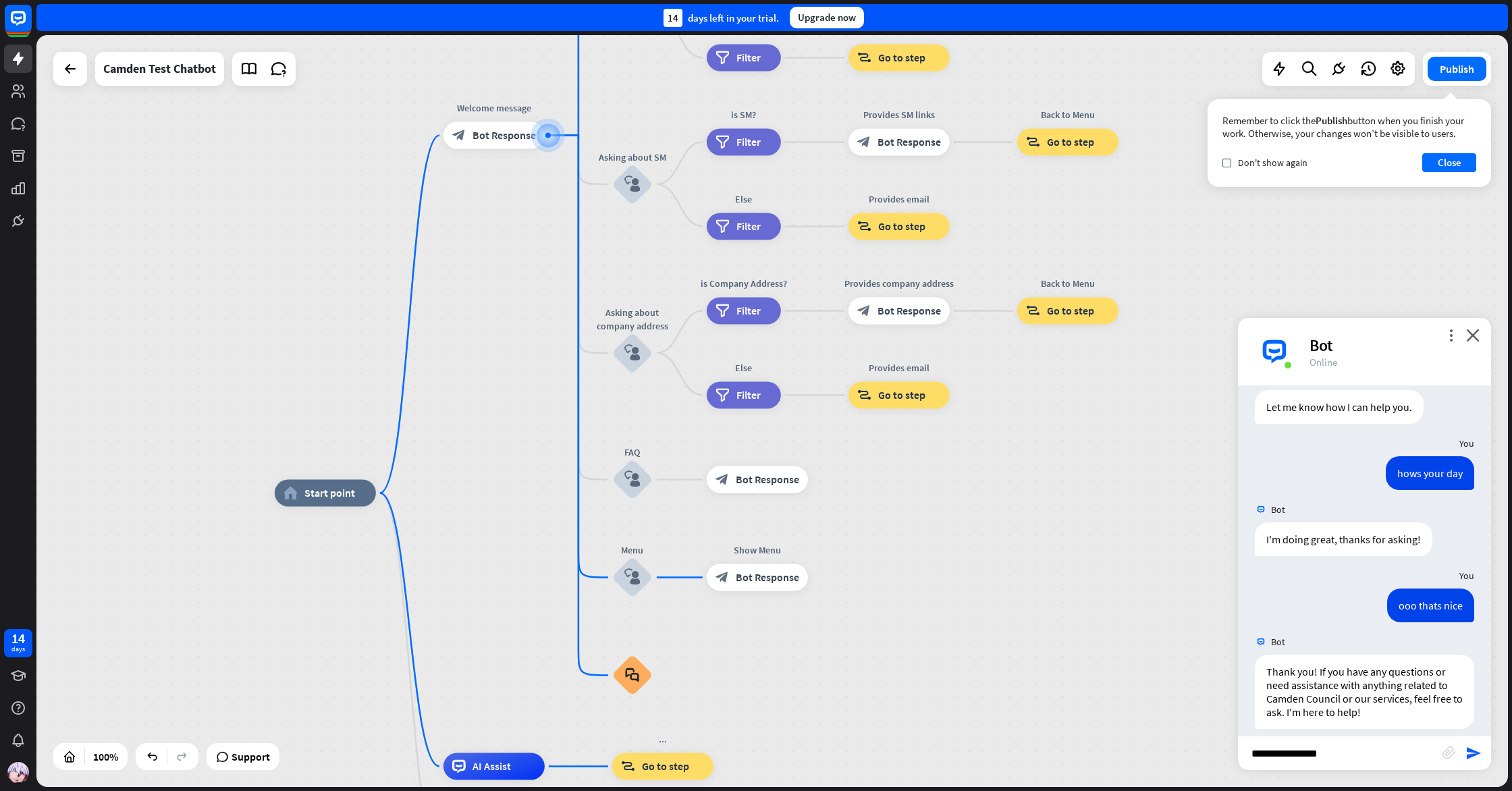
scroll to position [552, 0]
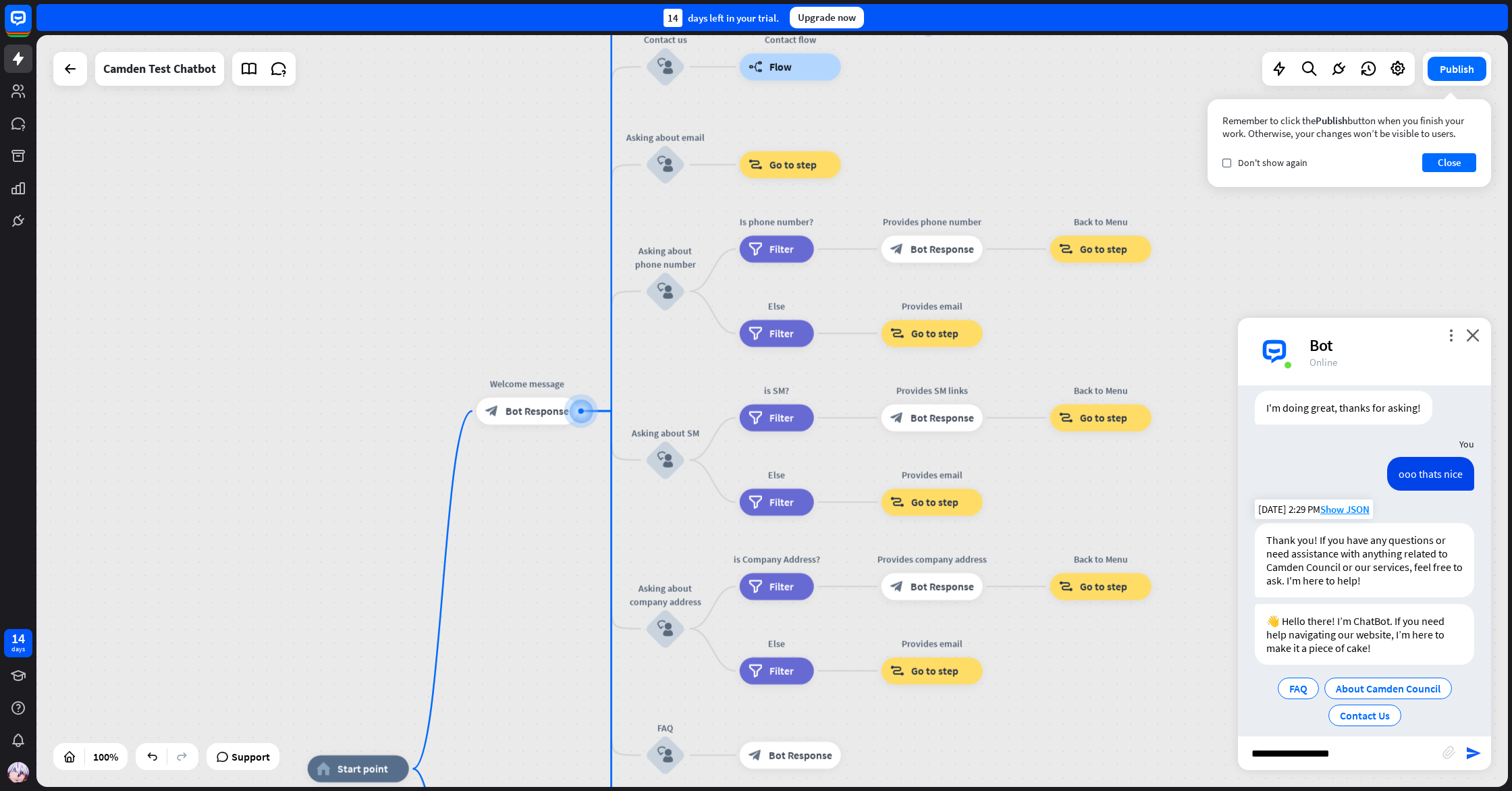
click at [1387, 568] on p "Thank you! If you have any questions or need assistance with anything related t…" at bounding box center [1365, 560] width 197 height 54
click at [1302, 681] on span "FAQ" at bounding box center [1299, 688] width 18 height 13
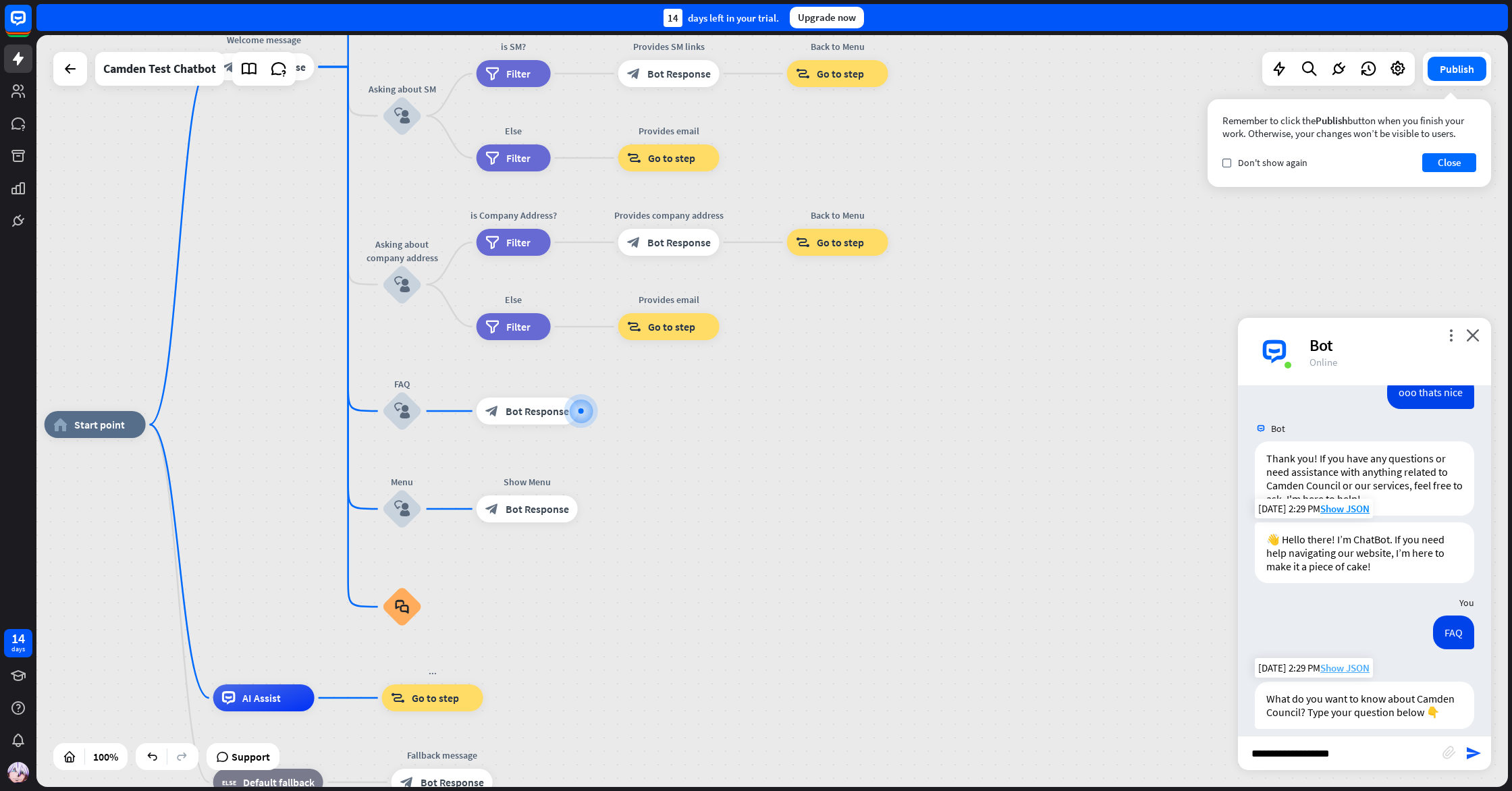
scroll to position [634, 0]
click at [1332, 706] on div "What do you want to know about Camden Council? Type your question below 👇" at bounding box center [1365, 705] width 219 height 47
click at [1354, 745] on input "**********" at bounding box center [1340, 753] width 205 height 34
type input "**********"
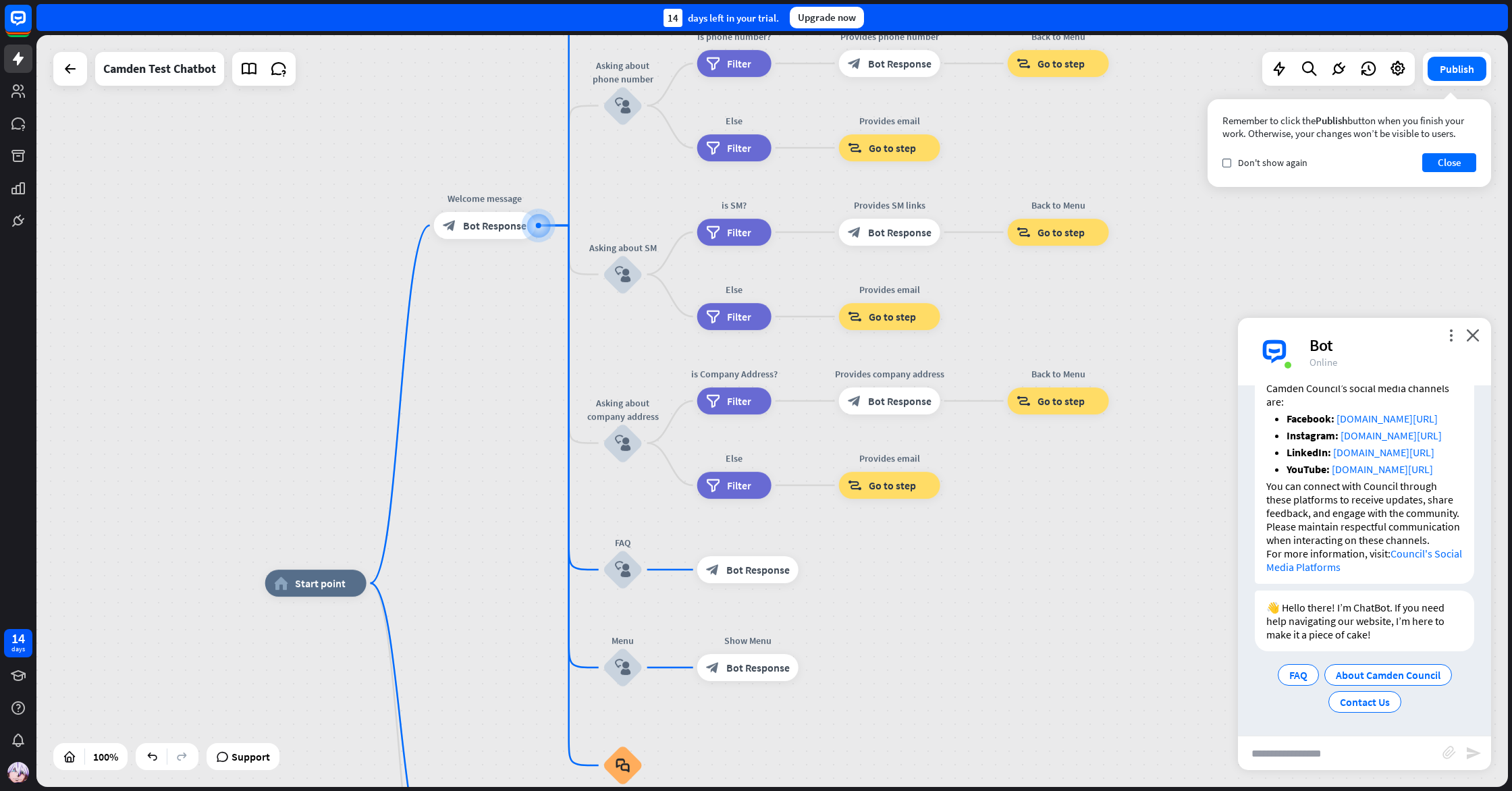
scroll to position [1144, 0]
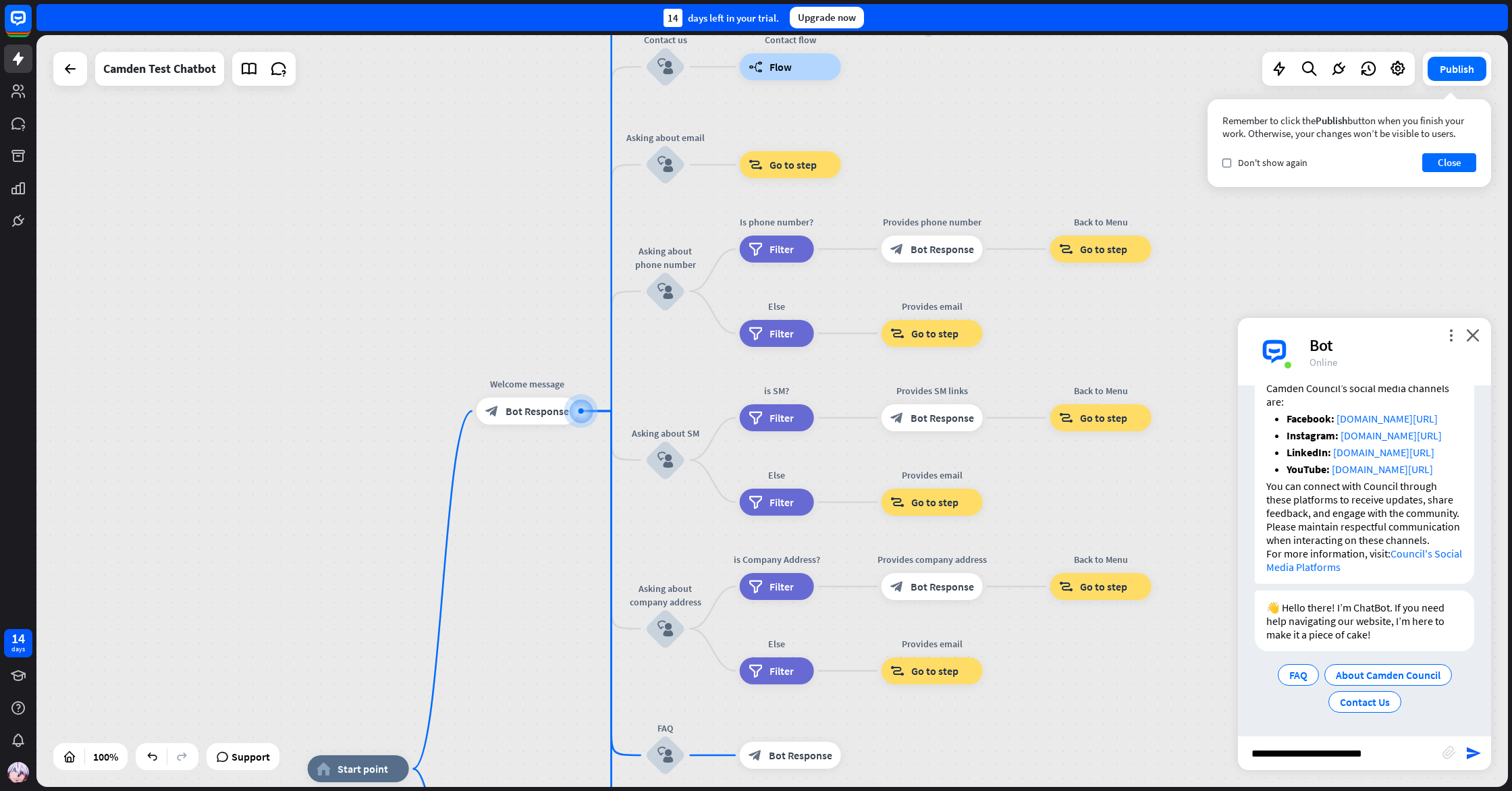
type input "**********"
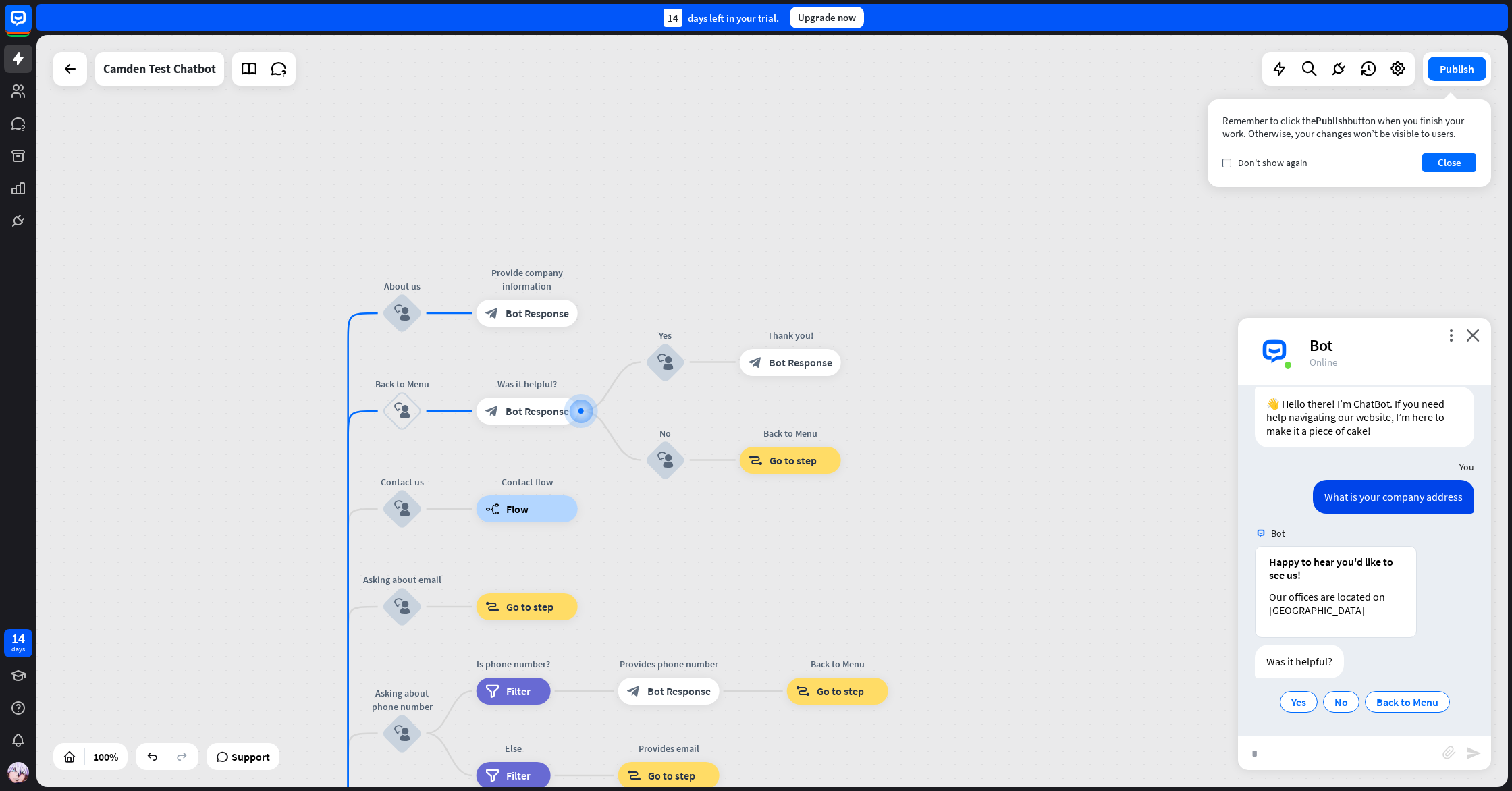
scroll to position [1347, 0]
type input "*"
type input "***"
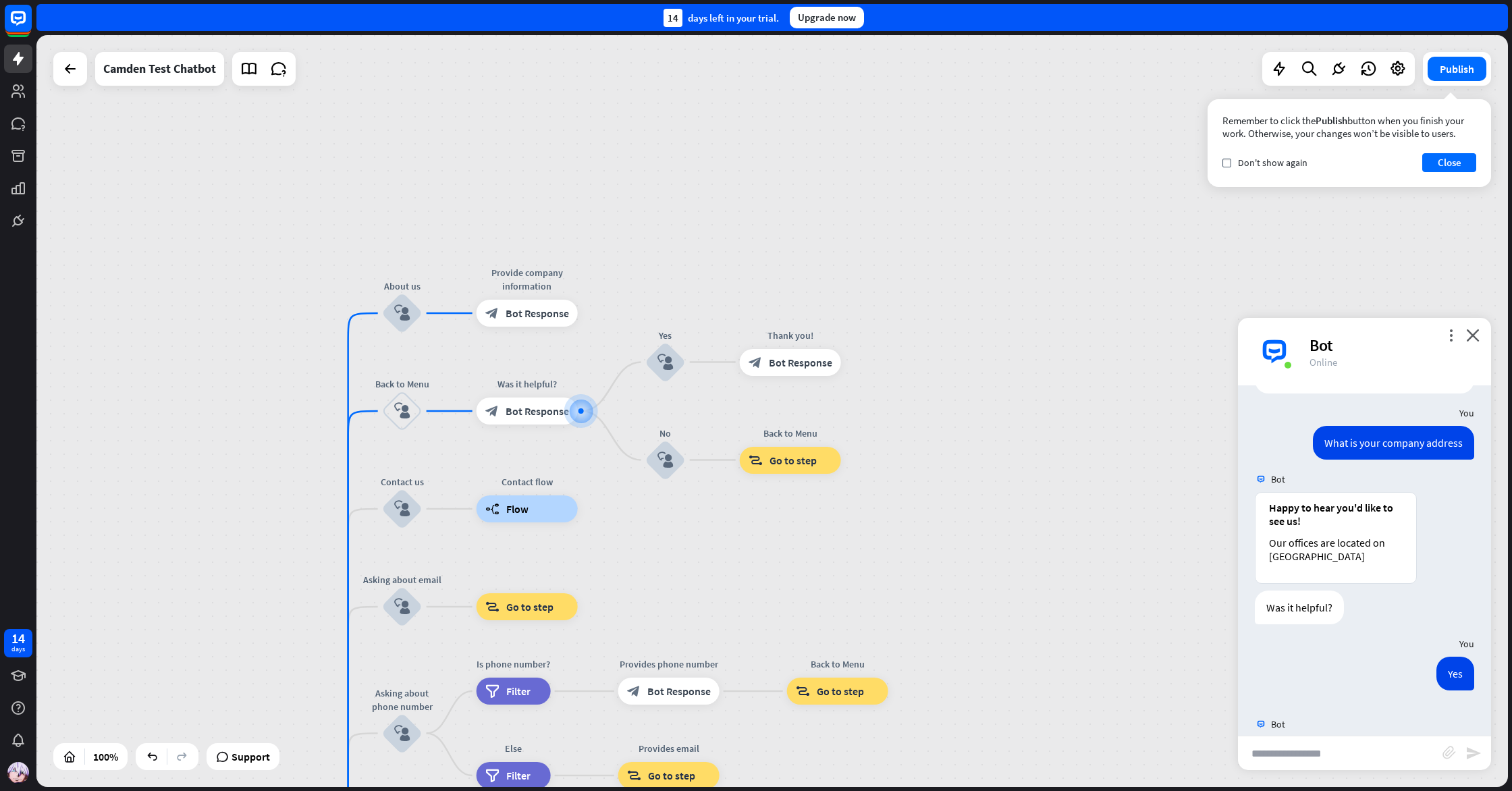
type input "*"
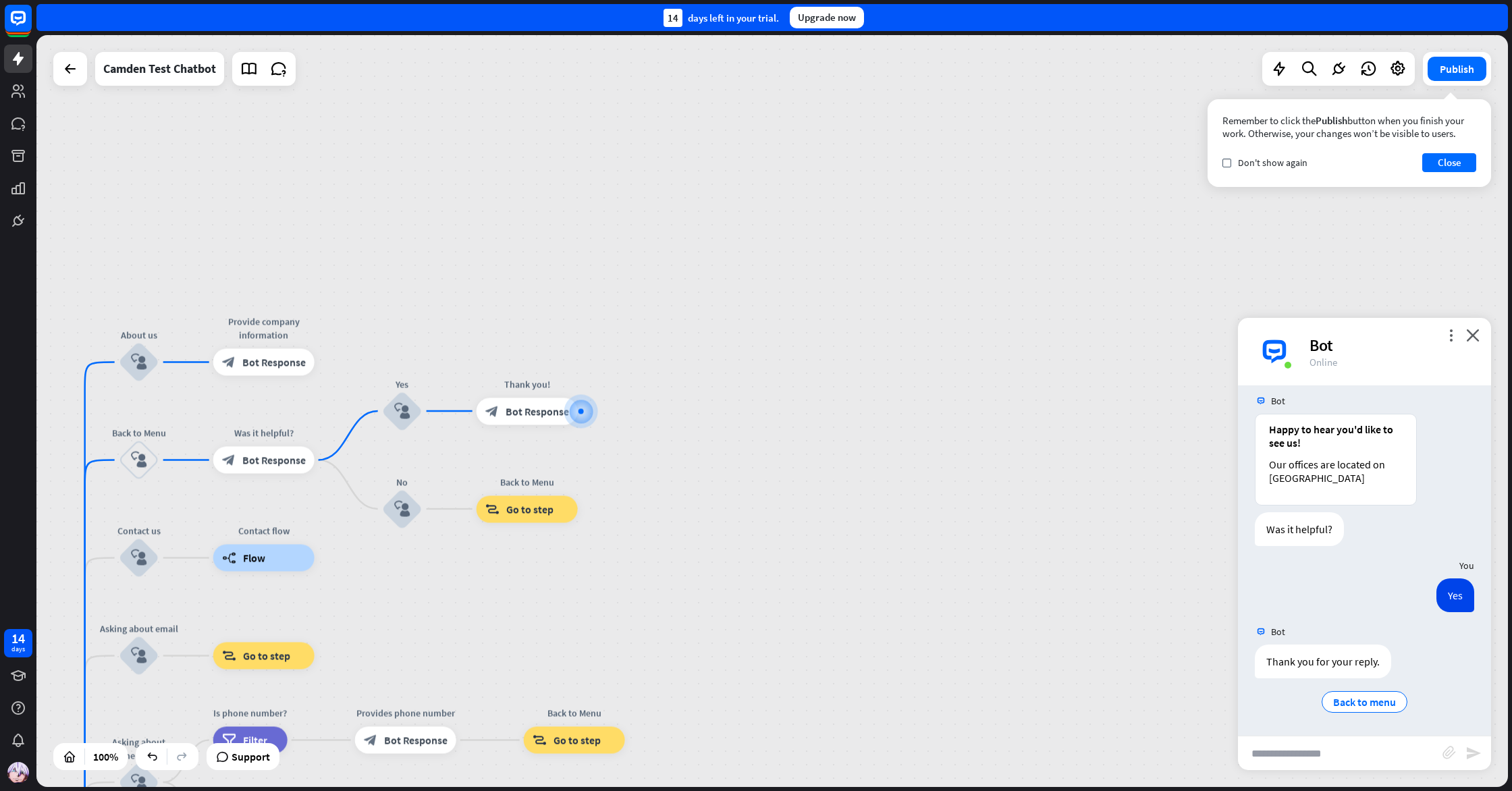
scroll to position [1480, 0]
type input "**"
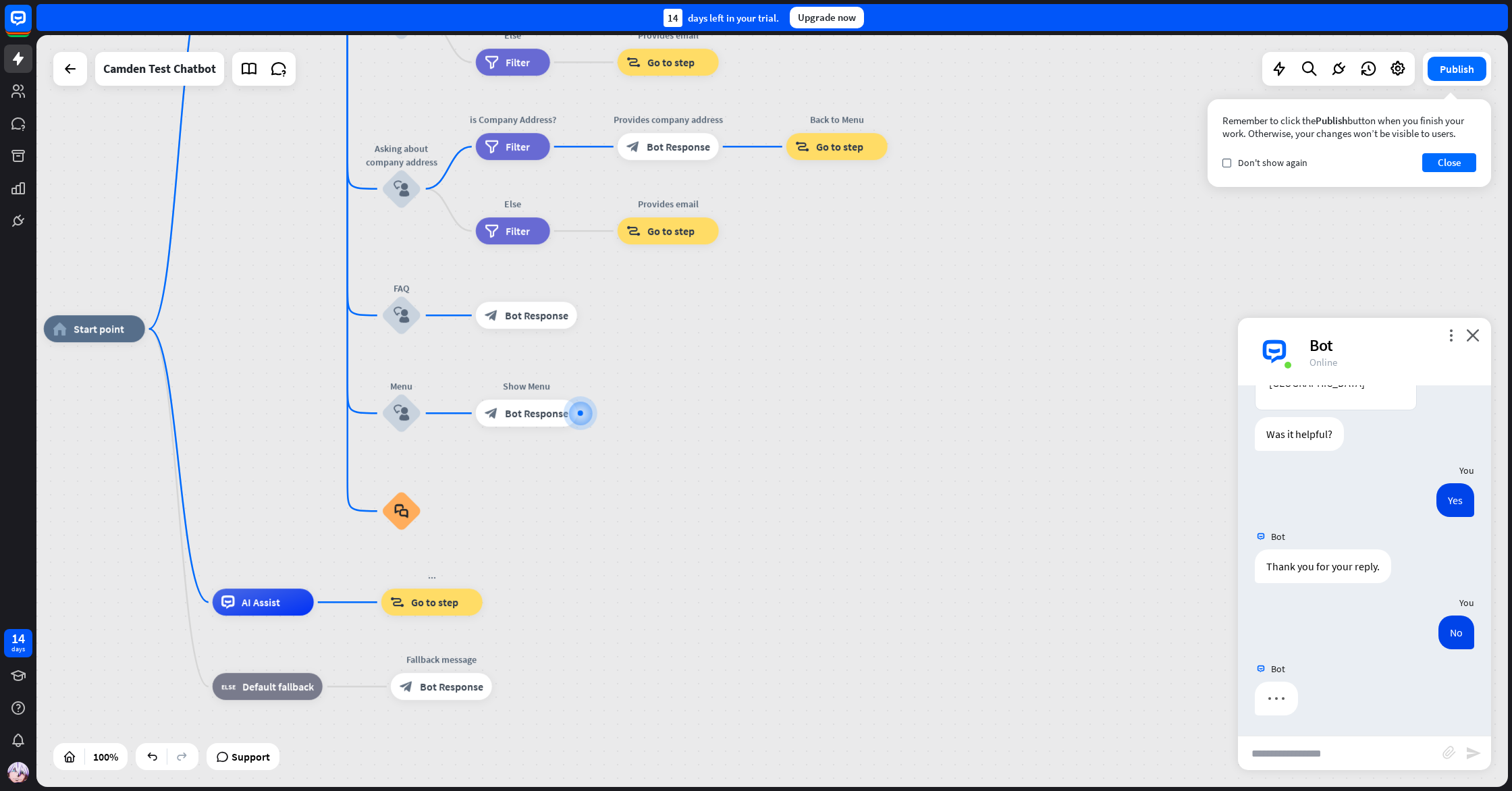
scroll to position [1575, 0]
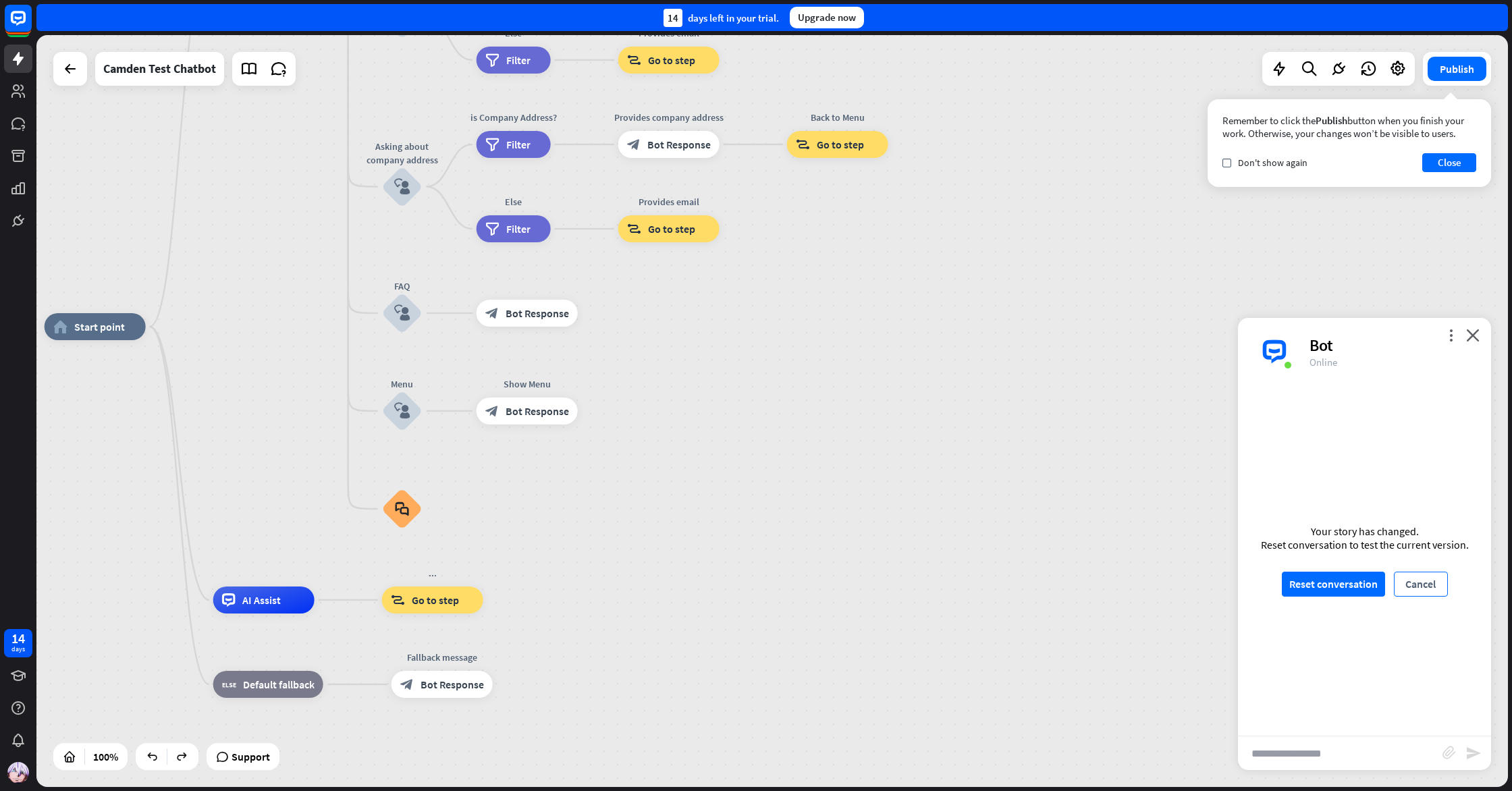
click at [1407, 580] on button "Cancel" at bounding box center [1421, 584] width 54 height 25
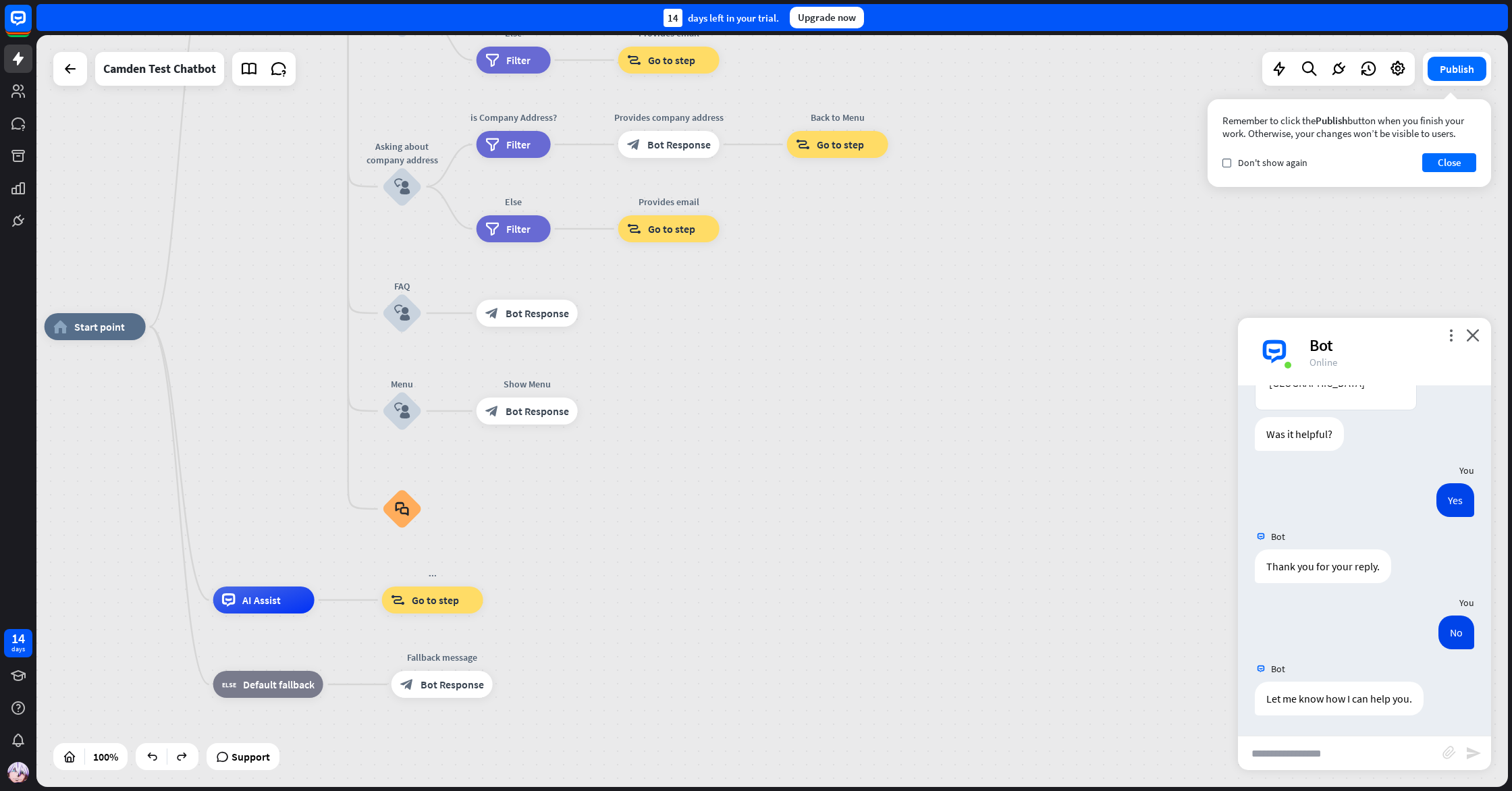
click at [1334, 750] on input "text" at bounding box center [1340, 753] width 205 height 34
type input "***"
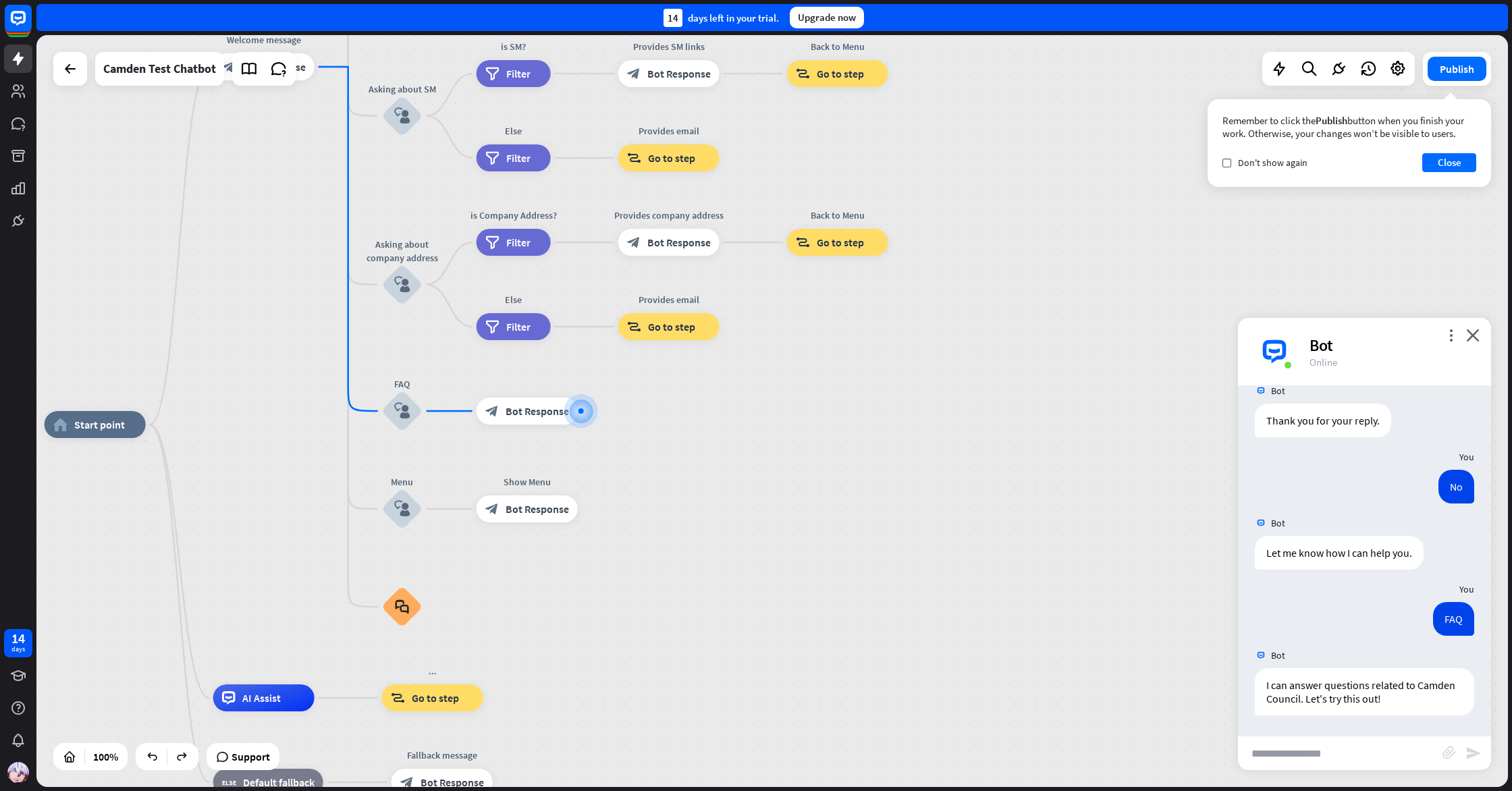
scroll to position [1721, 0]
type input "*"
type input "*****"
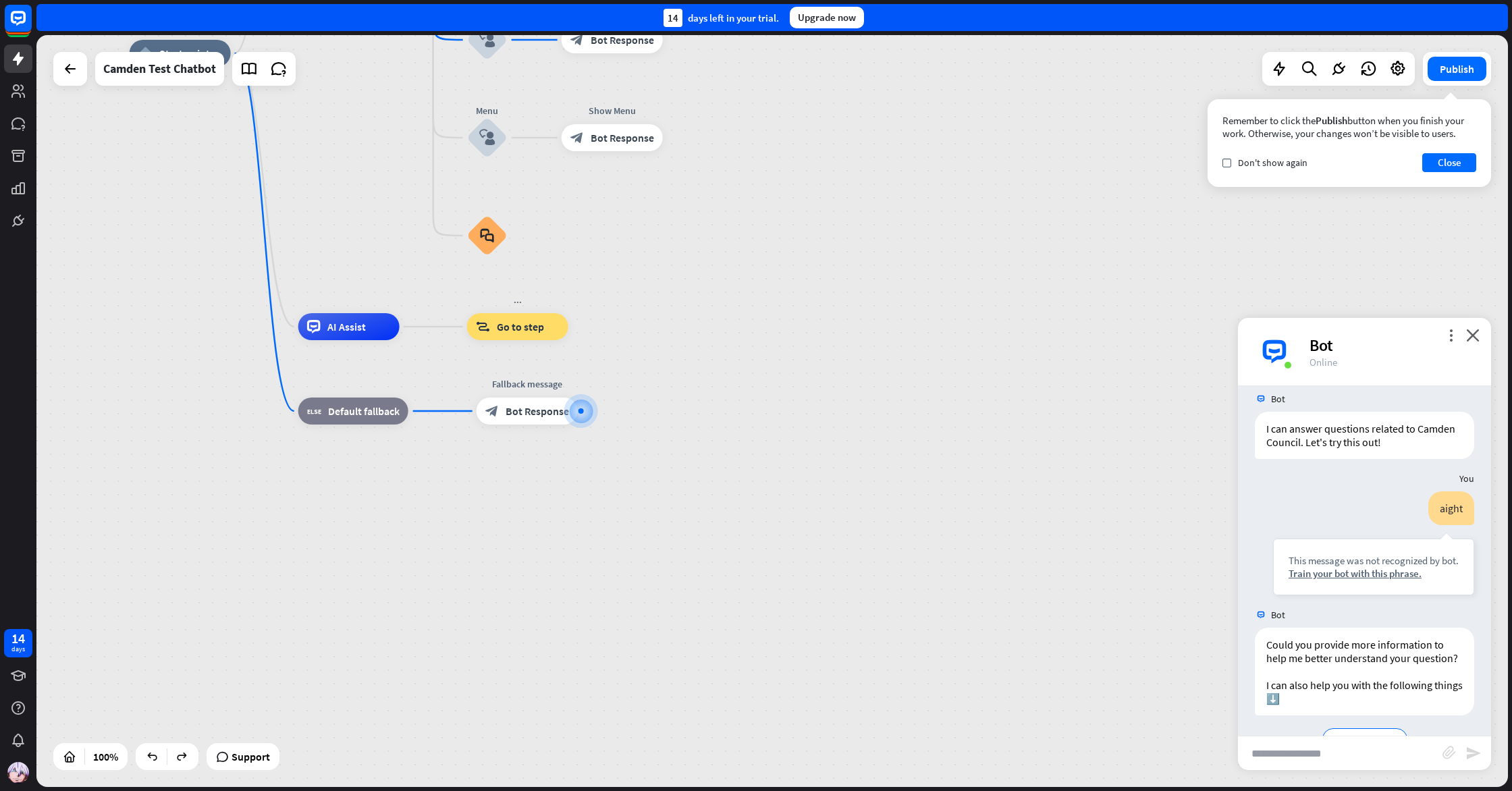
scroll to position [2015, 0]
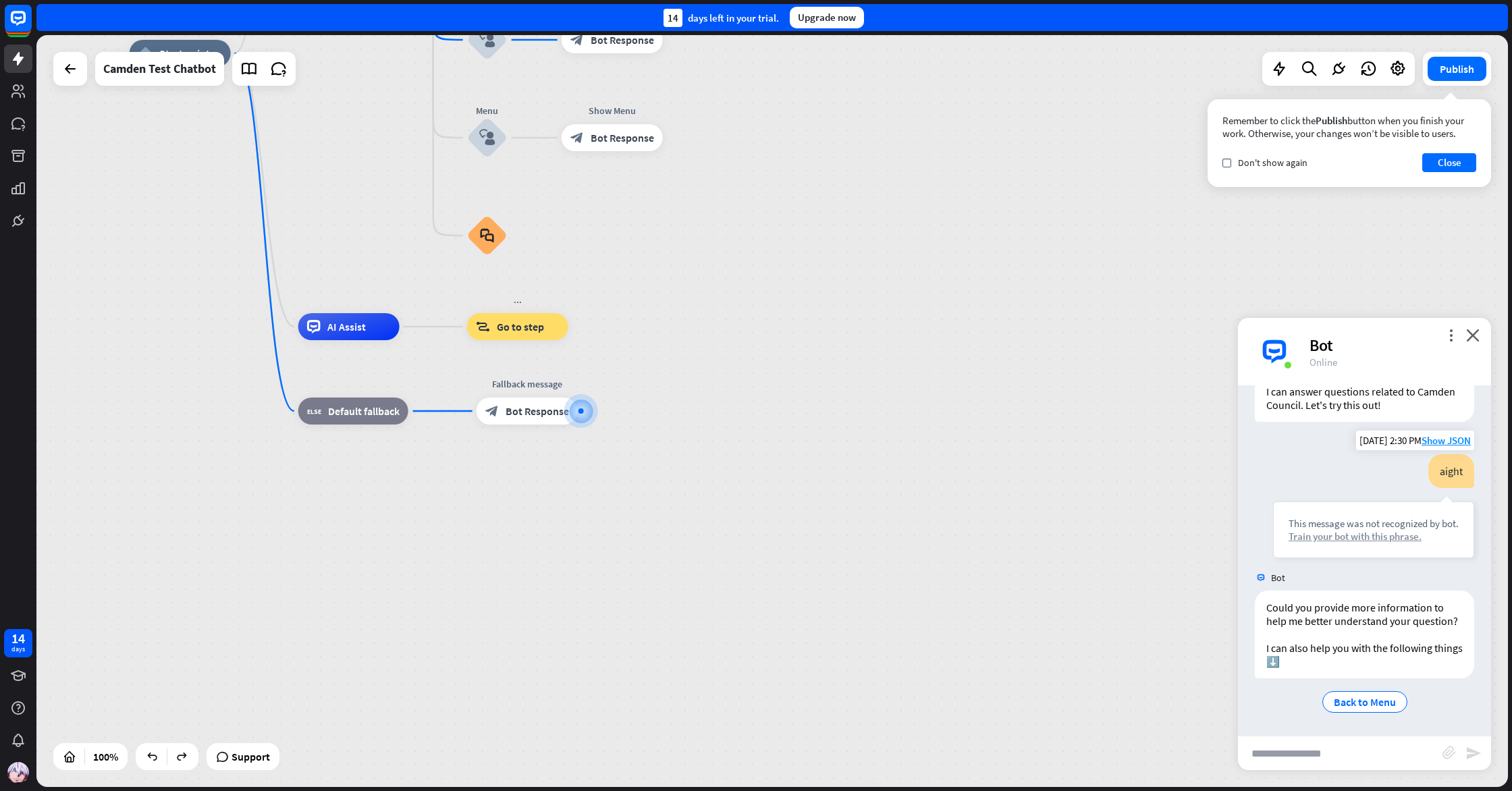
click at [1318, 536] on div "Train your bot with this phrase." at bounding box center [1374, 536] width 170 height 13
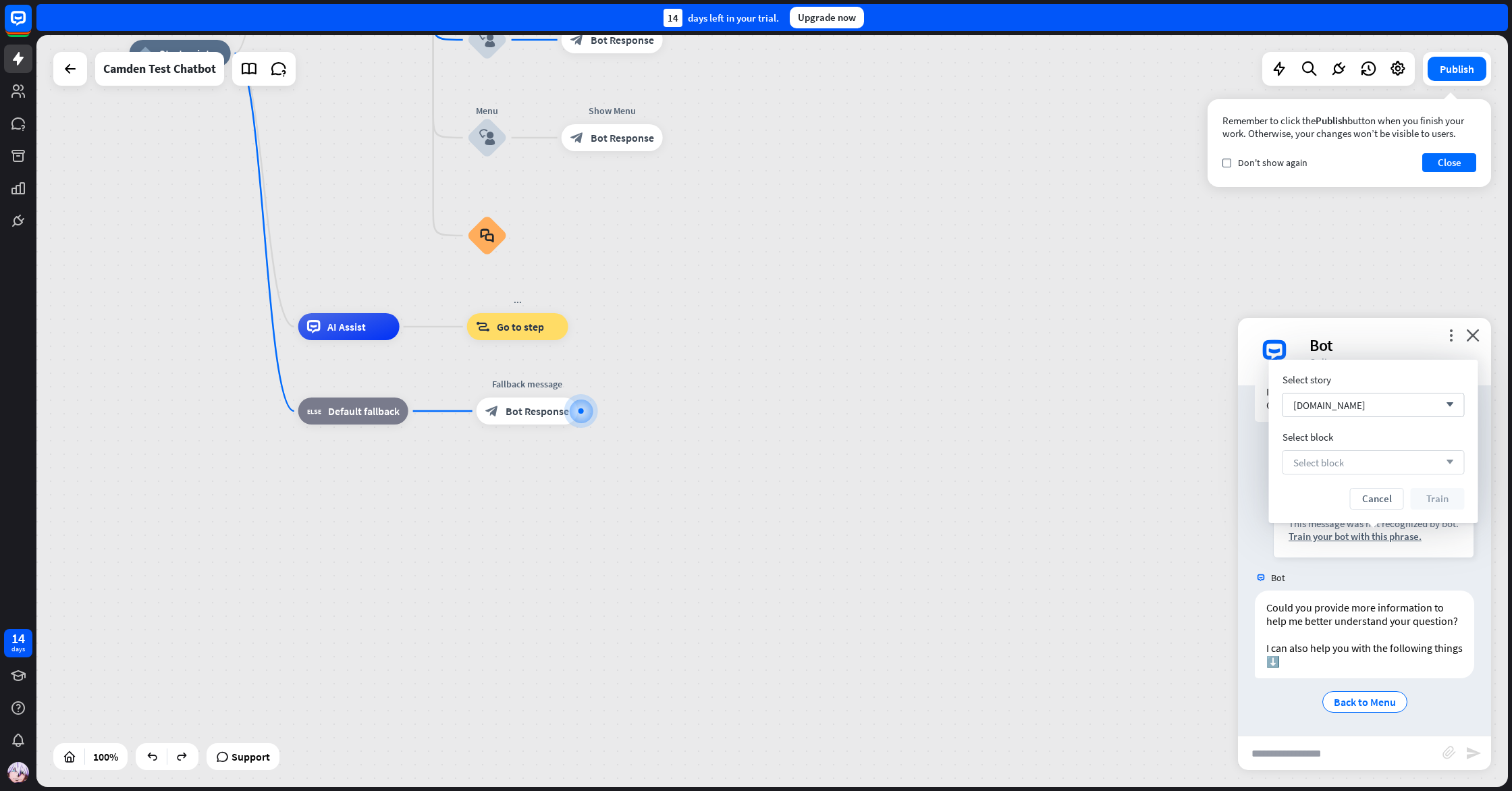
click at [1331, 468] on div "Select block arrow_down" at bounding box center [1374, 462] width 183 height 24
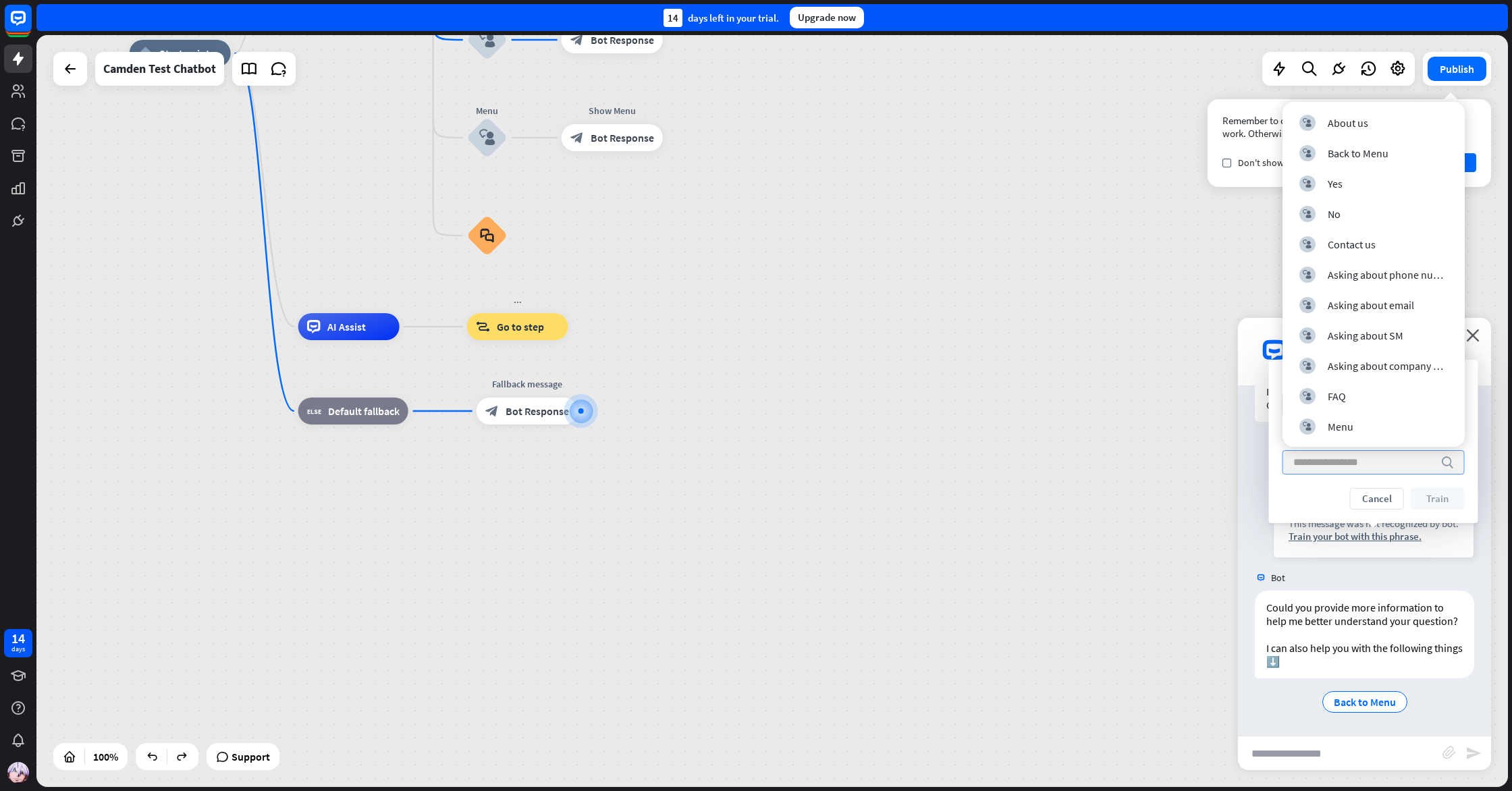
click at [1330, 468] on input "search" at bounding box center [1363, 462] width 141 height 23
drag, startPoint x: 1330, startPoint y: 468, endPoint x: 1323, endPoint y: 480, distance: 13.9
click at [1330, 468] on input "search" at bounding box center [1363, 462] width 141 height 23
click at [1324, 493] on div "Cancel Train" at bounding box center [1374, 498] width 183 height 21
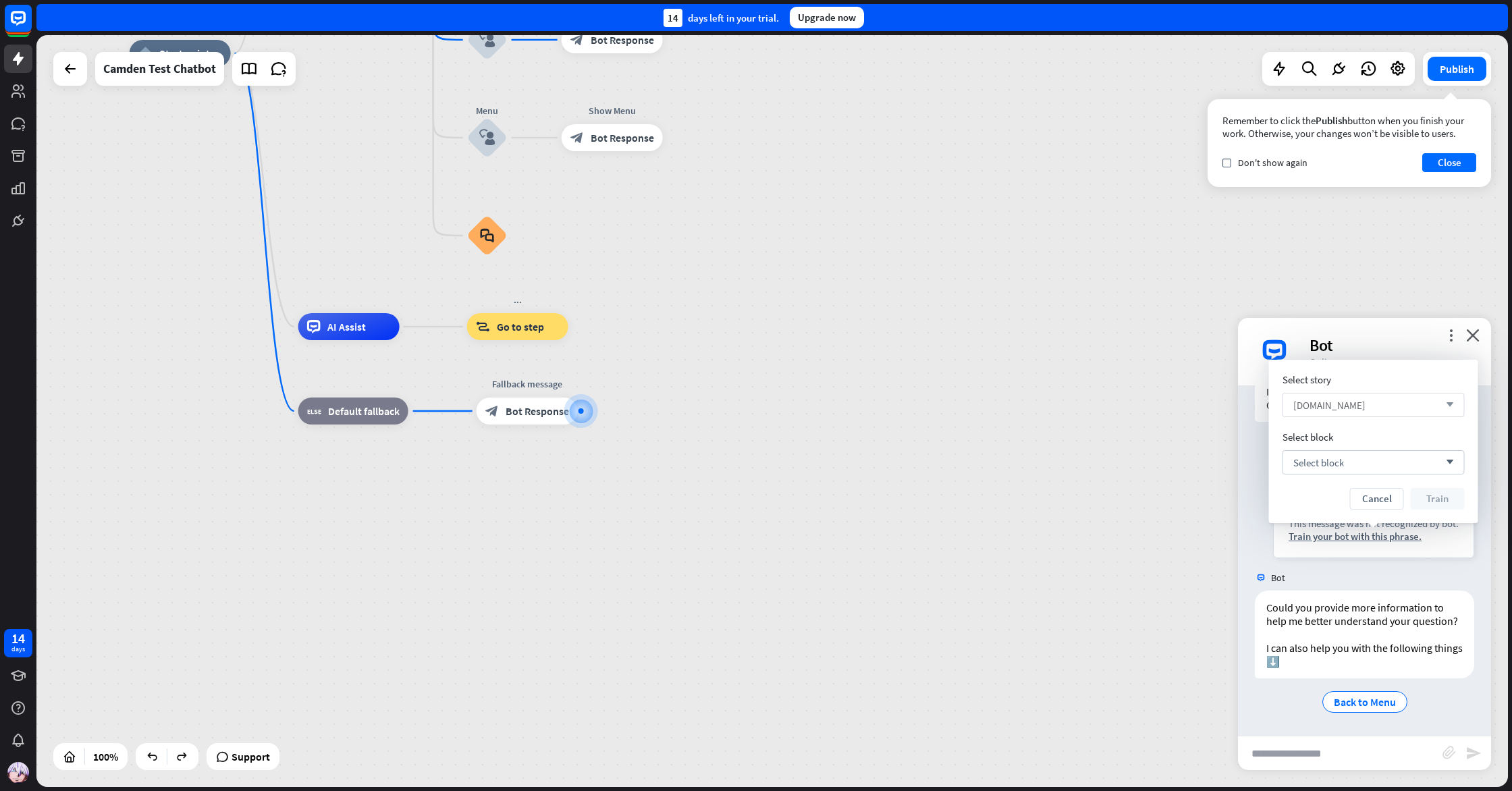
click at [1366, 405] on span "[DOMAIN_NAME]" at bounding box center [1329, 405] width 72 height 13
drag, startPoint x: 1366, startPoint y: 405, endPoint x: 1365, endPoint y: 412, distance: 7.1
click at [1367, 405] on input "search" at bounding box center [1363, 405] width 141 height 23
click at [1403, 500] on div "Cancel Train" at bounding box center [1374, 498] width 183 height 21
click at [1370, 463] on div "Select block arrow_down" at bounding box center [1374, 462] width 183 height 24
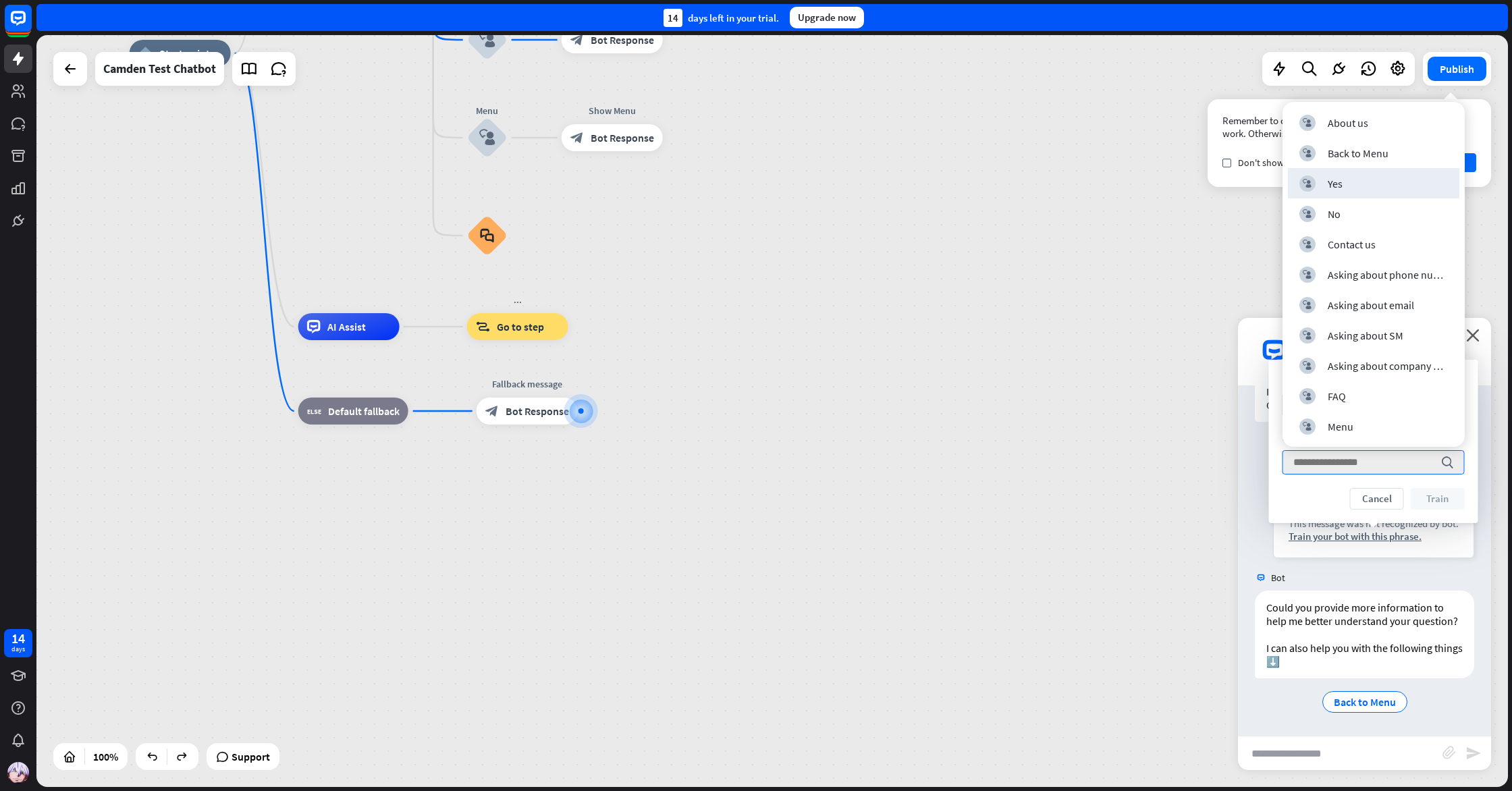
drag, startPoint x: 1396, startPoint y: 235, endPoint x: 1409, endPoint y: 207, distance: 30.9
click at [1409, 207] on div "block_user_input No" at bounding box center [1374, 214] width 149 height 16
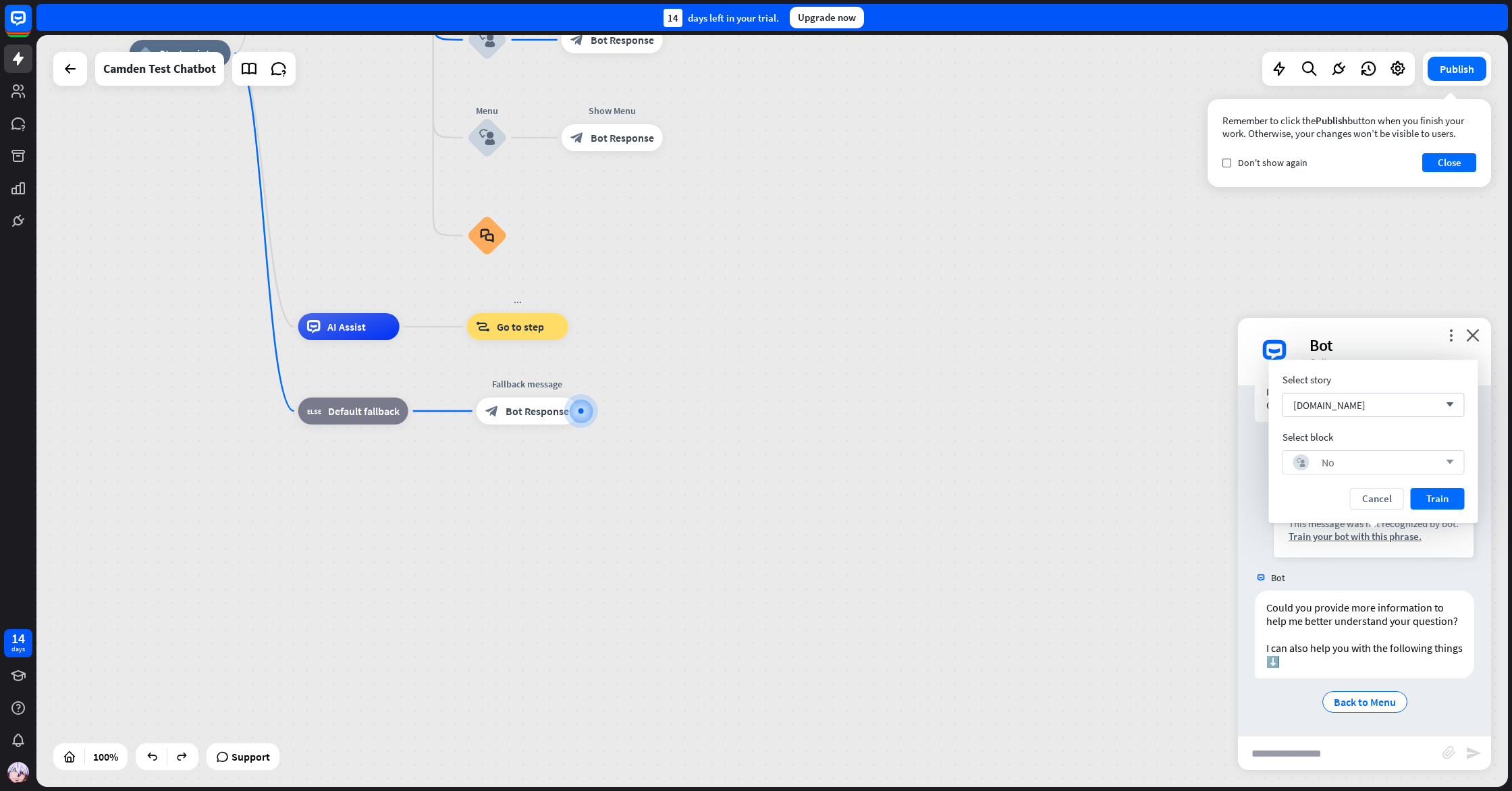
click at [1330, 472] on div "block_user_input No arrow_down" at bounding box center [1374, 462] width 183 height 24
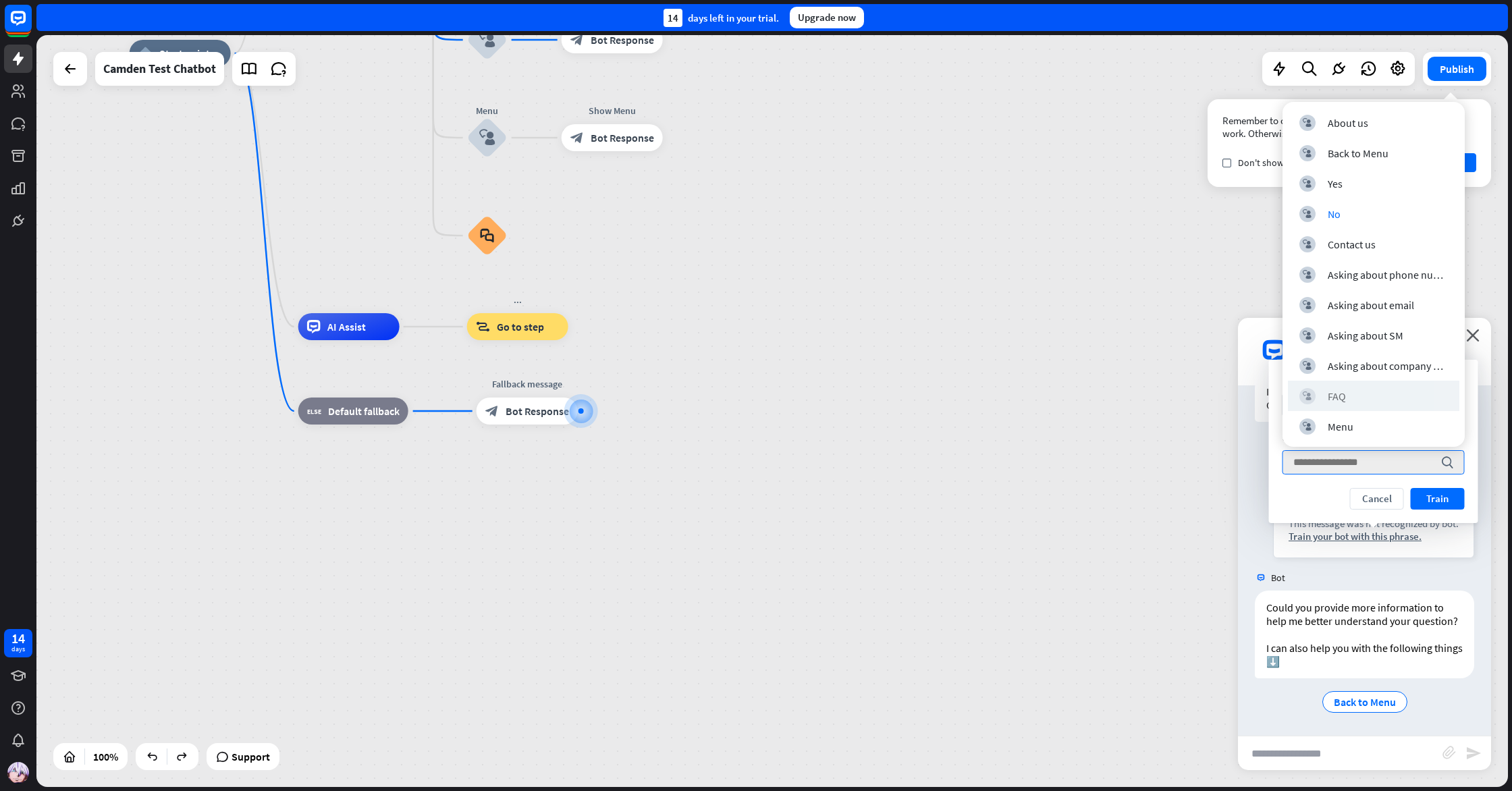
click at [1356, 404] on div "block_user_input FAQ" at bounding box center [1374, 395] width 172 height 30
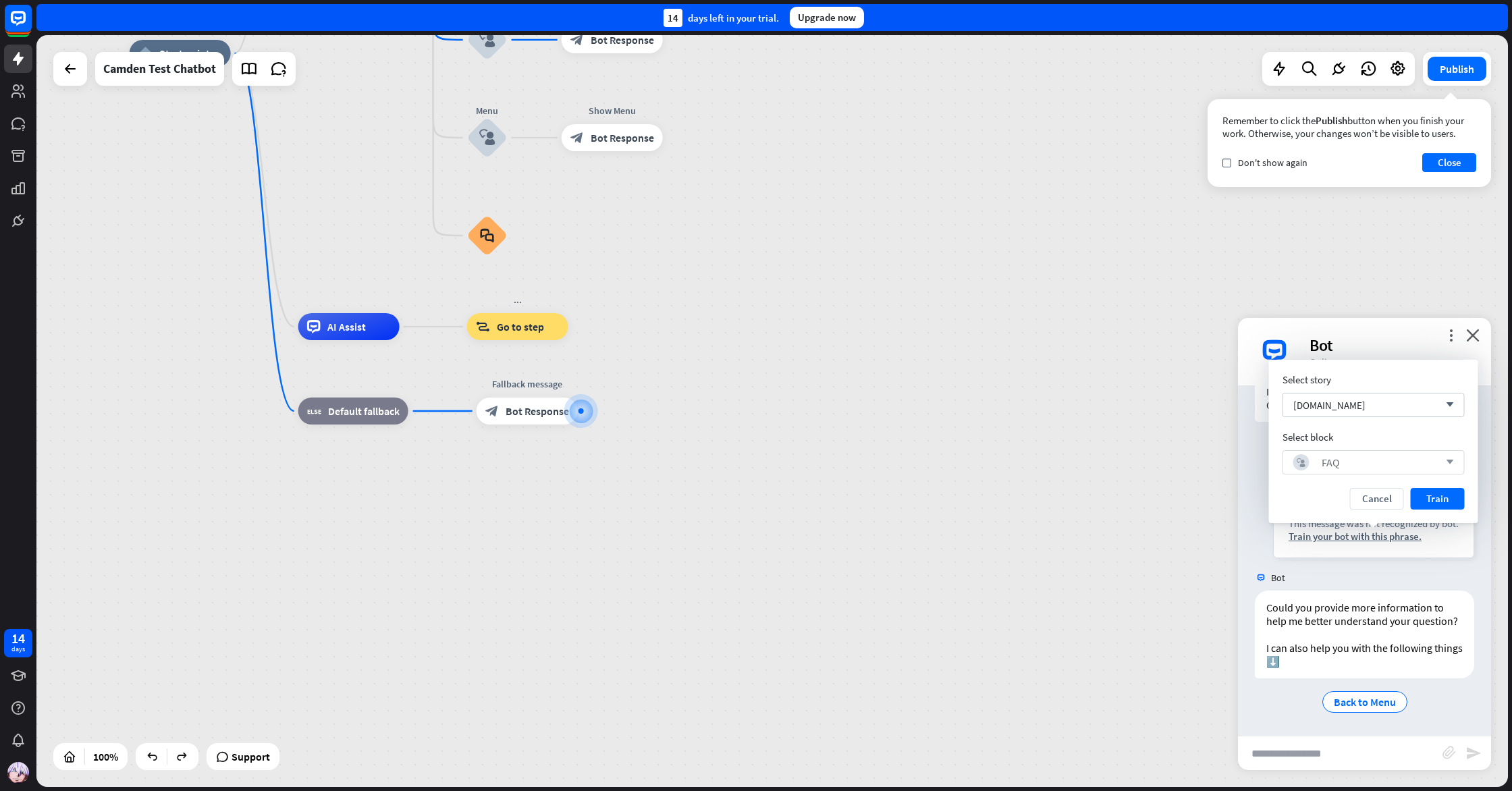
click at [1317, 470] on div "block_user_input FAQ arrow_down" at bounding box center [1374, 462] width 183 height 24
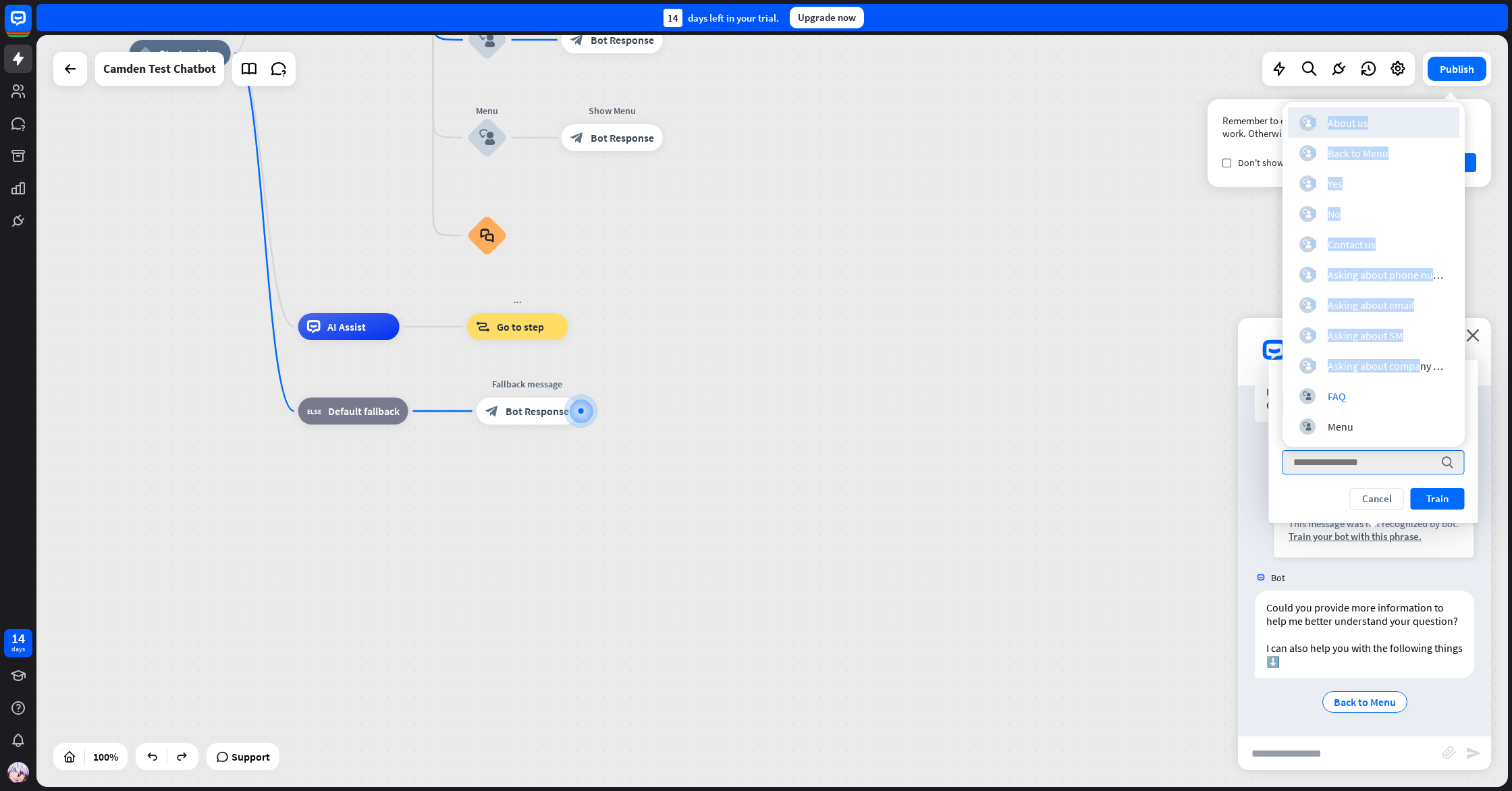
drag, startPoint x: 1353, startPoint y: 364, endPoint x: 1318, endPoint y: 117, distance: 249.5
click at [1318, 116] on div "block_user_input About us block_user_input Back to Menu block_user_input Yes bl…" at bounding box center [1374, 274] width 183 height 345
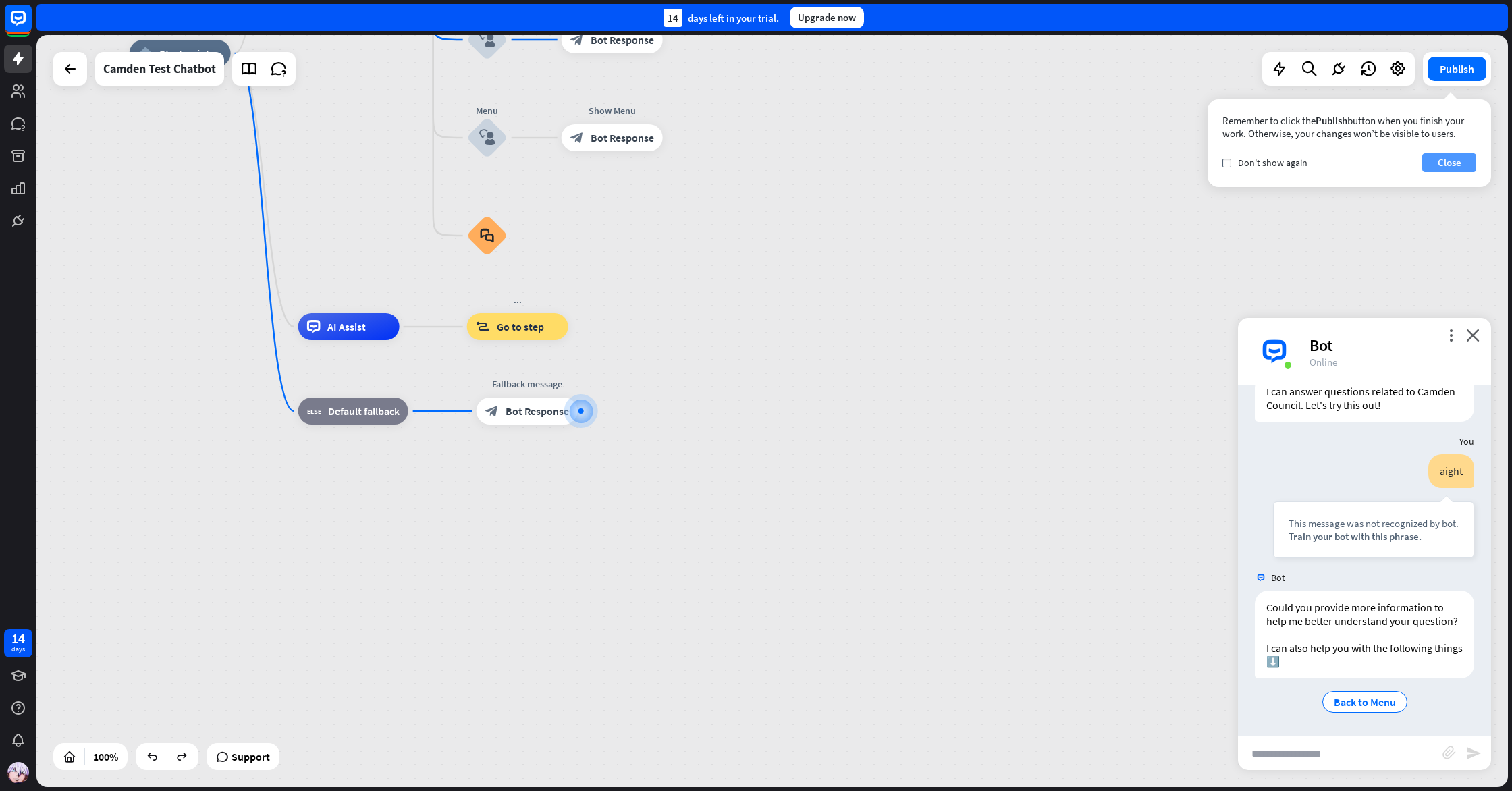
drag, startPoint x: 1458, startPoint y: 164, endPoint x: 1451, endPoint y: 167, distance: 7.6
click at [1452, 166] on button "Close" at bounding box center [1449, 163] width 54 height 19
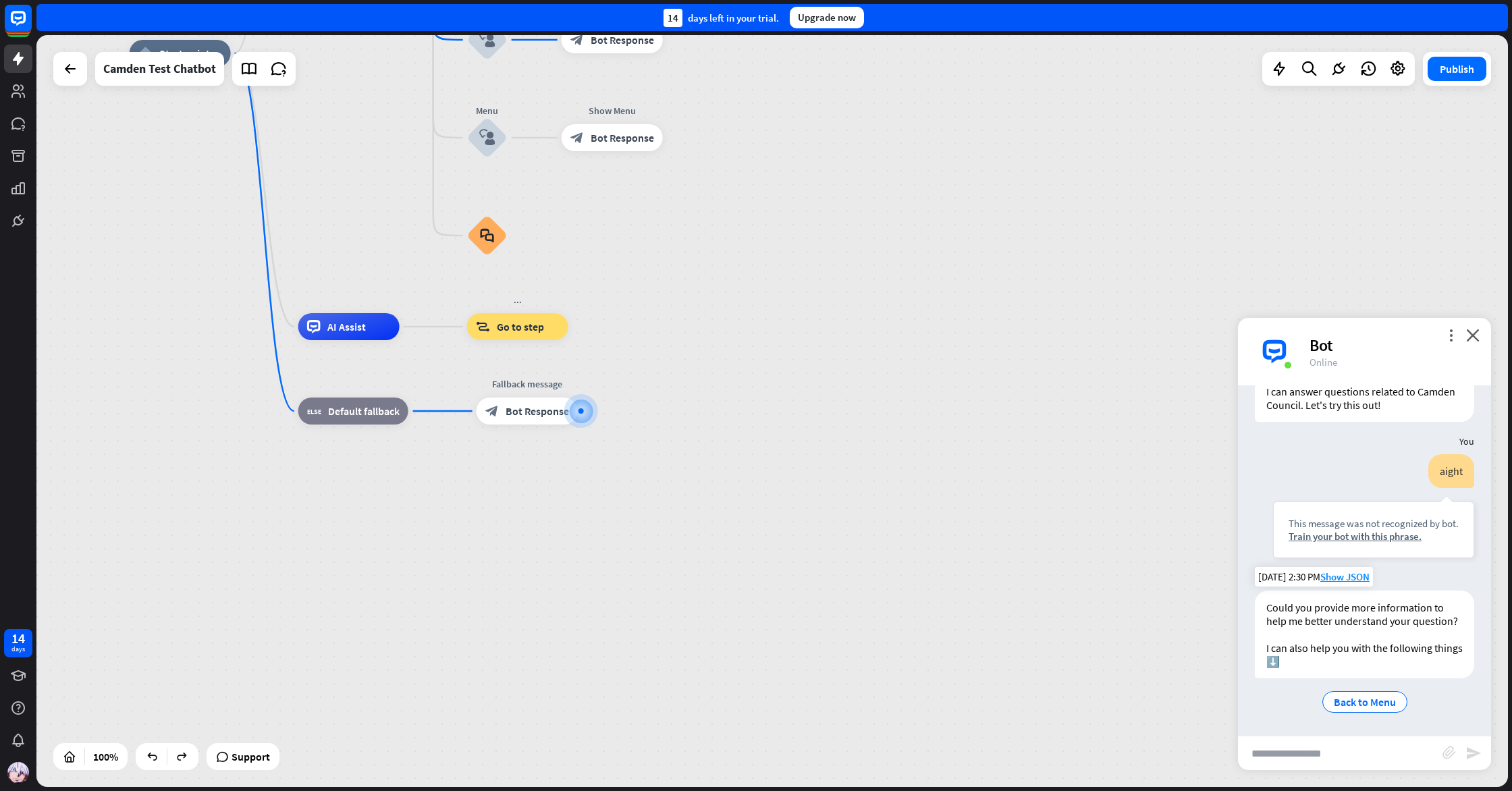
scroll to position [2007, 0]
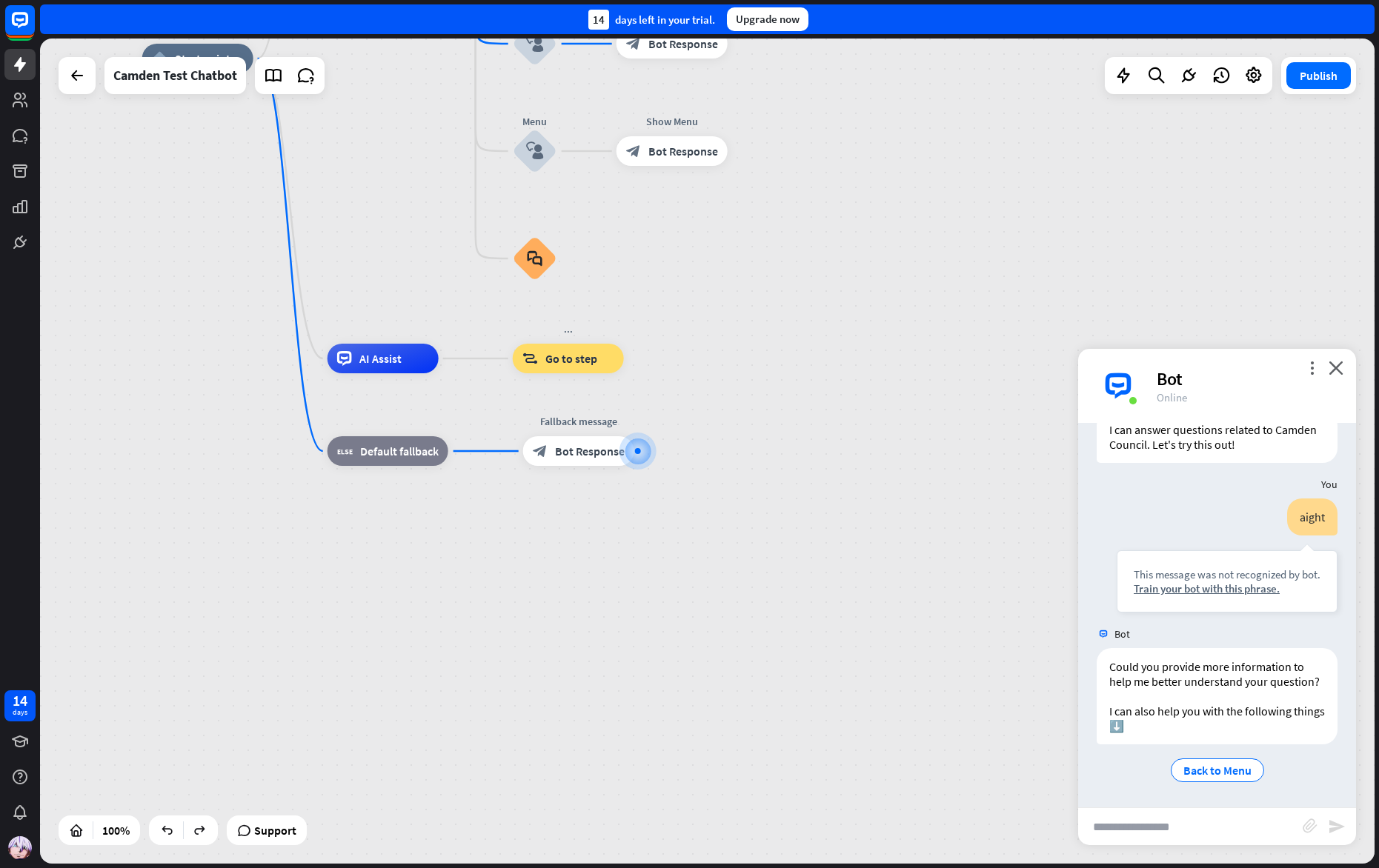
click at [1374, 477] on div "home_2 Start point Welcome message block_bot_response Bot Response About us blo…" at bounding box center [709, 453] width 1339 height 829
click at [1377, 476] on div "home_2 Start point Welcome message block_bot_response Bot Response About us blo…" at bounding box center [709, 453] width 1339 height 829
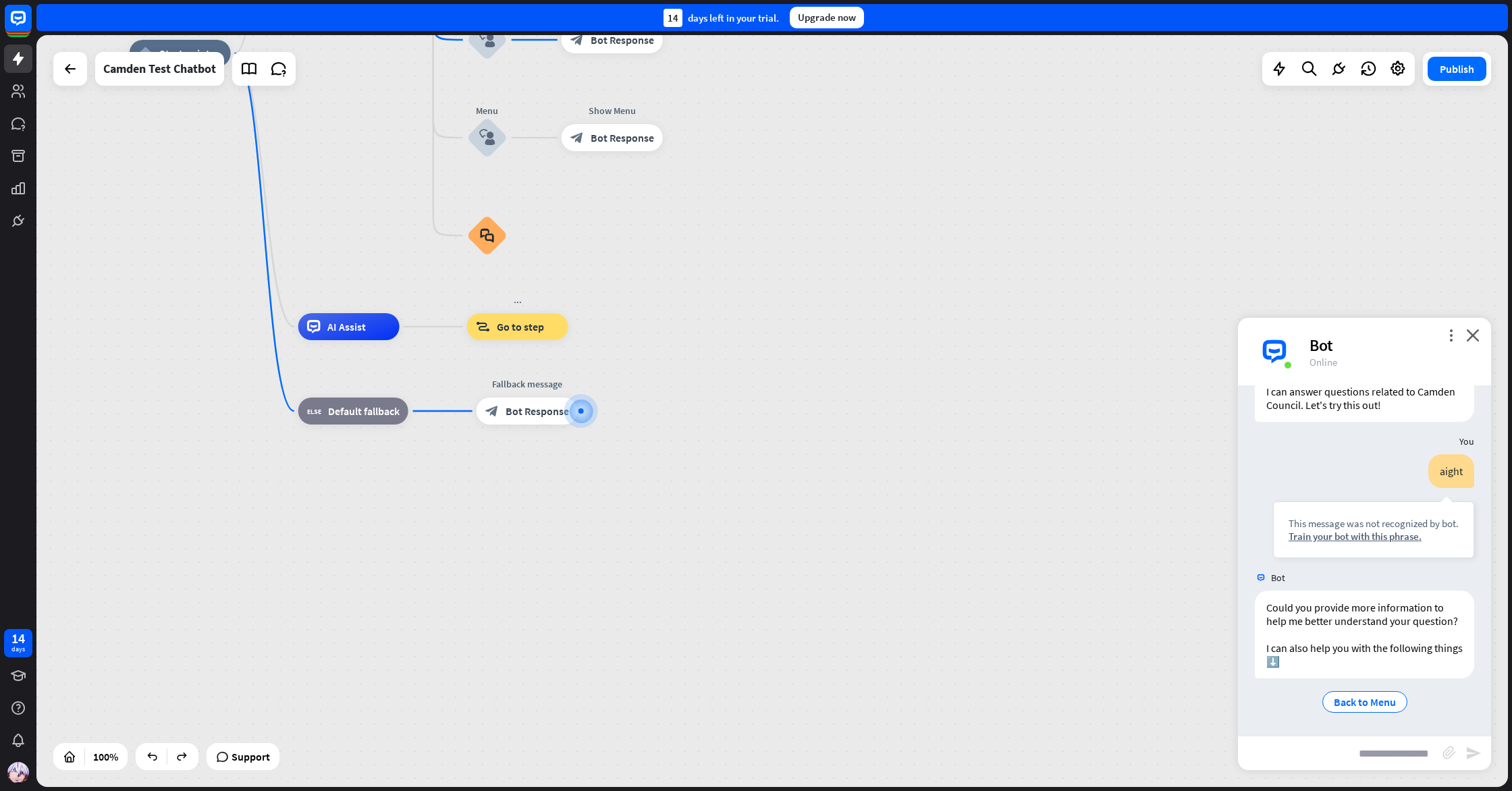
click at [1353, 763] on input "text" at bounding box center [1340, 753] width 205 height 34
type input "*"
type input "**********"
click at [1472, 752] on icon "send" at bounding box center [1474, 753] width 16 height 16
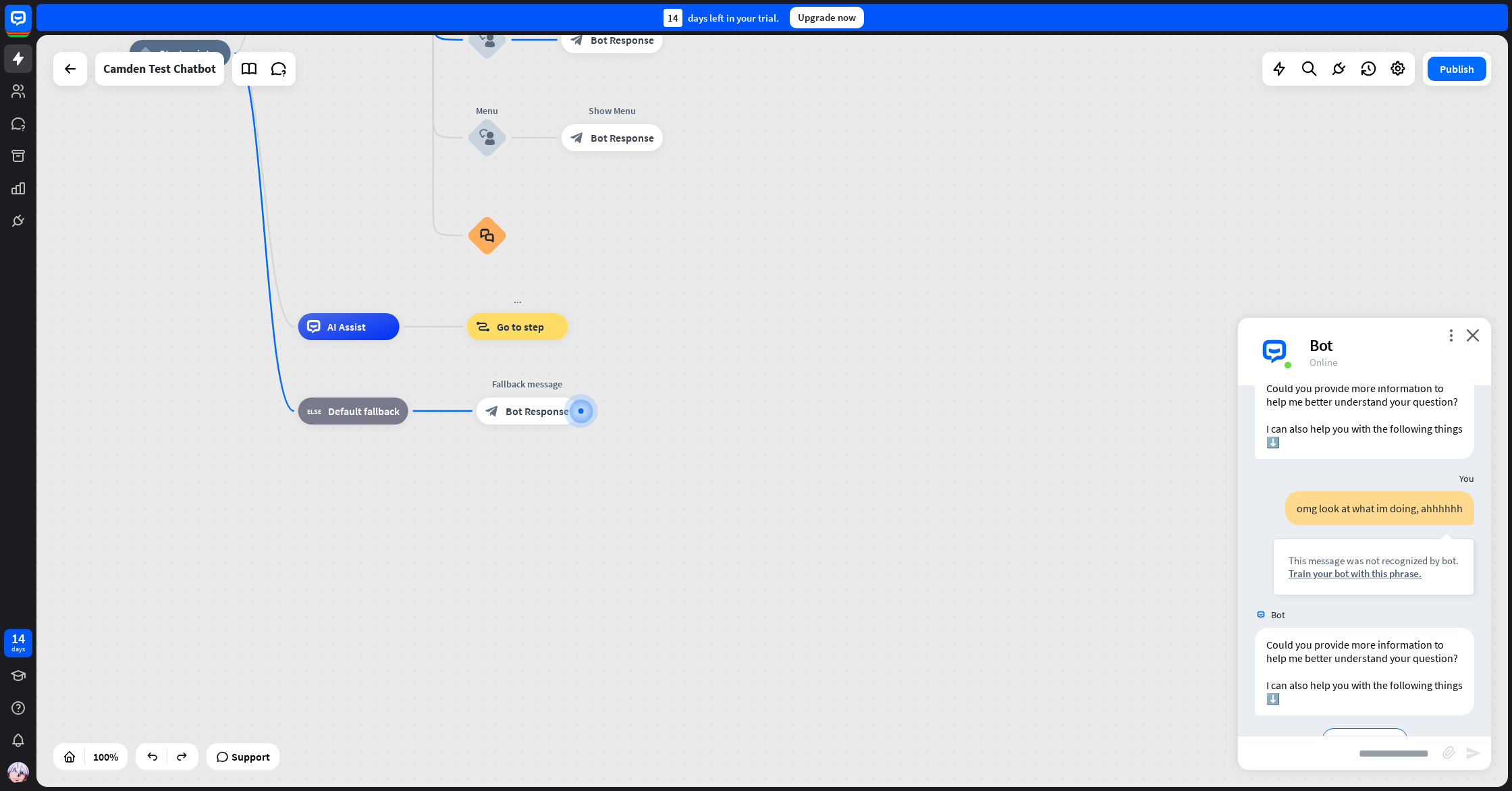
scroll to position [2271, 0]
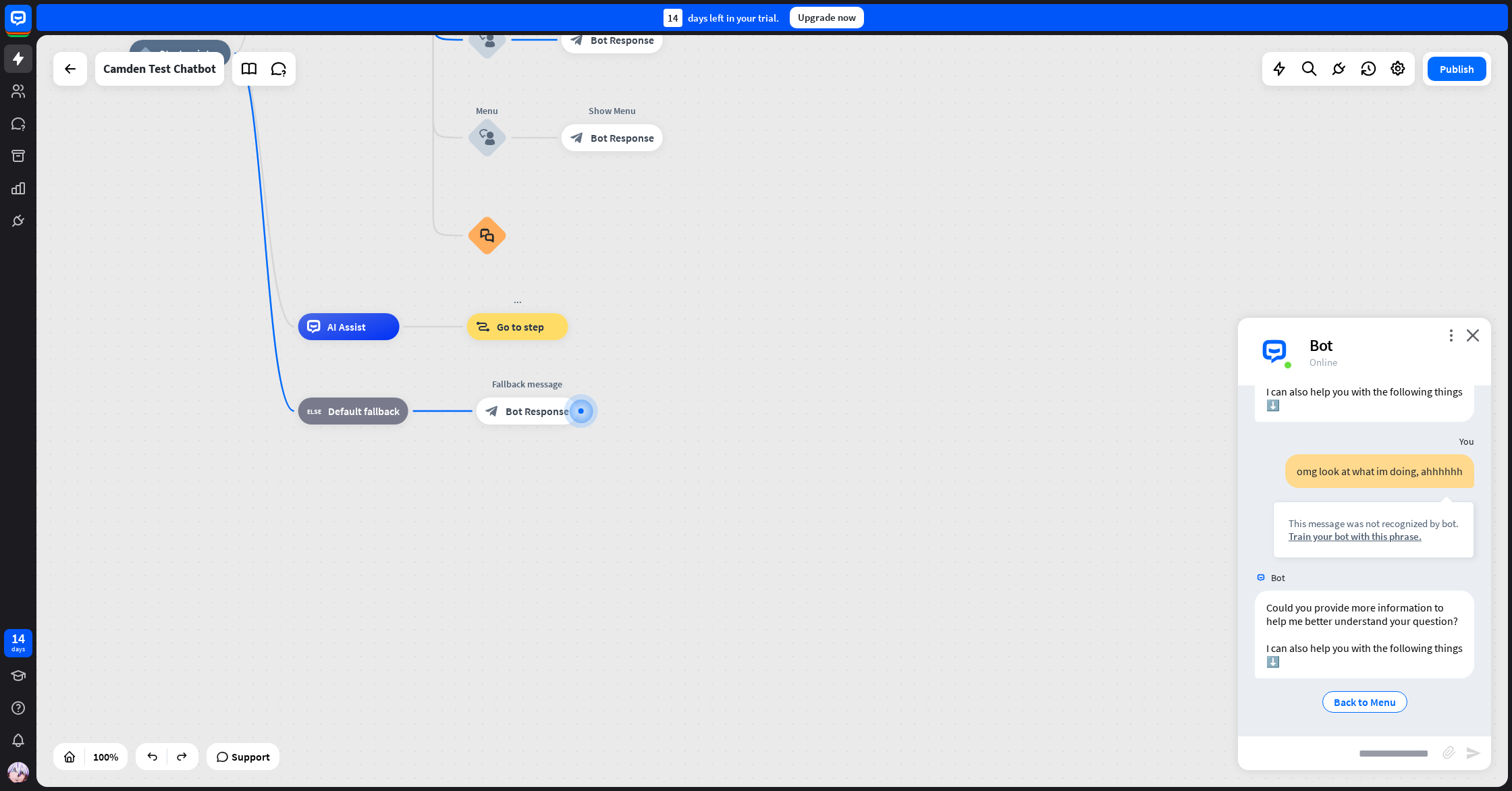
click at [1416, 753] on input "text" at bounding box center [1340, 753] width 205 height 34
type input "***"
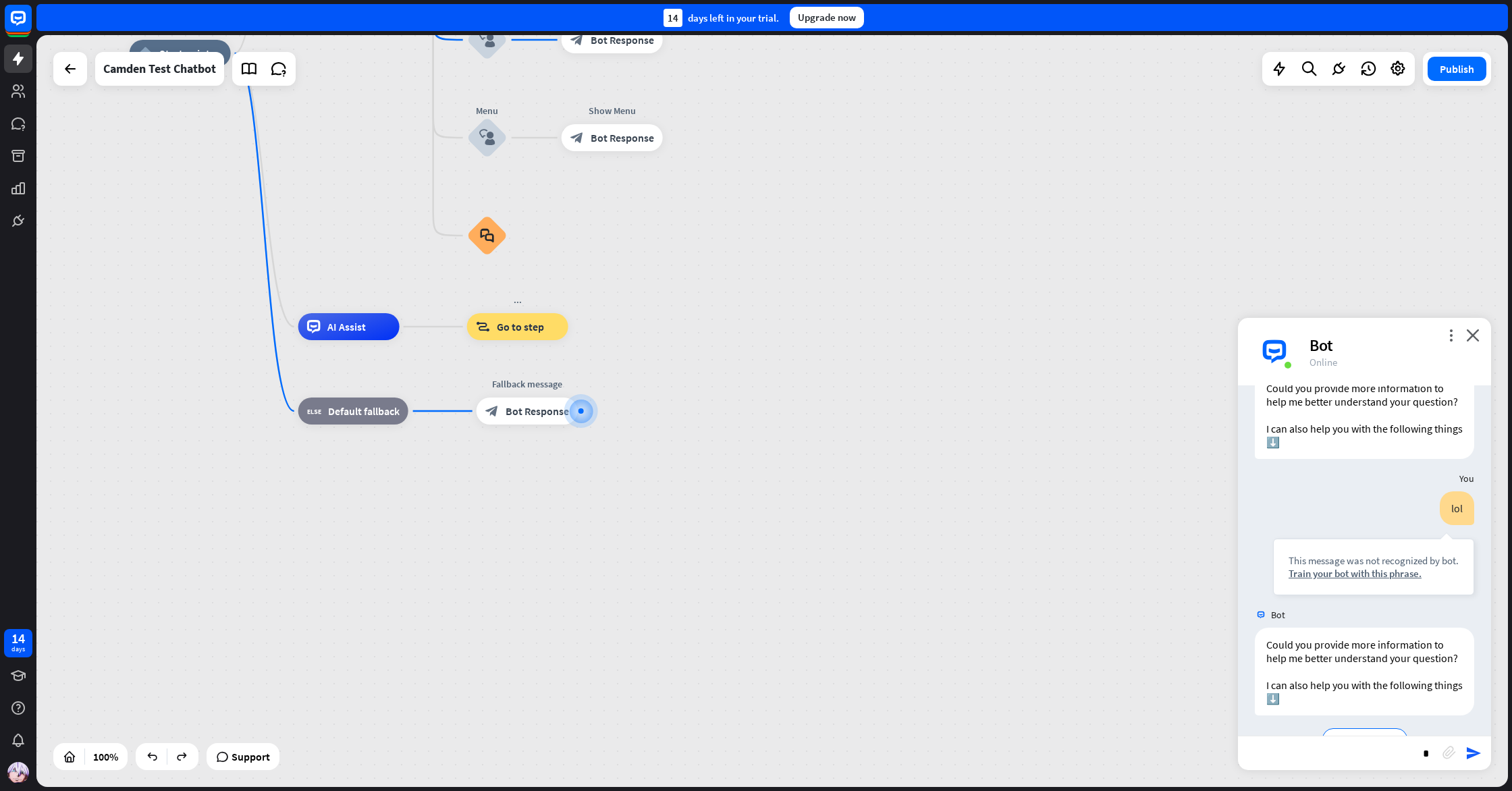
scroll to position [2528, 0]
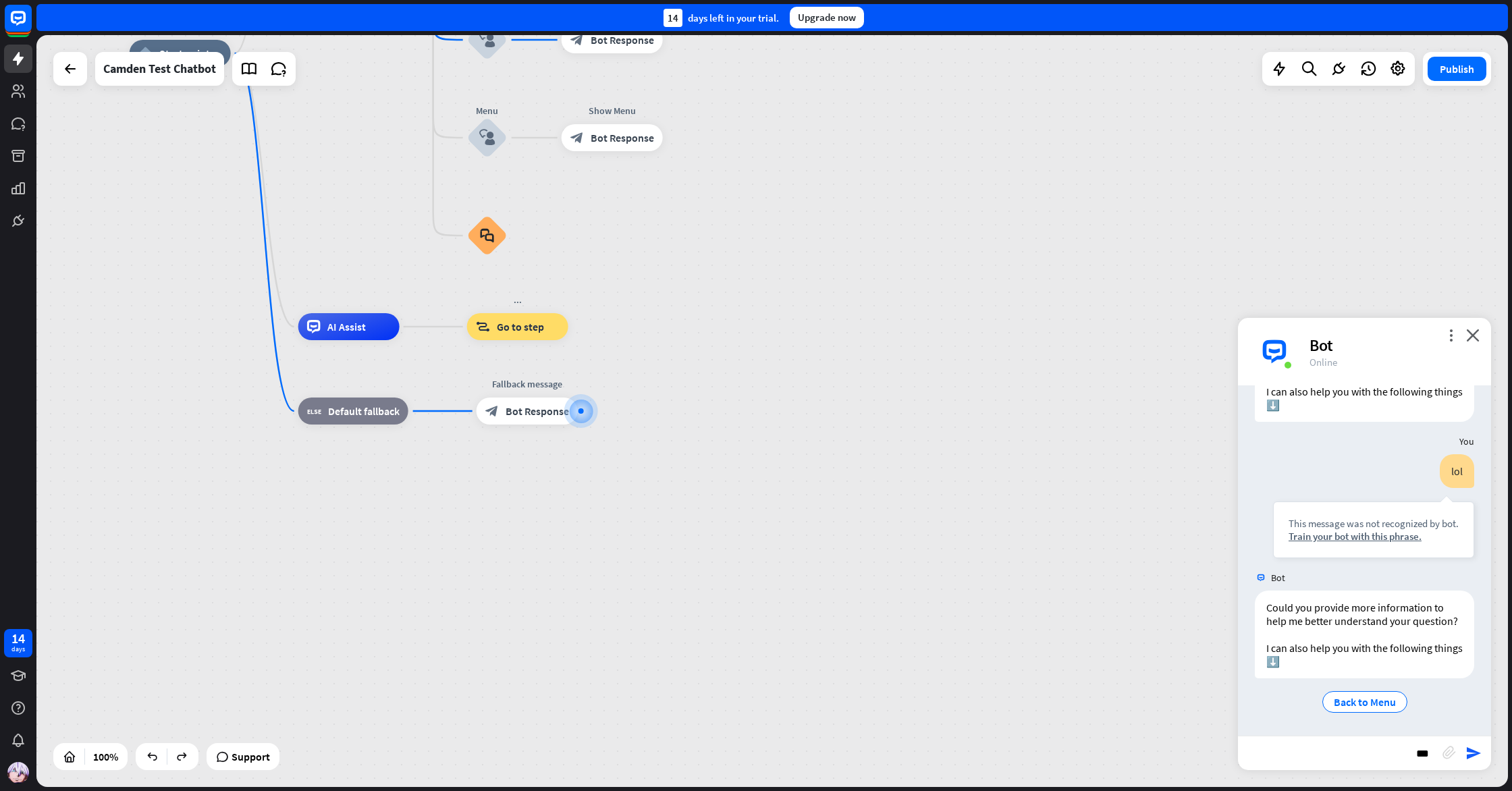
click at [1357, 767] on input "***" at bounding box center [1340, 753] width 205 height 34
click at [1351, 761] on input "***" at bounding box center [1340, 753] width 205 height 34
type input "*"
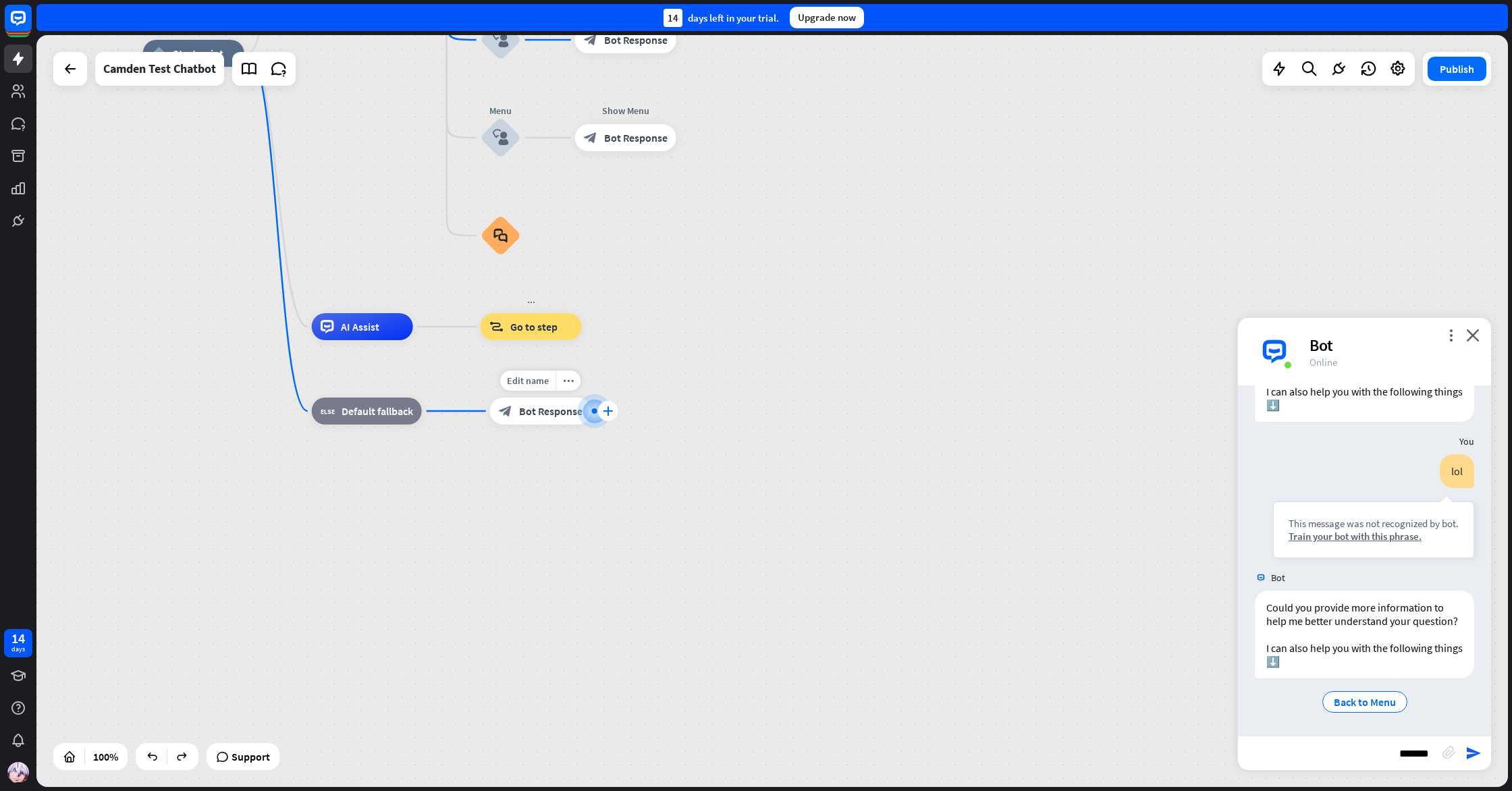
click at [610, 406] on icon "plus" at bounding box center [608, 411] width 10 height 10
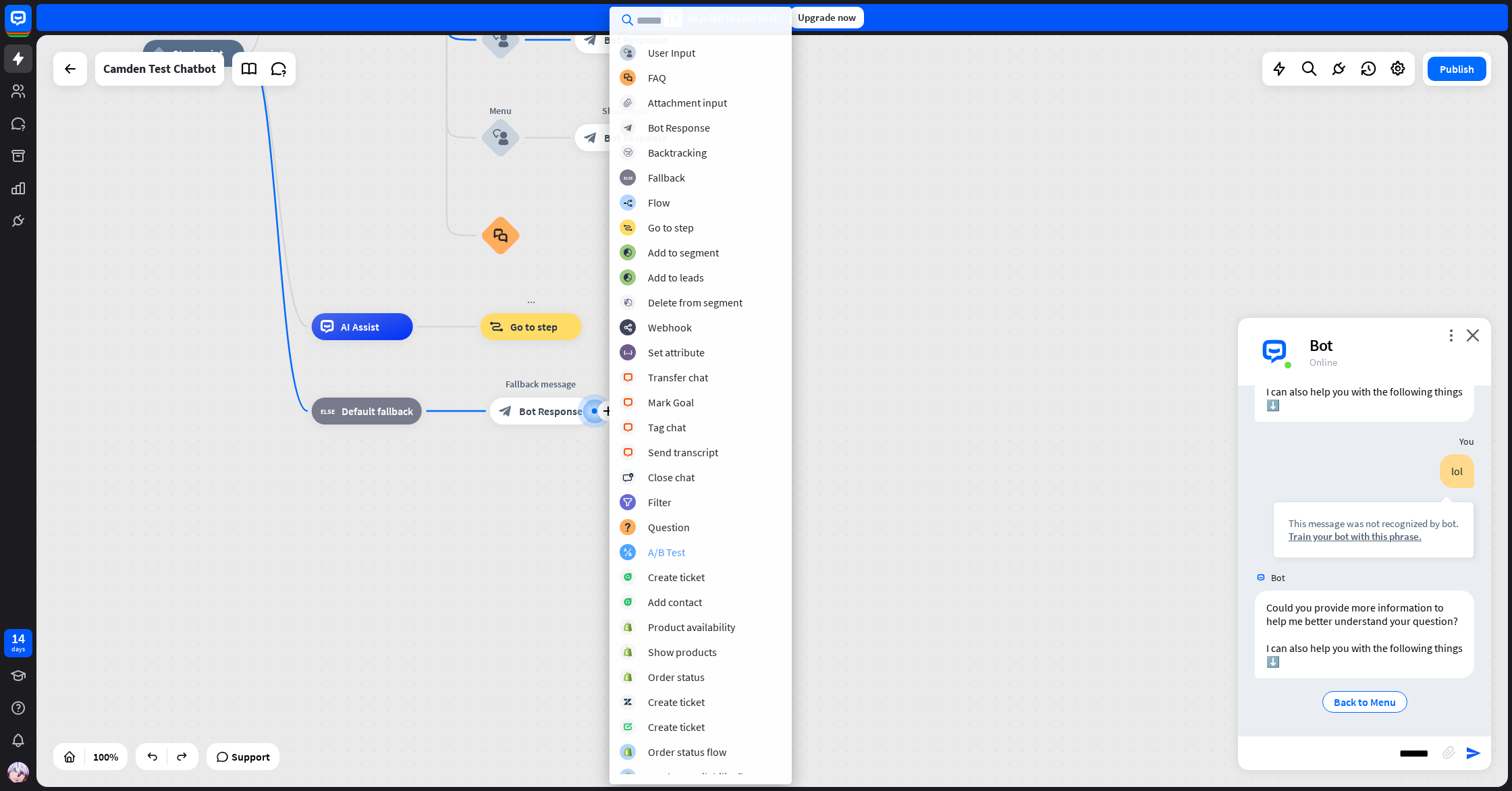
scroll to position [11, 0]
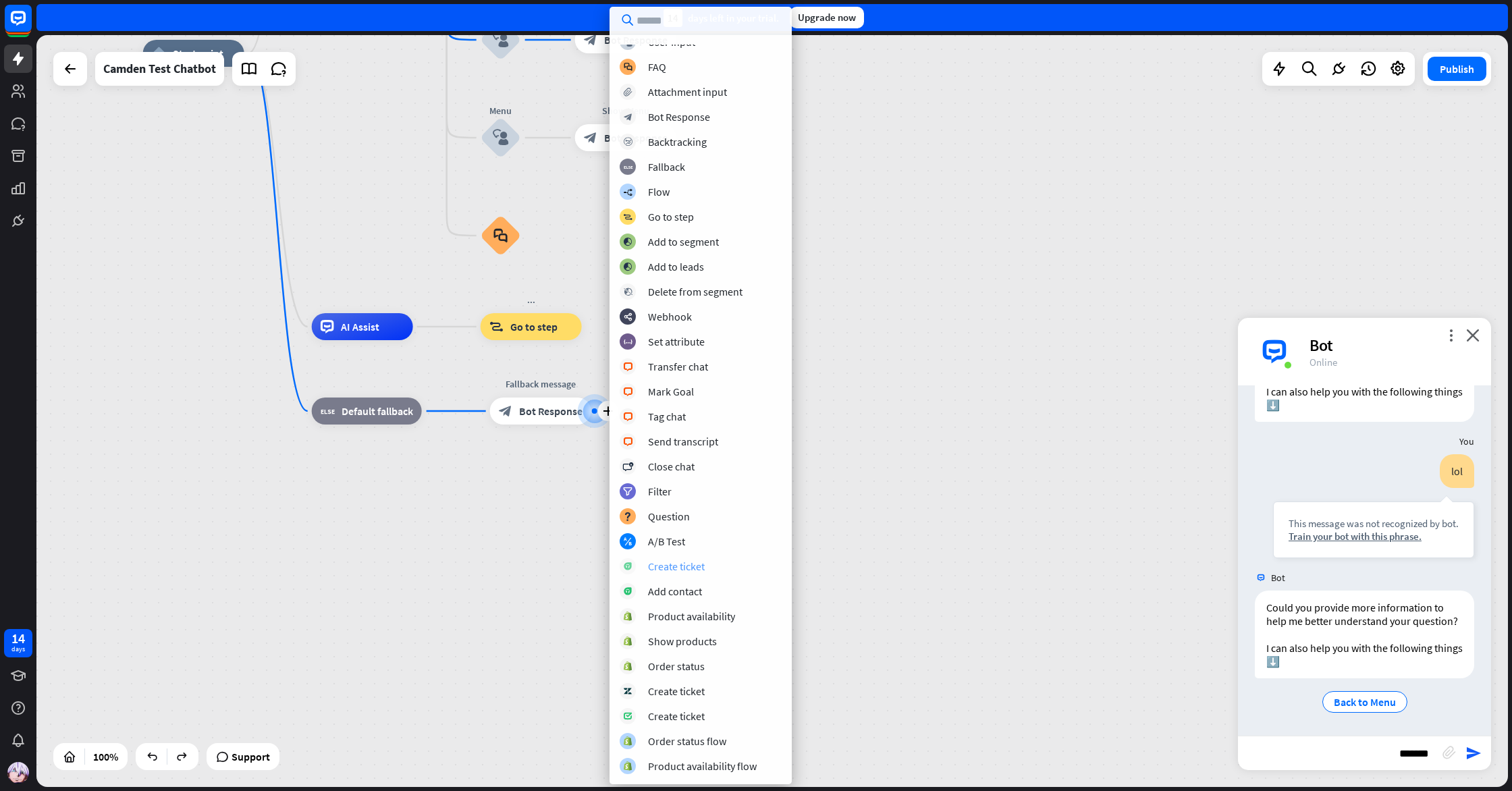
click at [674, 572] on div "Create ticket" at bounding box center [676, 566] width 57 height 13
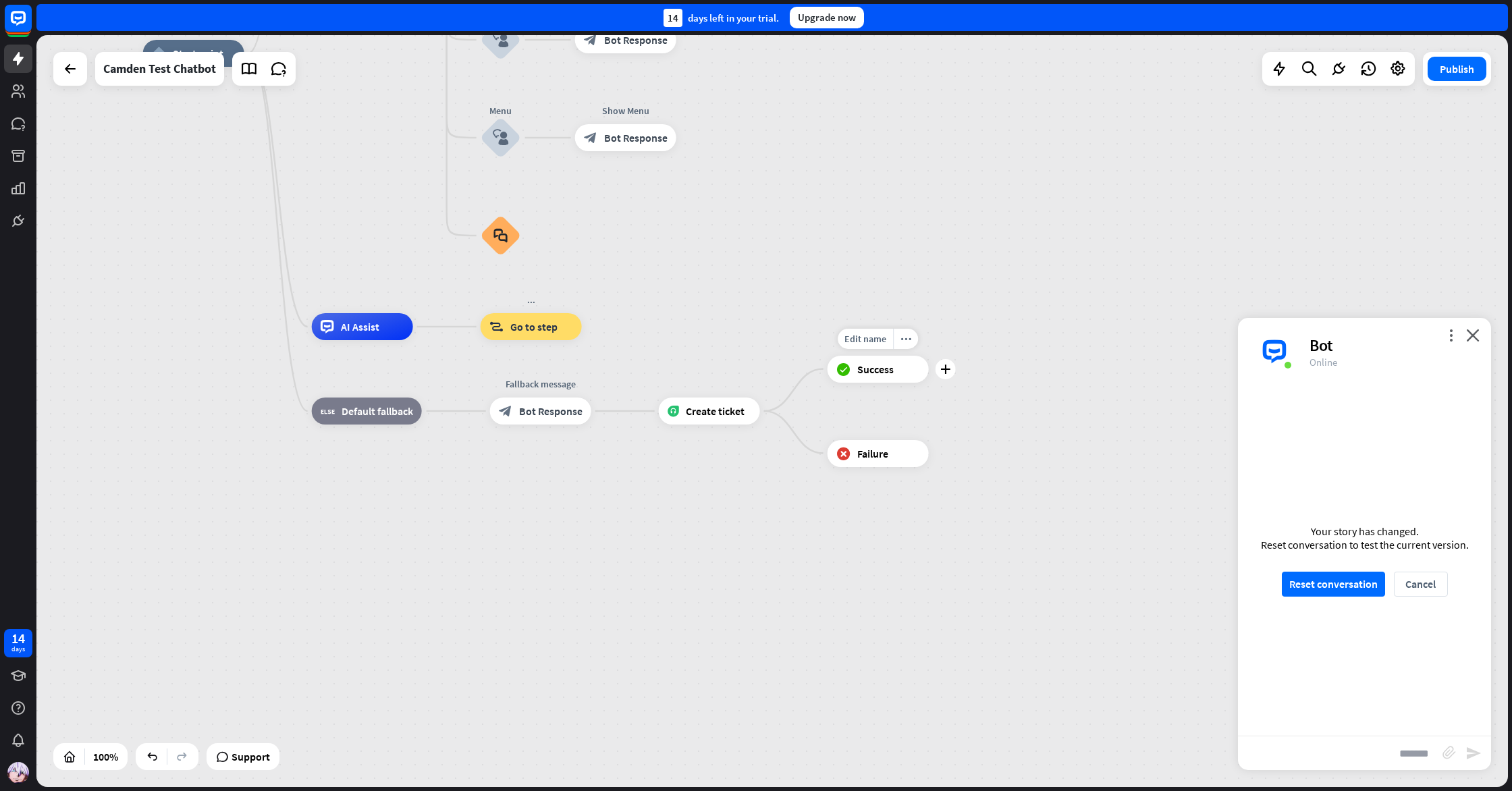
drag, startPoint x: 884, startPoint y: 363, endPoint x: 902, endPoint y: 361, distance: 18.1
click at [884, 362] on span "Success" at bounding box center [876, 369] width 37 height 13
click at [892, 440] on div "Edit name more_horiz plus block_failure Failure" at bounding box center [878, 453] width 102 height 27
click at [1366, 584] on button "Reset conversation" at bounding box center [1334, 584] width 103 height 25
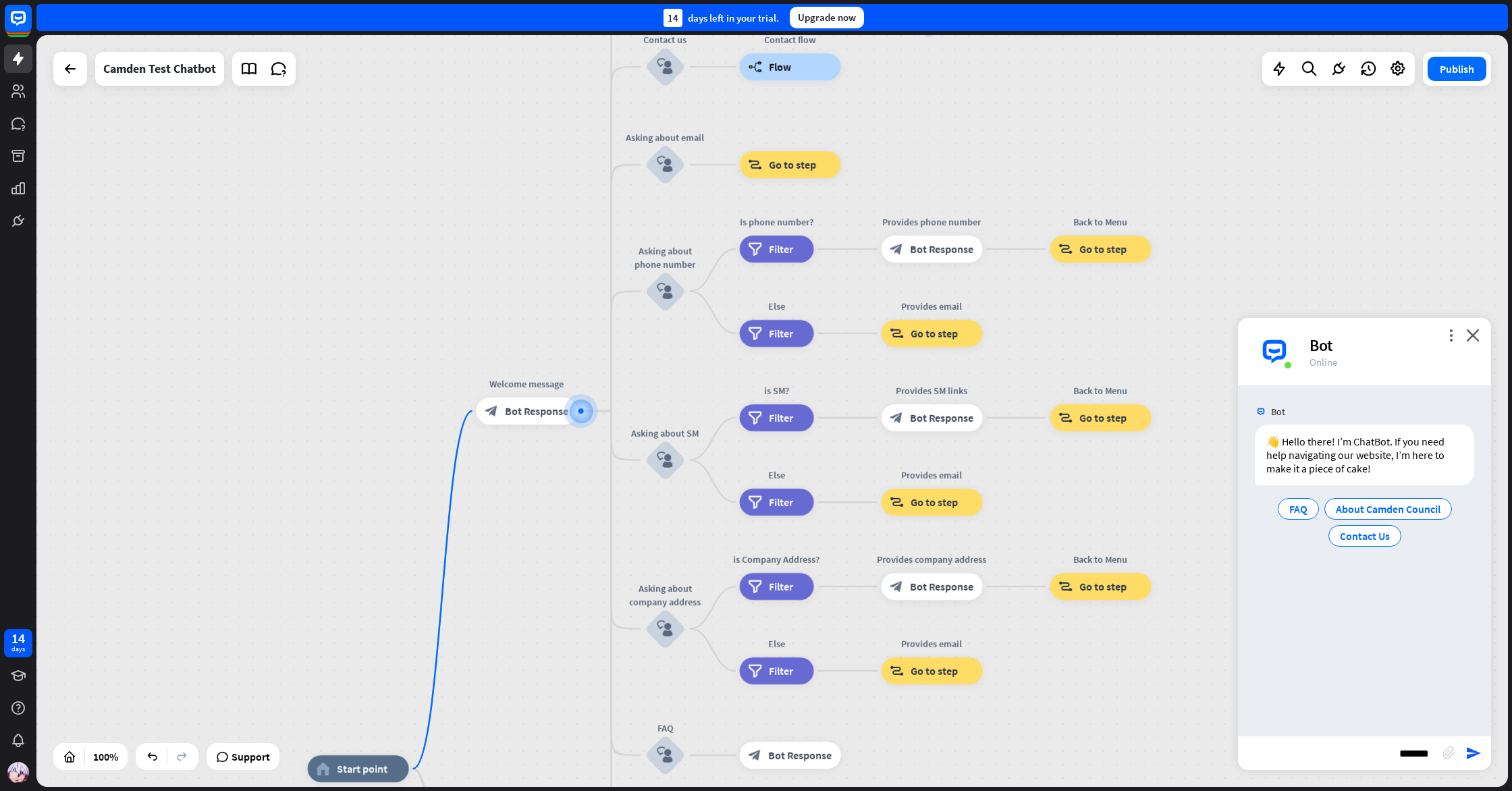
click at [1365, 745] on input "*******" at bounding box center [1340, 753] width 205 height 34
type input "**********"
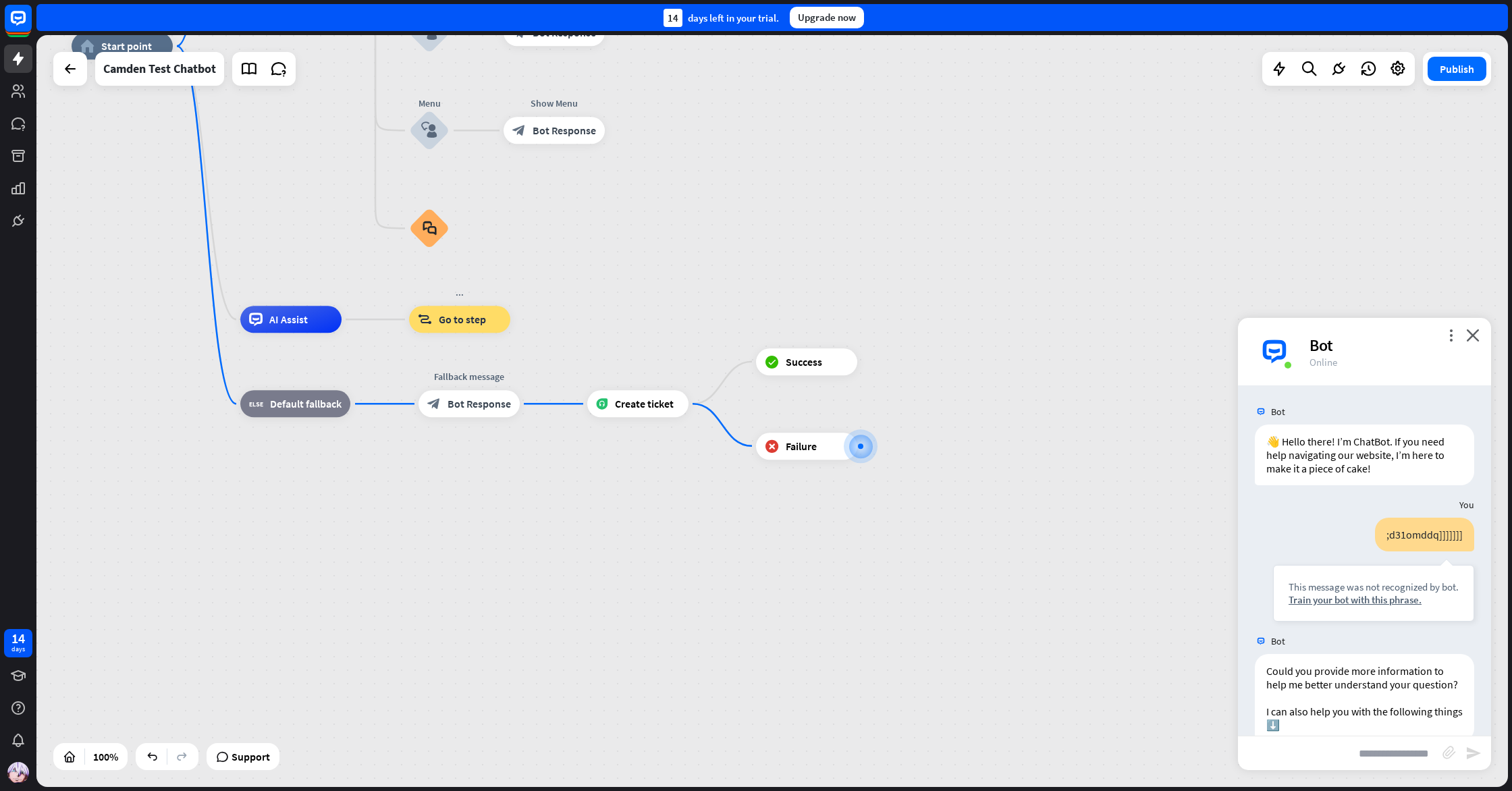
scroll to position [63, 0]
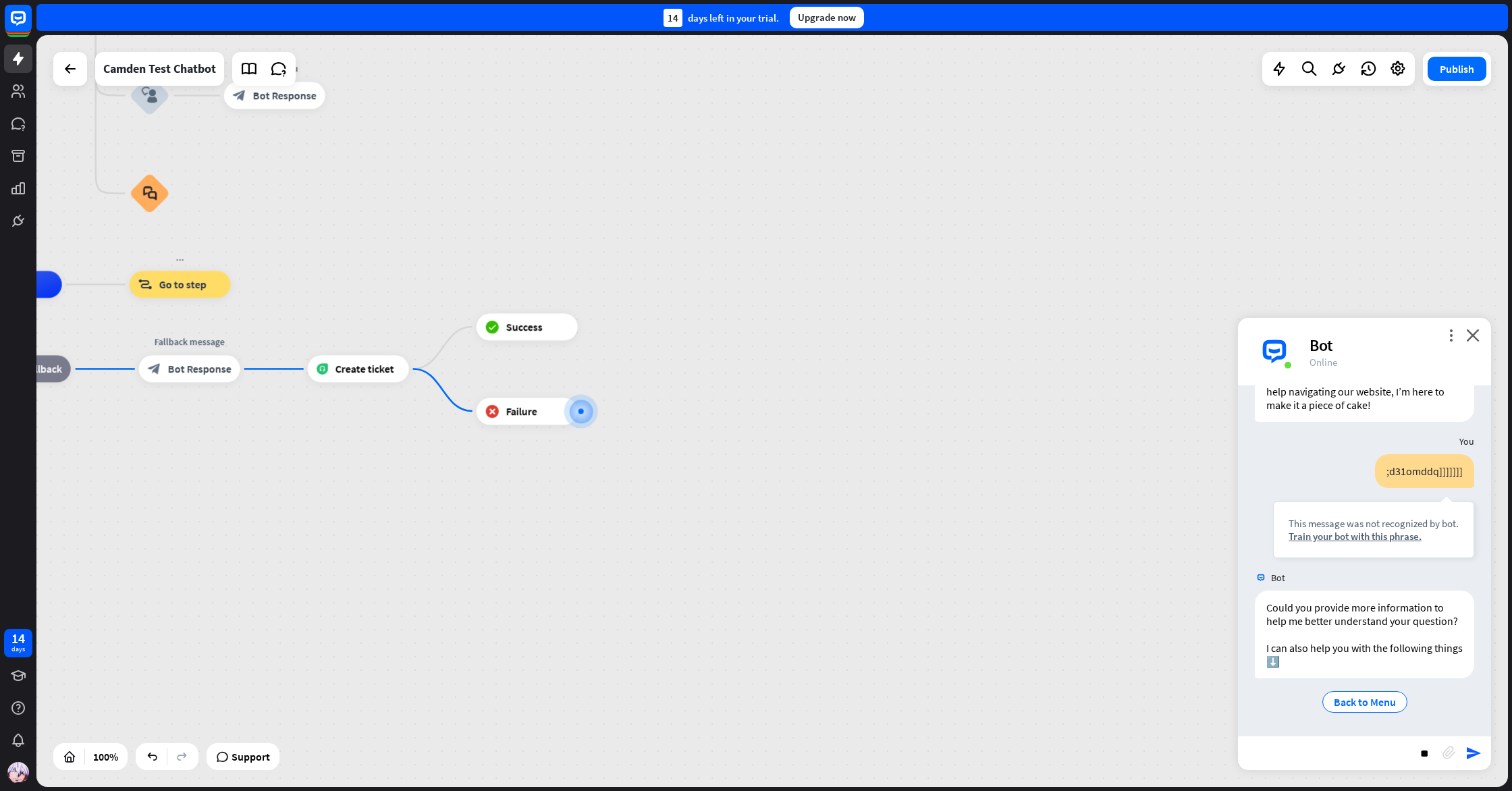
type input "*"
type input "**********"
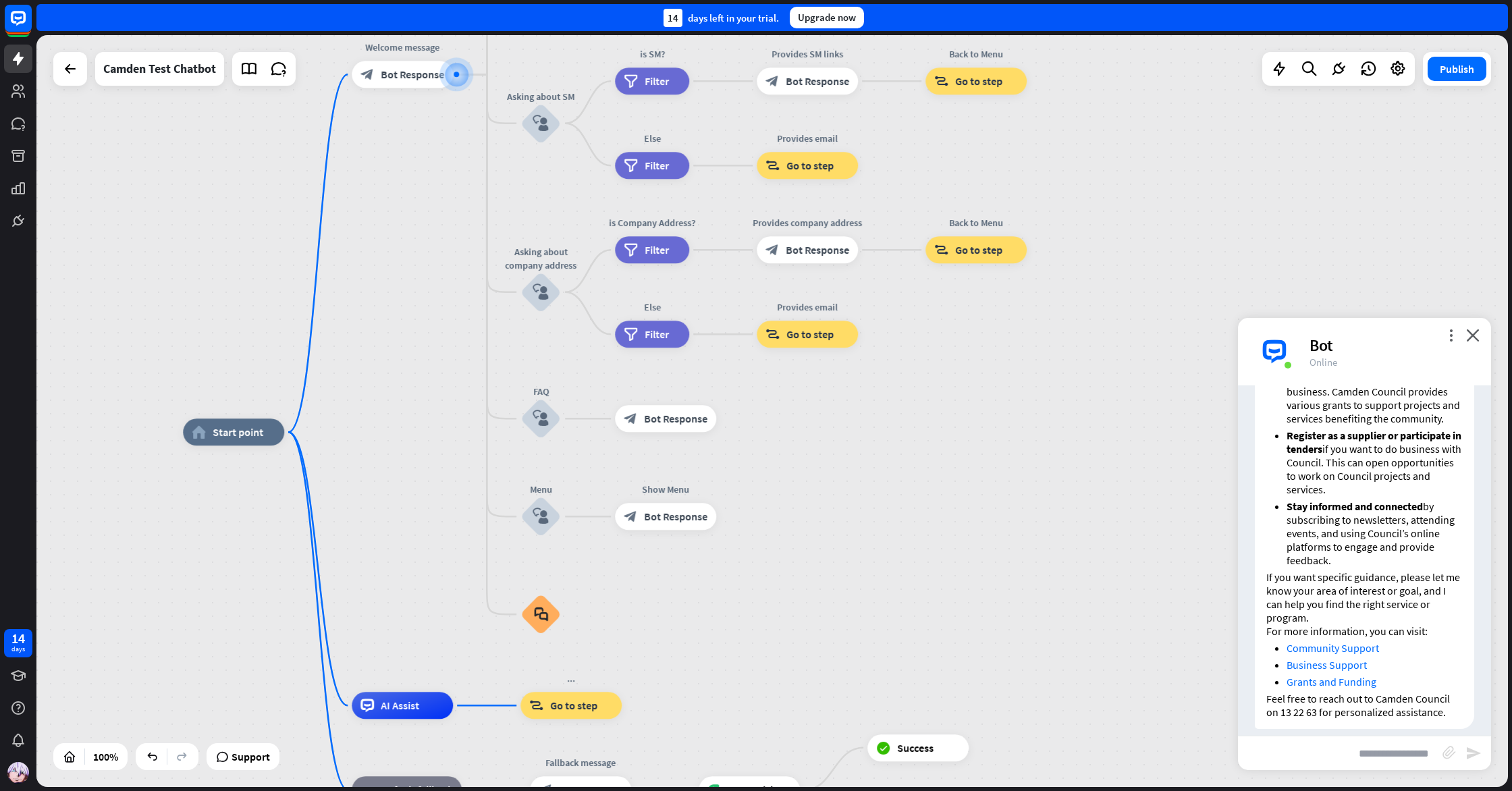
scroll to position [864, 0]
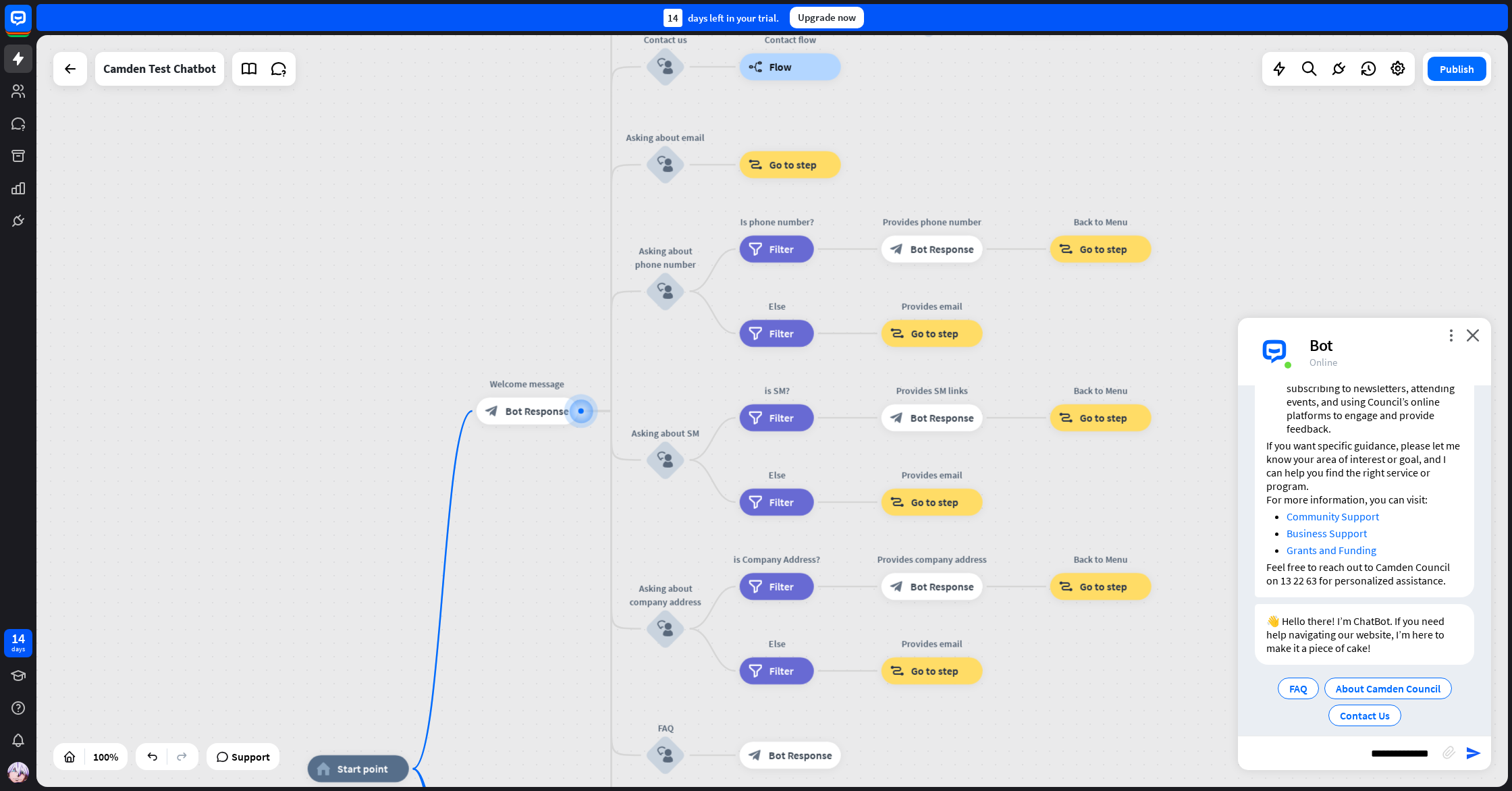
type input "**********"
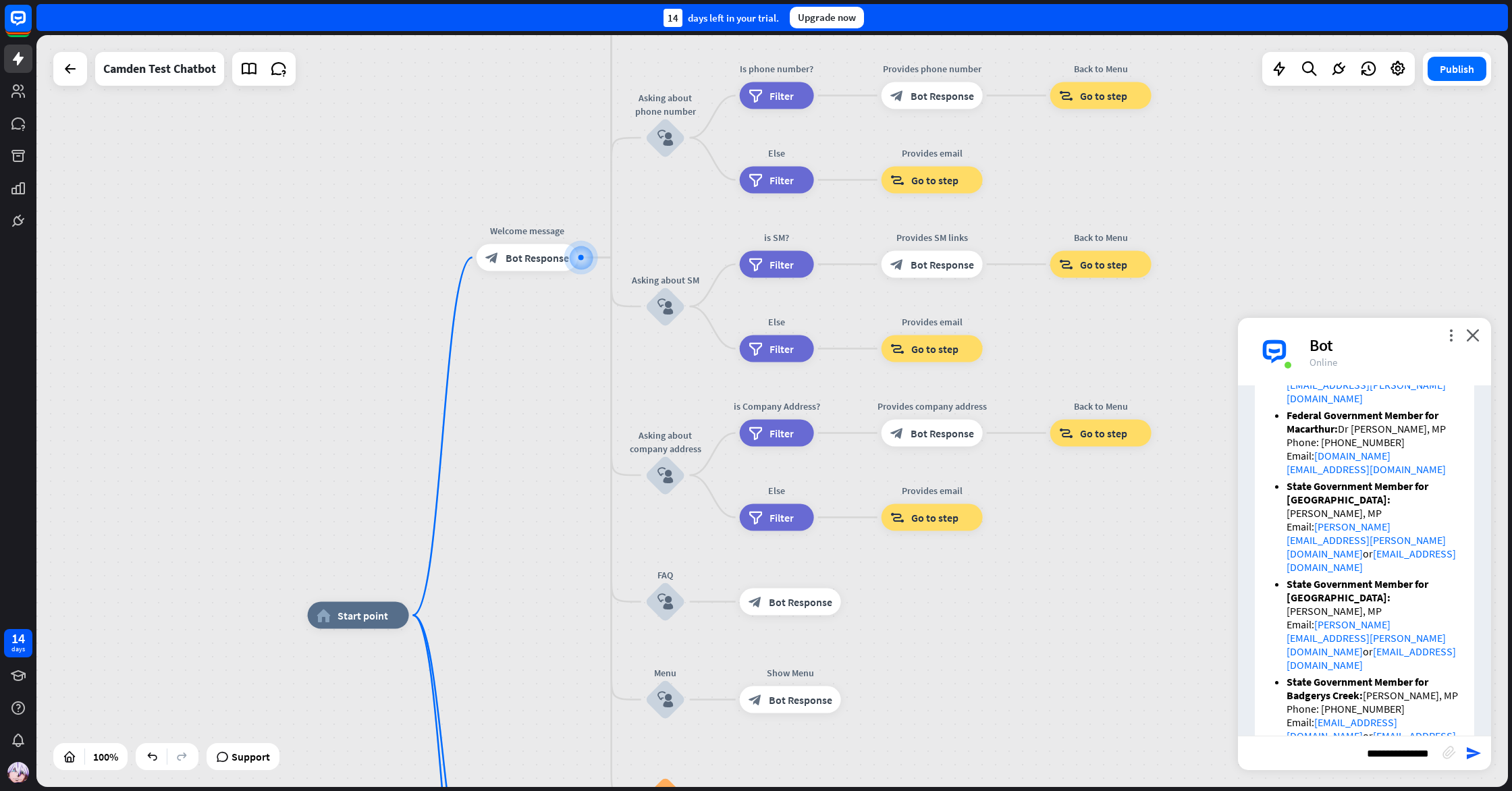
scroll to position [1516, 0]
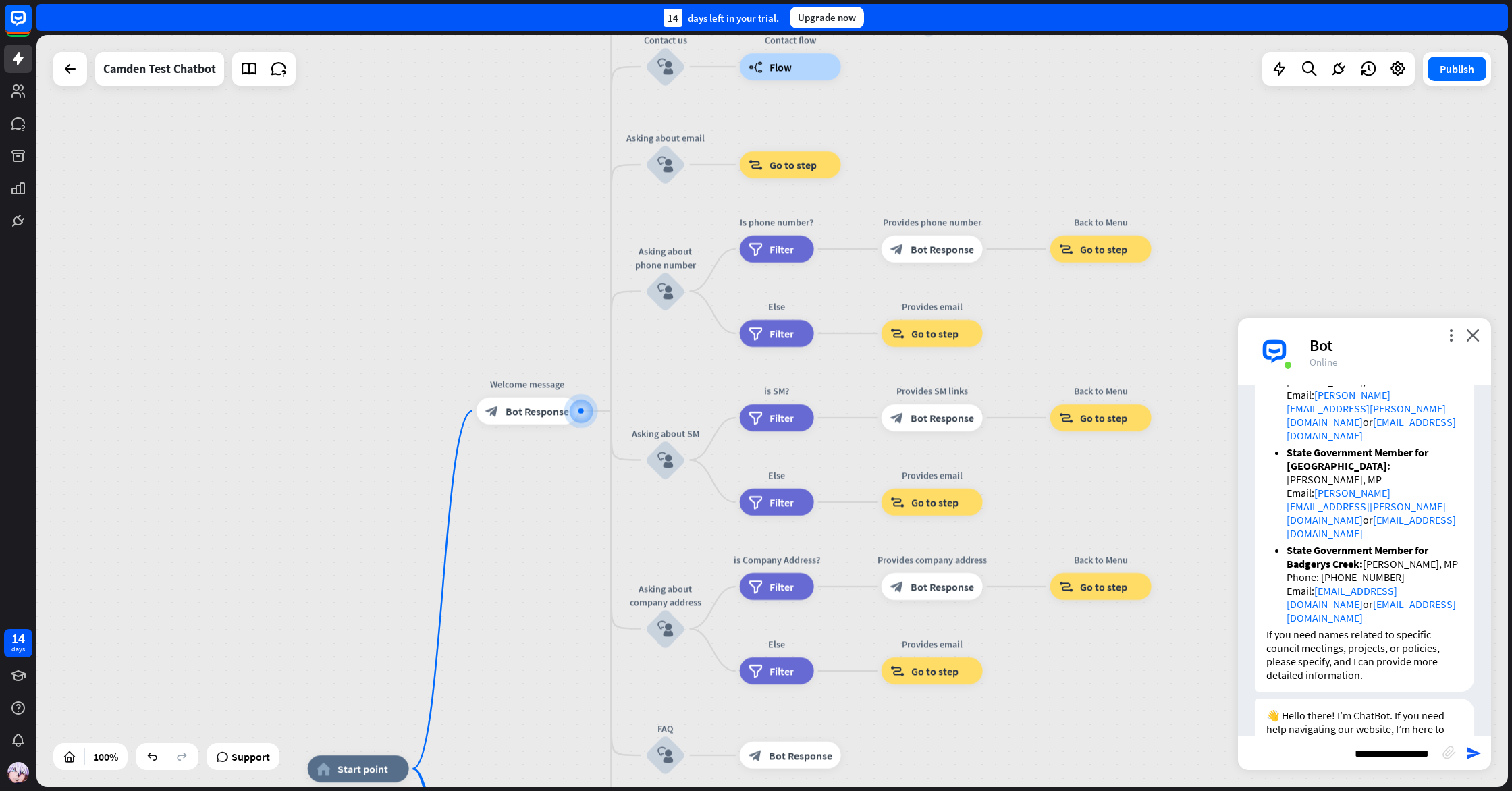
type input "**********"
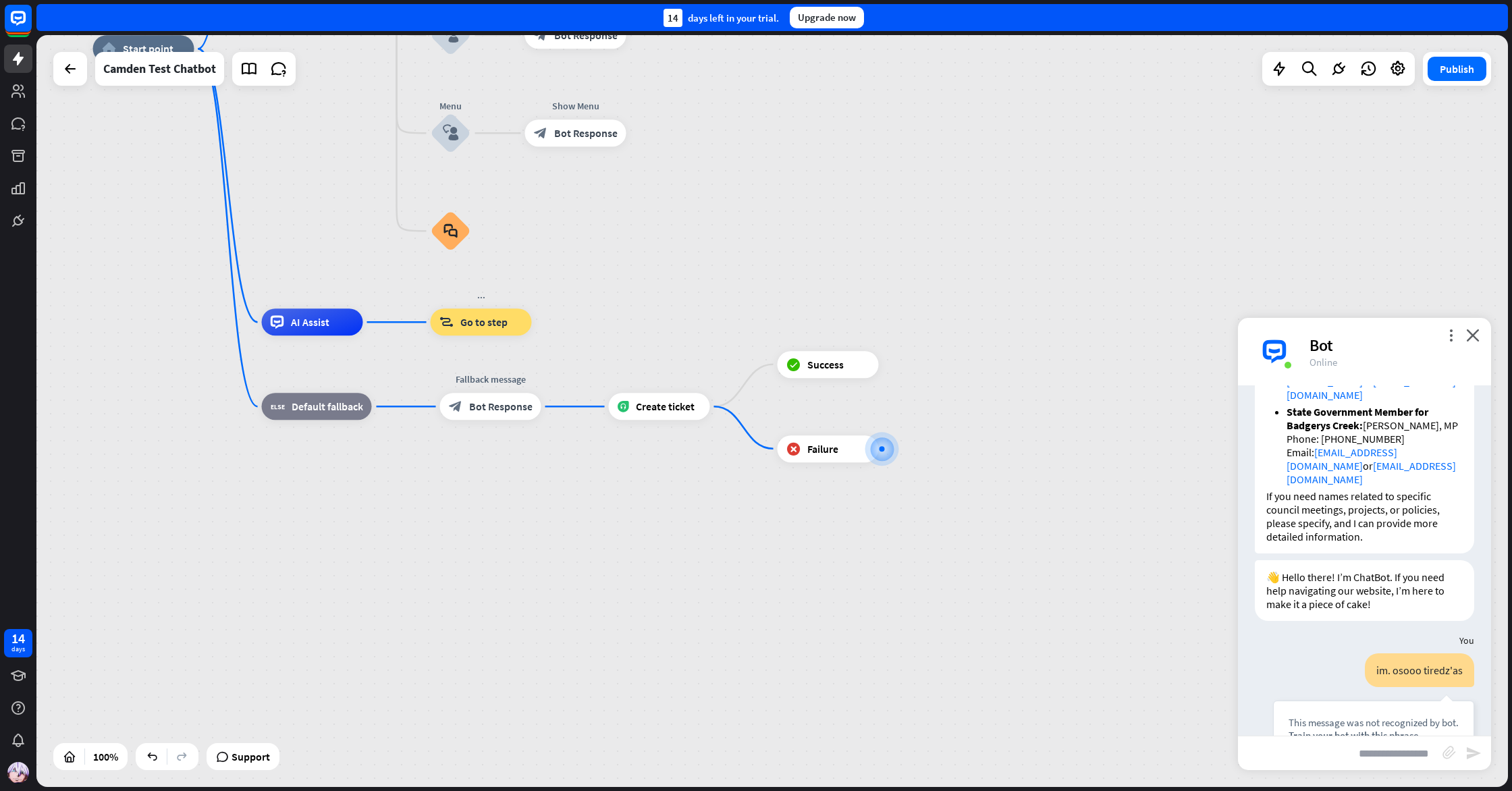
scroll to position [1745, 0]
